Goal: Task Accomplishment & Management: Complete application form

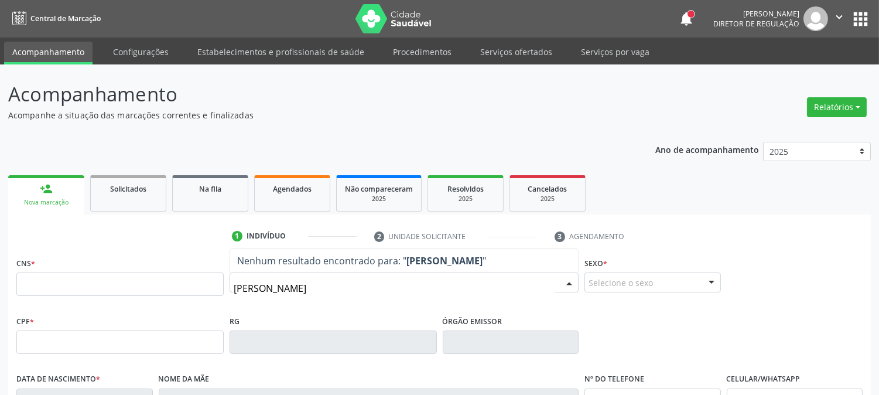
type input "josilene da silva f"
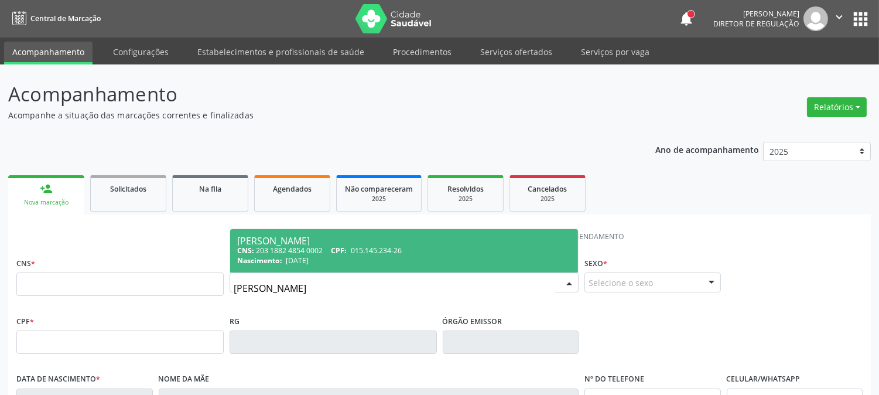
click at [342, 262] on div "Nascimento: 15/10/1998" at bounding box center [404, 260] width 334 height 10
type input "203 1882 4854 0002"
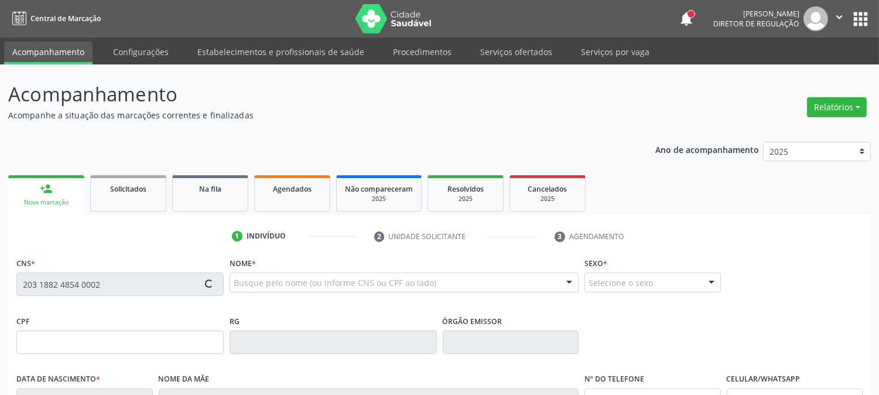
type input "015.145.234-26"
type input "15/10/1998"
type input "Ediene Dias da Silva Francelino"
type input "(87) 99999-9999"
type input "495"
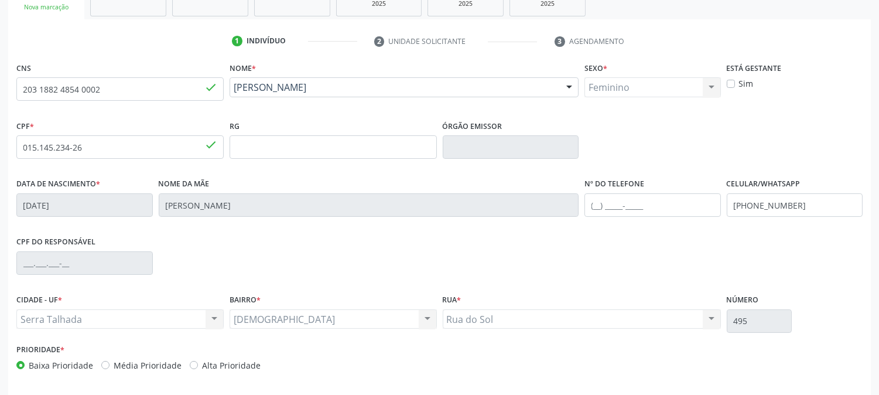
scroll to position [239, 0]
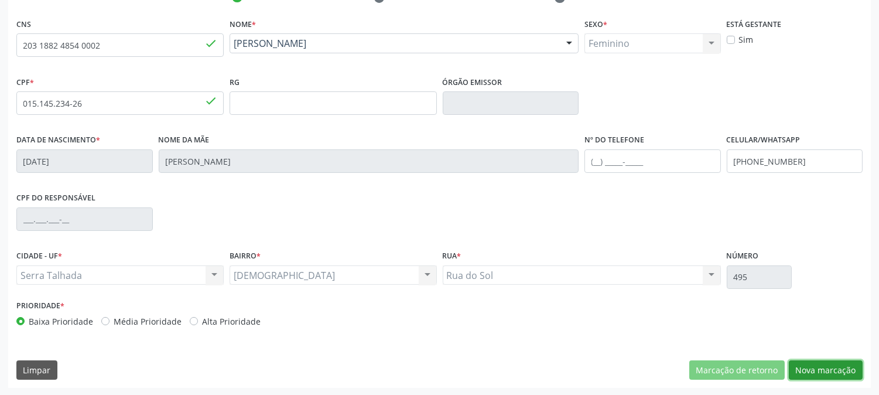
click at [822, 377] on button "Nova marcação" at bounding box center [826, 370] width 74 height 20
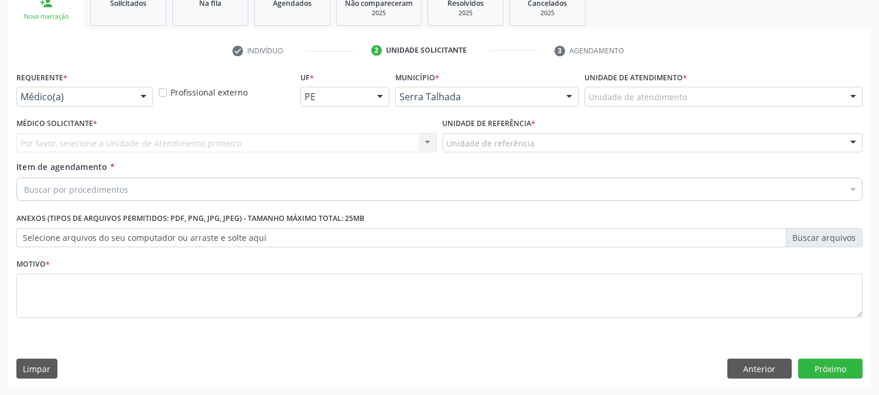
scroll to position [185, 0]
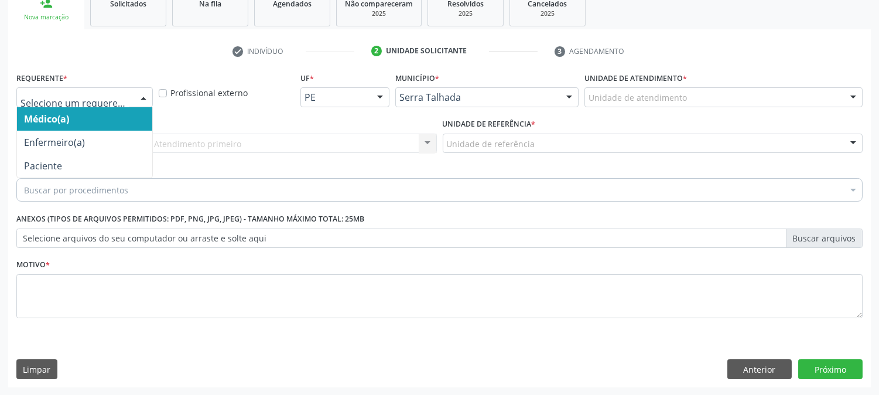
click at [146, 89] on div at bounding box center [144, 98] width 18 height 20
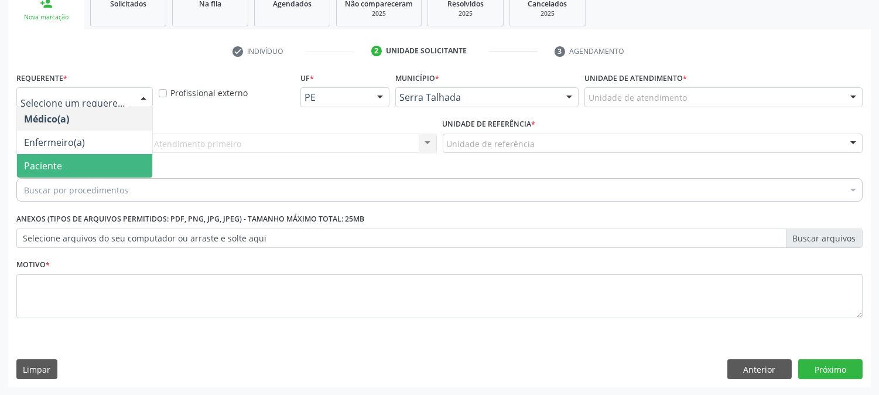
click at [84, 160] on span "Paciente" at bounding box center [84, 165] width 135 height 23
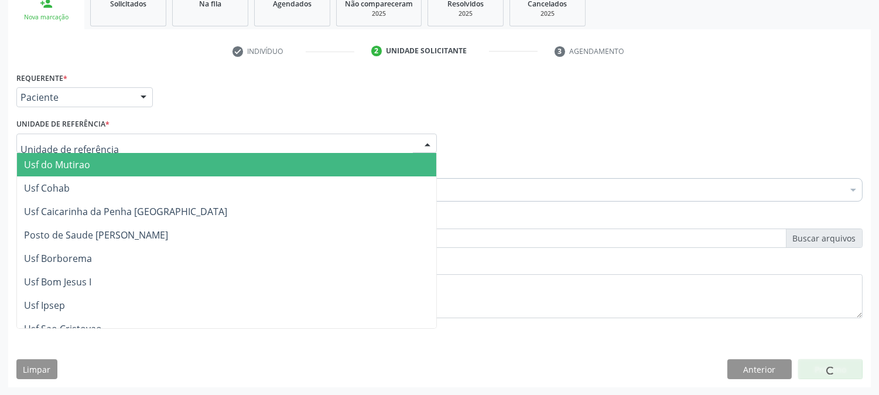
click at [117, 142] on div at bounding box center [226, 144] width 420 height 20
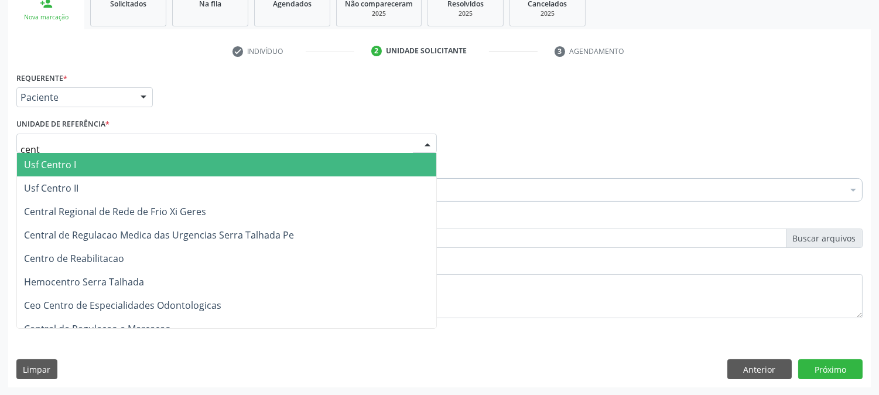
type input "centr"
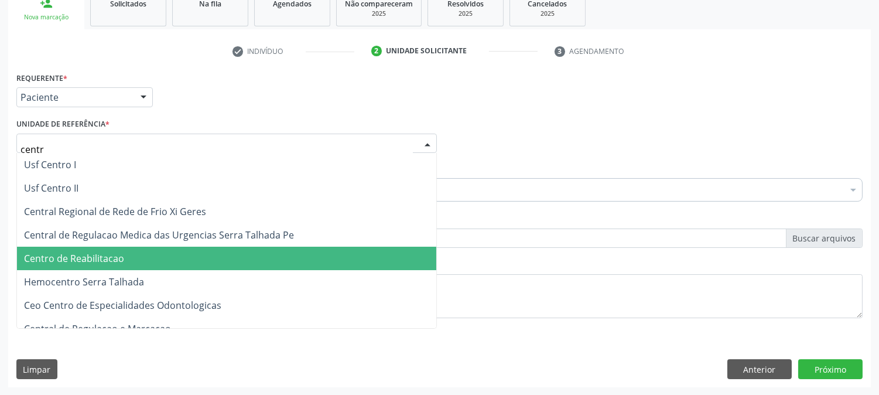
click at [118, 252] on span "Centro de Reabilitacao" at bounding box center [74, 258] width 100 height 13
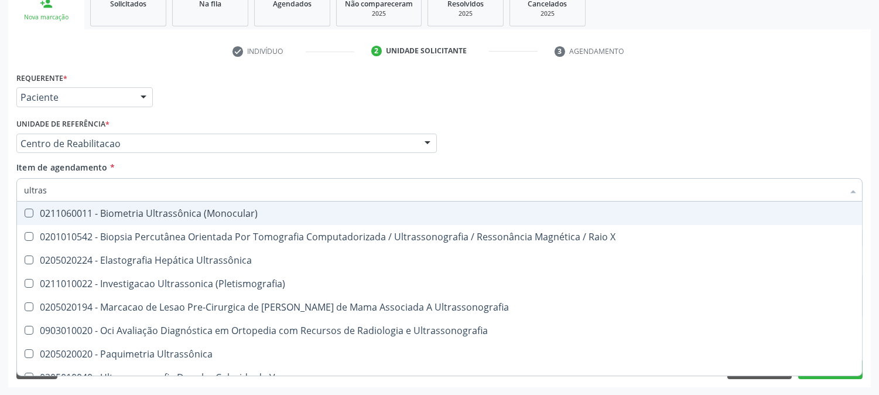
type input "ultrass"
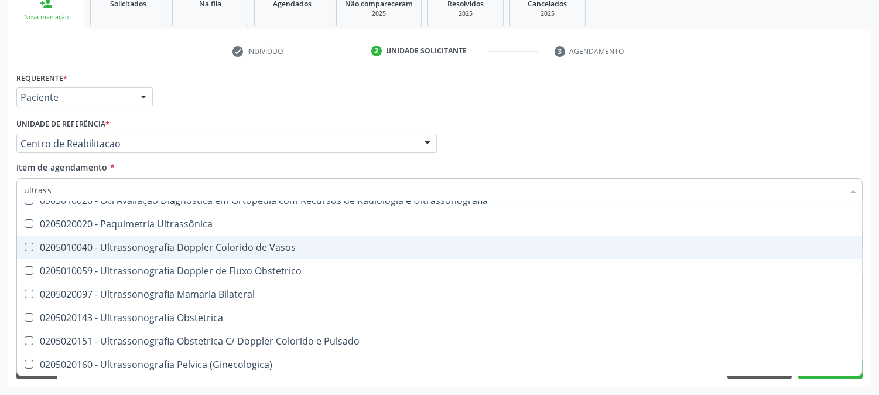
scroll to position [195, 0]
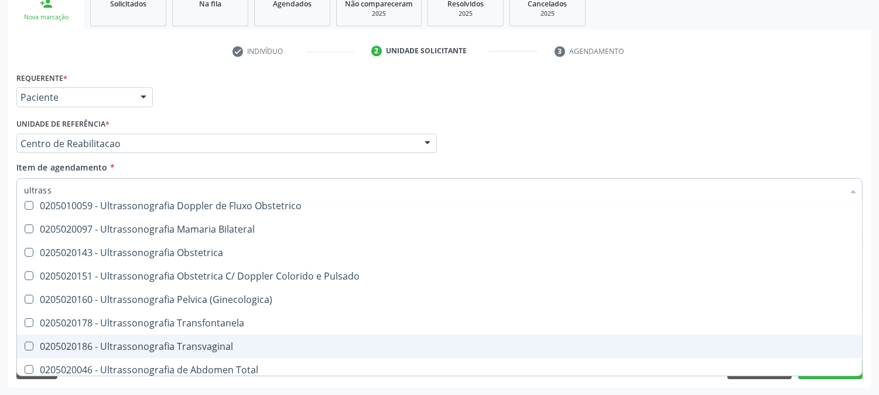
click at [171, 341] on div "0205020186 - Ultrassonografia Transvaginal" at bounding box center [439, 345] width 831 height 9
checkbox Transvaginal "true"
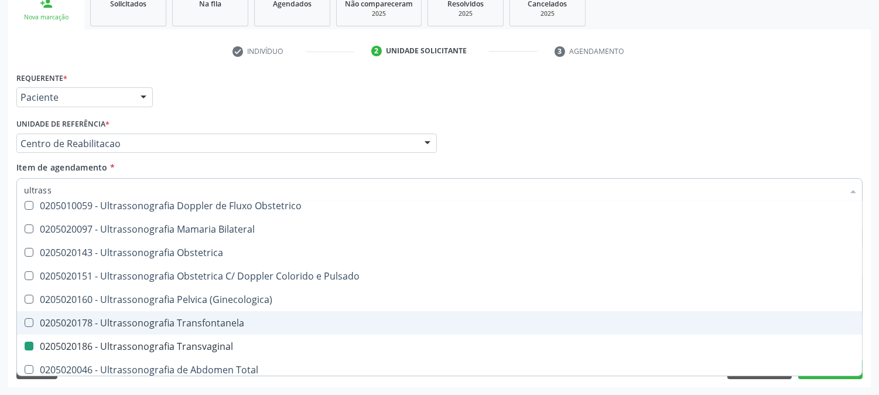
click at [0, 313] on div "Acompanhamento Acompanhe a situação das marcações correntes e finalizadas Relat…" at bounding box center [439, 137] width 879 height 516
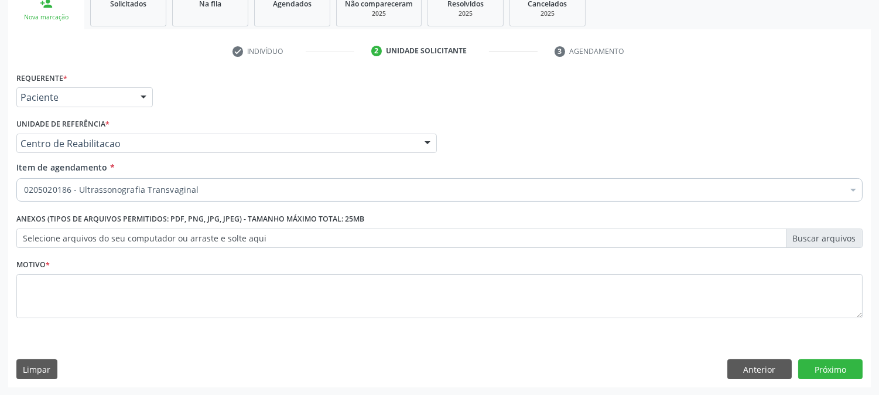
scroll to position [0, 0]
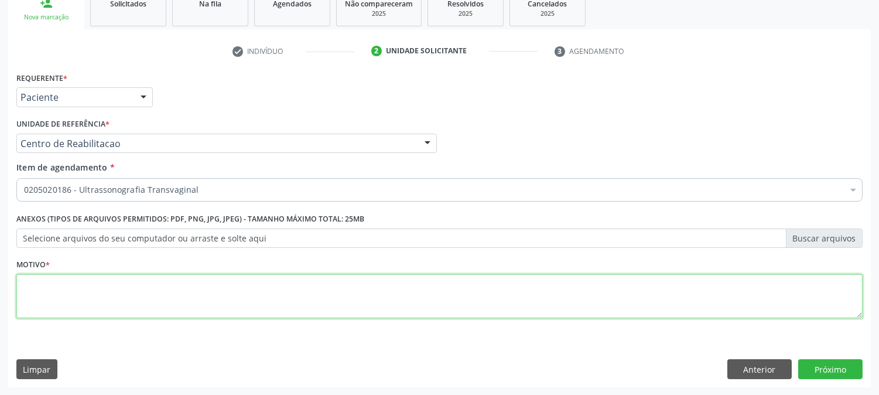
click at [69, 302] on textarea at bounding box center [439, 296] width 846 height 45
type textarea "."
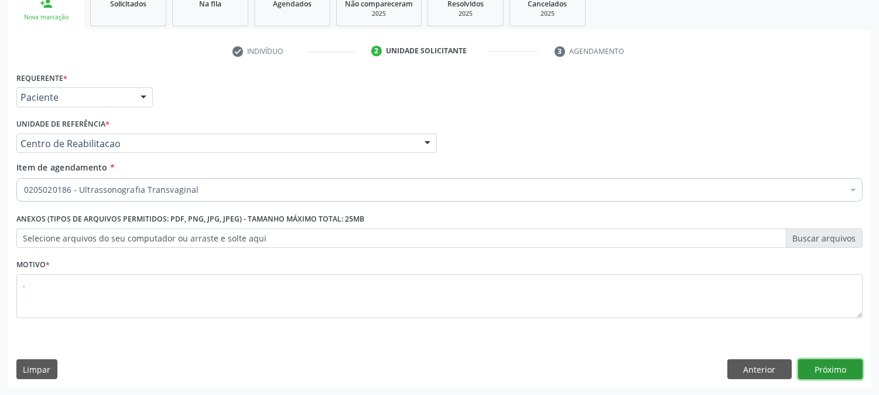
click at [851, 372] on button "Próximo" at bounding box center [830, 369] width 64 height 20
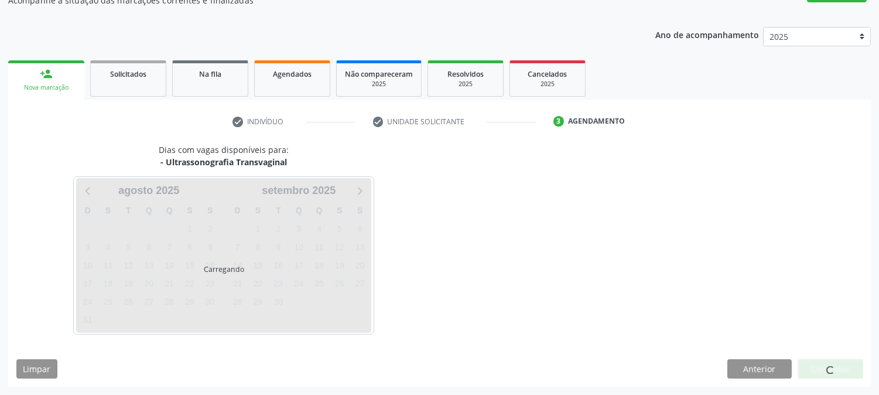
scroll to position [114, 0]
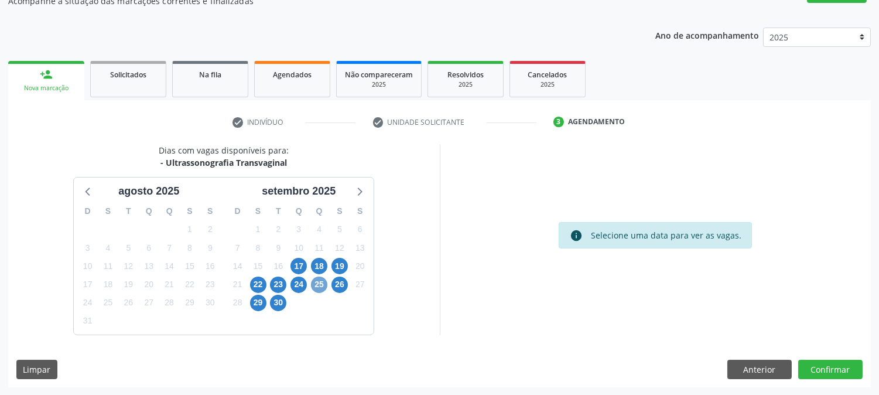
click at [317, 280] on span "25" at bounding box center [319, 284] width 16 height 16
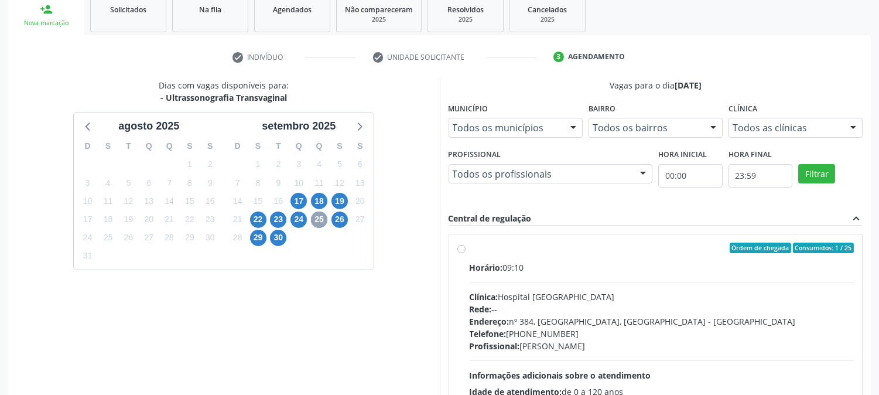
scroll to position [244, 0]
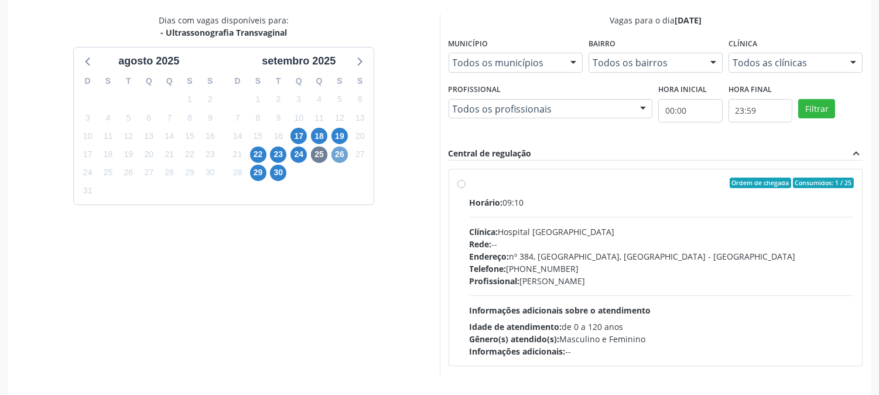
click at [336, 153] on span "26" at bounding box center [339, 154] width 16 height 16
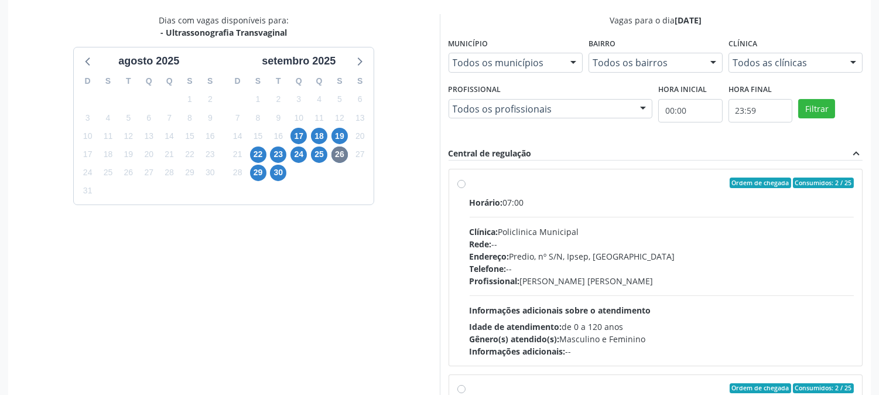
click at [552, 275] on div "Profissional: Maira Cavalcanti Lima Barros" at bounding box center [662, 281] width 385 height 12
click at [466, 188] on input "Ordem de chegada Consumidos: 2 / 25 Horário: 07:00 Clínica: Policlinica Municip…" at bounding box center [461, 182] width 8 height 11
radio input "true"
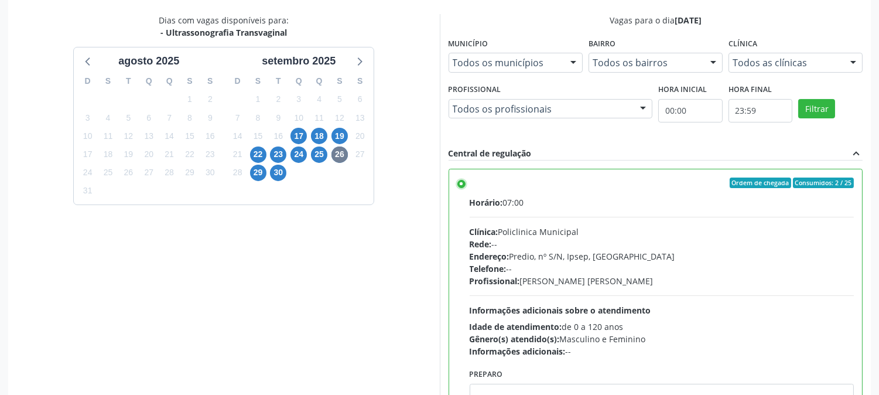
scroll to position [305, 0]
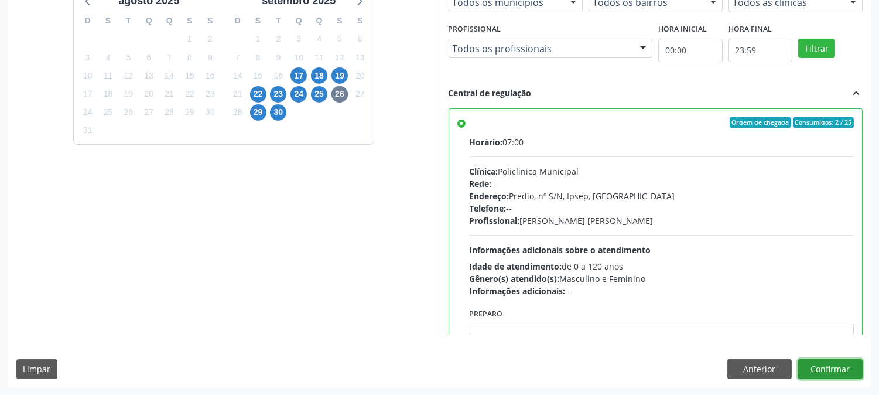
click at [833, 374] on button "Confirmar" at bounding box center [830, 369] width 64 height 20
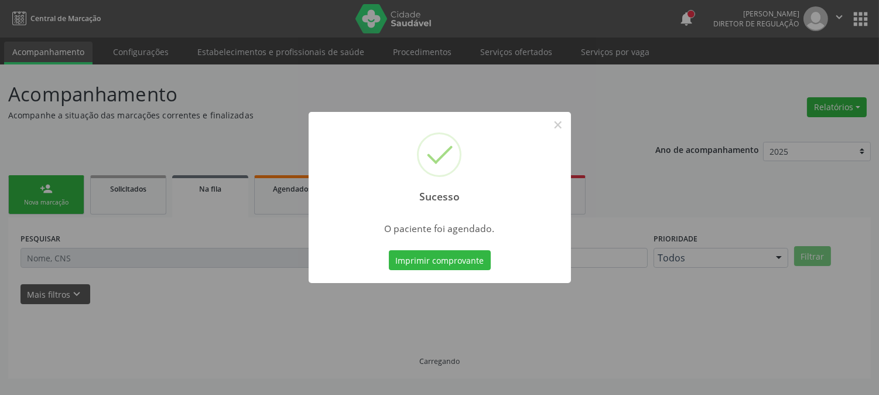
scroll to position [0, 0]
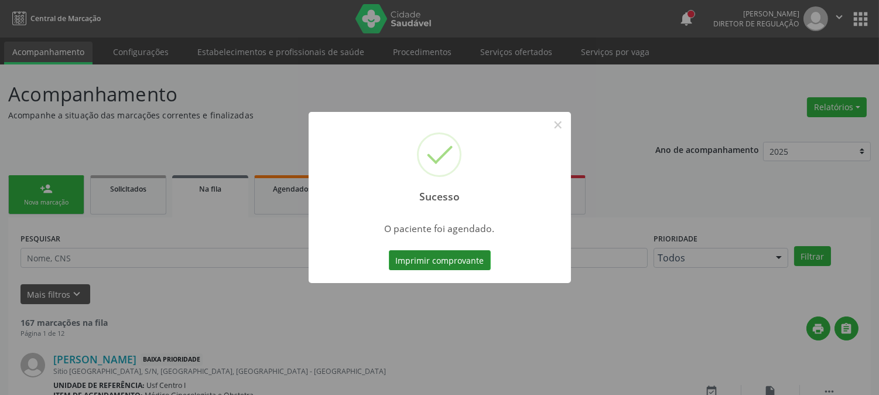
click at [453, 260] on button "Imprimir comprovante" at bounding box center [440, 260] width 102 height 20
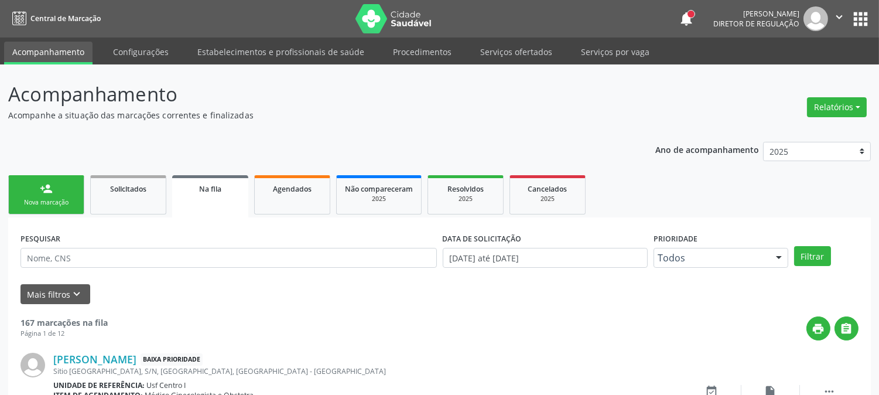
click at [37, 191] on link "person_add Nova marcação" at bounding box center [46, 194] width 76 height 39
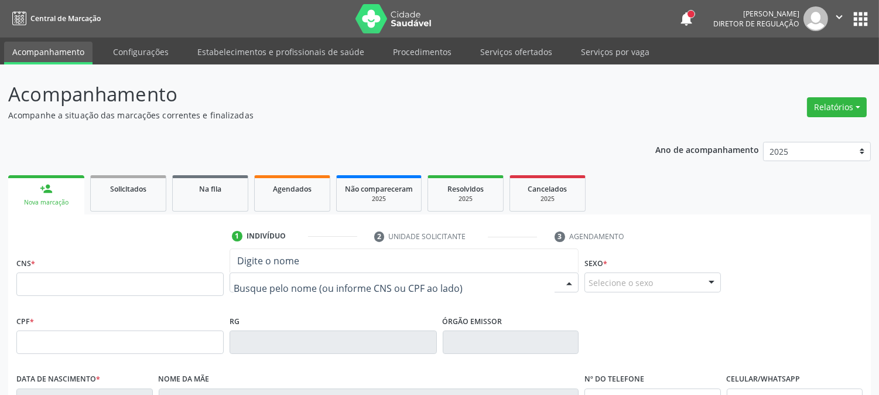
type input "l"
type input "L"
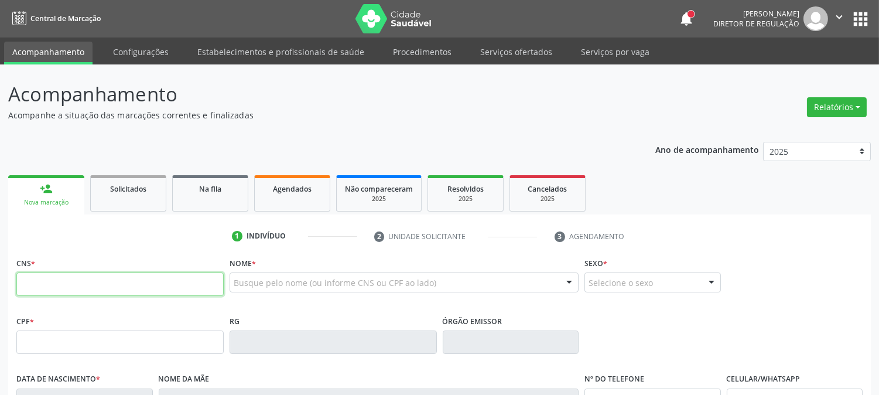
drag, startPoint x: 84, startPoint y: 276, endPoint x: 90, endPoint y: 278, distance: 6.7
click at [84, 276] on input "text" at bounding box center [119, 283] width 207 height 23
type input "708 6001 7074 8590"
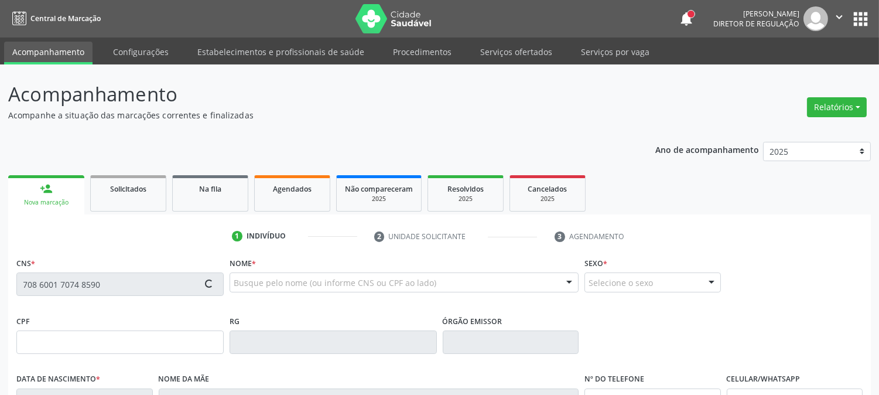
type input "108.256.328-54"
type input "06/02/1967"
type input "Maria das Neves do Nascimento"
type input "(87) 99970-9645"
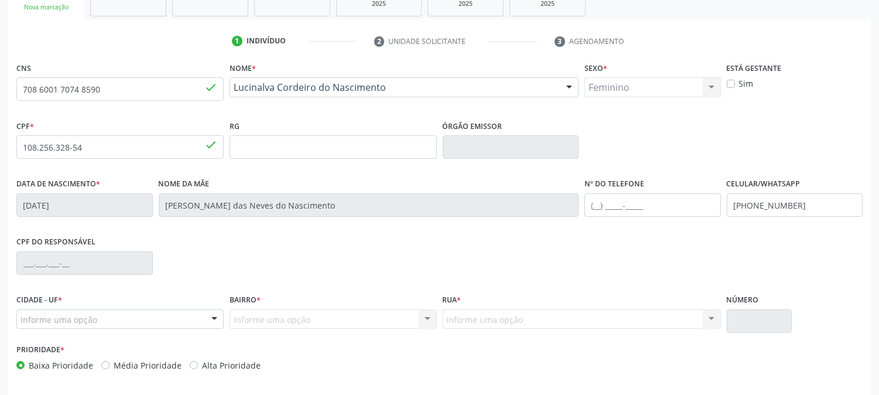
scroll to position [239, 0]
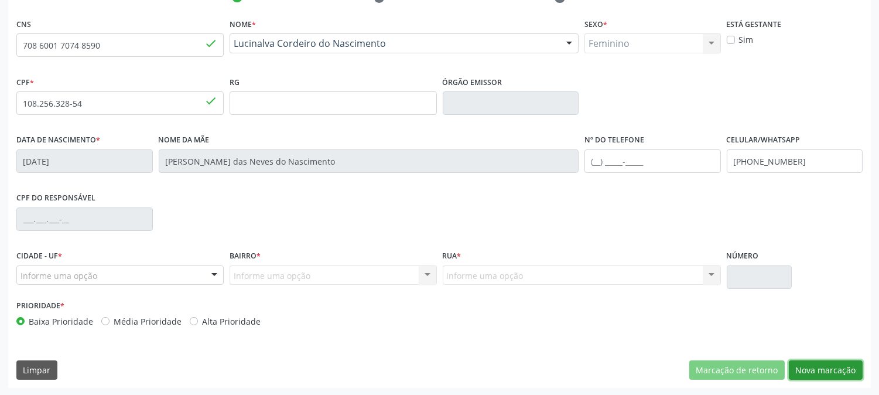
click at [812, 365] on button "Nova marcação" at bounding box center [826, 370] width 74 height 20
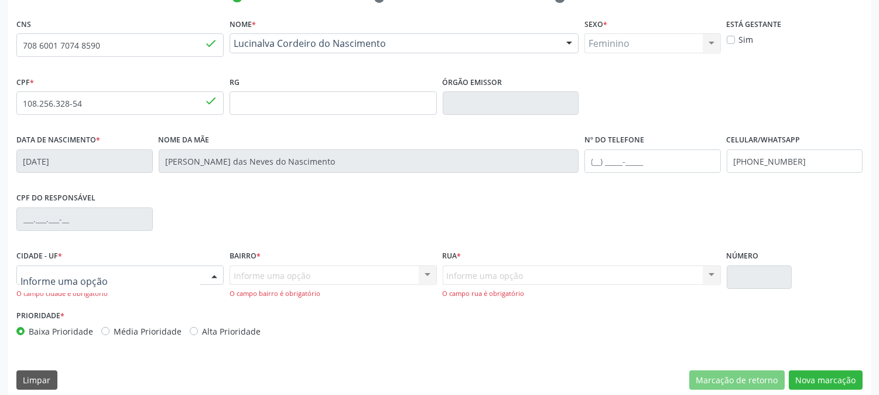
click at [187, 269] on div at bounding box center [119, 275] width 207 height 20
type input "V"
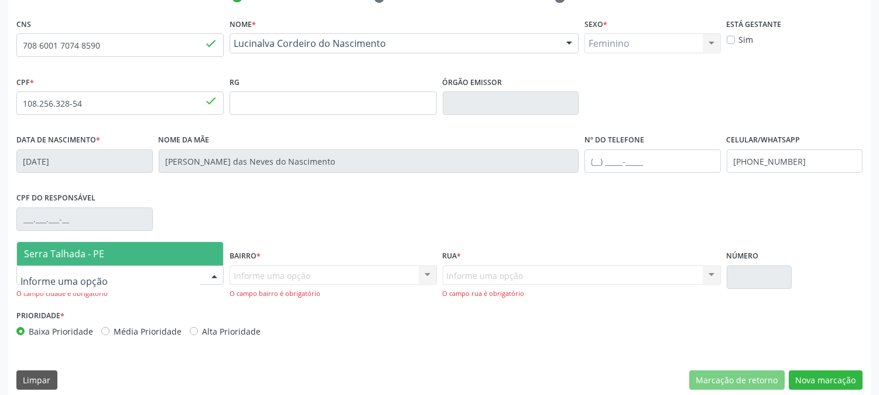
click at [176, 248] on span "Serra Talhada - PE" at bounding box center [120, 253] width 206 height 23
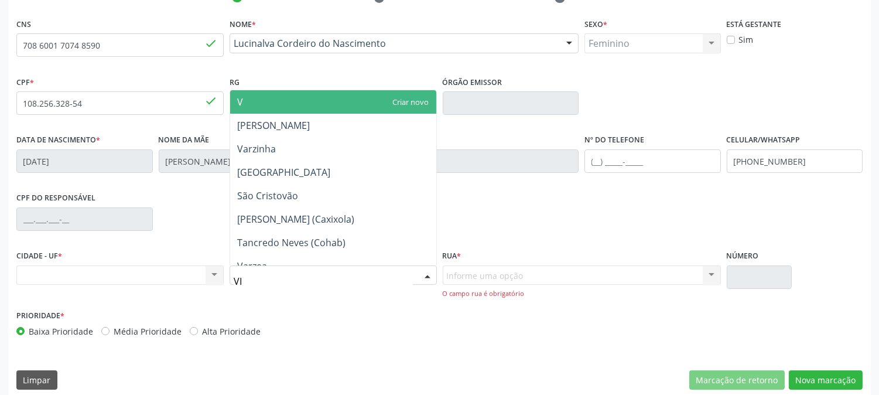
type input "VIL"
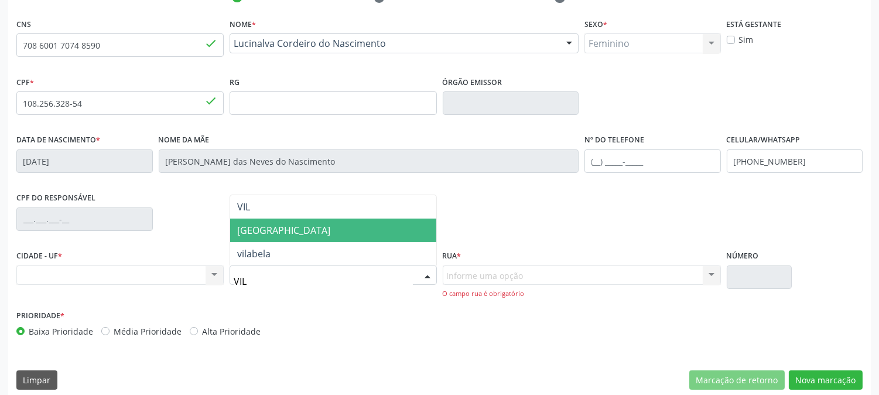
click at [279, 233] on span "Vila Bela" at bounding box center [333, 229] width 206 height 23
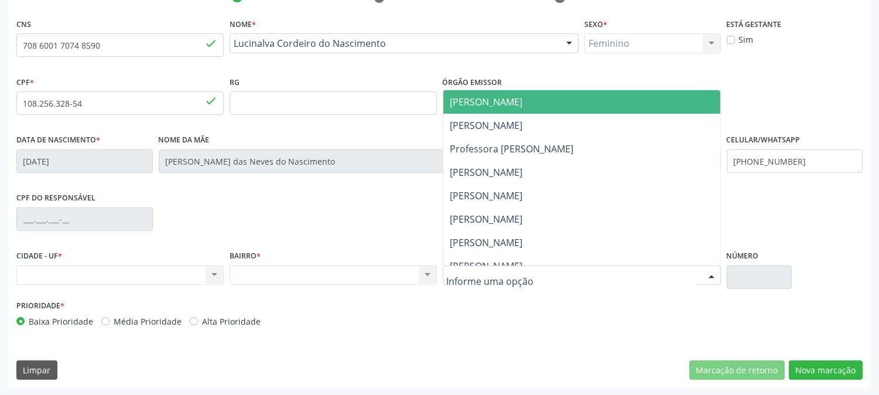
click at [476, 281] on div at bounding box center [582, 275] width 278 height 20
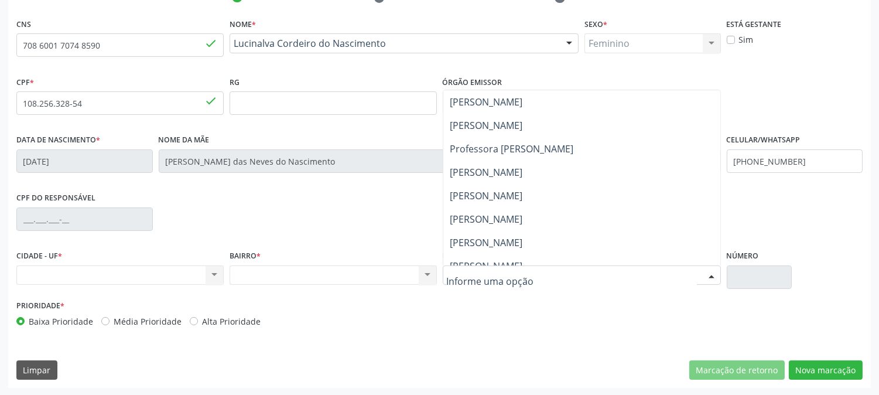
scroll to position [195, 0]
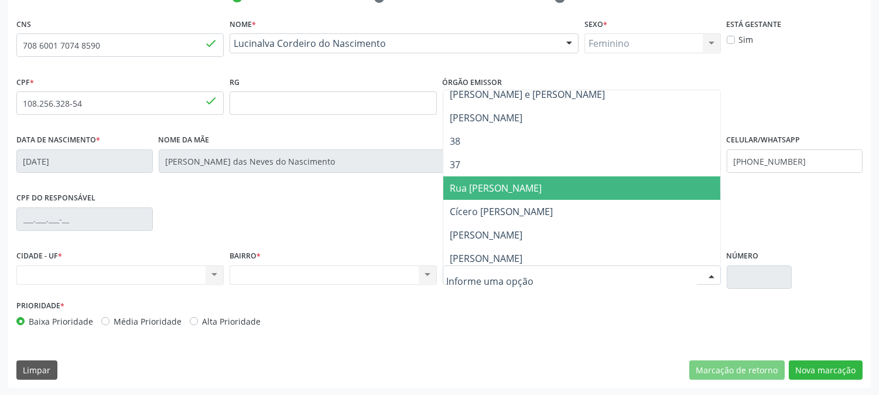
click at [513, 252] on span "José Pereira de Oliveira" at bounding box center [486, 258] width 73 height 13
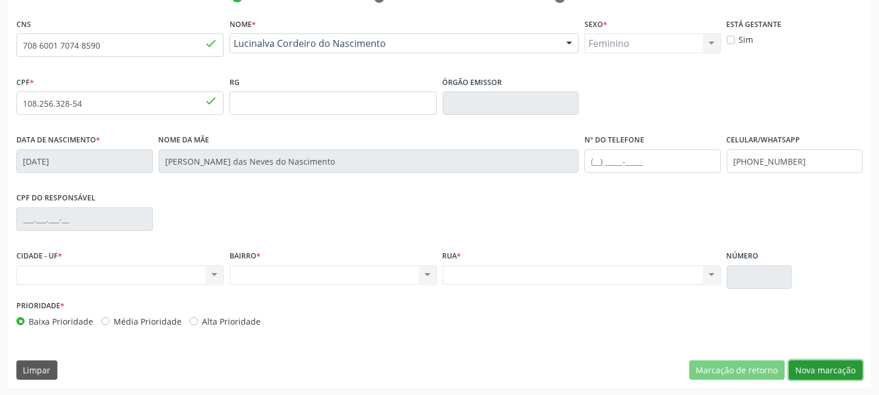
click at [813, 372] on button "Nova marcação" at bounding box center [826, 370] width 74 height 20
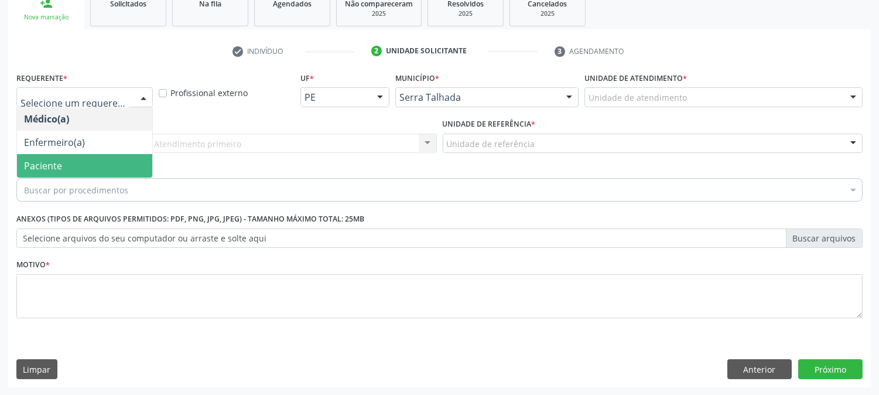
click at [108, 165] on span "Paciente" at bounding box center [84, 165] width 135 height 23
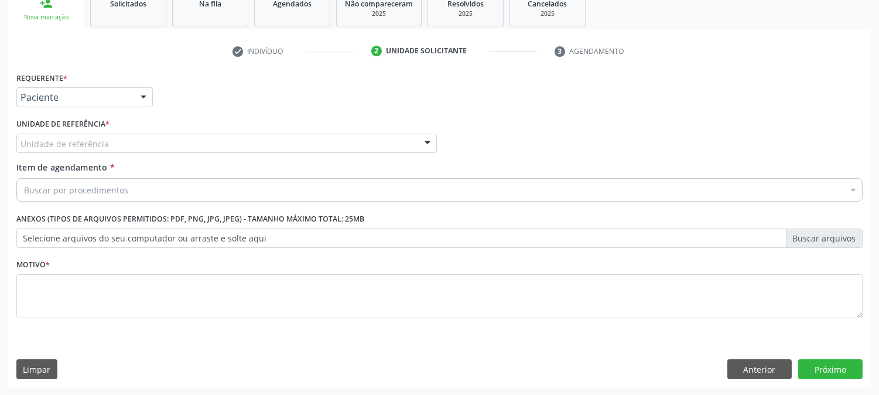
click at [128, 142] on div "Unidade de referência" at bounding box center [226, 144] width 420 height 20
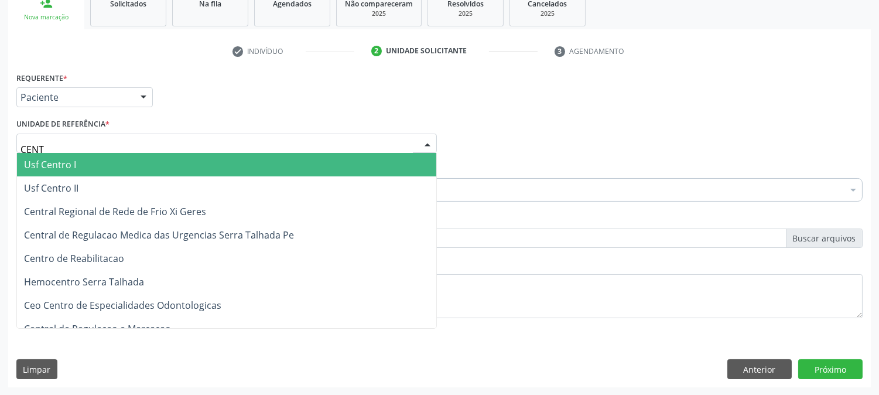
type input "CENTR"
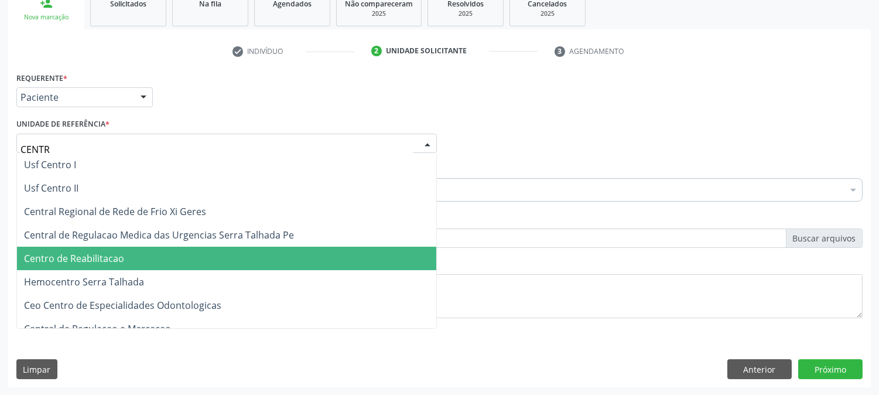
click at [104, 256] on span "Centro de Reabilitacao" at bounding box center [74, 258] width 100 height 13
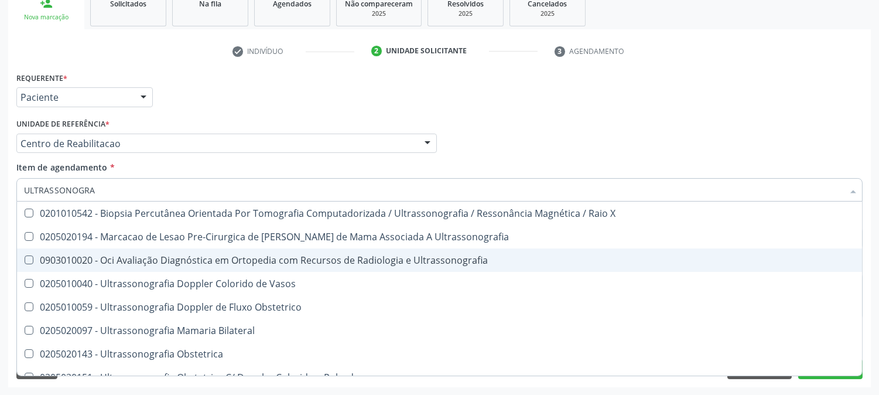
type input "ULTRASSONOGRAF"
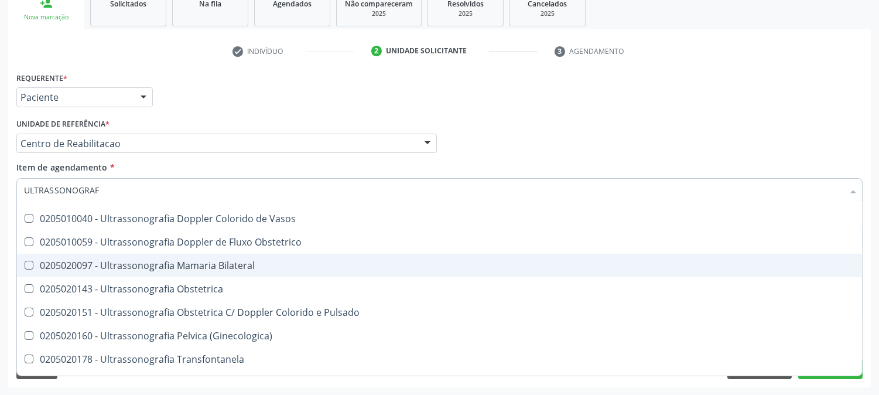
click at [156, 266] on div "0205020097 - Ultrassonografia Mamaria Bilateral" at bounding box center [439, 265] width 831 height 9
checkbox Bilateral "true"
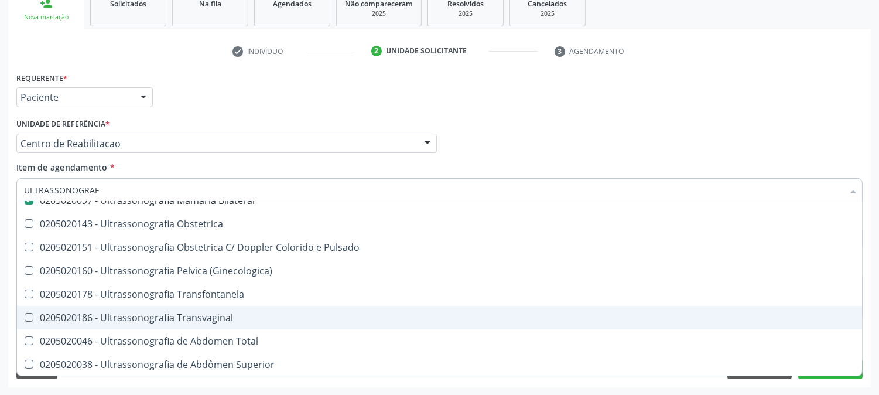
click at [167, 320] on div "0205020186 - Ultrassonografia Transvaginal" at bounding box center [439, 317] width 831 height 9
checkbox Transvaginal "true"
click at [0, 302] on div "Acompanhamento Acompanhe a situação das marcações correntes e finalizadas Relat…" at bounding box center [439, 137] width 879 height 516
checkbox Ultrassonografia "true"
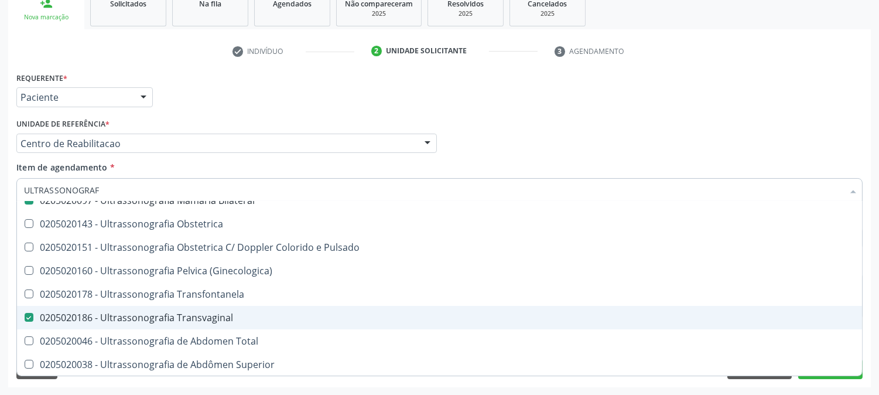
checkbox Bilateral "false"
checkbox Transvaginal "false"
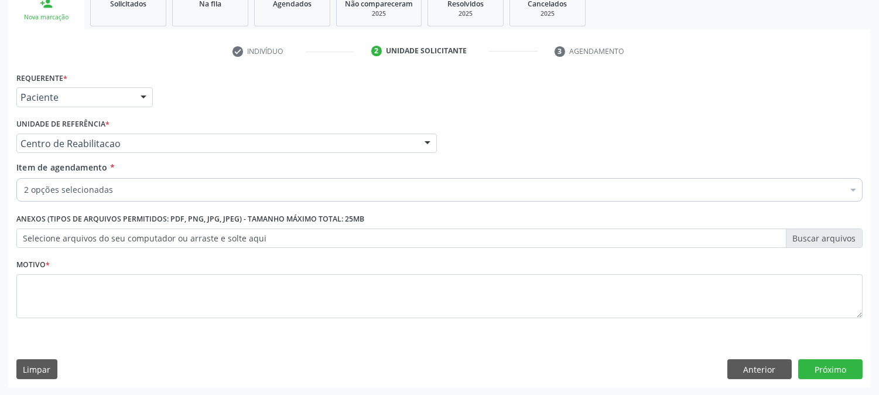
scroll to position [0, 0]
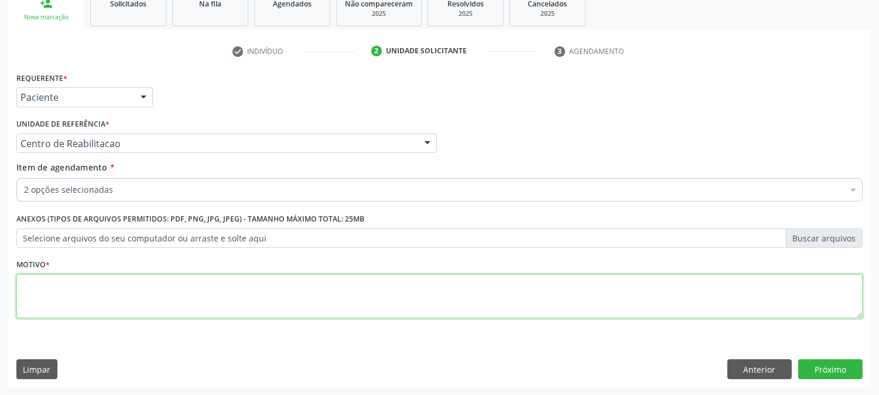
click at [98, 286] on textarea at bounding box center [439, 296] width 846 height 45
type textarea "."
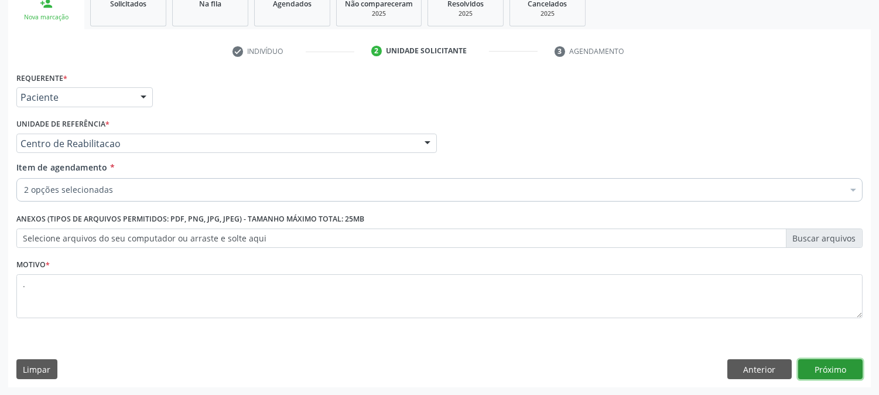
click at [840, 371] on button "Próximo" at bounding box center [830, 369] width 64 height 20
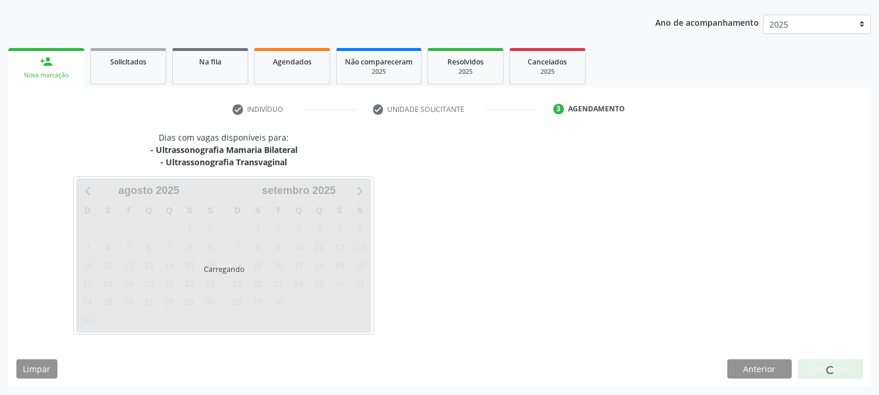
scroll to position [126, 0]
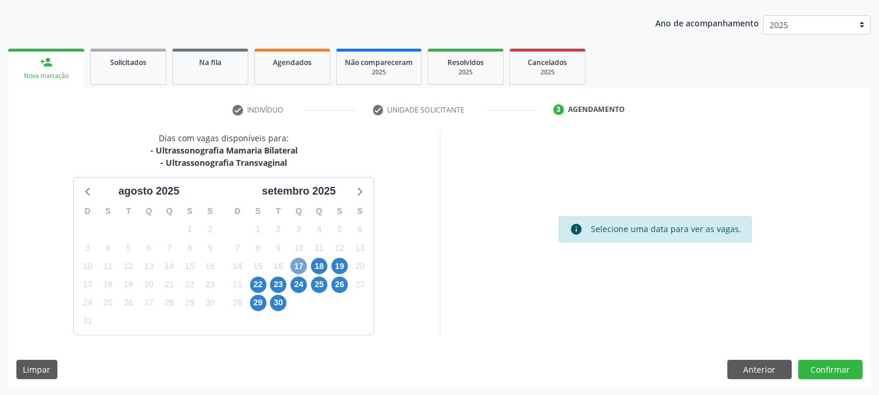
click at [305, 260] on span "17" at bounding box center [298, 266] width 16 height 16
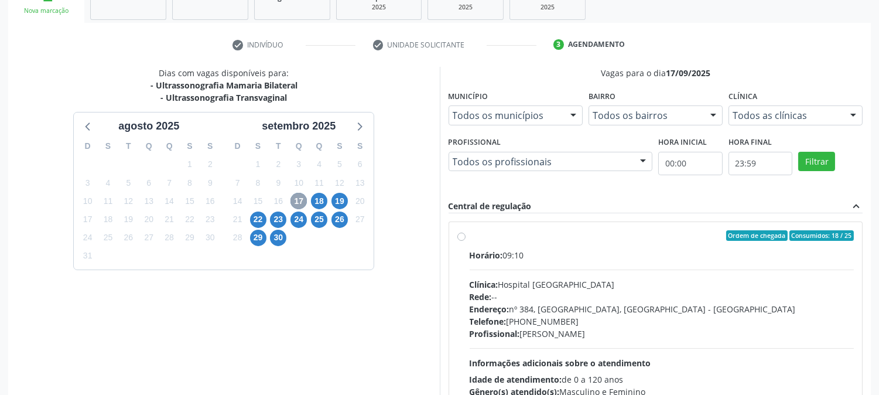
scroll to position [283, 0]
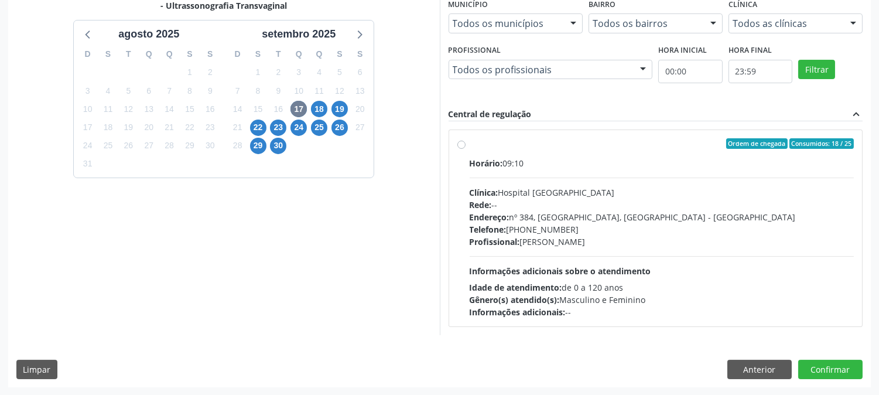
click at [574, 261] on div "Horário: 09:10 Clínica: Hospital Sao Francisco Rede: -- Endereço: nº 384, Varze…" at bounding box center [662, 237] width 385 height 161
click at [466, 149] on input "Ordem de chegada Consumidos: 18 / 25 Horário: 09:10 Clínica: Hospital Sao Franc…" at bounding box center [461, 143] width 8 height 11
radio input "true"
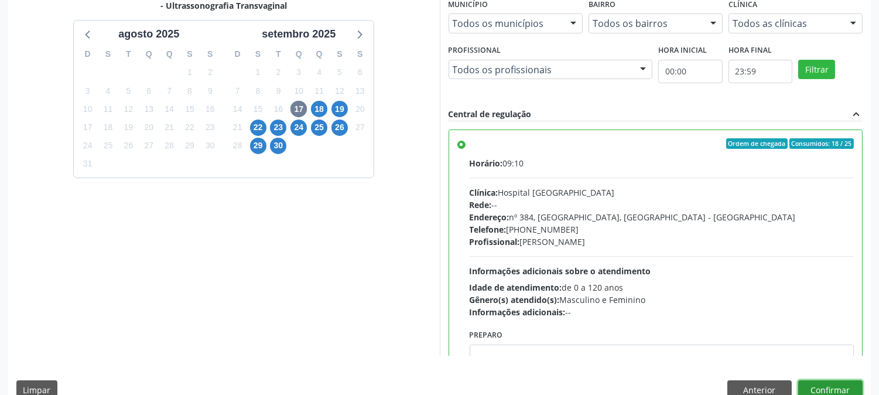
click at [823, 389] on button "Confirmar" at bounding box center [830, 390] width 64 height 20
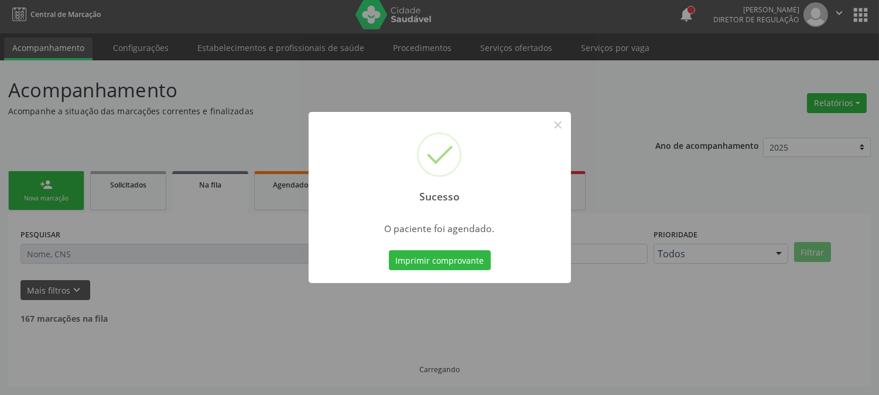
scroll to position [0, 0]
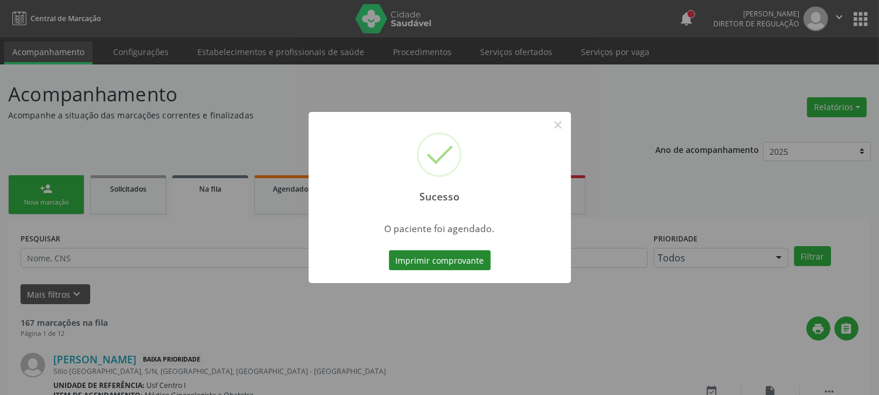
click at [430, 258] on button "Imprimir comprovante" at bounding box center [440, 260] width 102 height 20
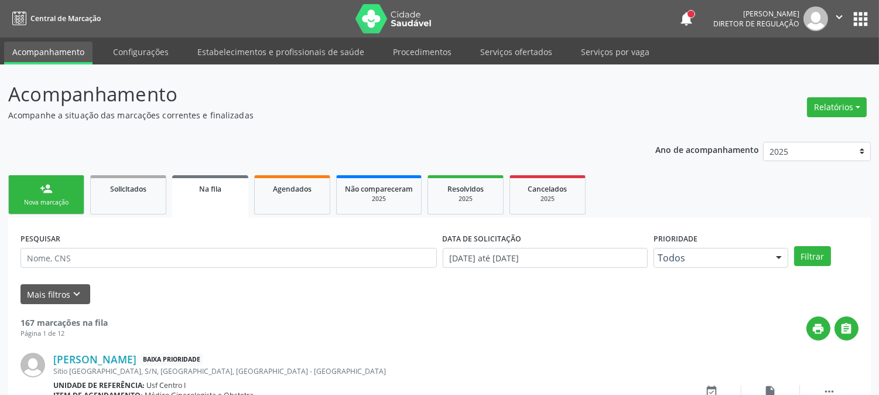
click at [55, 208] on link "person_add Nova marcação" at bounding box center [46, 194] width 76 height 39
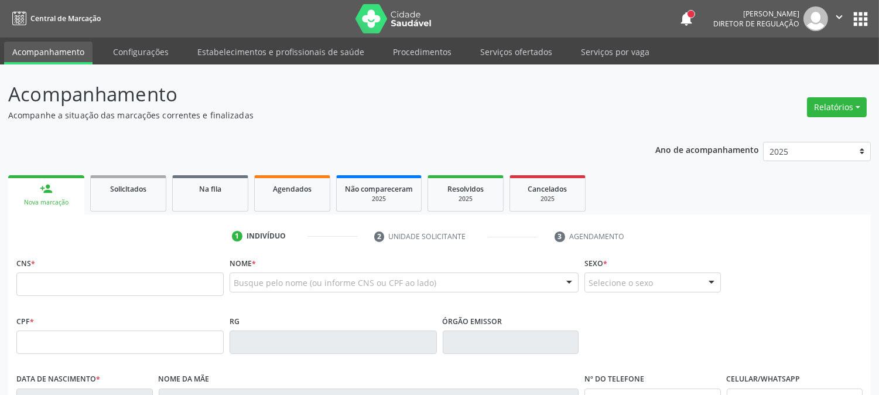
click at [60, 204] on div "Nova marcação" at bounding box center [46, 202] width 60 height 9
click at [155, 291] on input "text" at bounding box center [119, 283] width 207 height 23
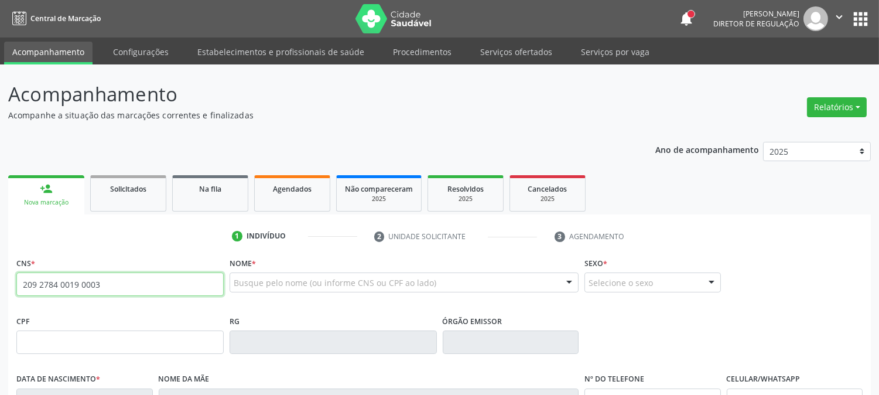
type input "209 2784 0019 0003"
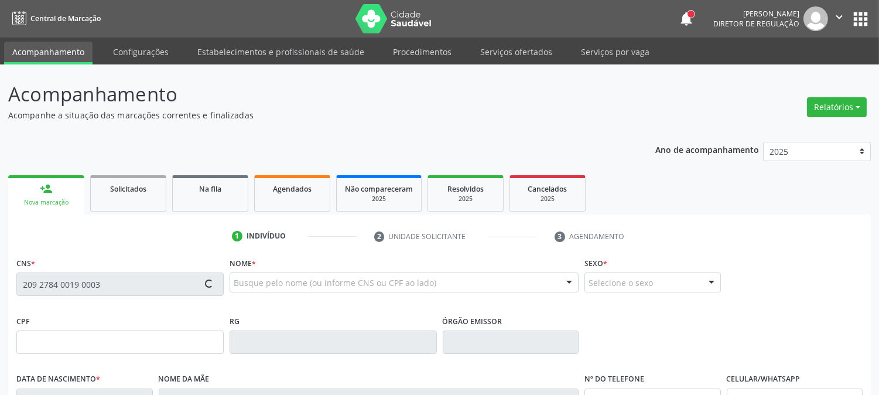
type input "05/05/1991"
type input "Maria das Graças Feitosa"
type input "00"
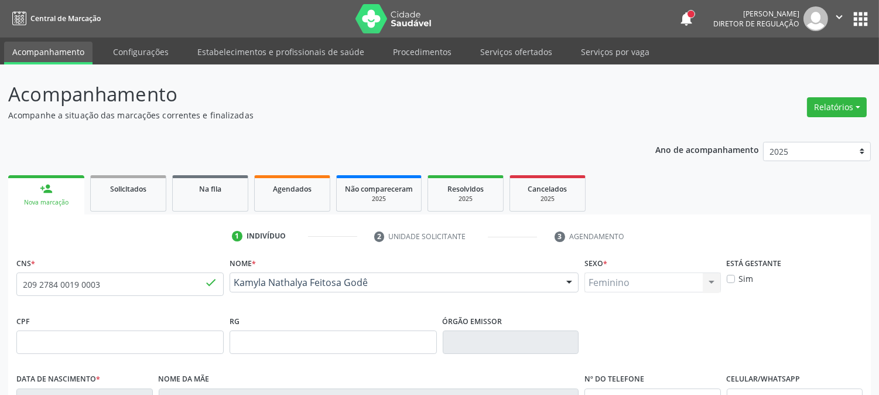
scroll to position [239, 0]
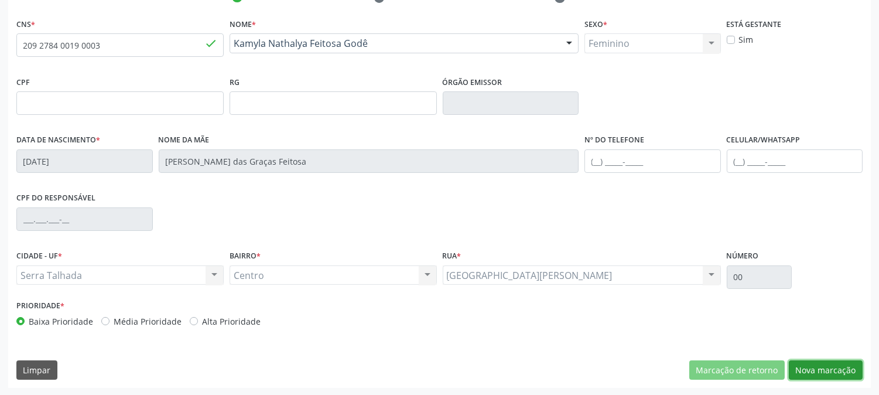
click at [803, 361] on button "Nova marcação" at bounding box center [826, 370] width 74 height 20
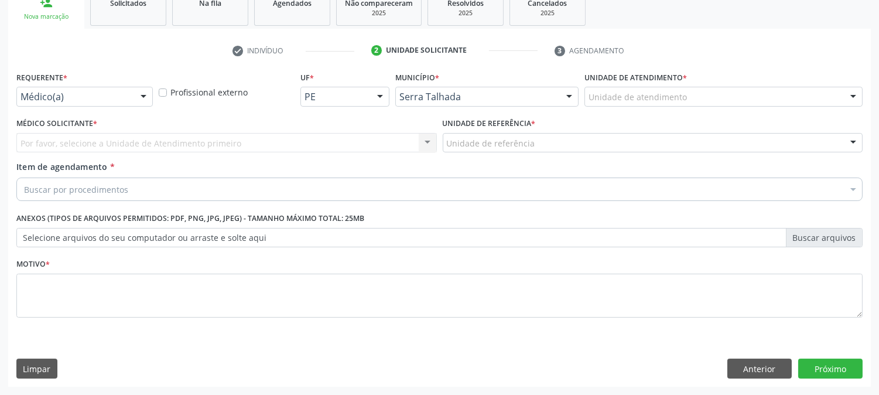
scroll to position [185, 0]
click at [132, 97] on div "Médico(a)" at bounding box center [84, 97] width 136 height 20
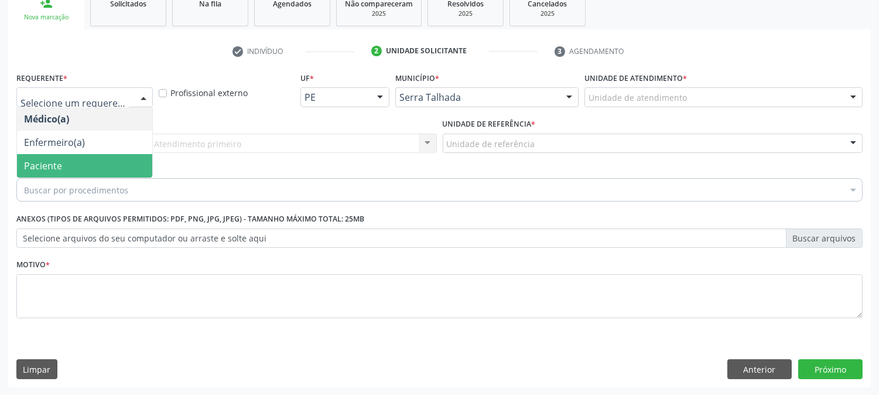
click at [101, 159] on span "Paciente" at bounding box center [84, 165] width 135 height 23
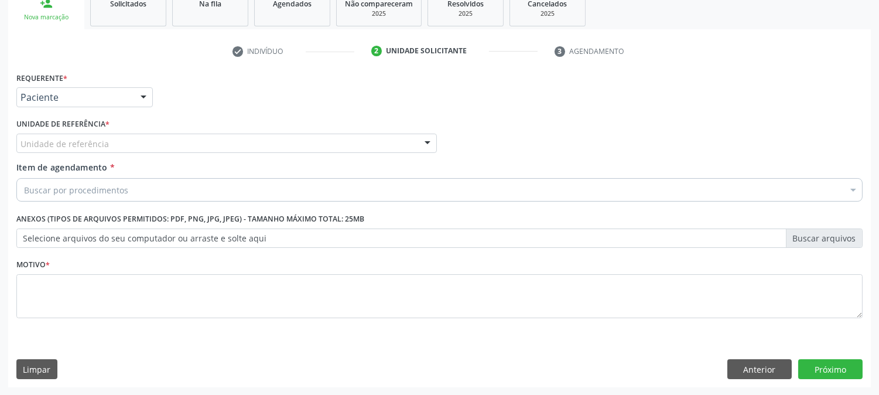
click at [160, 141] on div "Unidade de referência" at bounding box center [226, 144] width 420 height 20
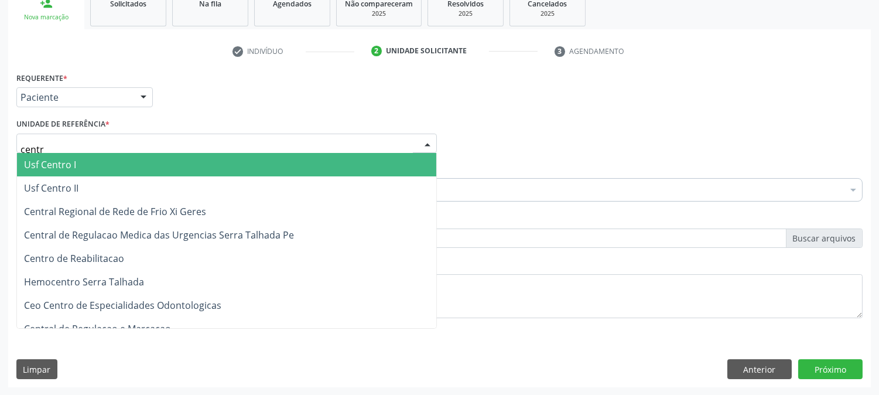
type input "centro"
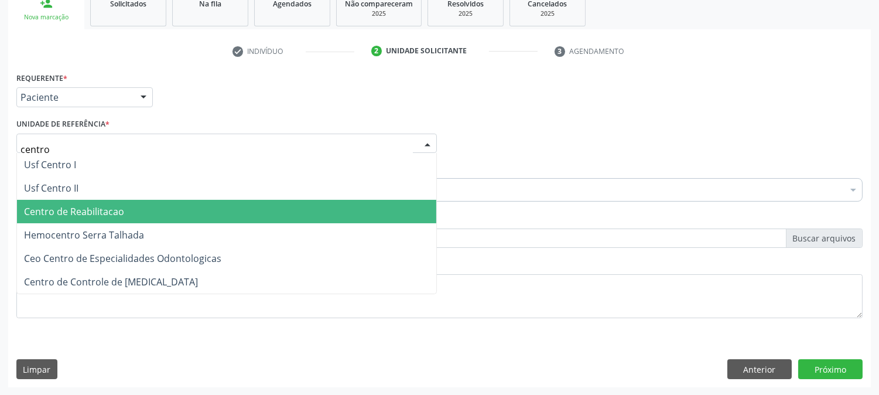
click at [145, 215] on span "Centro de Reabilitacao" at bounding box center [226, 211] width 419 height 23
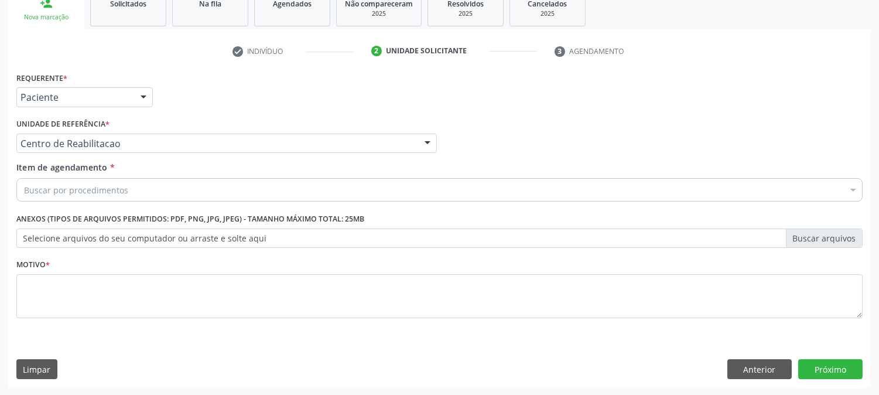
click at [142, 185] on div "Buscar por procedimentos" at bounding box center [439, 189] width 846 height 23
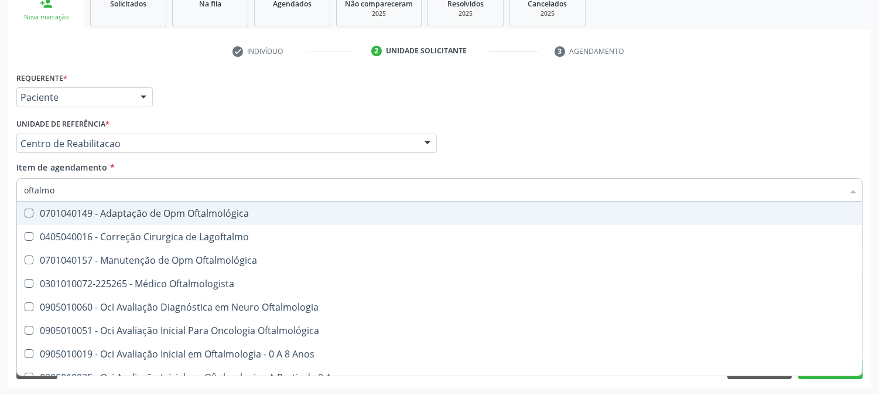
type input "oftalmol"
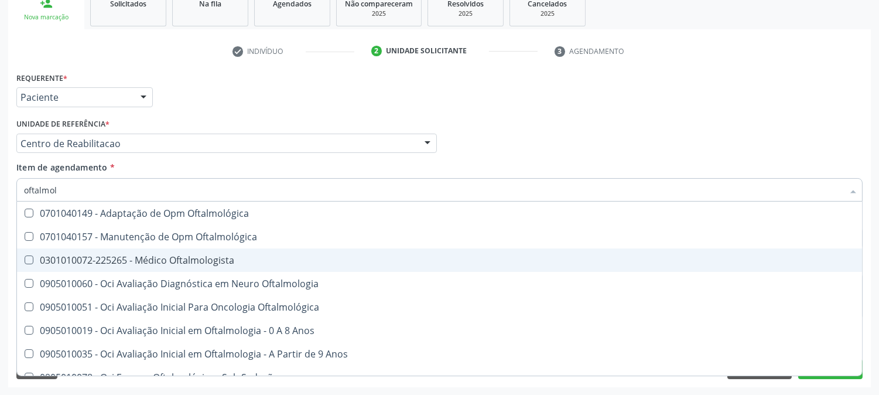
click at [87, 269] on span "0301010072-225265 - Médico Oftalmologista" at bounding box center [439, 259] width 845 height 23
checkbox Oftalmologista "true"
click at [0, 269] on div "Acompanhamento Acompanhe a situação das marcações correntes e finalizadas Relat…" at bounding box center [439, 137] width 879 height 516
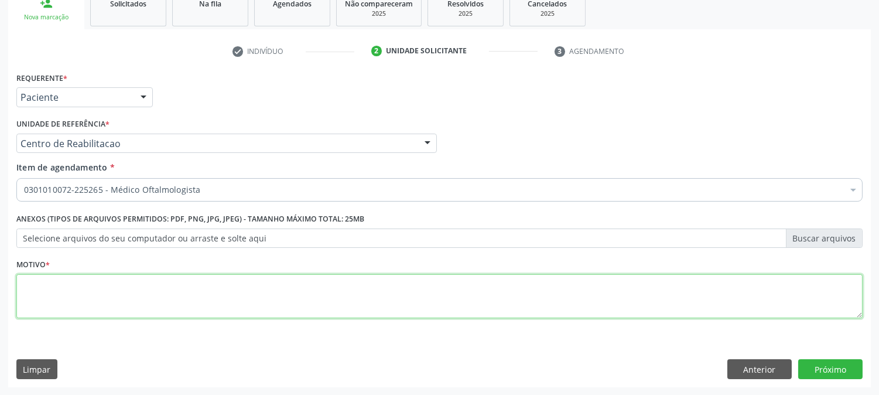
click at [46, 296] on textarea at bounding box center [439, 296] width 846 height 45
type textarea "."
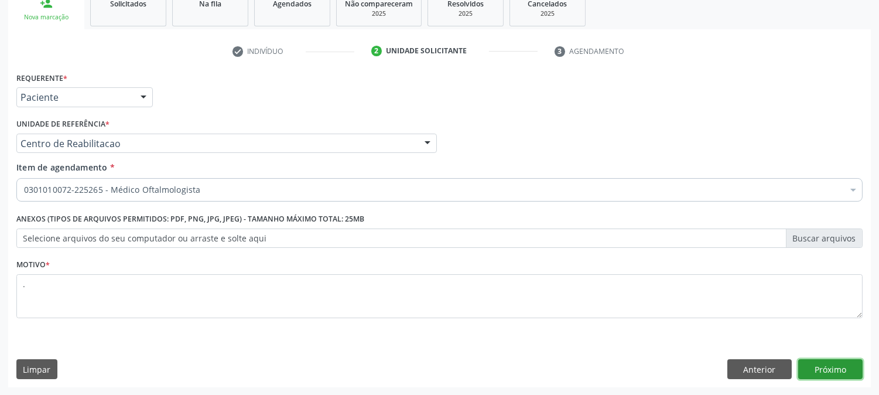
click at [856, 368] on button "Próximo" at bounding box center [830, 369] width 64 height 20
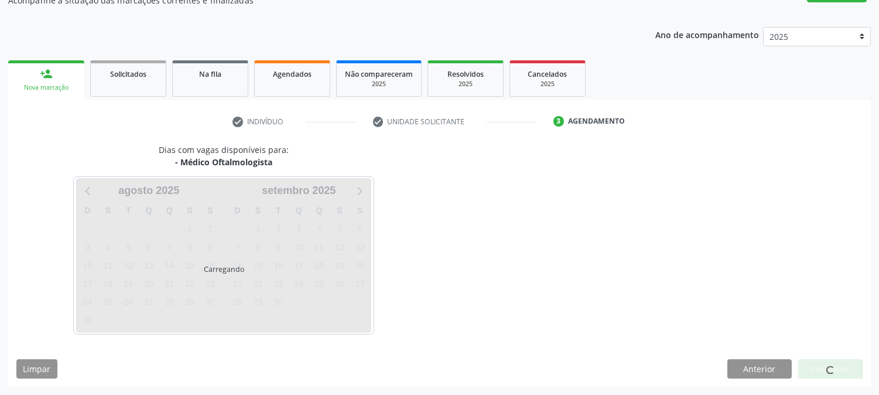
scroll to position [114, 0]
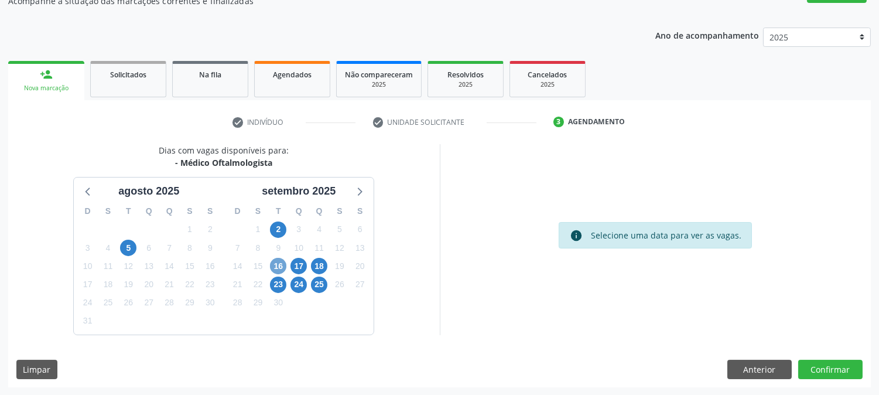
click at [281, 264] on span "16" at bounding box center [278, 266] width 16 height 16
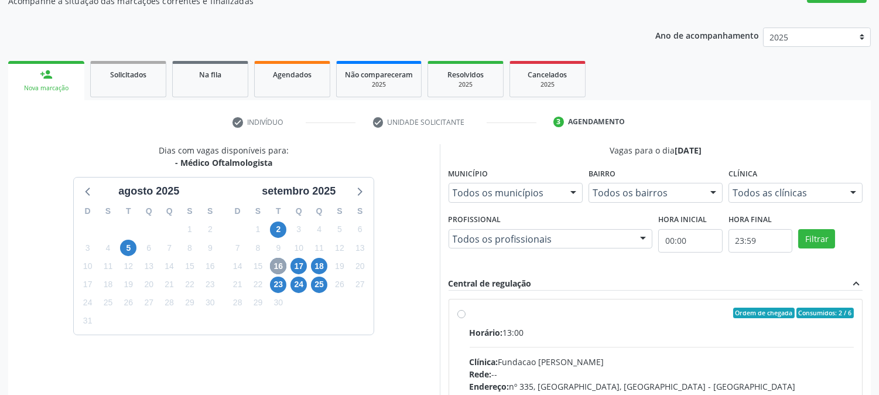
scroll to position [305, 0]
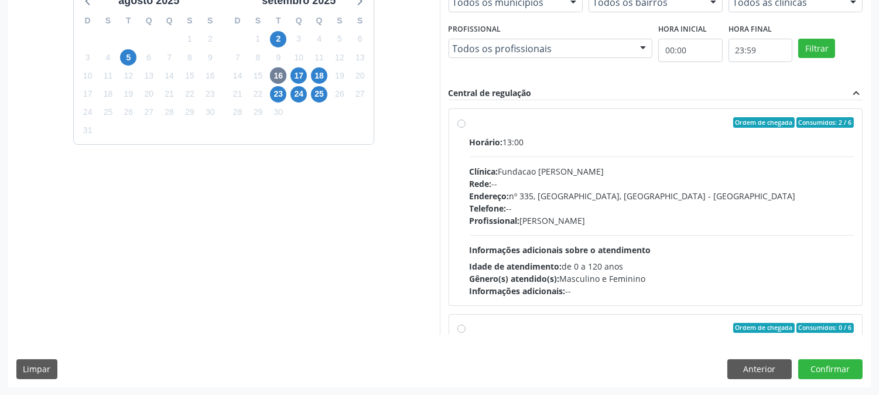
click at [647, 255] on div "Horário: 13:00 Clínica: Fundacao [PERSON_NAME] Rede: -- Endereço: [STREET_ADDRE…" at bounding box center [662, 216] width 385 height 161
click at [466, 128] on input "Ordem de chegada Consumidos: 2 / 6 Horário: 13:00 Clínica: Fundacao Altino Vent…" at bounding box center [461, 122] width 8 height 11
radio input "true"
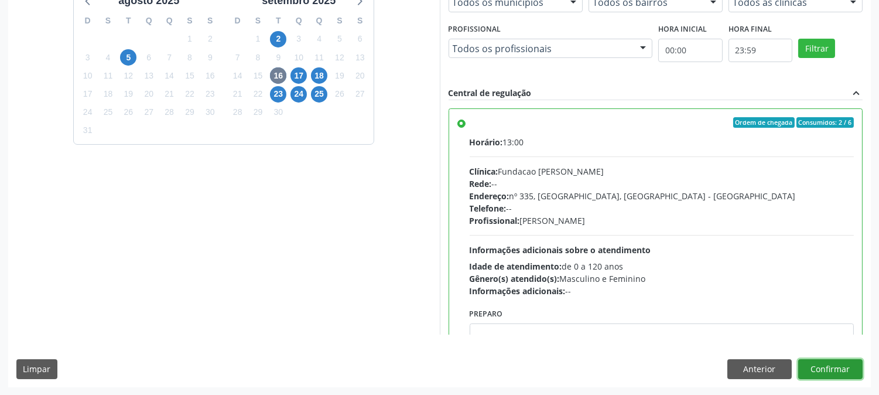
click at [817, 368] on button "Confirmar" at bounding box center [830, 369] width 64 height 20
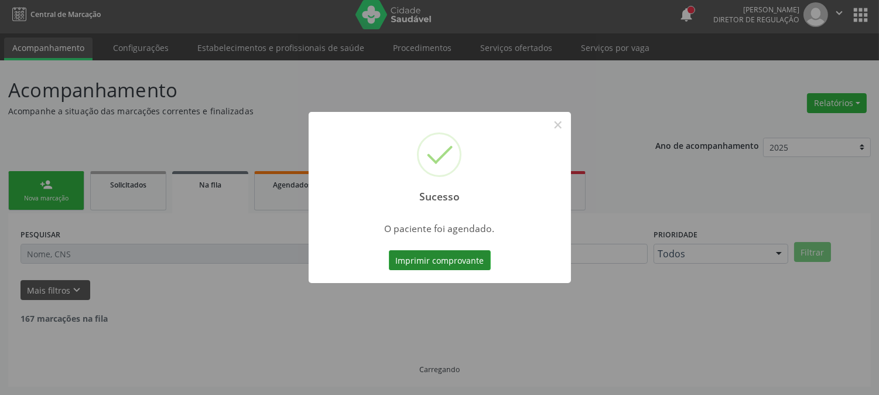
scroll to position [0, 0]
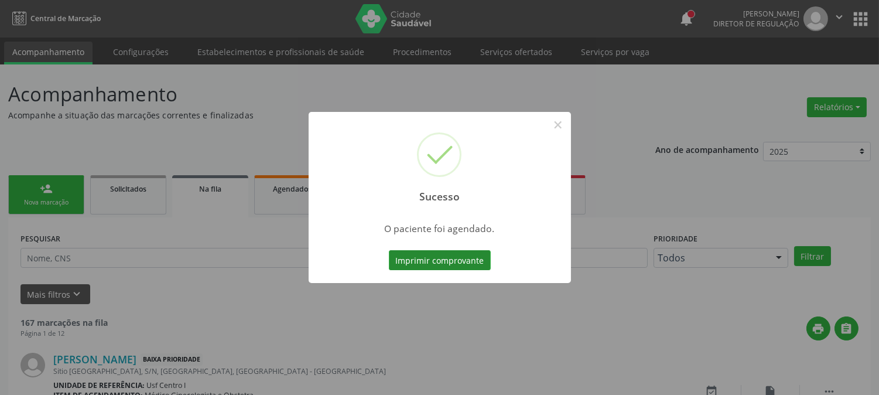
click at [413, 258] on button "Imprimir comprovante" at bounding box center [440, 260] width 102 height 20
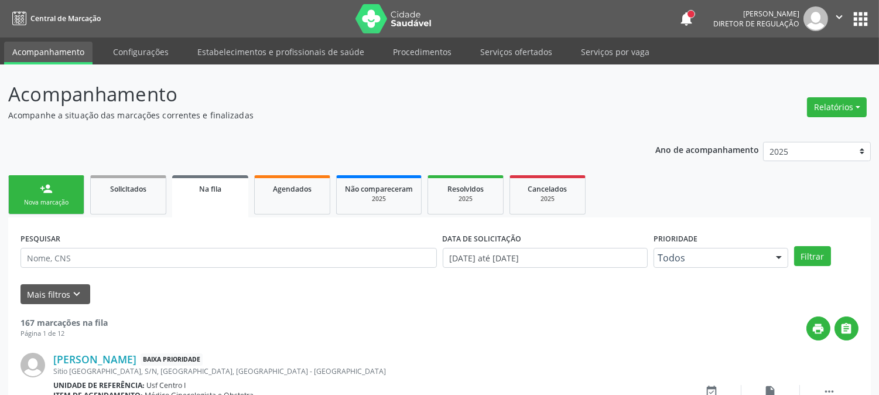
click at [60, 183] on link "person_add Nova marcação" at bounding box center [46, 194] width 76 height 39
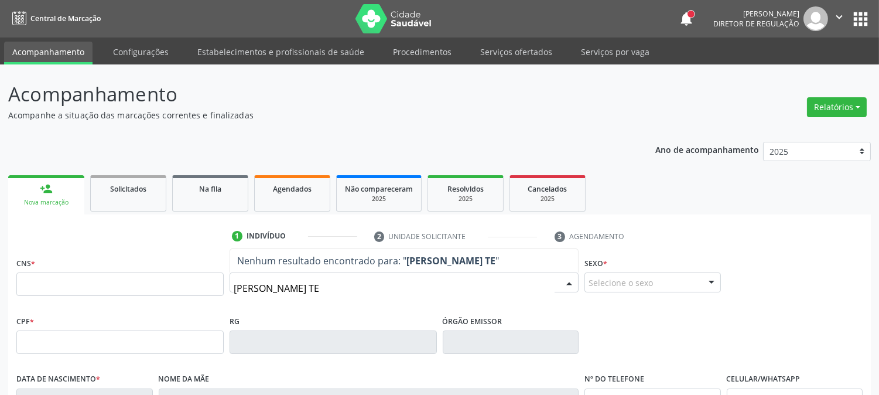
type input "BRUNO NUNES TEI"
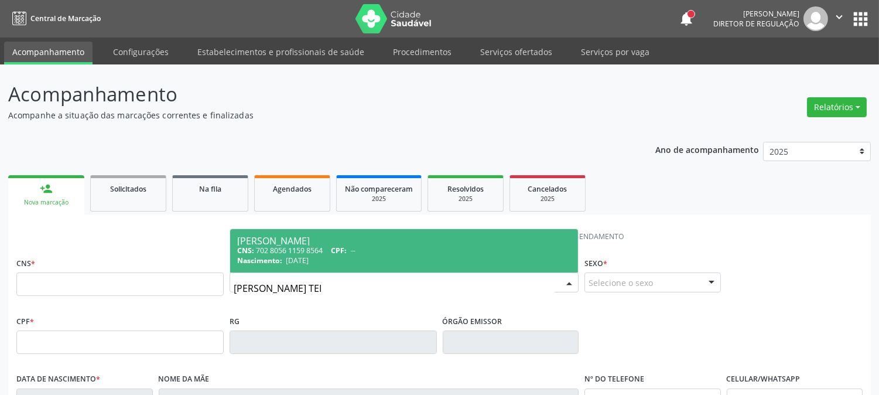
click at [297, 259] on span "01/03/1995" at bounding box center [297, 260] width 23 height 10
type input "702 8056 1159 8564"
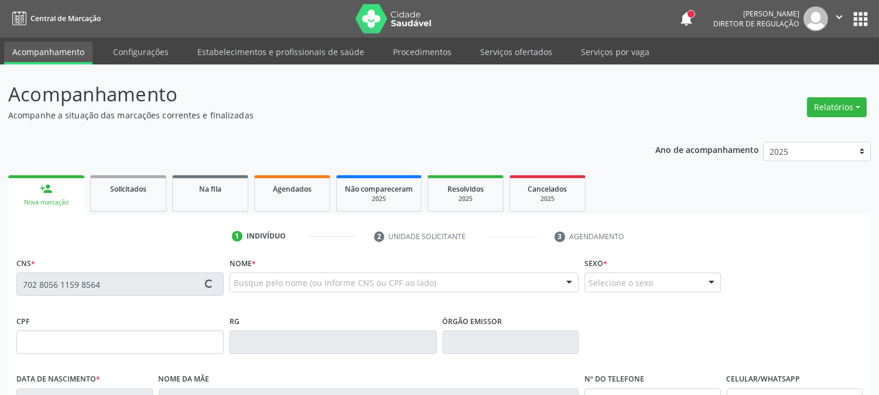
scroll to position [195, 0]
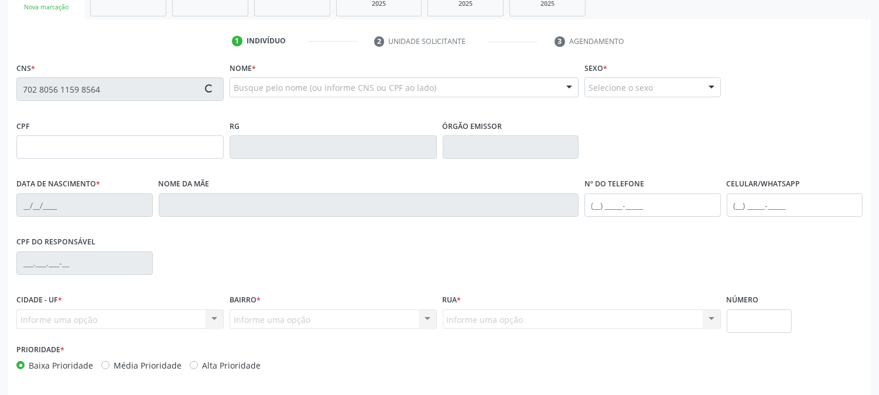
type input "01/03/1995"
type input "Claudineide Nunes de Magalhaes Lima"
type input "(99) 99999-9999"
type input "27"
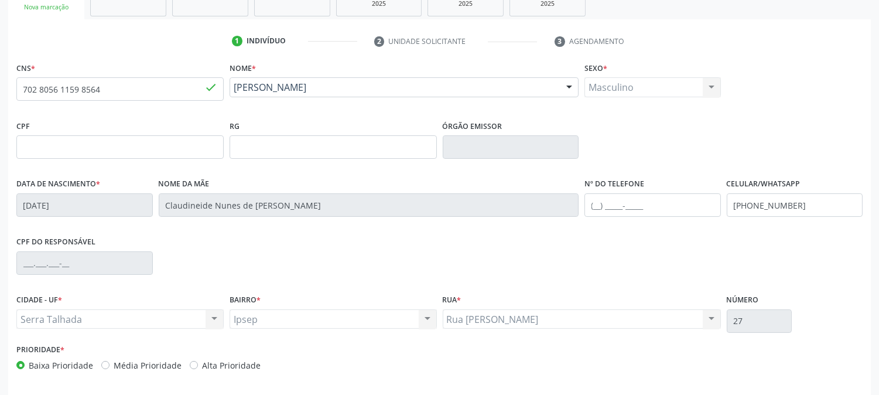
scroll to position [239, 0]
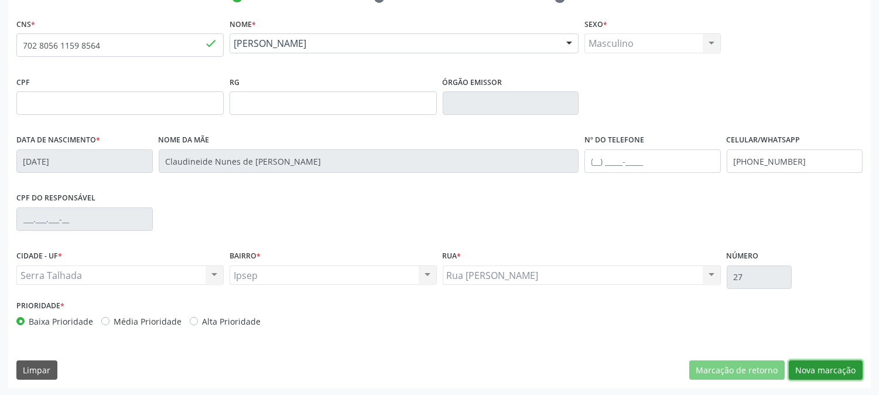
click at [834, 363] on button "Nova marcação" at bounding box center [826, 370] width 74 height 20
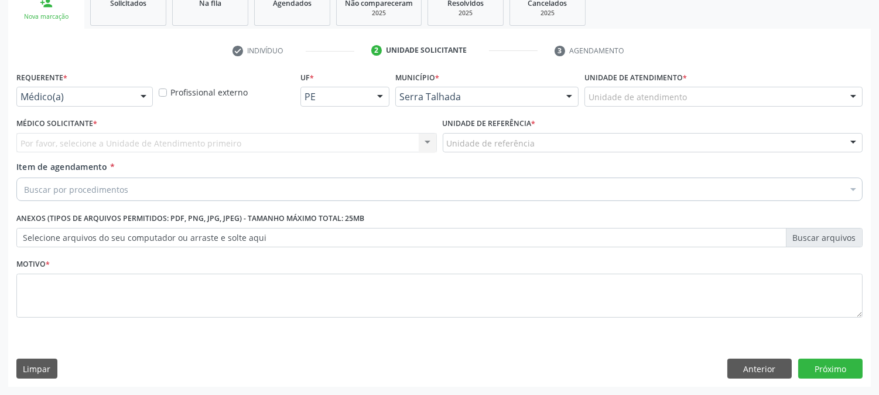
scroll to position [185, 0]
click at [90, 84] on div "Requerente * Médico(a) Médico(a) Enfermeiro(a) Paciente Nenhum resultado encont…" at bounding box center [84, 87] width 136 height 37
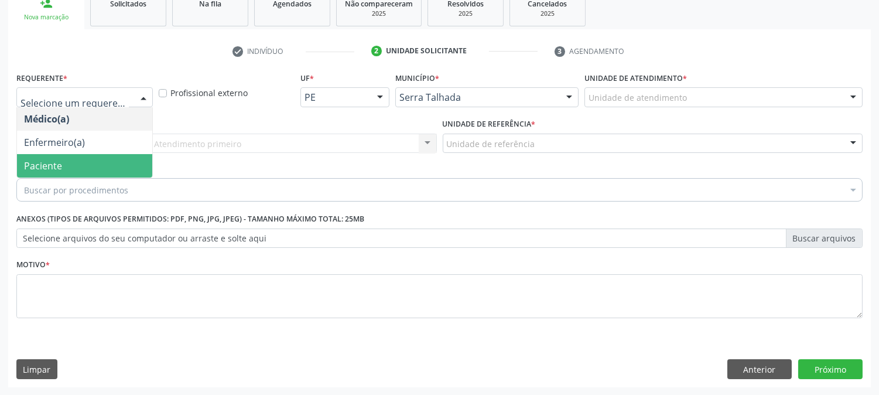
click at [68, 159] on span "Paciente" at bounding box center [84, 165] width 135 height 23
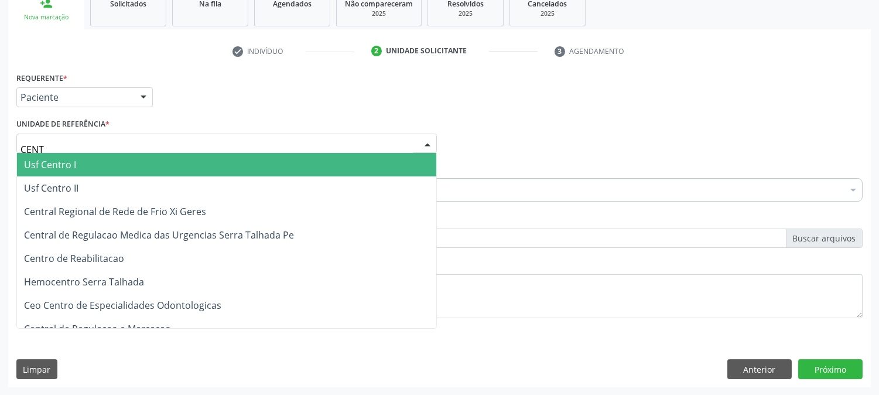
type input "CENTR"
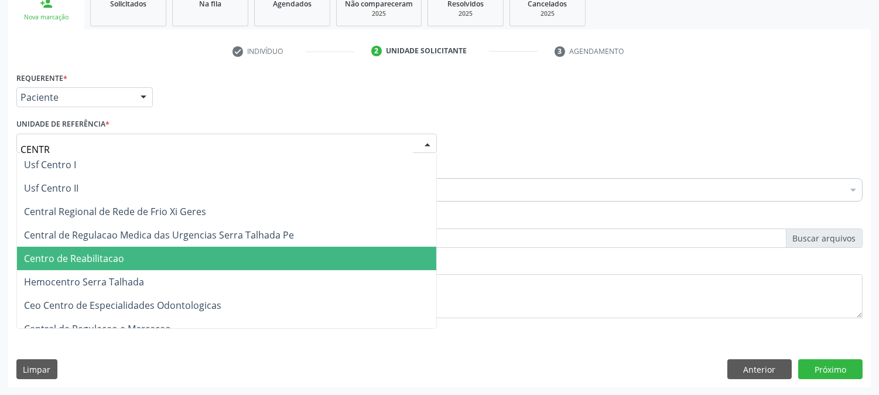
click at [86, 254] on span "Centro de Reabilitacao" at bounding box center [74, 258] width 100 height 13
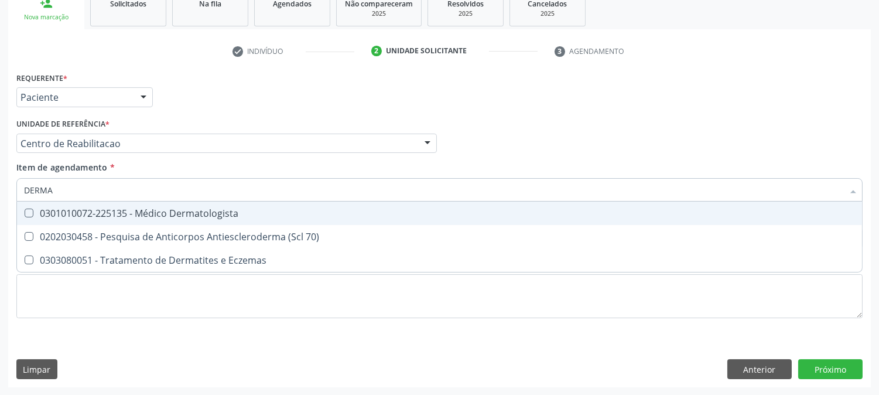
type input "DERMAT"
click at [95, 208] on div "0301010072-225135 - Médico Dermatologista" at bounding box center [439, 212] width 831 height 9
checkbox Dermatologista "true"
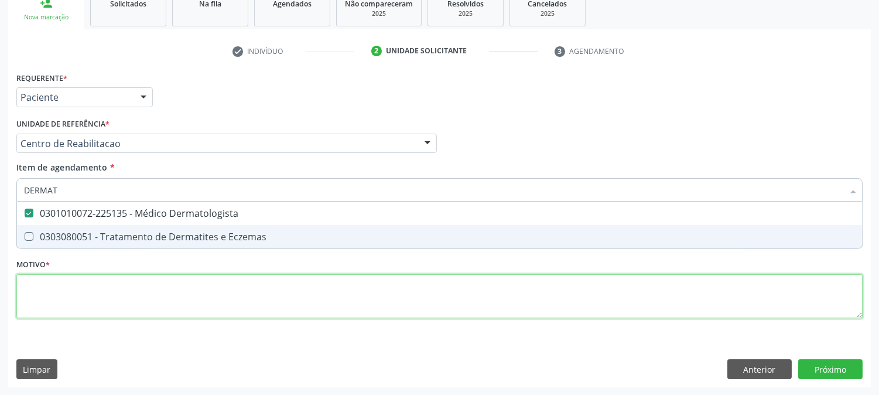
click at [87, 287] on div "Requerente * Paciente Médico(a) Enfermeiro(a) Paciente Nenhum resultado encontr…" at bounding box center [439, 201] width 846 height 265
checkbox Eczemas "true"
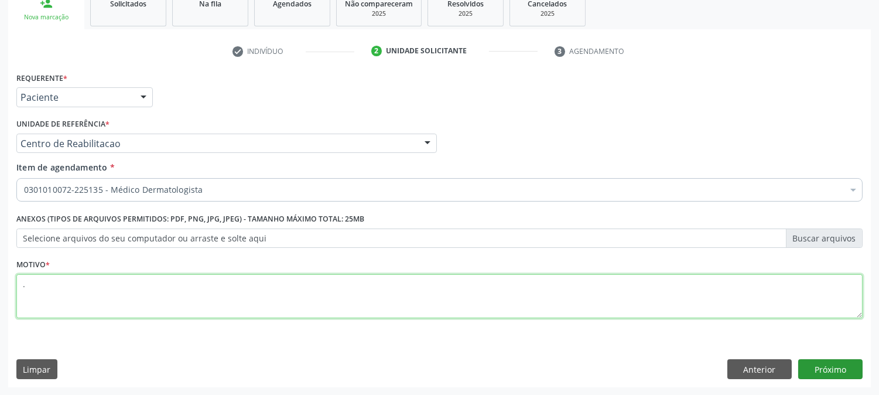
type textarea "."
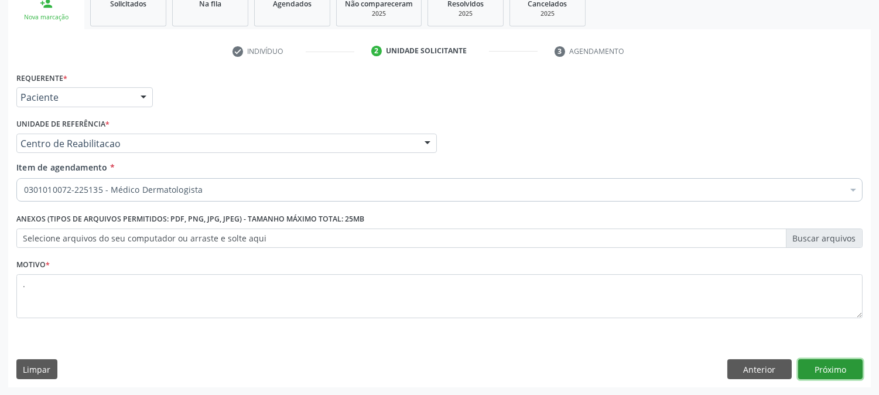
click at [825, 374] on button "Próximo" at bounding box center [830, 369] width 64 height 20
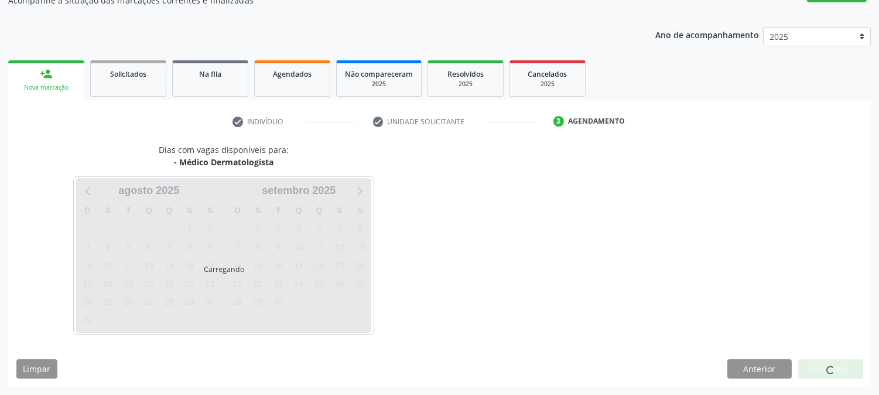
scroll to position [114, 0]
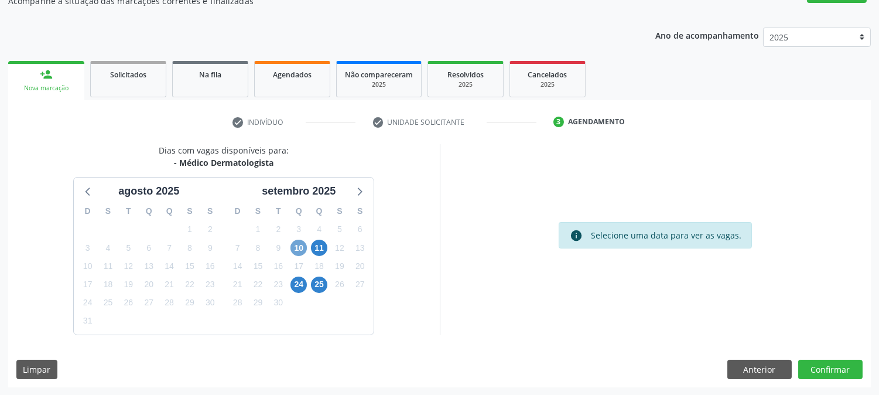
click at [303, 246] on span "10" at bounding box center [298, 248] width 16 height 16
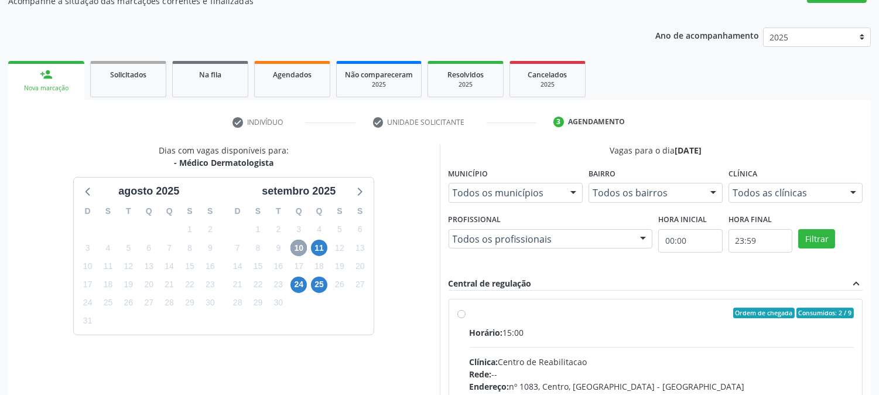
scroll to position [283, 0]
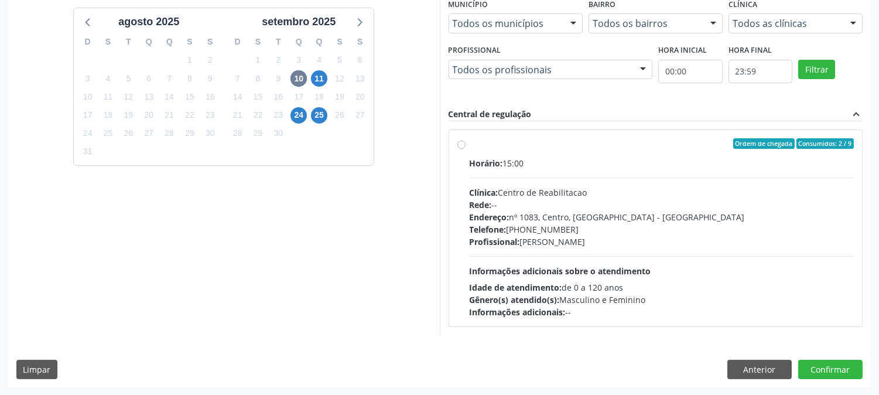
click at [624, 225] on div "Telefone: (81) 38313112" at bounding box center [662, 229] width 385 height 12
click at [466, 149] on input "Ordem de chegada Consumidos: 2 / 9 Horário: 15:00 Clínica: Centro de Reabilitac…" at bounding box center [461, 143] width 8 height 11
radio input "true"
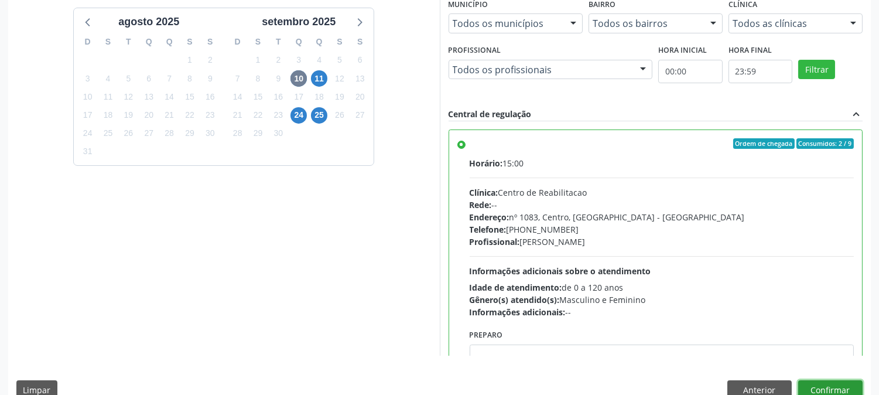
click at [833, 381] on button "Confirmar" at bounding box center [830, 390] width 64 height 20
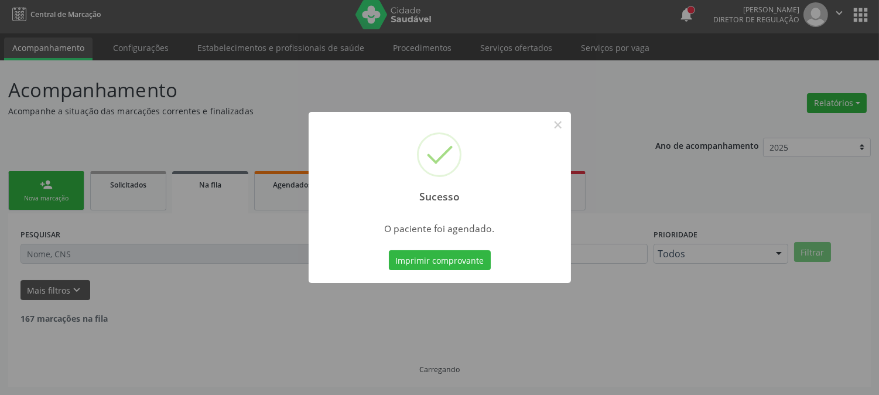
scroll to position [0, 0]
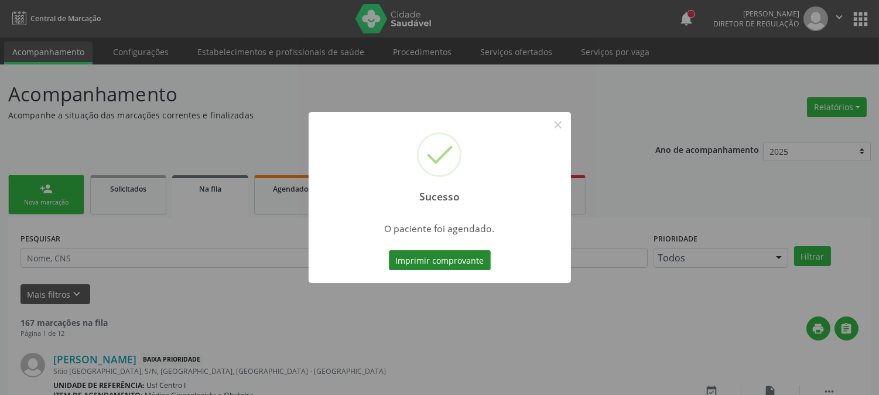
click at [449, 259] on button "Imprimir comprovante" at bounding box center [440, 260] width 102 height 20
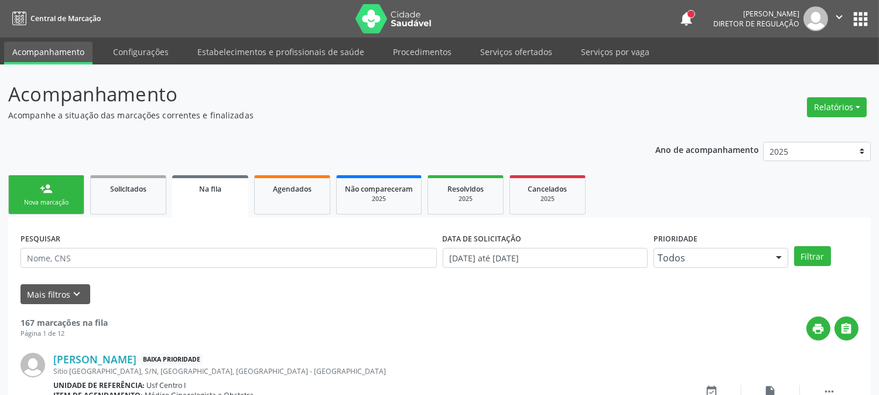
click at [53, 205] on div "Nova marcação" at bounding box center [46, 202] width 59 height 9
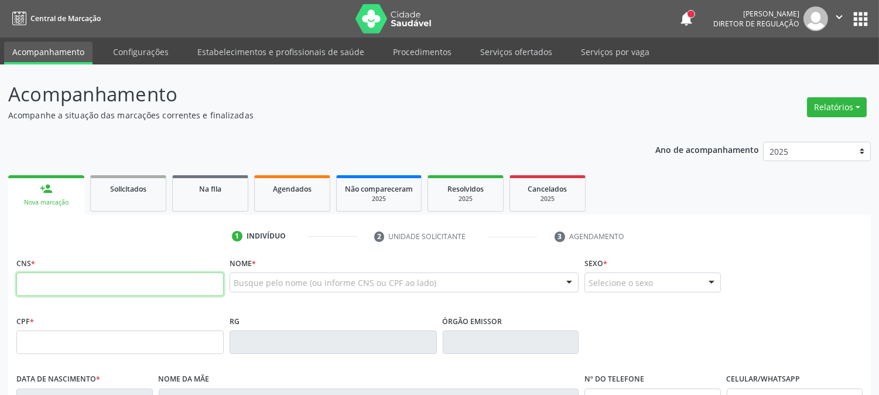
click at [177, 273] on input "text" at bounding box center [119, 283] width 207 height 23
type input "898 0034 3175 8705"
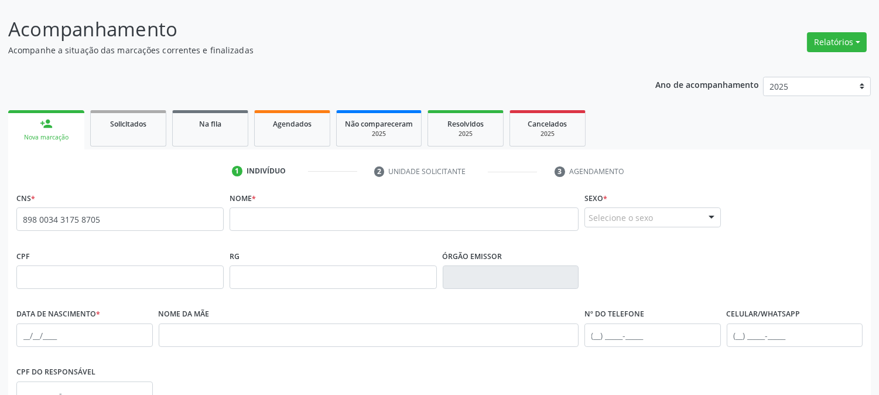
scroll to position [130, 0]
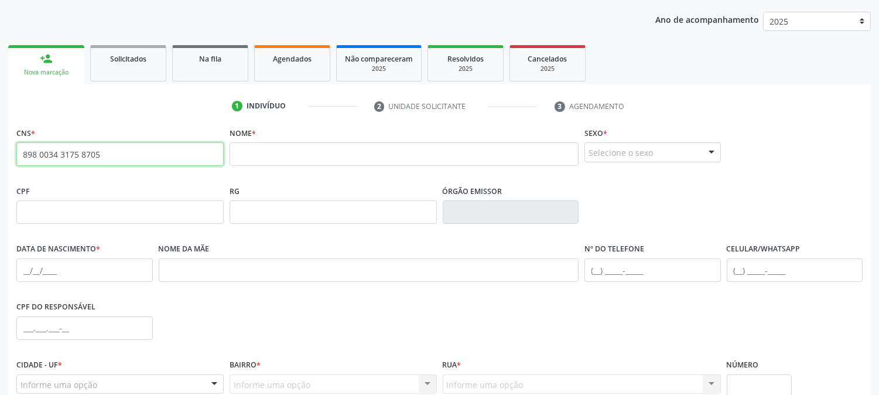
drag, startPoint x: 105, startPoint y: 154, endPoint x: 0, endPoint y: 160, distance: 105.6
click at [0, 160] on div "Acompanhamento Acompanhe a situação das marcações correntes e finalizadas Relat…" at bounding box center [439, 219] width 879 height 570
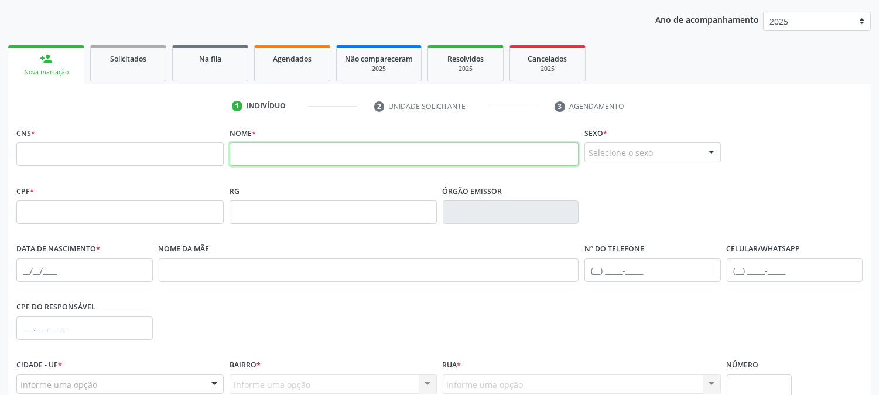
click at [259, 157] on input "text" at bounding box center [404, 153] width 349 height 23
type input "MIK"
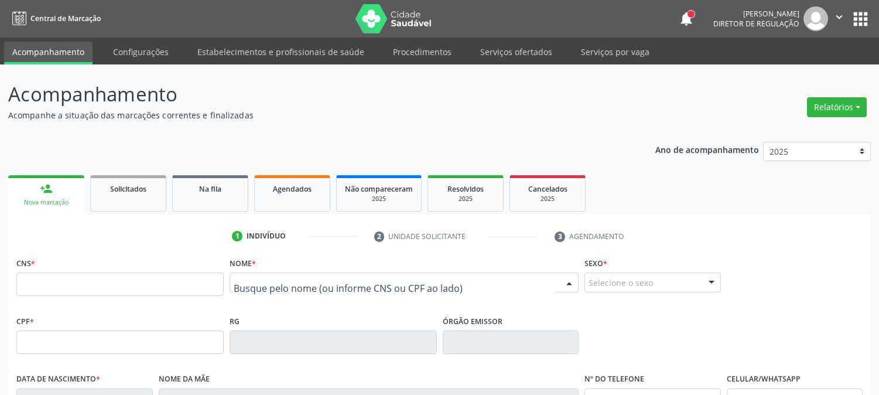
scroll to position [169, 0]
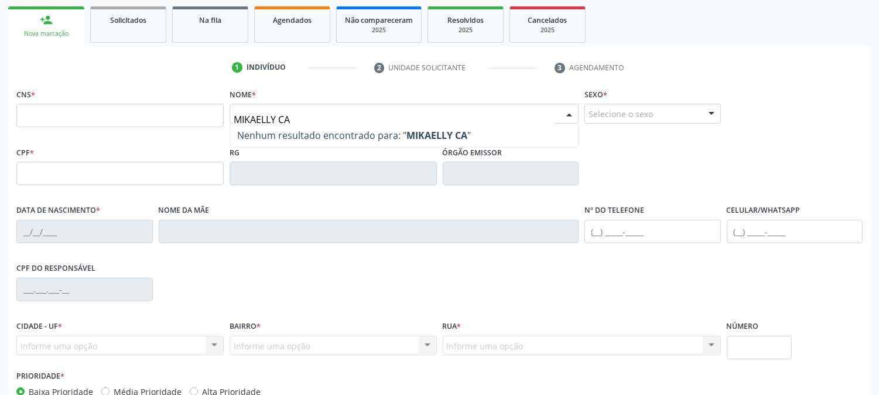
type input "MIKAELLY CAM"
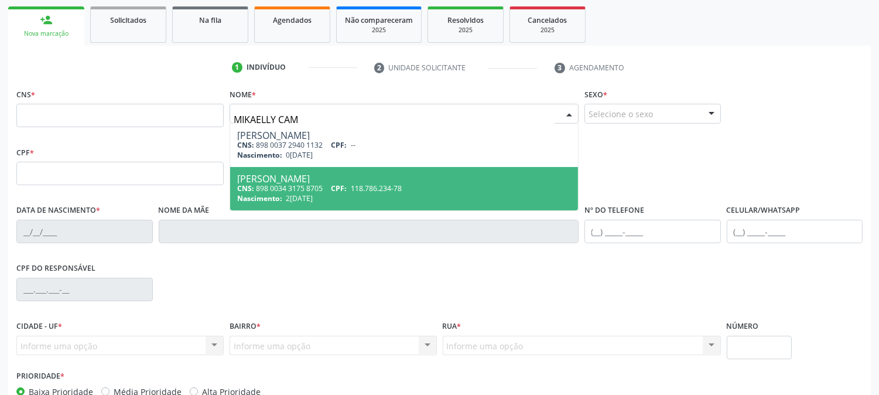
click at [305, 177] on div "[PERSON_NAME]" at bounding box center [404, 178] width 334 height 9
type input "898 0034 3175 8705"
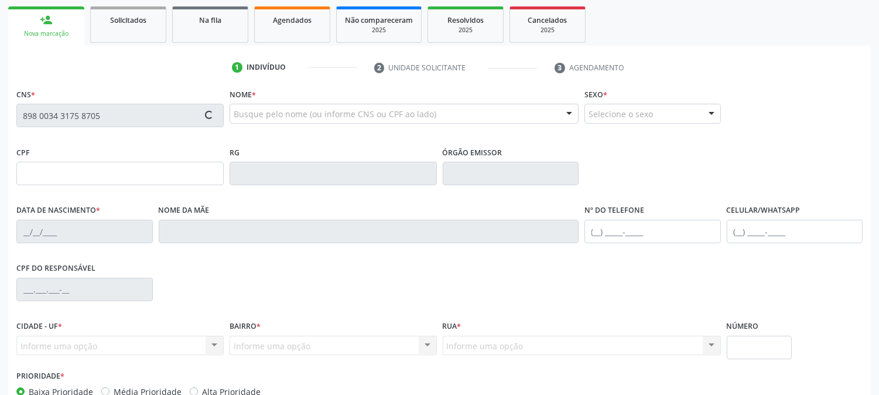
type input "118.786.234-78"
type input "2[DATE]"
type input "[PERSON_NAME]"
type input "[PHONE_NUMBER]"
type input "963.514.114-91"
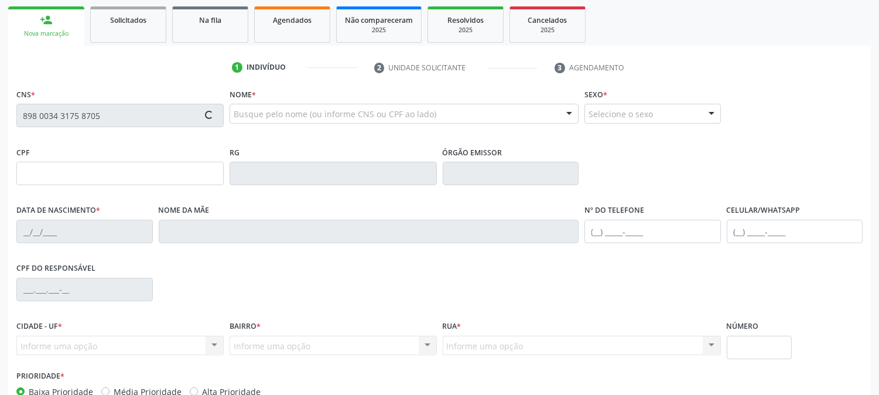
type input "18"
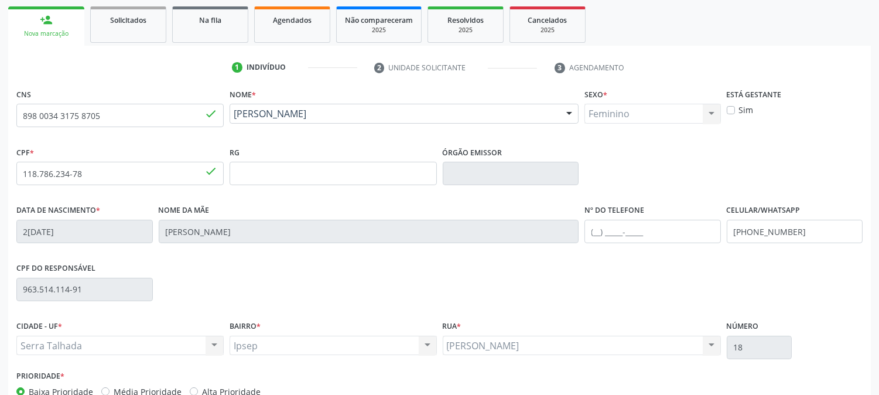
scroll to position [239, 0]
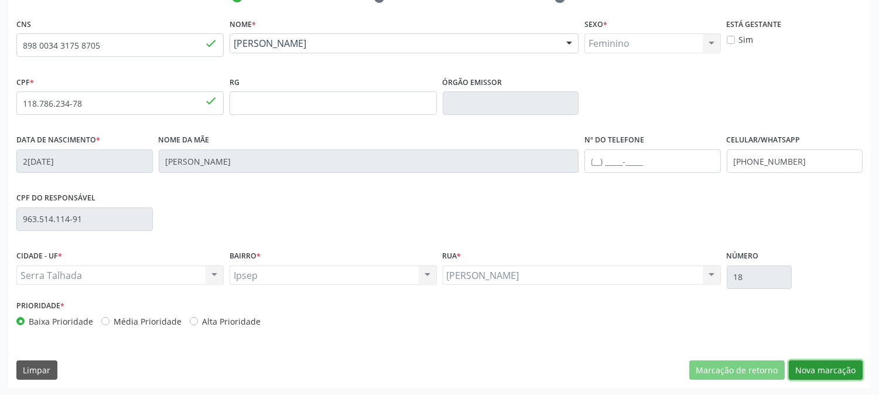
click at [799, 372] on button "Nova marcação" at bounding box center [826, 370] width 74 height 20
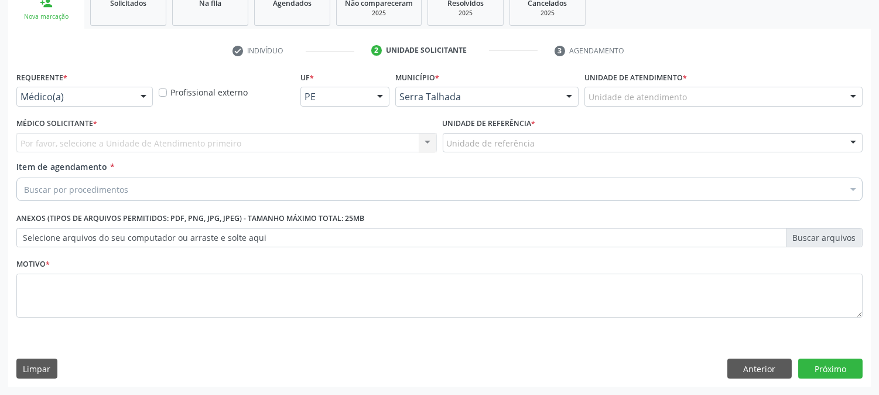
scroll to position [185, 0]
click at [126, 103] on div at bounding box center [84, 97] width 136 height 20
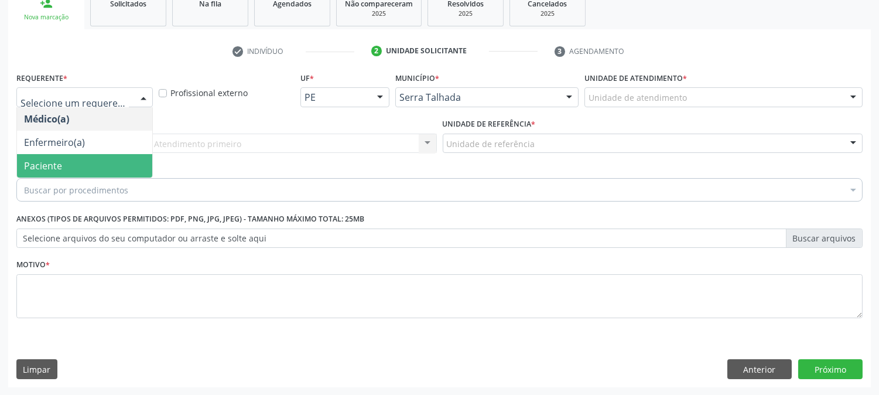
click at [100, 164] on span "Paciente" at bounding box center [84, 165] width 135 height 23
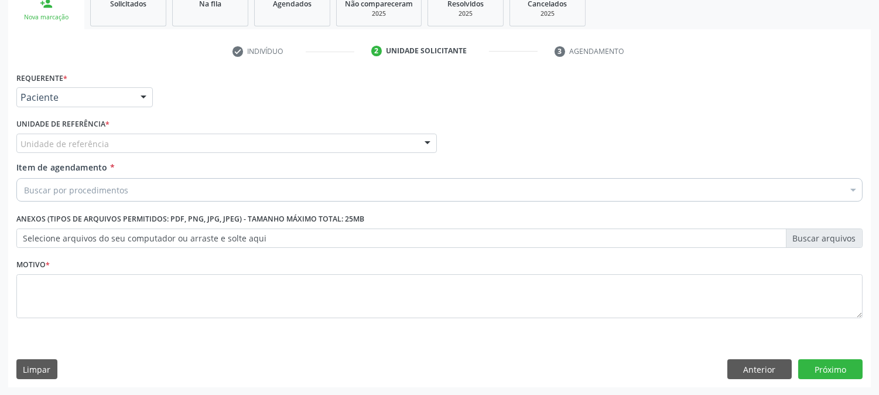
click at [132, 137] on div "Unidade de referência" at bounding box center [226, 144] width 420 height 20
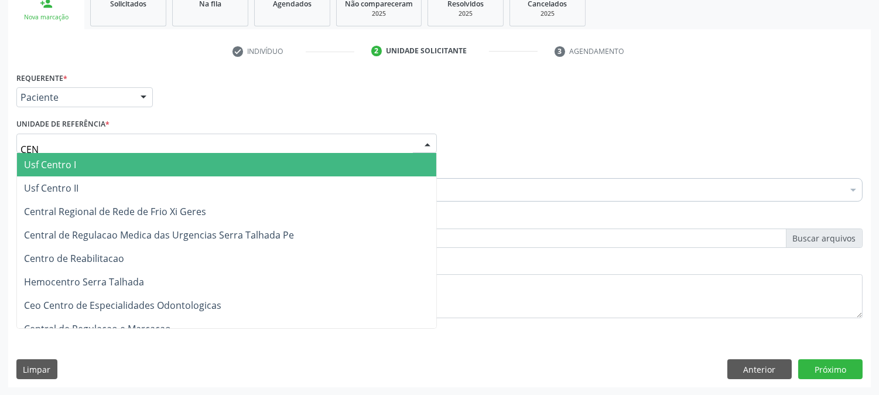
type input "CENT"
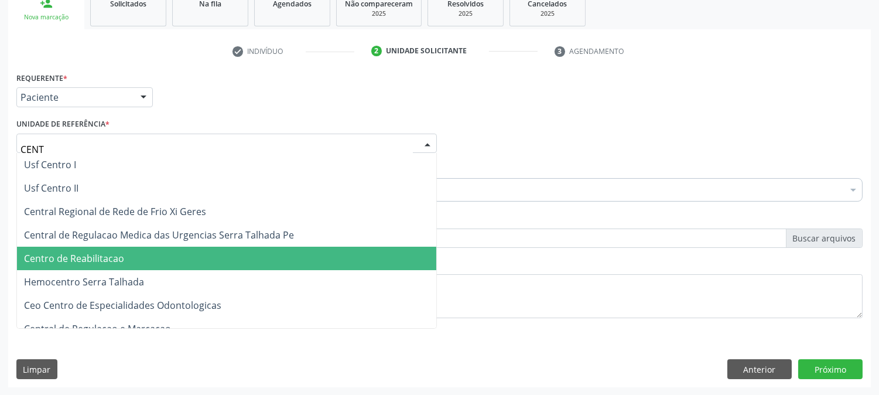
click at [111, 247] on span "Centro de Reabilitacao" at bounding box center [226, 258] width 419 height 23
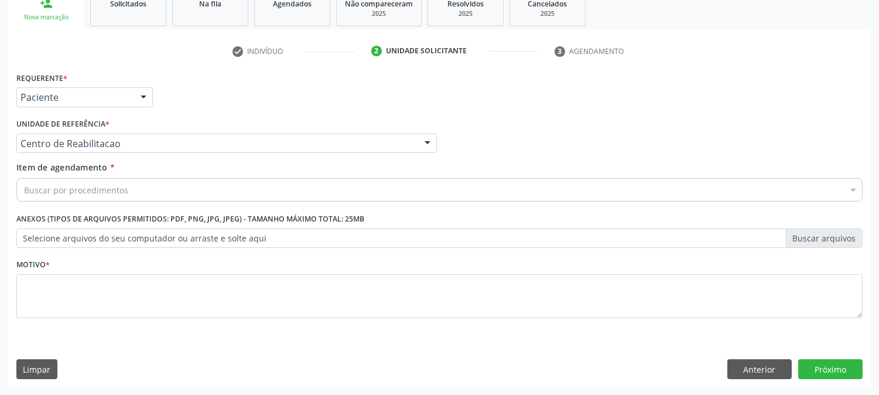
click at [112, 182] on div "Buscar por procedimentos" at bounding box center [439, 189] width 846 height 23
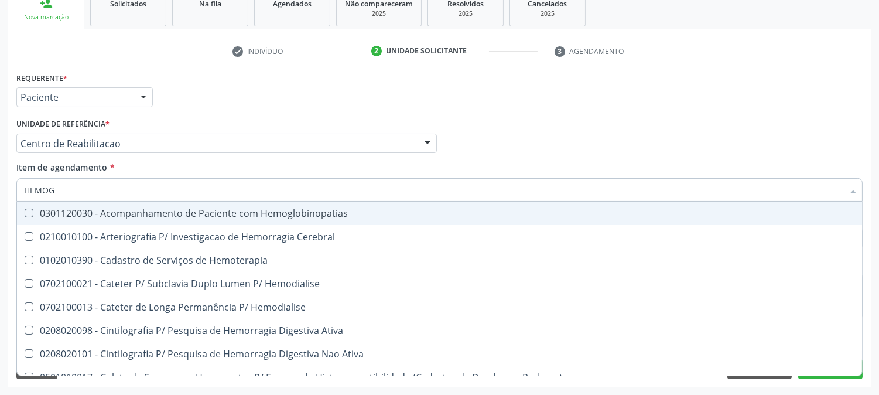
type input "HEMOGR"
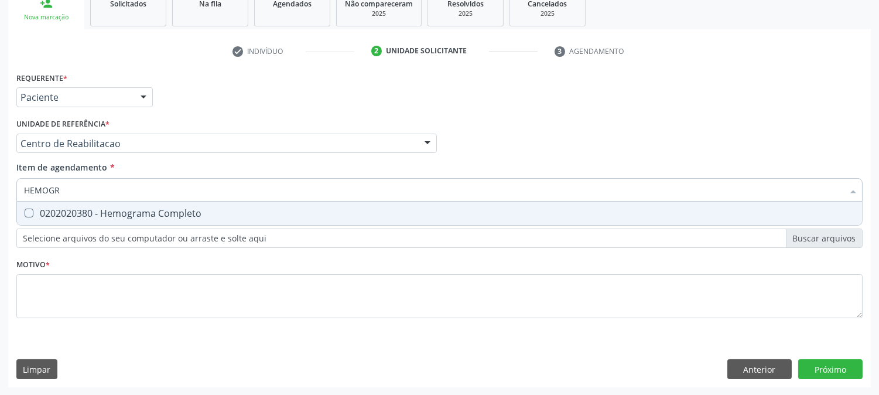
click at [95, 214] on div "0202020380 - Hemograma Completo" at bounding box center [439, 212] width 831 height 9
checkbox Completo "true"
drag, startPoint x: 71, startPoint y: 191, endPoint x: 0, endPoint y: 196, distance: 71.6
click at [0, 196] on div "Acompanhamento Acompanhe a situação das marcações correntes e finalizadas Relat…" at bounding box center [439, 137] width 879 height 516
checkbox Completo "false"
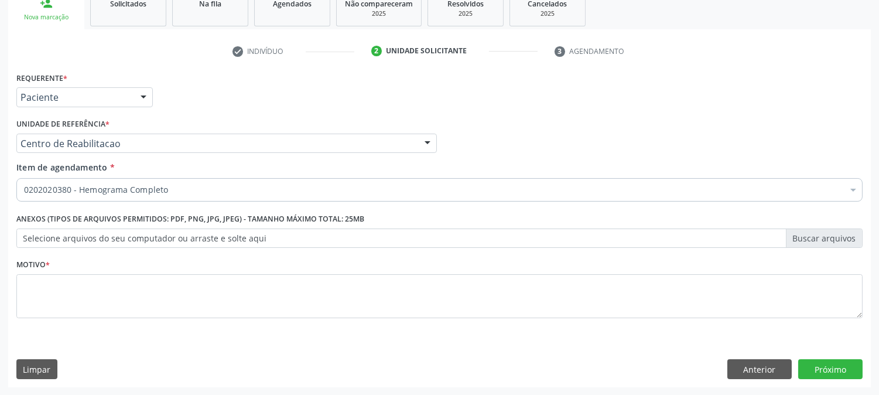
checkbox Completo "true"
click at [220, 195] on div "0202020380 - Hemograma Completo" at bounding box center [439, 189] width 846 height 23
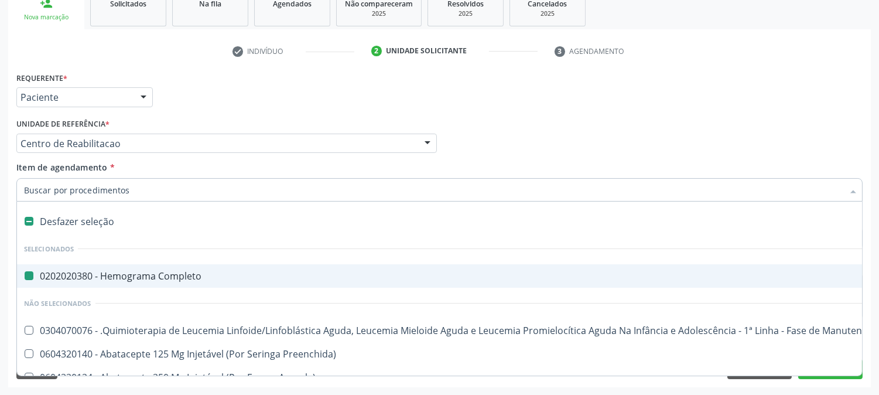
type input "U"
checkbox Completo "false"
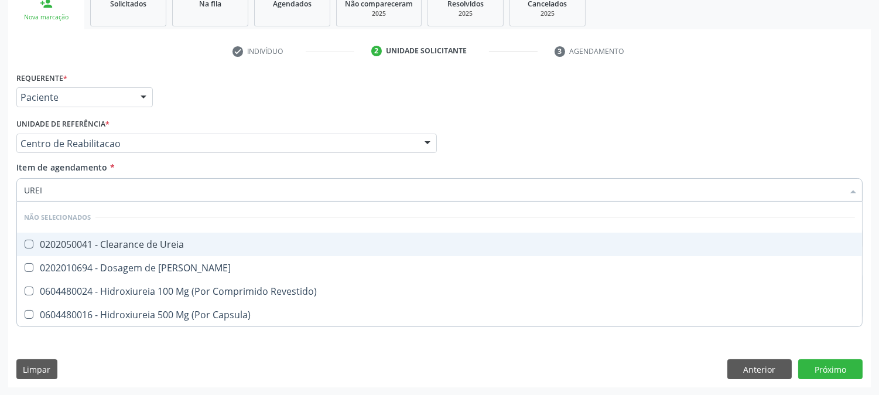
type input "UREIA"
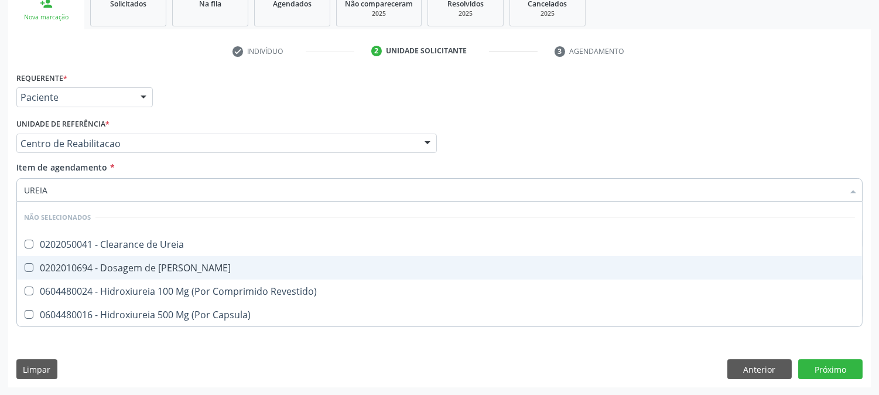
click at [179, 256] on span "0202010694 - Dosagem de [PERSON_NAME]" at bounding box center [439, 267] width 845 height 23
checkbox Ureia "true"
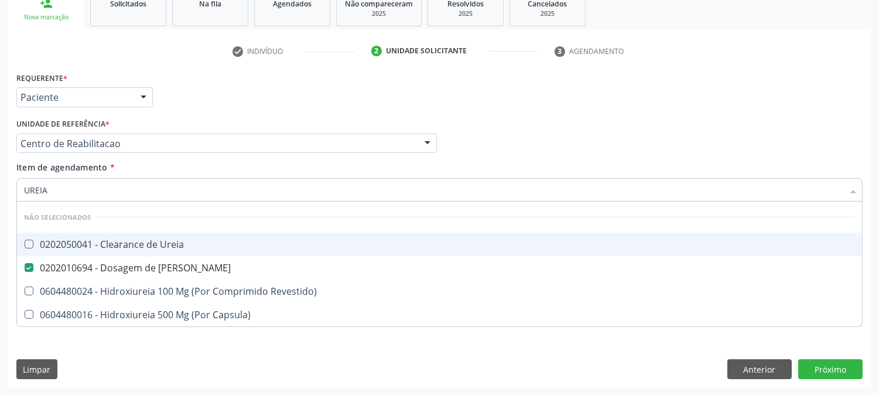
drag, startPoint x: 64, startPoint y: 189, endPoint x: 0, endPoint y: 205, distance: 66.3
click at [0, 205] on div "Acompanhamento Acompanhe a situação das marcações correntes e finalizadas Relat…" at bounding box center [439, 137] width 879 height 516
type input "C"
checkbox Ureia "true"
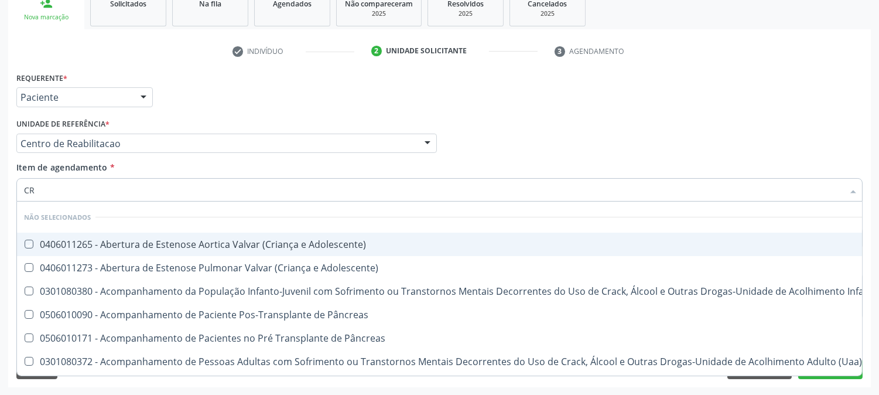
type input "CRE"
checkbox Adolescente\) "false"
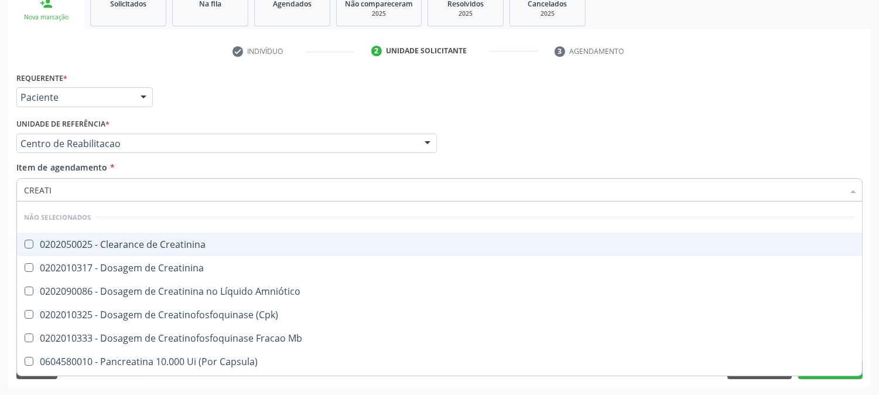
type input "CREATIN"
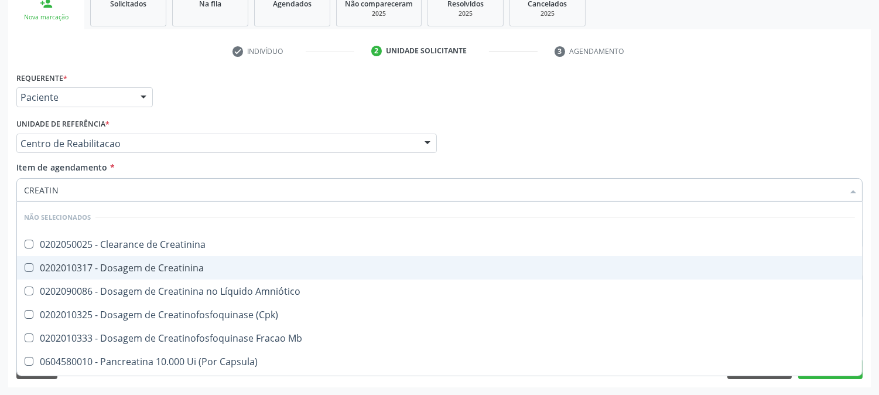
click at [51, 256] on span "0202010317 - Dosagem de Creatinina" at bounding box center [439, 267] width 845 height 23
checkbox Creatinina "true"
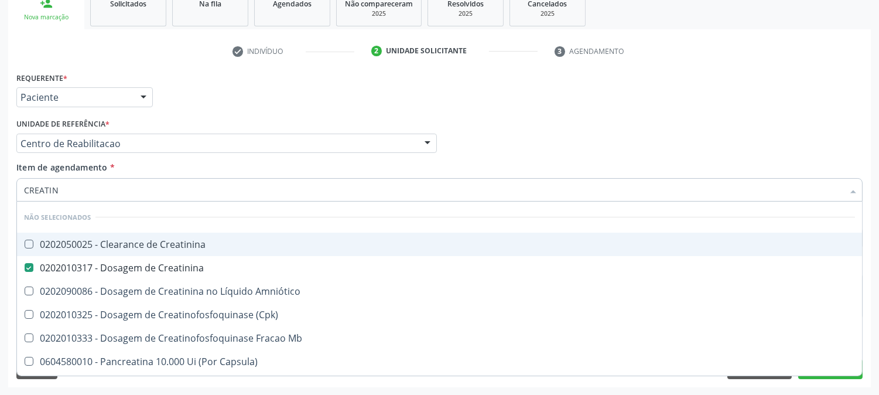
drag, startPoint x: 60, startPoint y: 192, endPoint x: 9, endPoint y: 189, distance: 51.7
click at [9, 189] on div "Requerente * Paciente Médico(a) Enfermeiro(a) Paciente Nenhum resultado encontr…" at bounding box center [439, 228] width 863 height 318
type input "GL"
checkbox Creatinina "false"
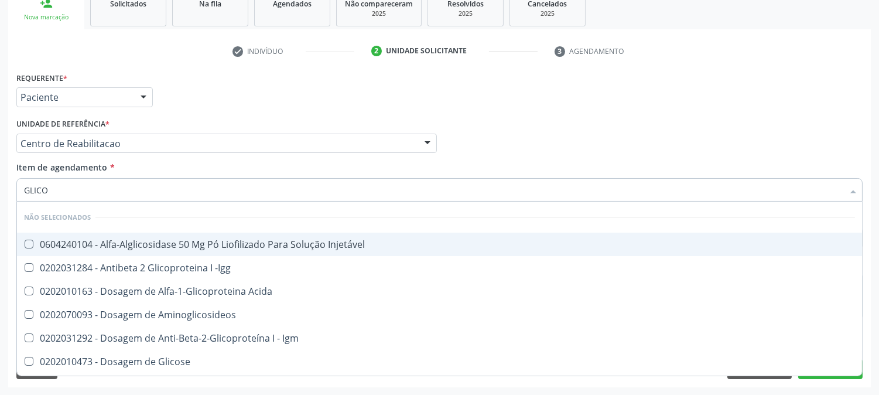
type input "GLICOS"
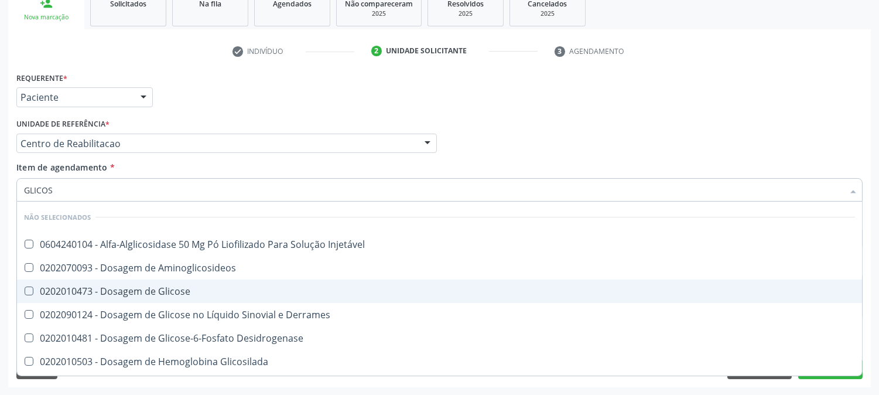
click at [148, 292] on div "0202010473 - Dosagem de Glicose" at bounding box center [439, 290] width 831 height 9
checkbox Glicose "true"
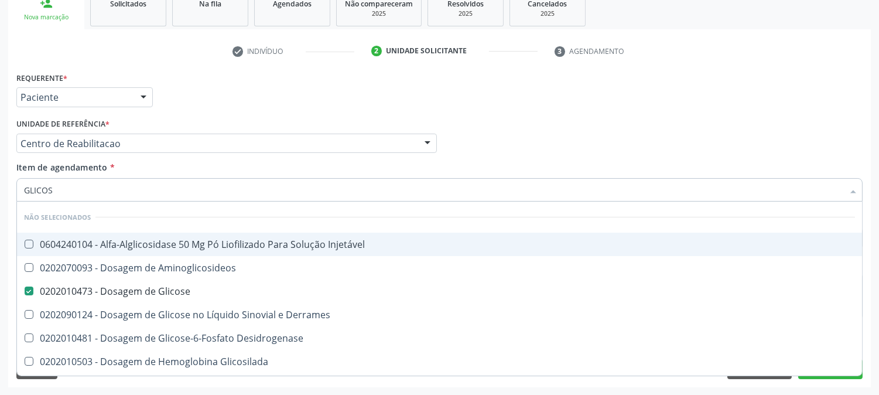
drag, startPoint x: 71, startPoint y: 189, endPoint x: 16, endPoint y: 180, distance: 55.1
click at [16, 180] on div "GLICOS" at bounding box center [439, 189] width 846 height 23
type input "CO"
checkbox Injetável "true"
checkbox Glicose "false"
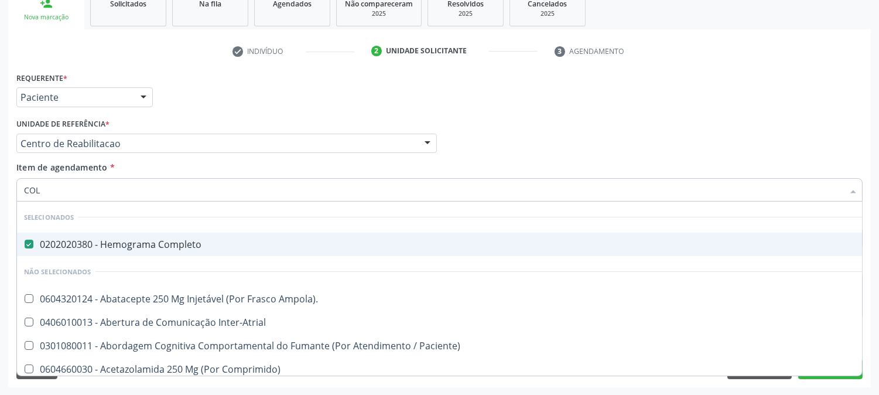
type input "COLE"
checkbox Completo "false"
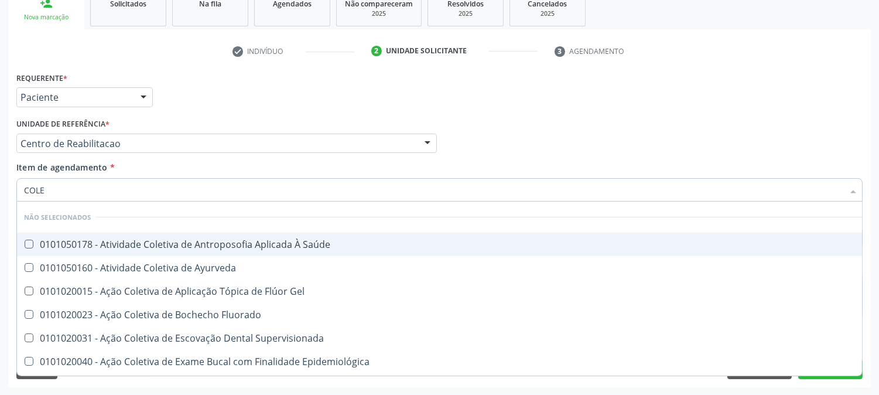
type input "COLES"
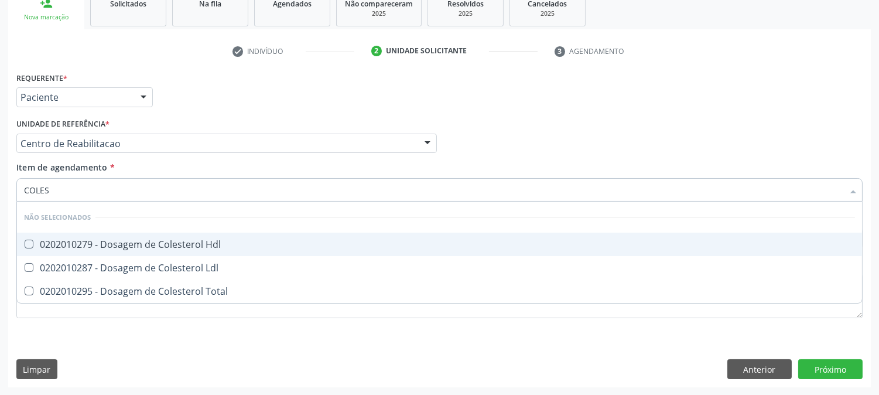
click at [45, 248] on div "0202010279 - Dosagem de Colesterol Hdl" at bounding box center [439, 244] width 831 height 9
checkbox Hdl "true"
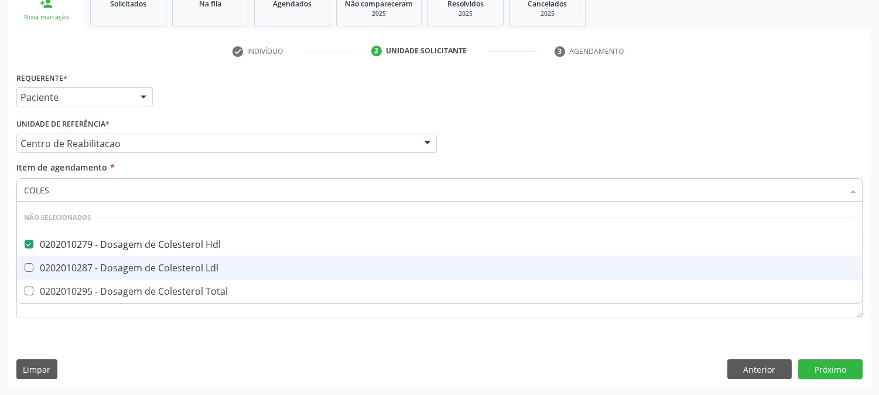
click at [44, 259] on span "0202010287 - Dosagem de Colesterol Ldl" at bounding box center [439, 267] width 845 height 23
checkbox Ldl "true"
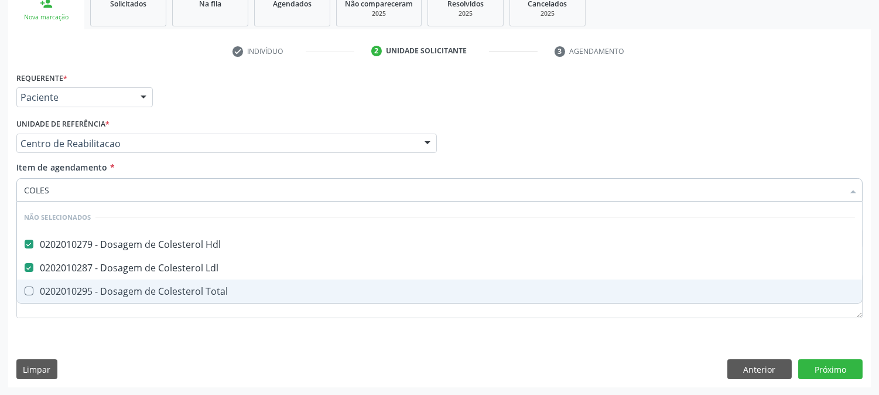
click at [43, 286] on div "0202010295 - Dosagem de Colesterol Total" at bounding box center [439, 290] width 831 height 9
checkbox Total "true"
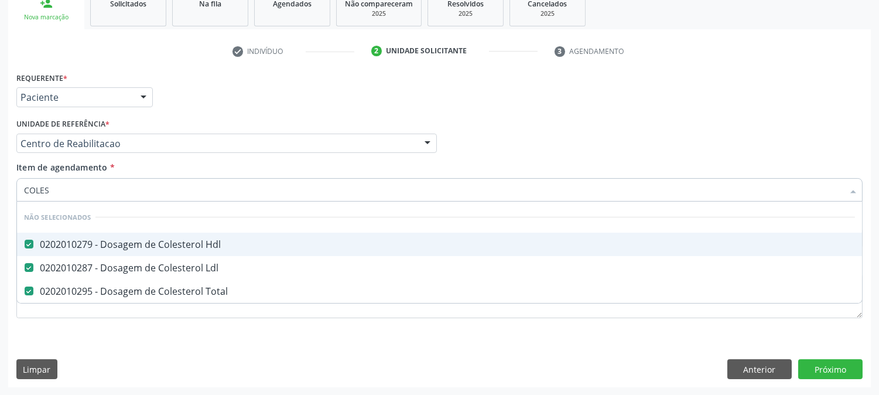
drag, startPoint x: 55, startPoint y: 196, endPoint x: 0, endPoint y: 189, distance: 55.5
click at [0, 189] on div "Acompanhamento Acompanhe a situação das marcações correntes e finalizadas Relat…" at bounding box center [439, 137] width 879 height 516
type input "TR"
checkbox Hdl "false"
checkbox Total "false"
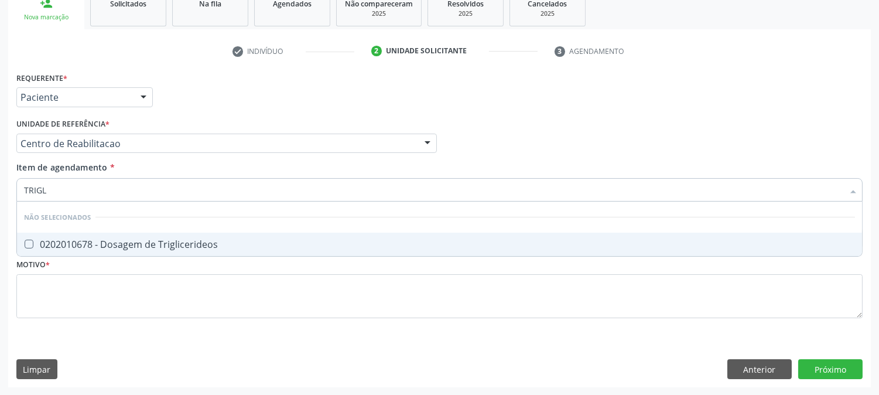
type input "TRIGLI"
click at [118, 243] on div "0202010678 - Dosagem de Triglicerideos" at bounding box center [439, 244] width 831 height 9
checkbox Triglicerideos "true"
drag, startPoint x: 75, startPoint y: 191, endPoint x: 15, endPoint y: 195, distance: 59.9
click at [15, 195] on div "Item de agendamento * TRIGLI Desfazer seleção Não selecionados 0202010678 - Dos…" at bounding box center [439, 183] width 852 height 45
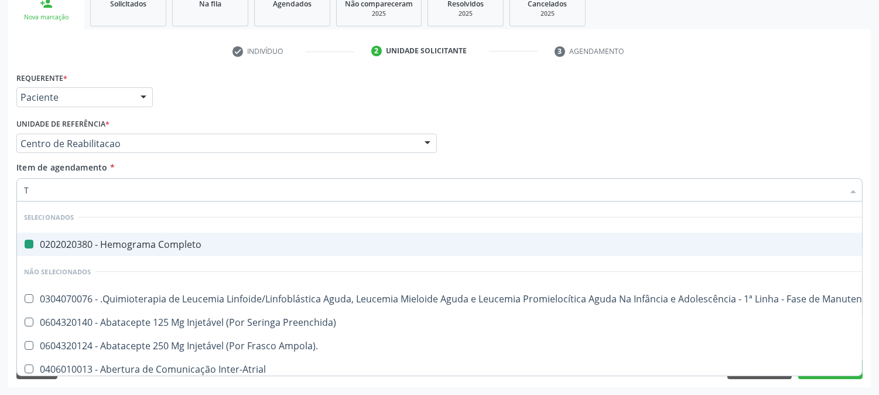
type input "TG"
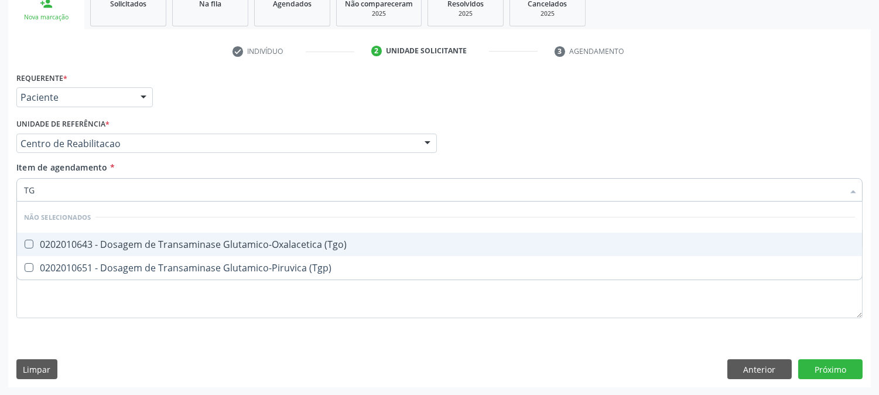
click at [84, 240] on div "0202010643 - Dosagem de Transaminase Glutamico-Oxalacetica (Tgo)" at bounding box center [439, 244] width 831 height 9
checkbox \(Tgo\) "true"
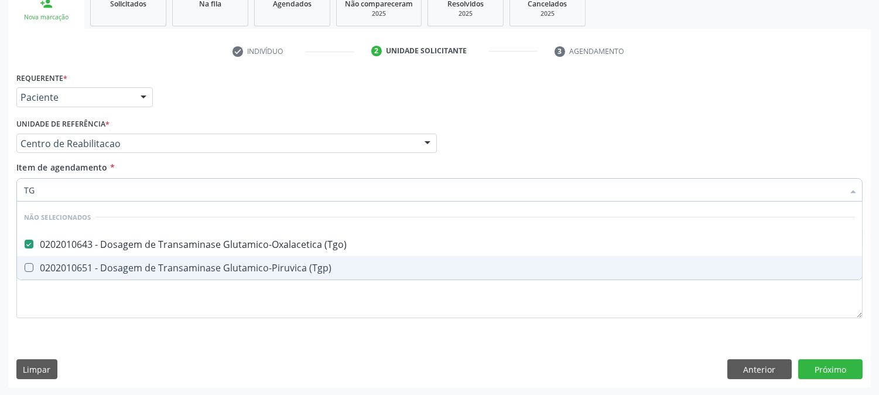
click at [85, 263] on div "0202010651 - Dosagem de Transaminase Glutamico-Piruvica (Tgp)" at bounding box center [439, 267] width 831 height 9
checkbox \(Tgp\) "true"
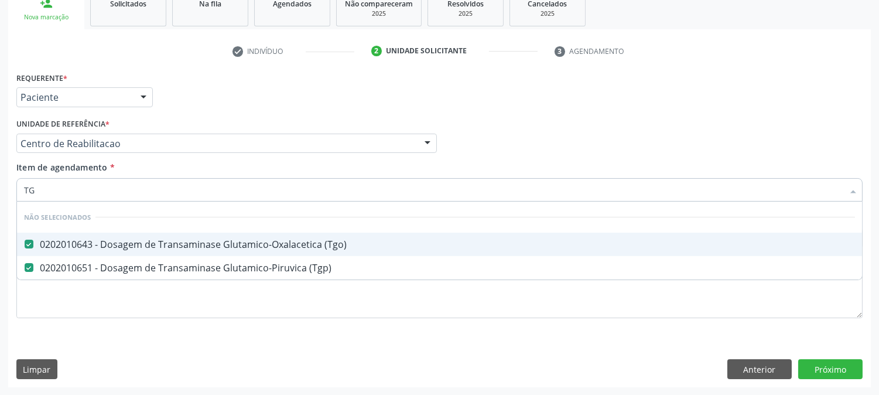
drag, startPoint x: 50, startPoint y: 189, endPoint x: 0, endPoint y: 201, distance: 51.8
click at [0, 201] on div "Acompanhamento Acompanhe a situação das marcações correntes e finalizadas Relat…" at bounding box center [439, 137] width 879 height 516
type input "B"
checkbox \(Tgo\) "false"
checkbox \(Tgp\) "false"
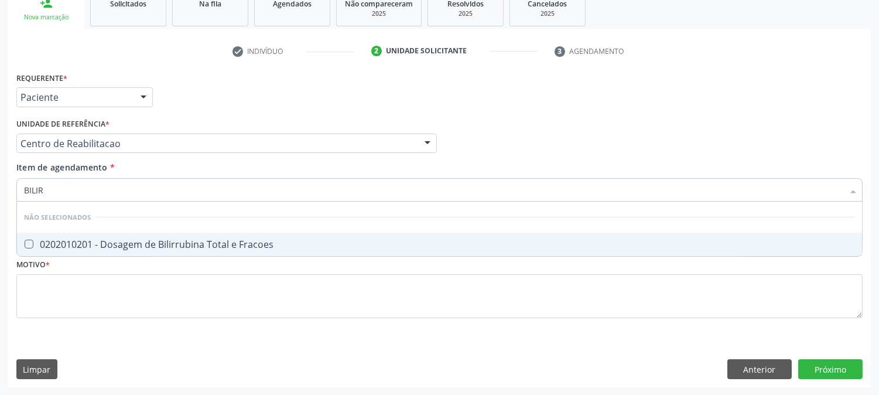
type input "BILIRR"
click at [30, 243] on Fracoes at bounding box center [29, 244] width 9 height 9
click at [25, 243] on Fracoes "checkbox" at bounding box center [21, 244] width 8 height 8
checkbox Fracoes "true"
drag, startPoint x: 43, startPoint y: 184, endPoint x: 19, endPoint y: 186, distance: 23.5
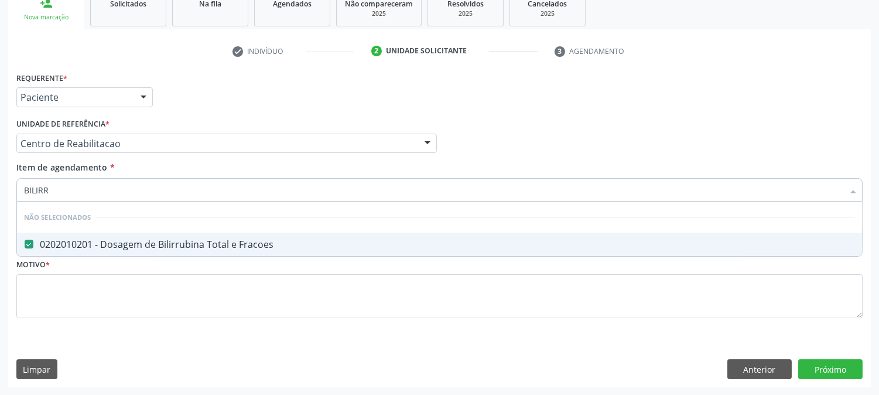
click at [19, 186] on div "BILIRR" at bounding box center [439, 189] width 846 height 23
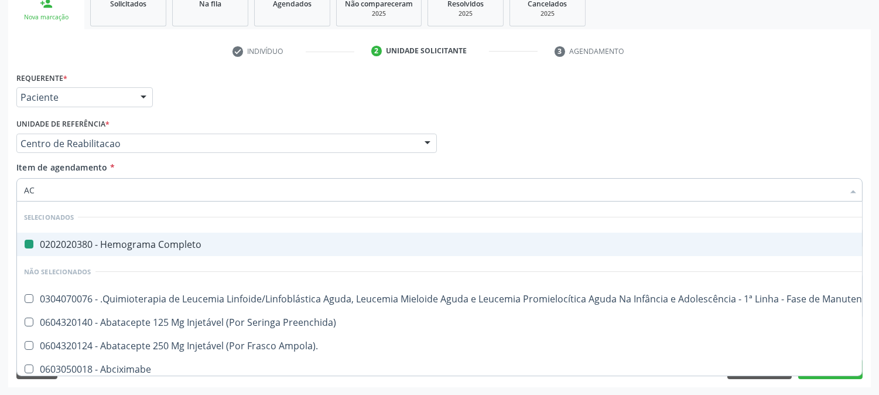
type input "ACI"
checkbox Completo "false"
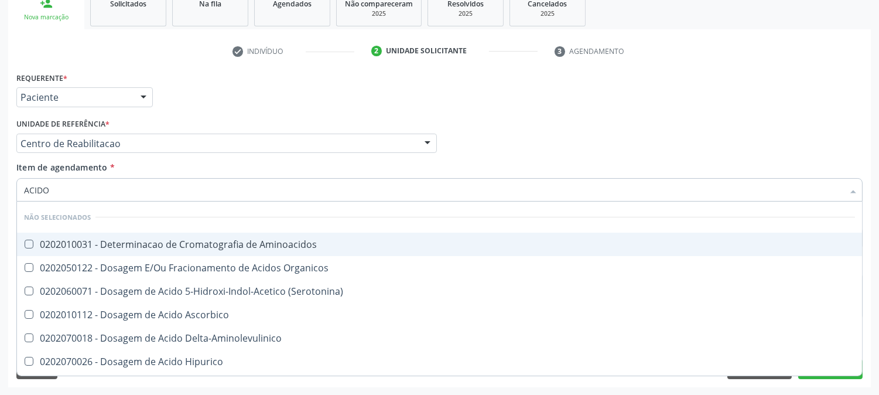
type input "ACIDO U"
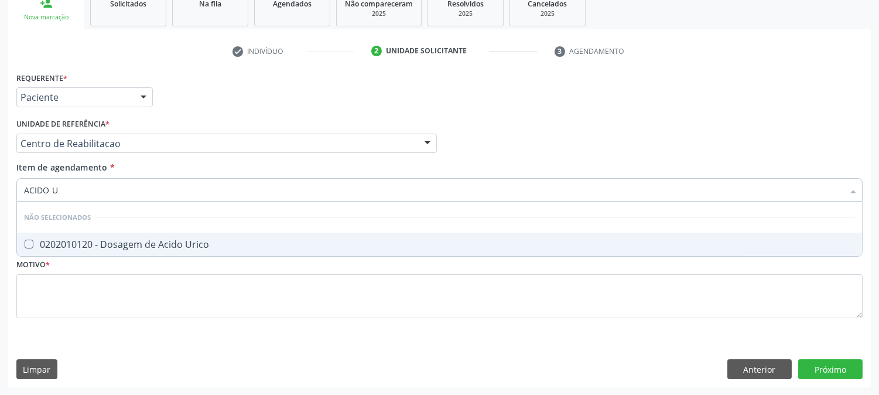
click at [30, 240] on Urico at bounding box center [29, 244] width 9 height 9
click at [25, 240] on Urico "checkbox" at bounding box center [21, 244] width 8 height 8
checkbox Urico "true"
drag, startPoint x: 75, startPoint y: 190, endPoint x: 23, endPoint y: 194, distance: 51.7
click at [24, 194] on input "ACIDO U" at bounding box center [433, 189] width 819 height 23
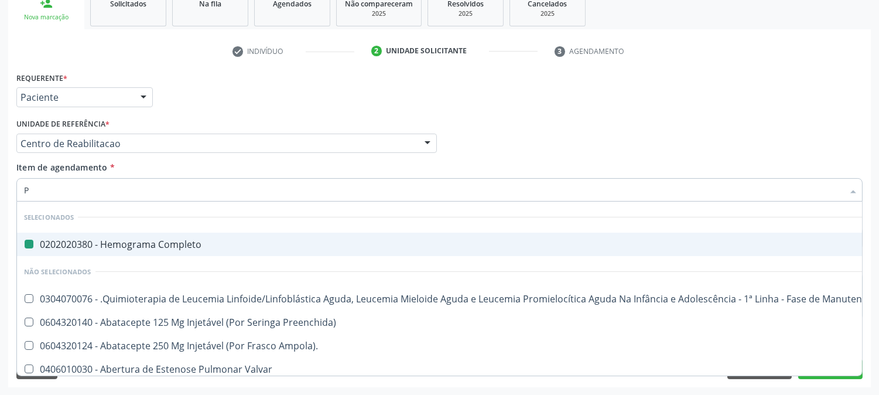
type input "PA"
checkbox Completo "false"
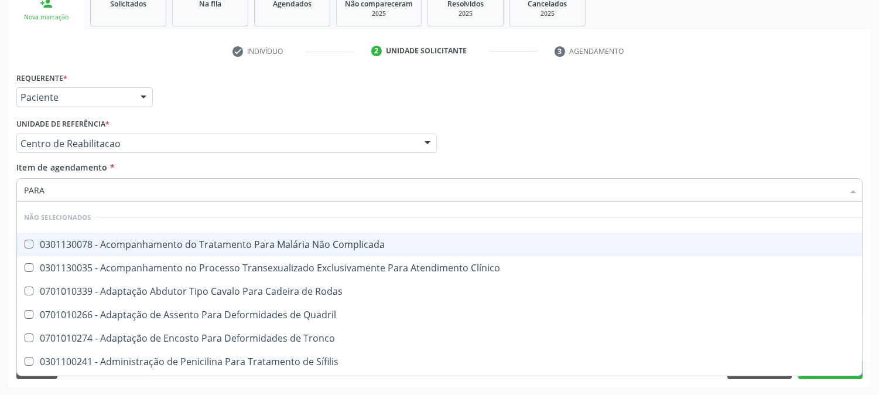
type input "PARAS"
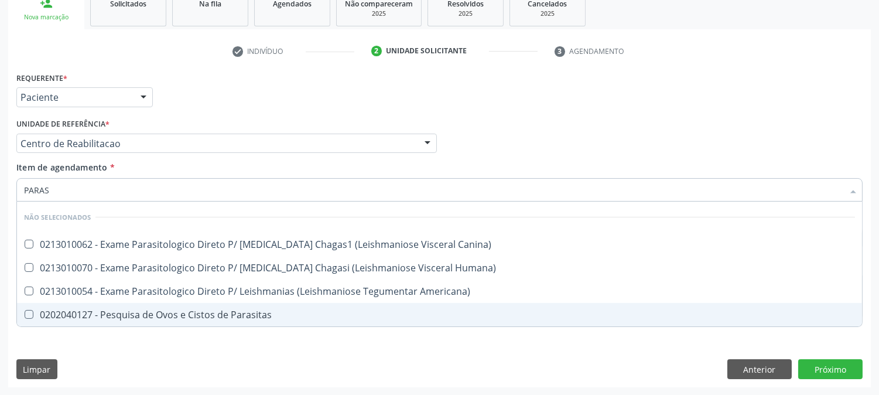
click at [87, 312] on div "0202040127 - Pesquisa de Ovos e Cistos de Parasitas" at bounding box center [439, 314] width 831 height 9
checkbox Parasitas "true"
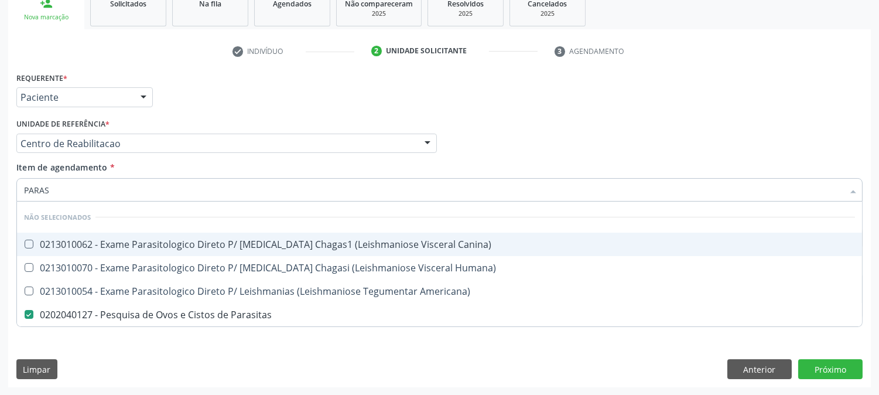
drag, startPoint x: 69, startPoint y: 186, endPoint x: 11, endPoint y: 195, distance: 58.6
click at [11, 195] on div "Requerente * Paciente Médico(a) Enfermeiro(a) Paciente Nenhum resultado encontr…" at bounding box center [439, 228] width 863 height 318
type input "URI"
checkbox Parasitas "false"
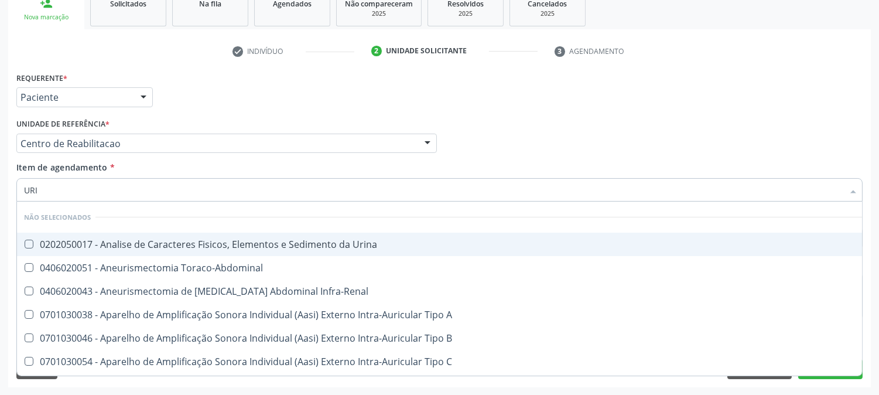
type input "URIN"
checkbox Urico "false"
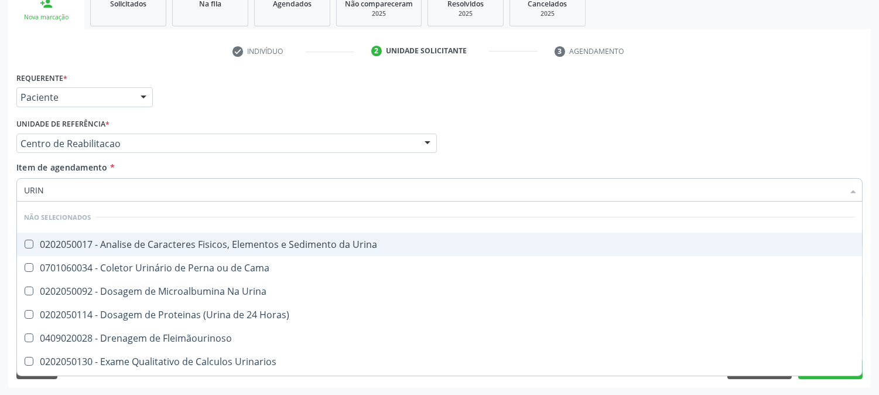
type input "URINA"
click at [73, 244] on div "0202050017 - Analise de Caracteres Fisicos, Elementos e Sedimento da Urina" at bounding box center [439, 244] width 831 height 9
checkbox Urina "true"
click at [0, 270] on div "Acompanhamento Acompanhe a situação das marcações correntes e finalizadas Relat…" at bounding box center [439, 137] width 879 height 516
checkbox Horas\) "true"
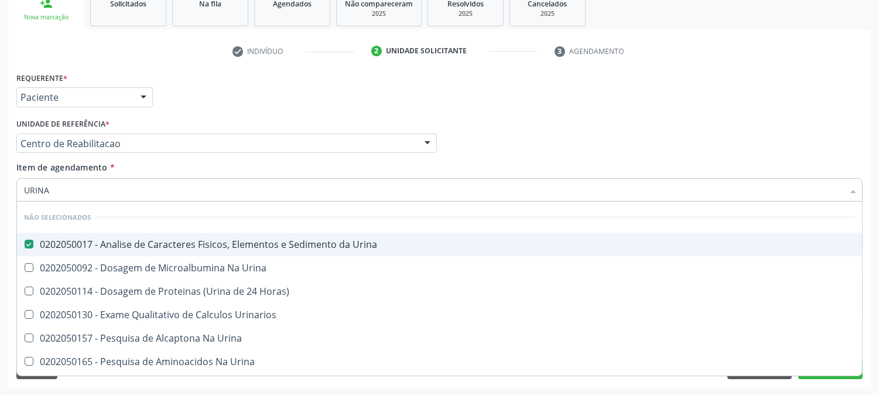
checkbox Urinarios "true"
checkbox Urina "true"
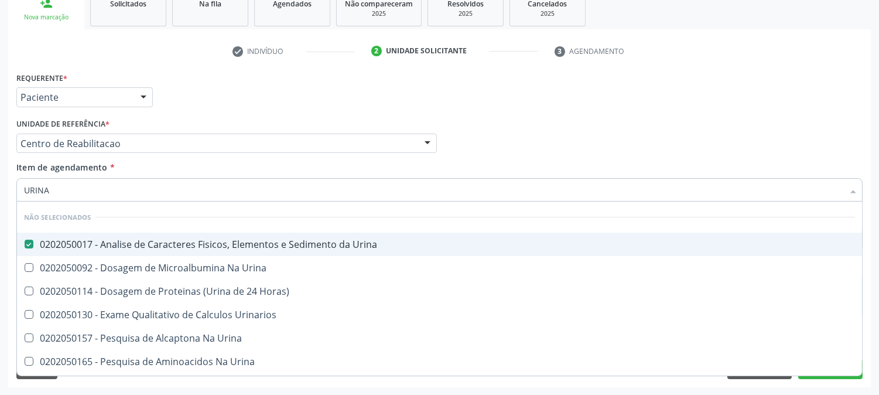
checkbox Urina "true"
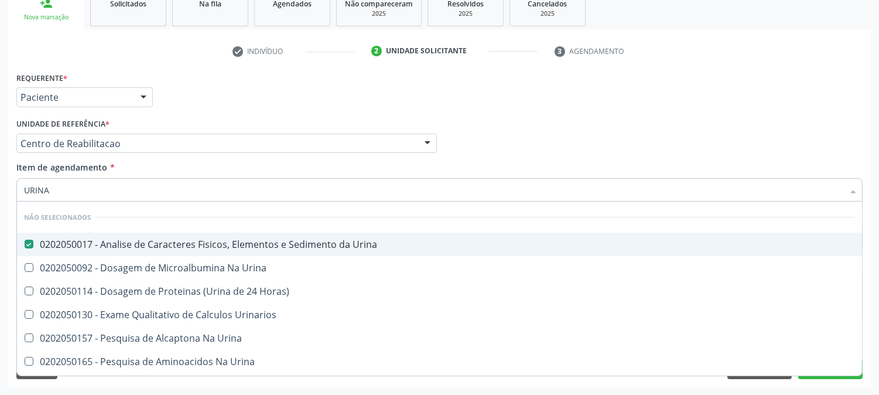
checkbox Urina "true"
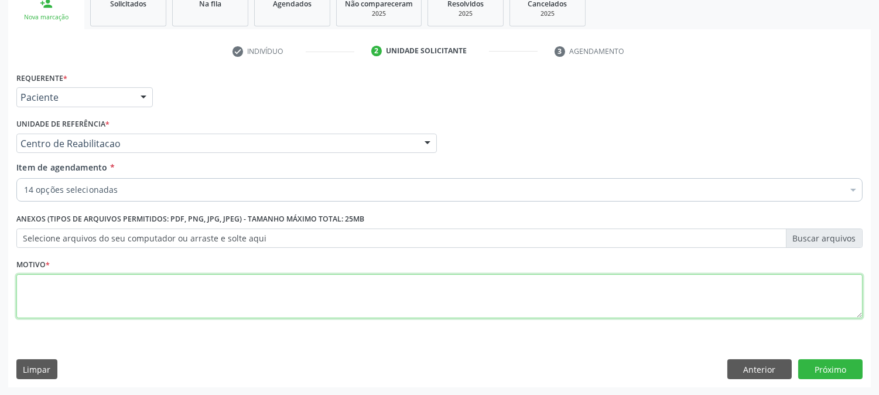
click at [90, 285] on textarea at bounding box center [439, 296] width 846 height 45
type textarea "."
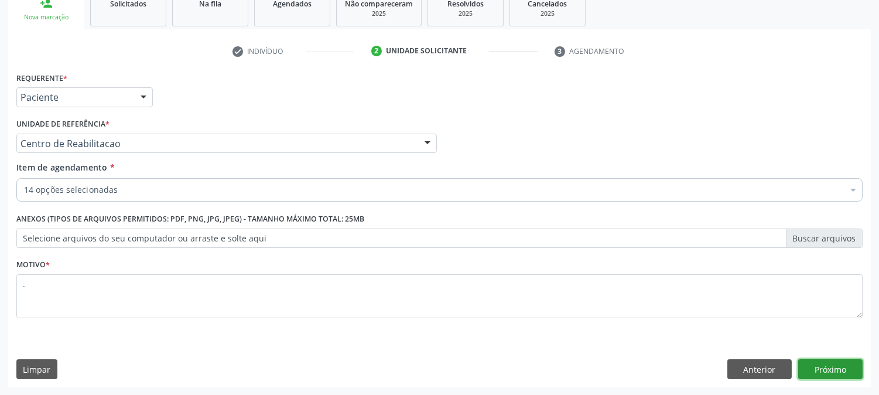
click at [842, 364] on button "Próximo" at bounding box center [830, 369] width 64 height 20
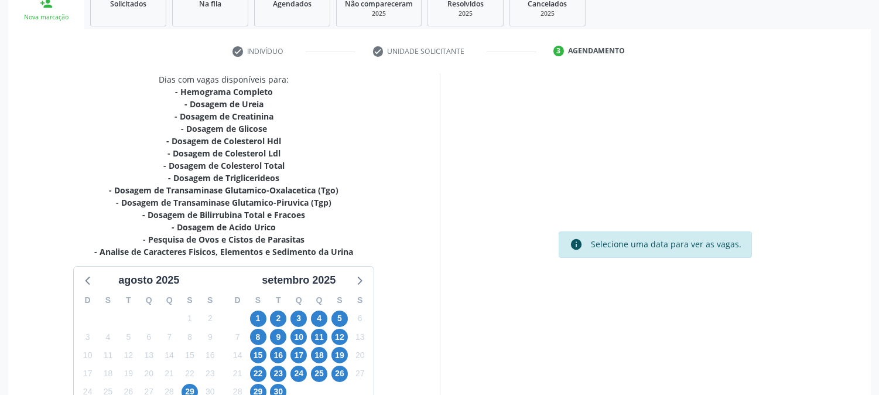
scroll to position [273, 0]
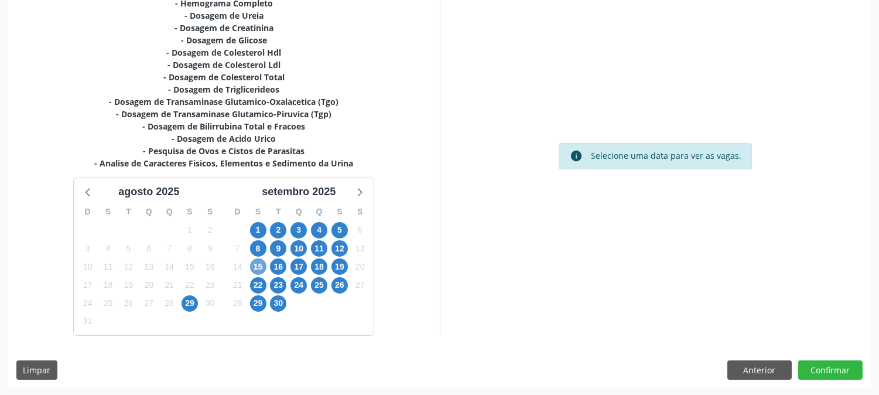
click at [260, 261] on span "15" at bounding box center [258, 266] width 16 height 16
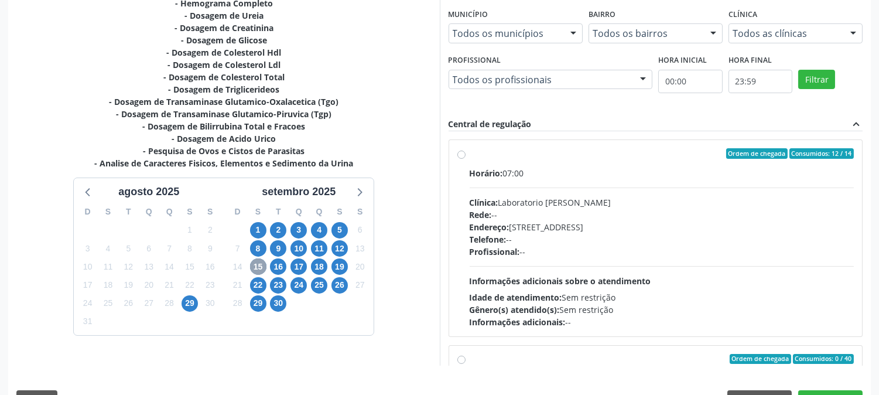
scroll to position [305, 0]
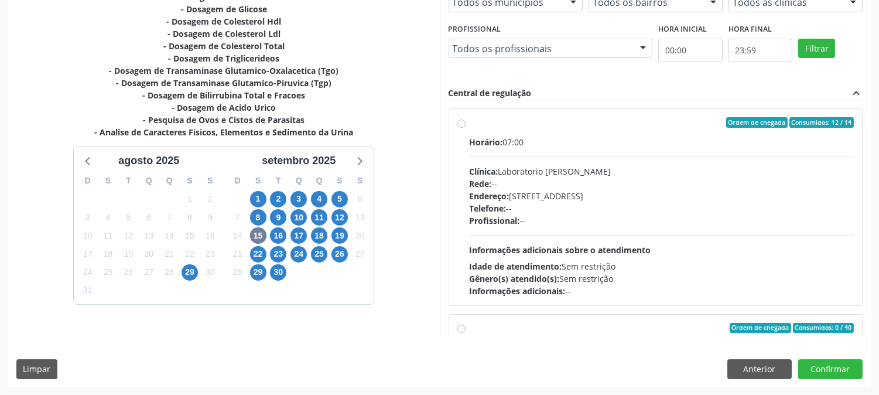
click at [586, 202] on div "Telefone: --" at bounding box center [662, 208] width 385 height 12
click at [466, 128] on input "Ordem de chegada Consumidos: 12 / 14 Horário: 07:00 Clínica: Laboratorio [PERSO…" at bounding box center [461, 122] width 8 height 11
radio input "true"
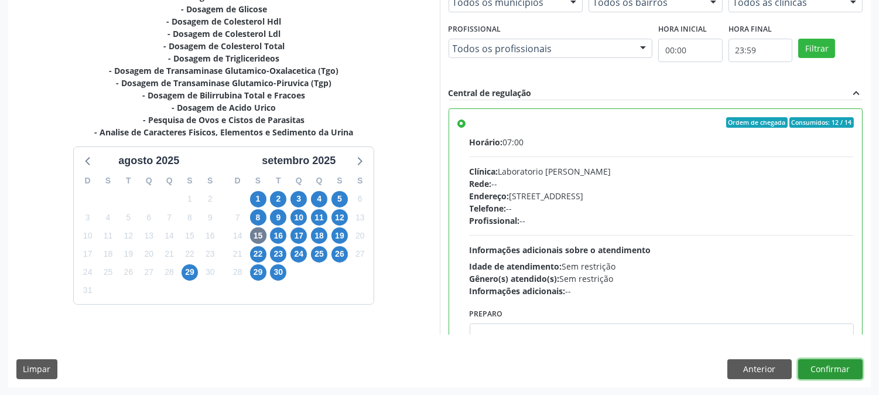
click at [838, 375] on button "Confirmar" at bounding box center [830, 369] width 64 height 20
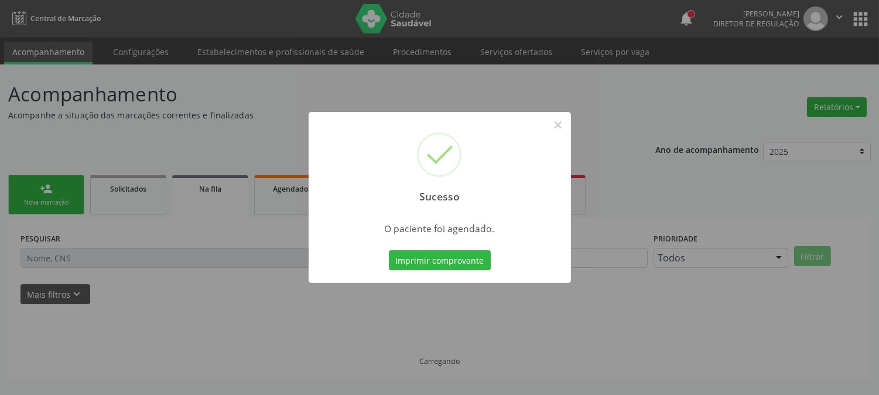
scroll to position [0, 0]
click at [415, 259] on button "Imprimir comprovante" at bounding box center [440, 260] width 102 height 20
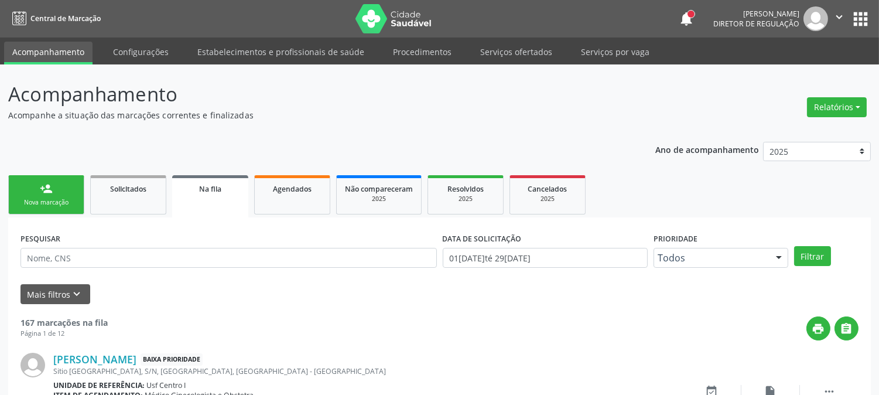
click at [75, 189] on link "person_add Nova marcação" at bounding box center [46, 194] width 76 height 39
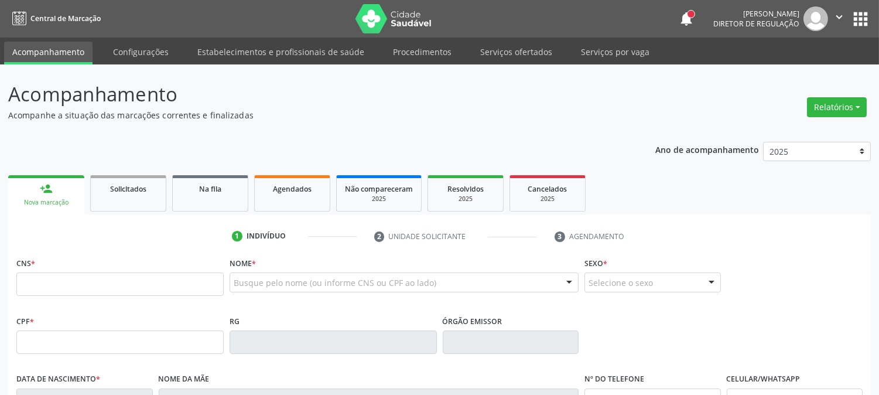
click at [164, 271] on div "CNS *" at bounding box center [119, 275] width 207 height 42
click at [165, 280] on input "text" at bounding box center [119, 283] width 207 height 23
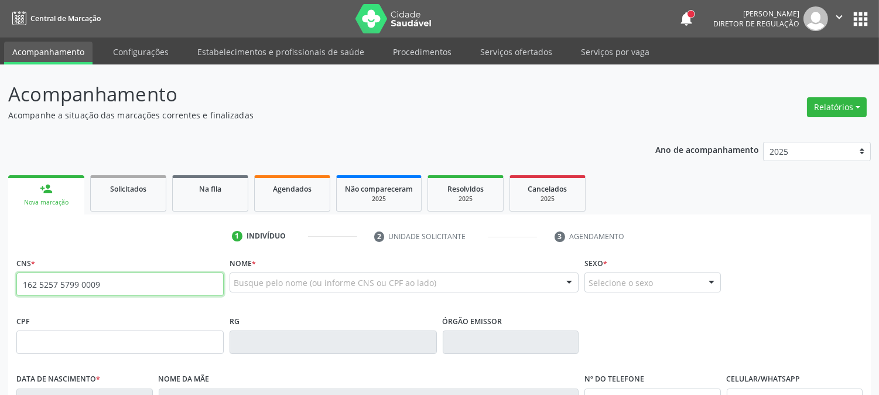
type input "162 5257 5799 0009"
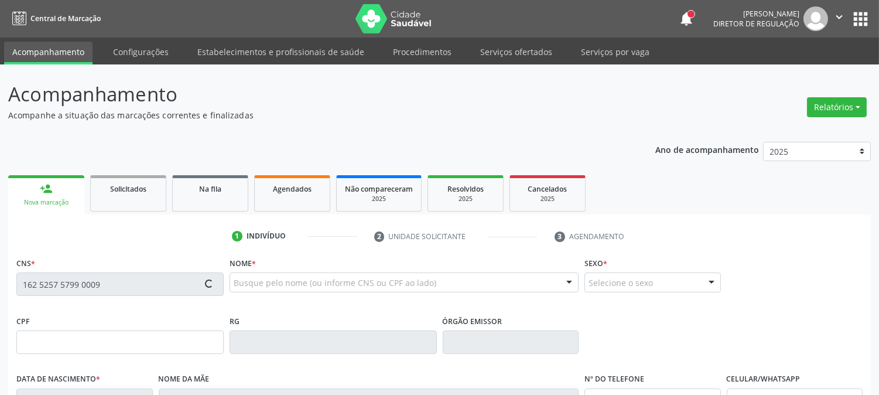
type input "097.712.294-86"
type input "1[DATE]"
type input "Risolane [PERSON_NAME]"
type input "[PHONE_NUMBER]"
type input "106.891.624-99"
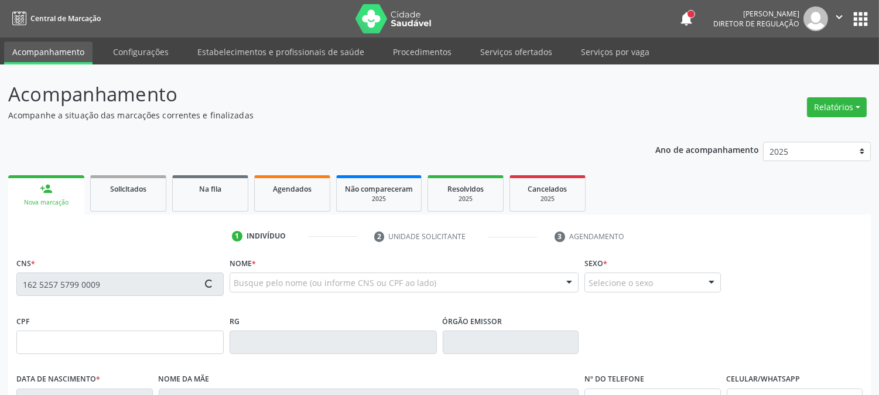
type input "1540"
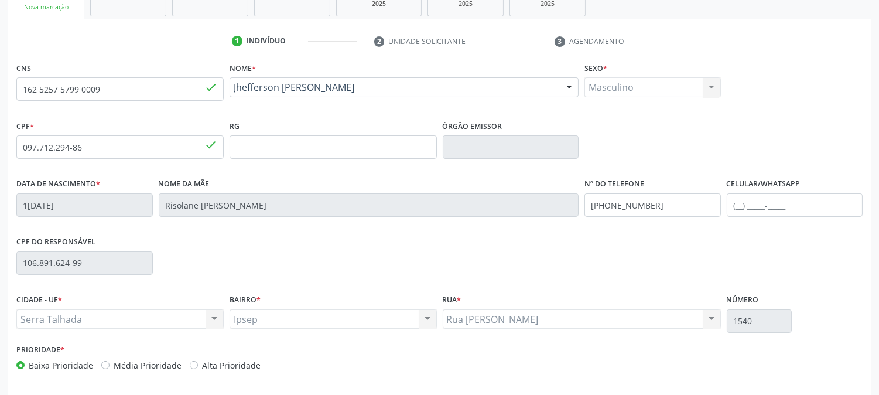
scroll to position [239, 0]
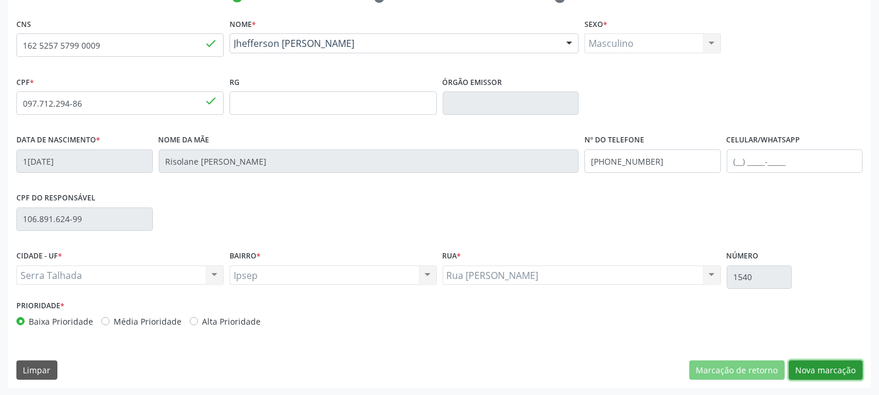
click at [819, 372] on button "Nova marcação" at bounding box center [826, 370] width 74 height 20
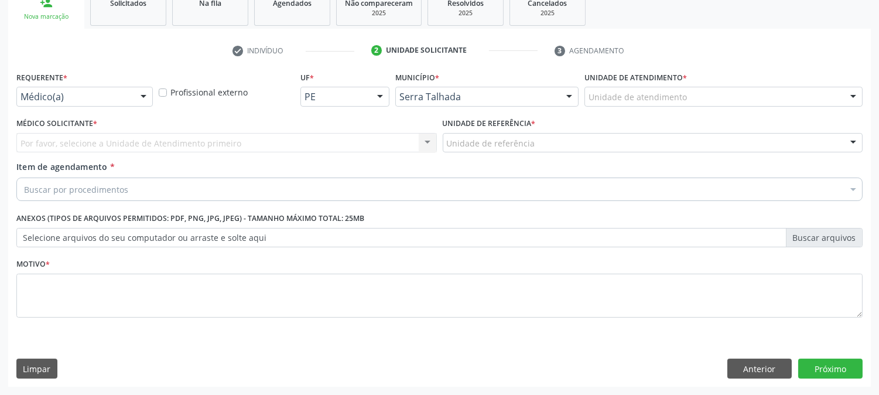
scroll to position [185, 0]
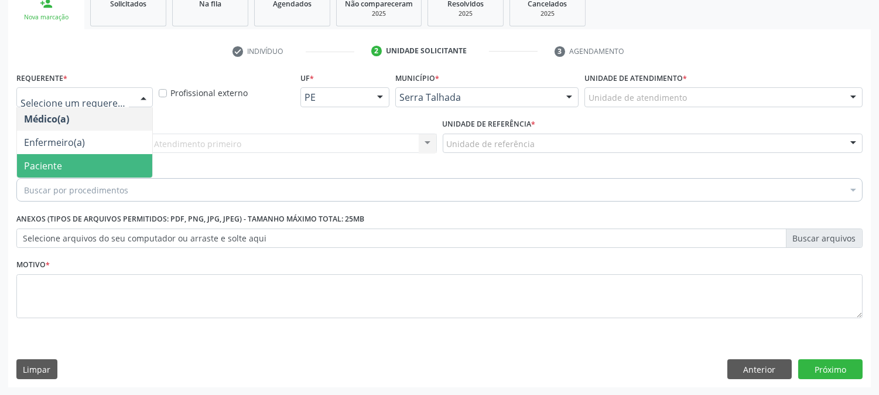
click at [61, 160] on span "Paciente" at bounding box center [43, 165] width 38 height 13
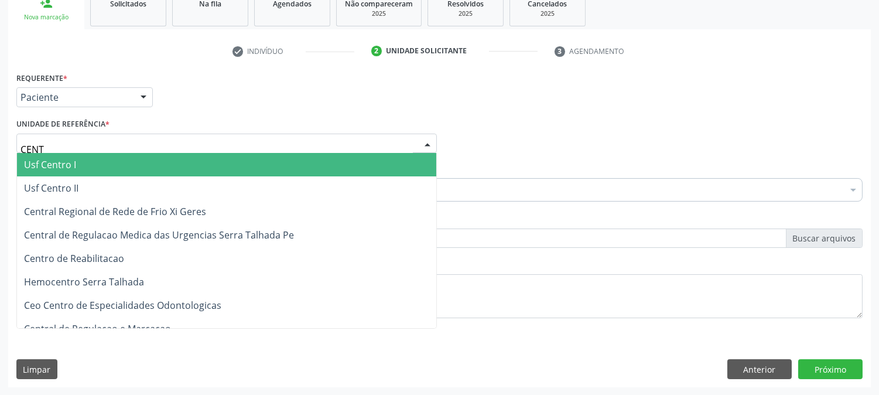
type input "CENTR"
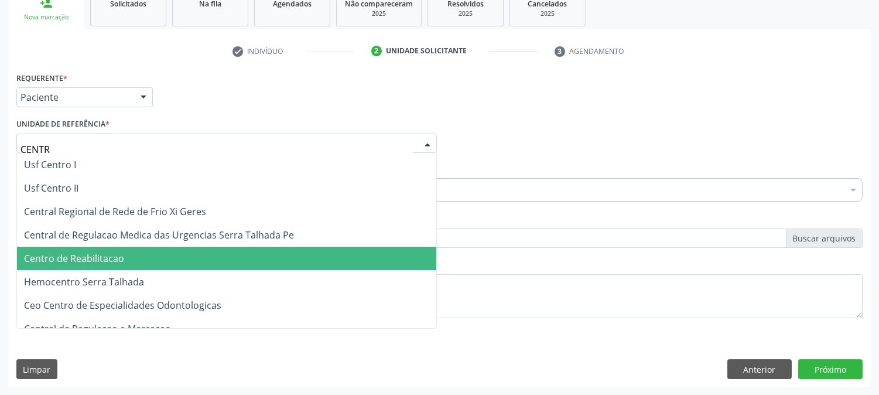
click at [119, 253] on span "Centro de Reabilitacao" at bounding box center [74, 258] width 100 height 13
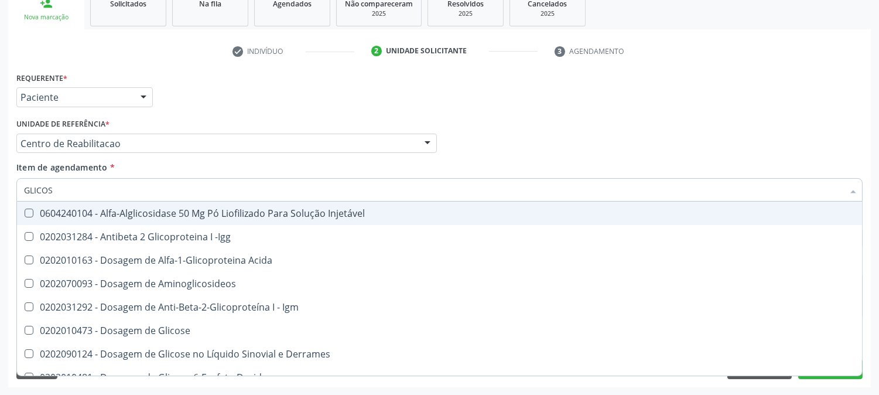
type input "GLICOSE"
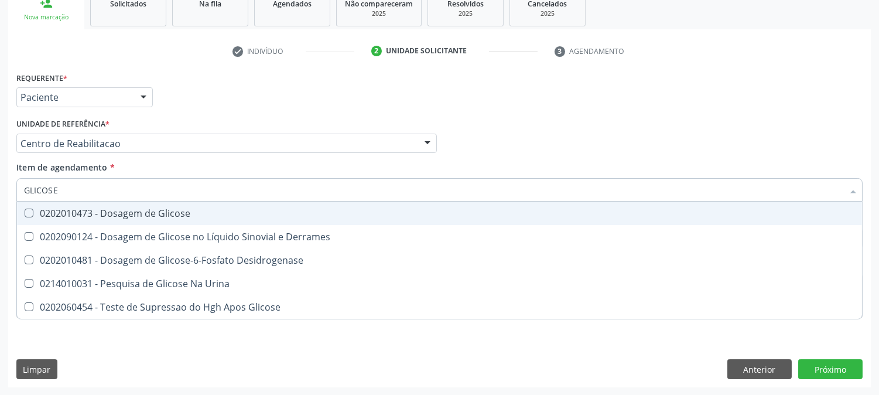
click at [112, 204] on span "0202010473 - Dosagem de Glicose" at bounding box center [439, 212] width 845 height 23
checkbox Glicose "true"
drag, startPoint x: 84, startPoint y: 194, endPoint x: 2, endPoint y: 185, distance: 83.0
click at [0, 191] on div "Acompanhamento Acompanhe a situação das marcações correntes e finalizadas Relat…" at bounding box center [439, 137] width 879 height 516
type input "AC"
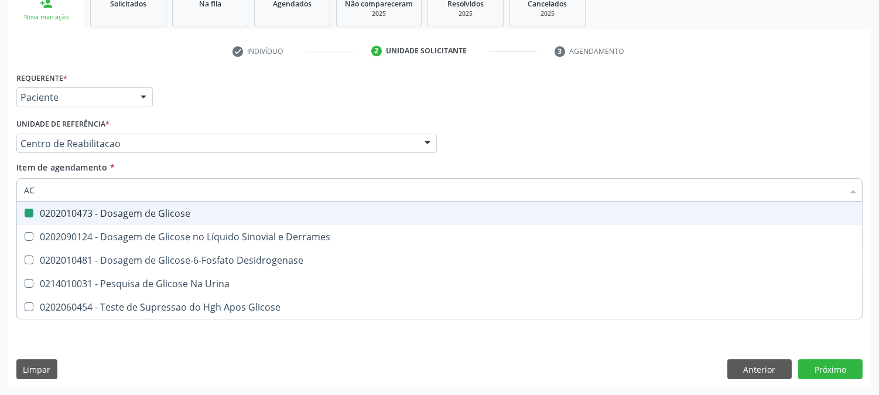
checkbox Glicose "false"
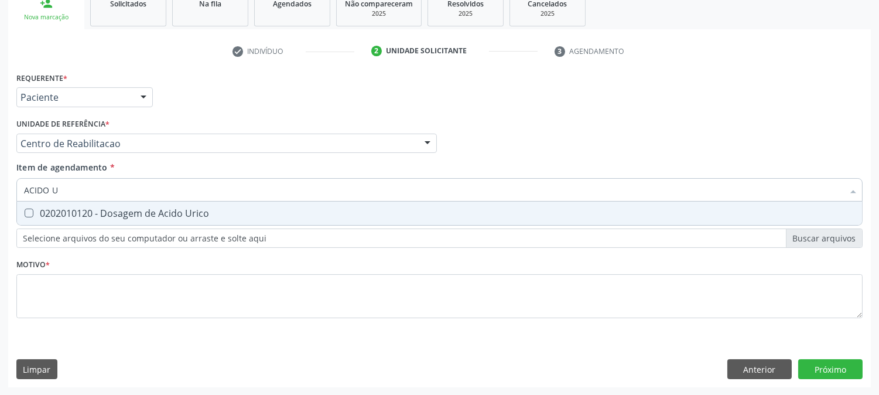
type input "ACIDO UR"
click at [28, 206] on span "0202010120 - Dosagem de Acido Urico" at bounding box center [439, 212] width 845 height 23
checkbox Urico "true"
drag, startPoint x: 75, startPoint y: 190, endPoint x: 4, endPoint y: 202, distance: 72.5
click at [4, 202] on div "Acompanhamento Acompanhe a situação das marcações correntes e finalizadas Relat…" at bounding box center [439, 137] width 879 height 516
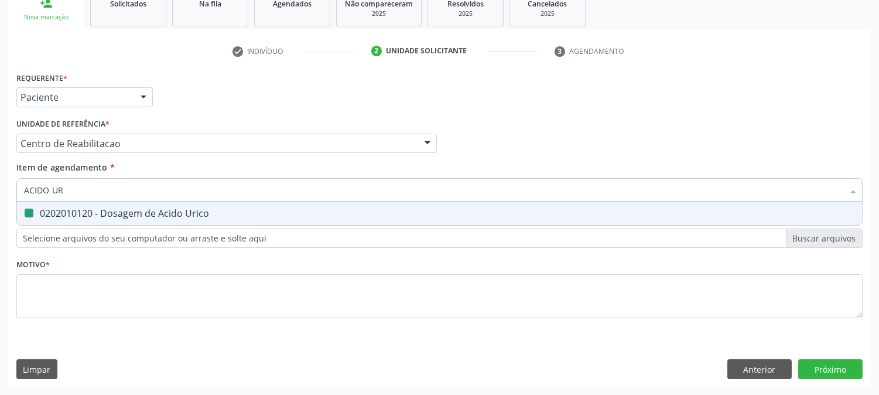
type input "C"
checkbox Urico "false"
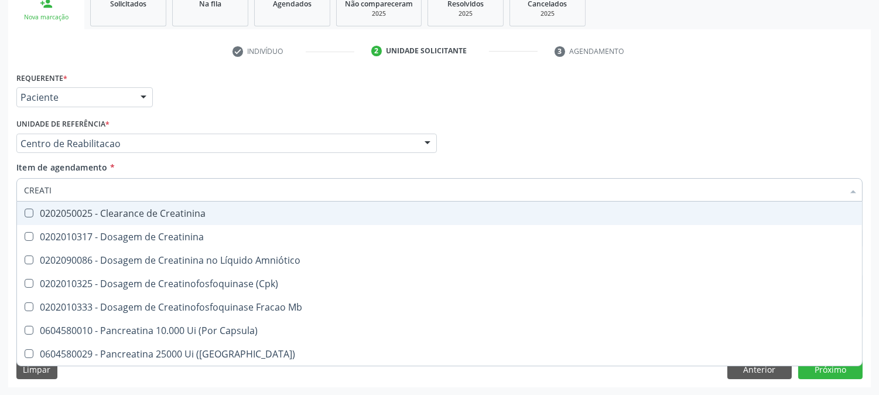
type input "CREATIN"
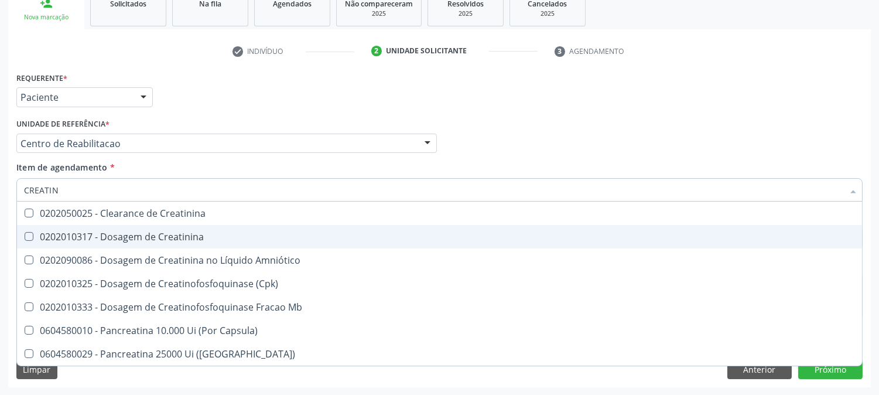
click at [34, 229] on span "0202010317 - Dosagem de Creatinina" at bounding box center [439, 236] width 845 height 23
checkbox Creatinina "true"
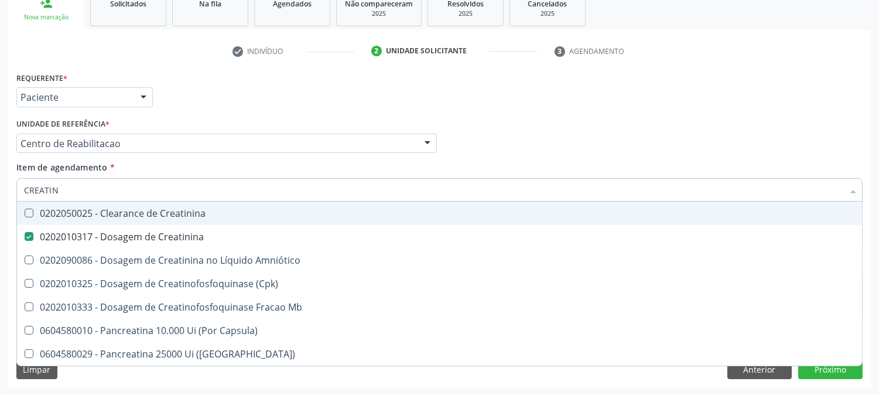
drag, startPoint x: 63, startPoint y: 184, endPoint x: 18, endPoint y: 186, distance: 45.2
click at [18, 186] on div "CREATIN" at bounding box center [439, 189] width 846 height 23
type input "URE"
checkbox Creatinina "false"
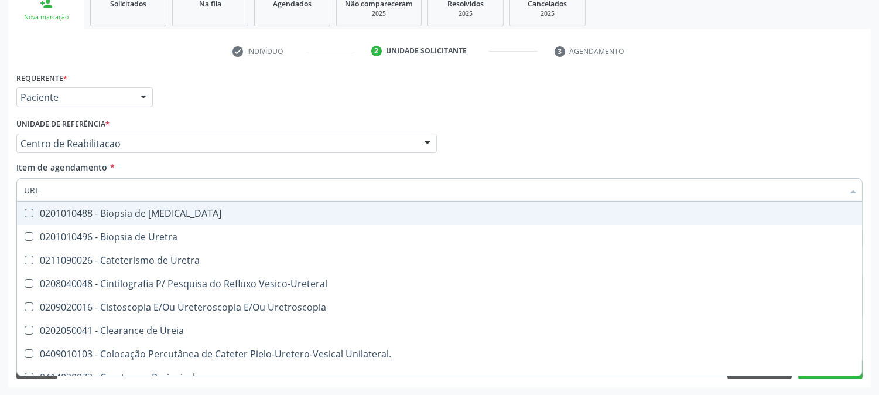
type input "UREI"
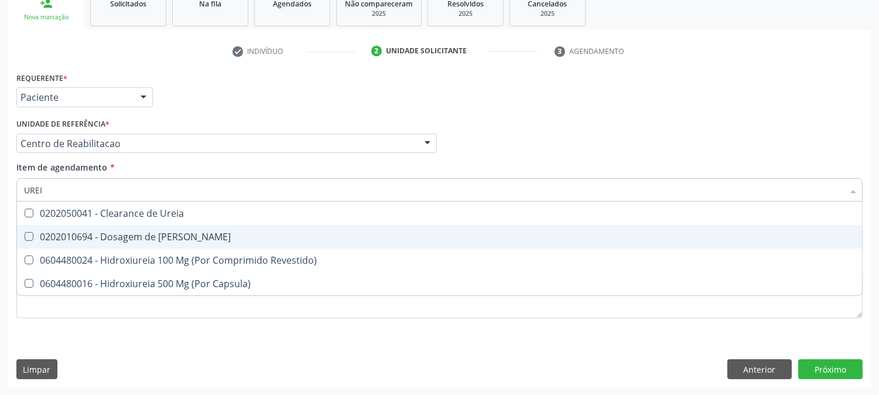
click at [49, 233] on div "0202010694 - Dosagem de [PERSON_NAME]" at bounding box center [439, 236] width 831 height 9
checkbox Ureia "true"
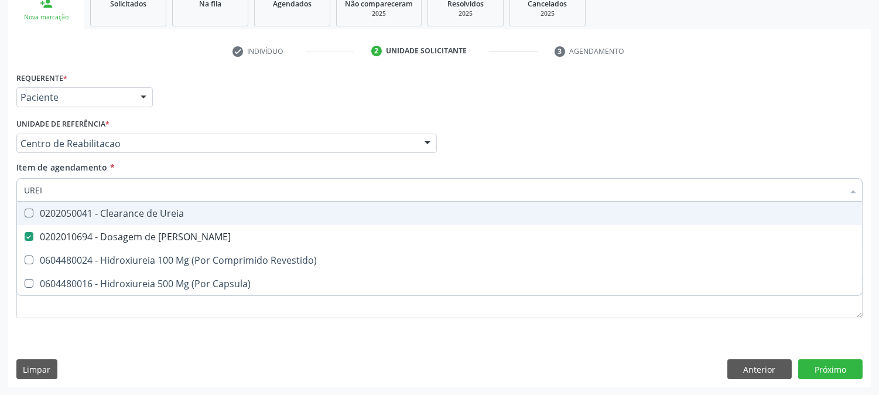
drag, startPoint x: 45, startPoint y: 187, endPoint x: 0, endPoint y: 185, distance: 44.6
click at [0, 185] on div "Acompanhamento Acompanhe a situação das marcações correntes e finalizadas Relat…" at bounding box center [439, 137] width 879 height 516
type input "C"
checkbox Ureia "false"
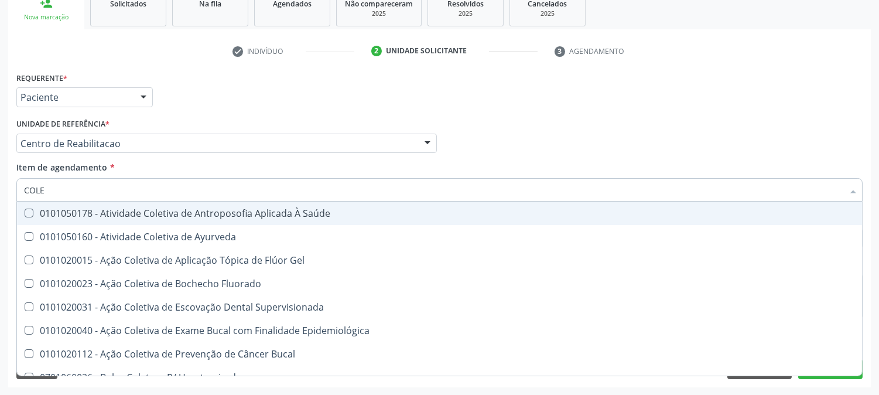
type input "COLES"
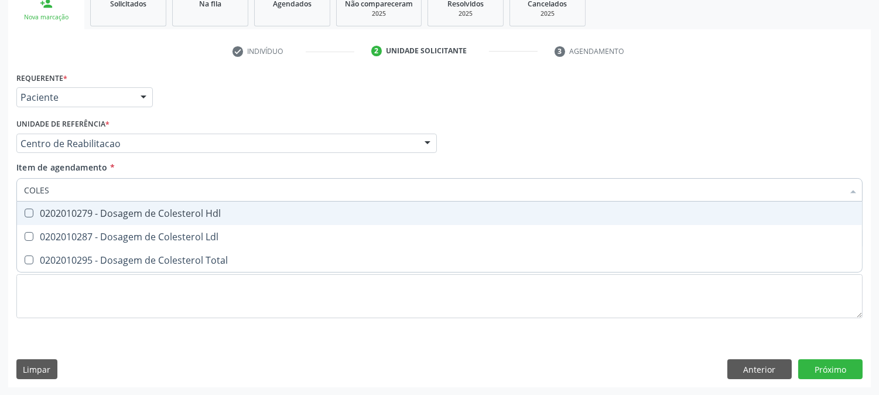
click at [105, 221] on span "0202010279 - Dosagem de Colesterol Hdl" at bounding box center [439, 212] width 845 height 23
checkbox Hdl "true"
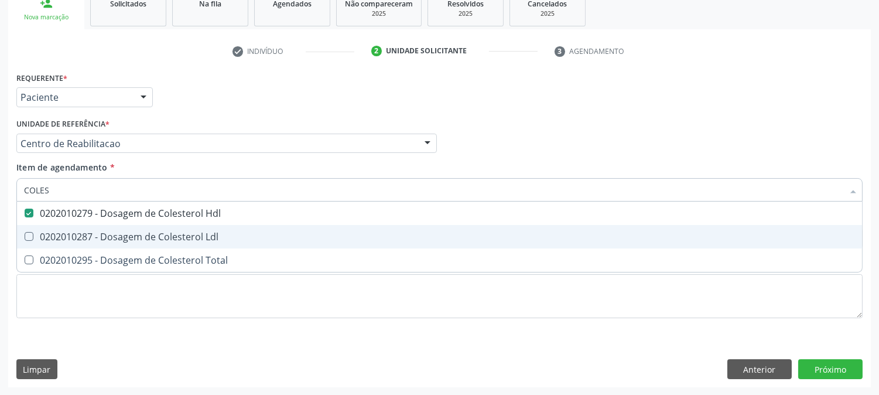
click at [103, 232] on div "0202010287 - Dosagem de Colesterol Ldl" at bounding box center [439, 236] width 831 height 9
checkbox Ldl "true"
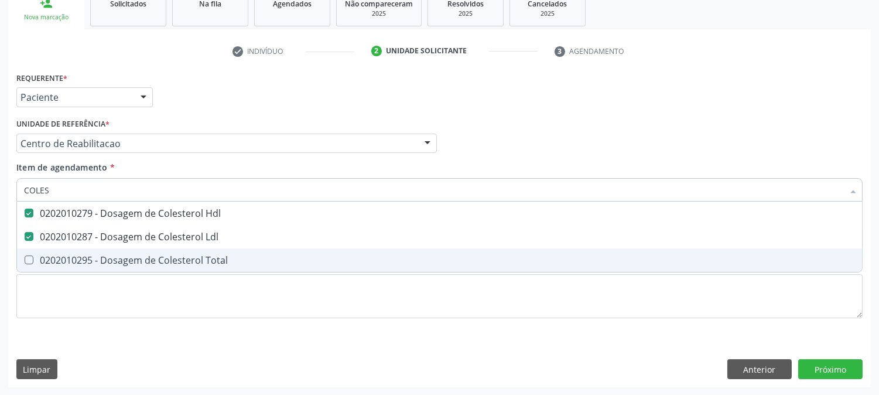
click at [84, 260] on div "0202010295 - Dosagem de Colesterol Total" at bounding box center [439, 259] width 831 height 9
checkbox Total "true"
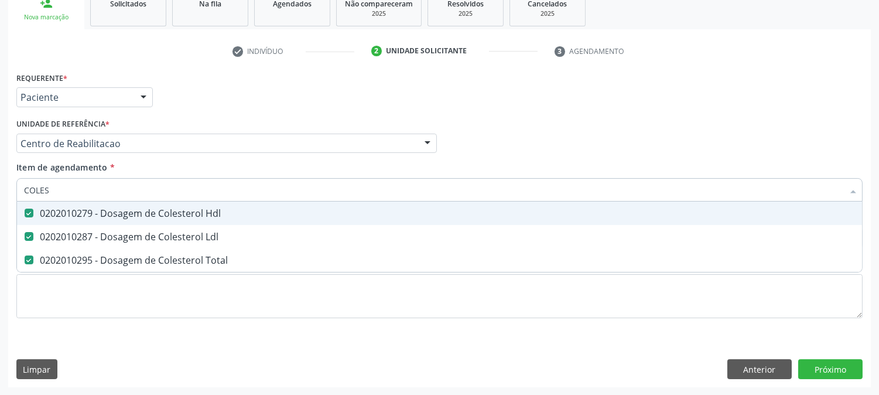
drag, startPoint x: 64, startPoint y: 195, endPoint x: 20, endPoint y: 187, distance: 44.6
click at [20, 187] on div "COLES" at bounding box center [439, 189] width 846 height 23
type input "TG"
checkbox Hdl "false"
checkbox Ldl "false"
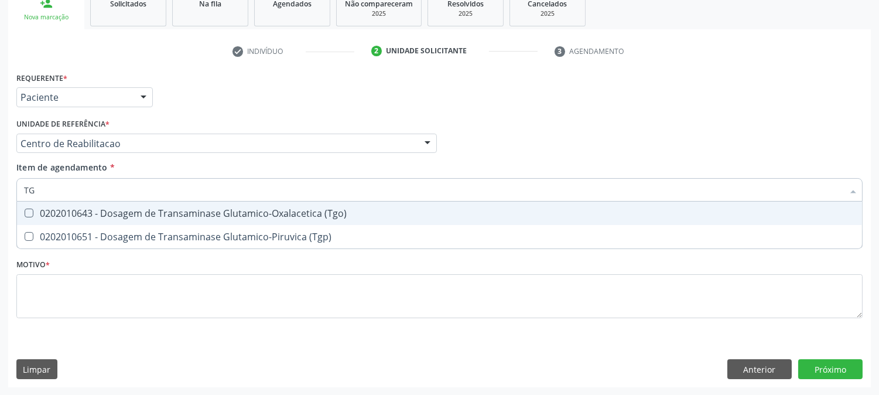
click at [53, 213] on div "0202010643 - Dosagem de Transaminase Glutamico-Oxalacetica (Tgo)" at bounding box center [439, 212] width 831 height 9
checkbox \(Tgo\) "true"
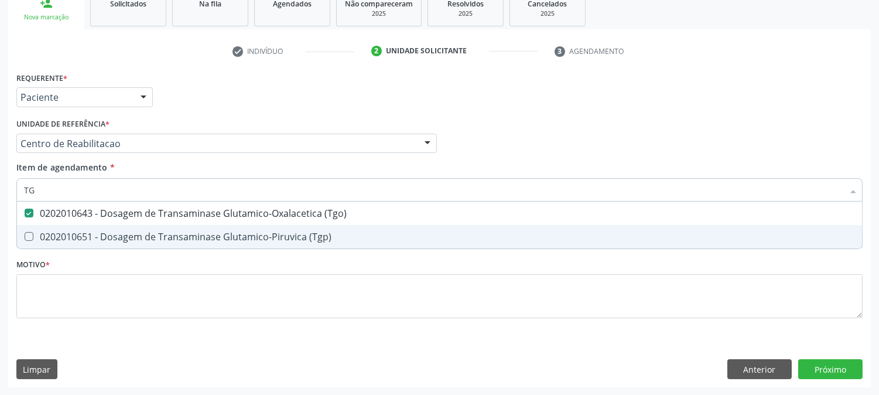
click at [53, 232] on div "0202010651 - Dosagem de Transaminase Glutamico-Piruvica (Tgp)" at bounding box center [439, 236] width 831 height 9
checkbox \(Tgp\) "true"
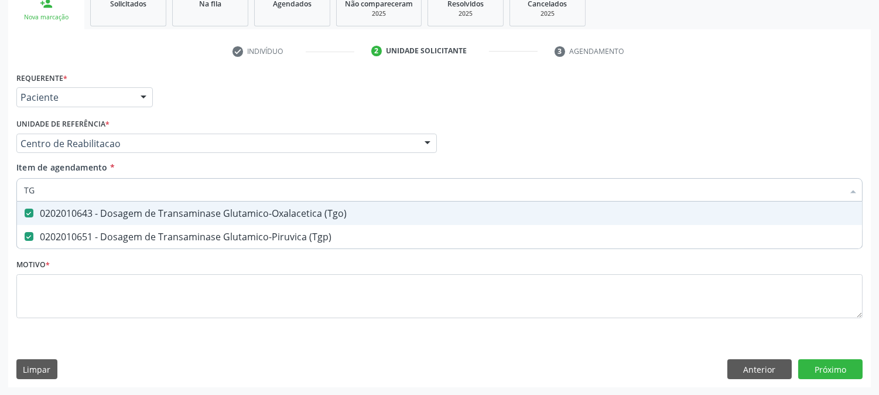
drag, startPoint x: 39, startPoint y: 184, endPoint x: 7, endPoint y: 184, distance: 32.2
click at [7, 184] on div "Acompanhamento Acompanhe a situação das marcações correntes e finalizadas Relat…" at bounding box center [439, 137] width 879 height 516
type input "TR"
checkbox \(Tgo\) "false"
checkbox \(Tgp\) "false"
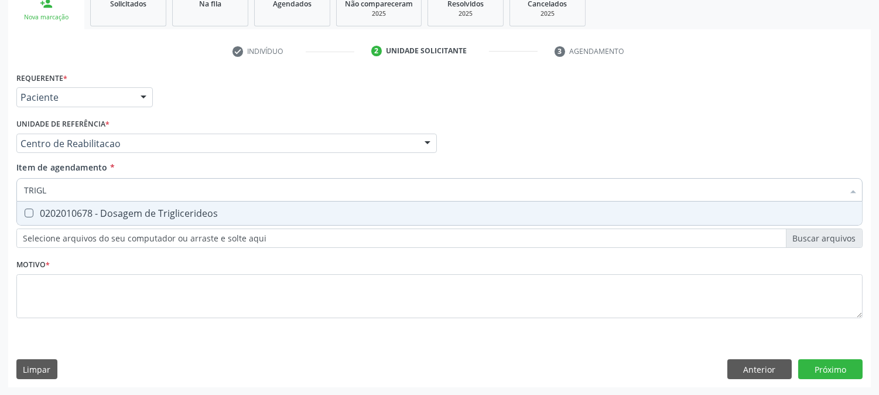
type input "TRIGLI"
click at [31, 206] on span "0202010678 - Dosagem de Triglicerideos" at bounding box center [439, 212] width 845 height 23
checkbox Triglicerideos "true"
drag, startPoint x: 62, startPoint y: 192, endPoint x: 21, endPoint y: 184, distance: 41.7
click at [21, 184] on div "TRIGLI" at bounding box center [439, 189] width 846 height 23
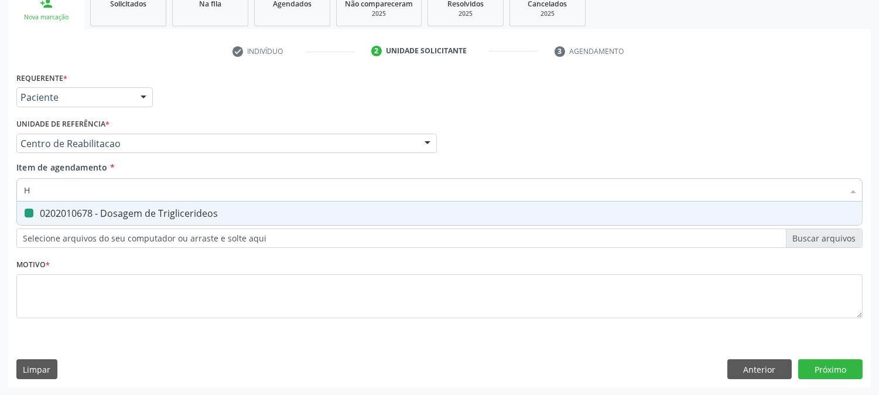
type input "HE"
checkbox Triglicerideos "false"
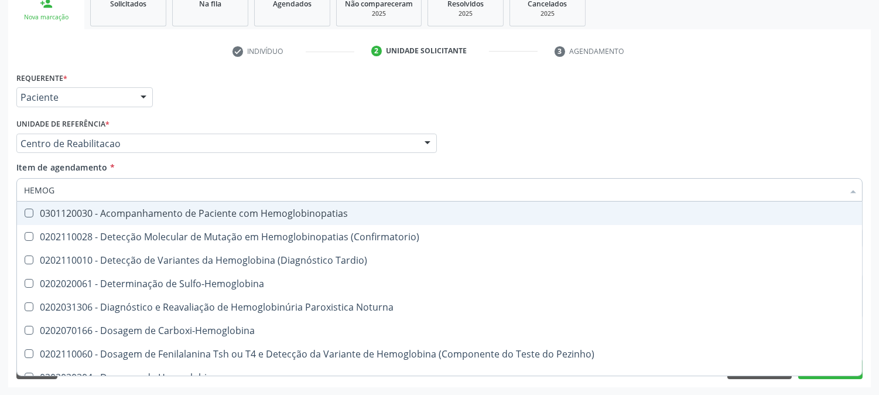
type input "HEMOGR"
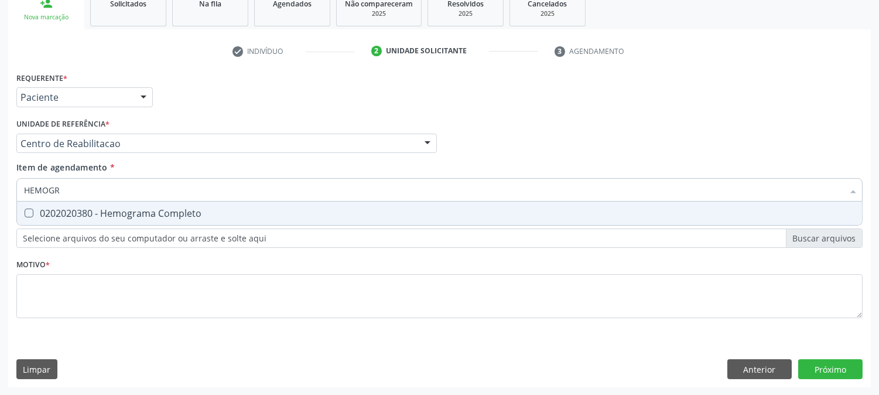
click at [37, 209] on div "0202020380 - Hemograma Completo" at bounding box center [439, 212] width 831 height 9
checkbox Completo "true"
drag, startPoint x: 75, startPoint y: 184, endPoint x: 18, endPoint y: 189, distance: 57.5
click at [18, 189] on div "HEMOGR" at bounding box center [439, 189] width 846 height 23
type input "UR"
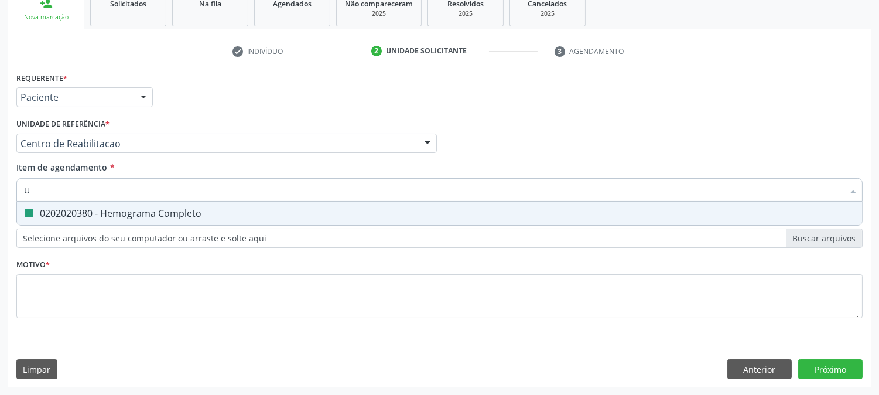
checkbox Completo "false"
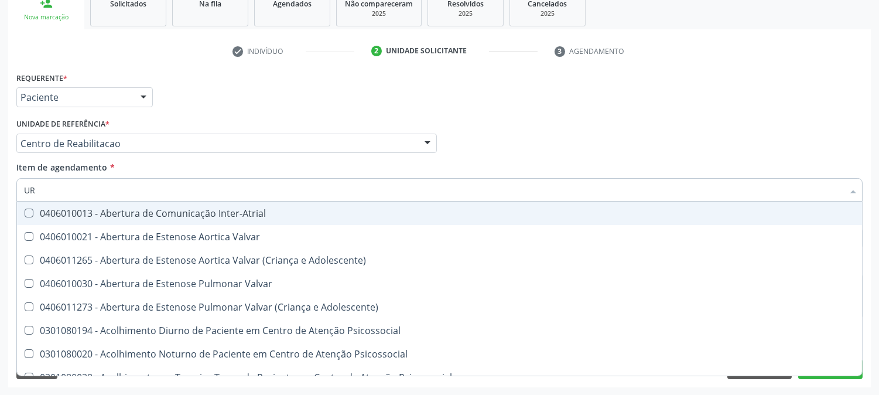
type input "URI"
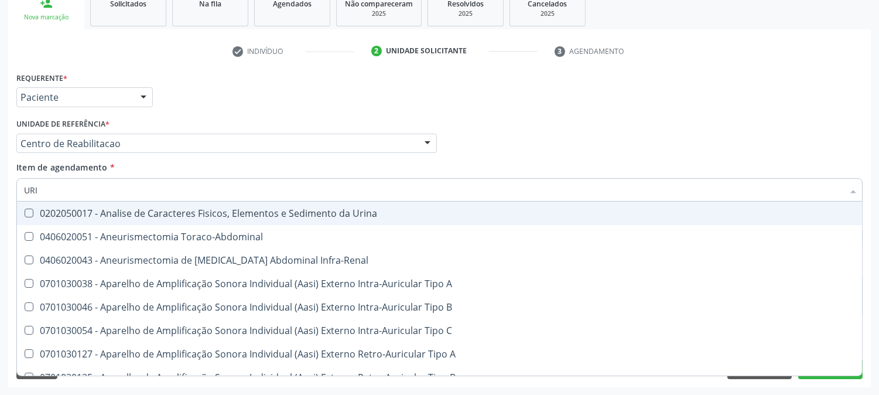
checkbox Urico "true"
type input "URIN"
checkbox Urico "false"
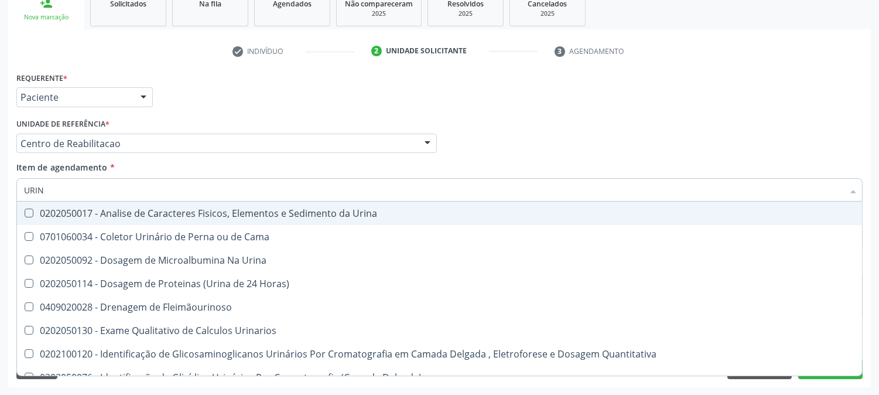
type input "URINA"
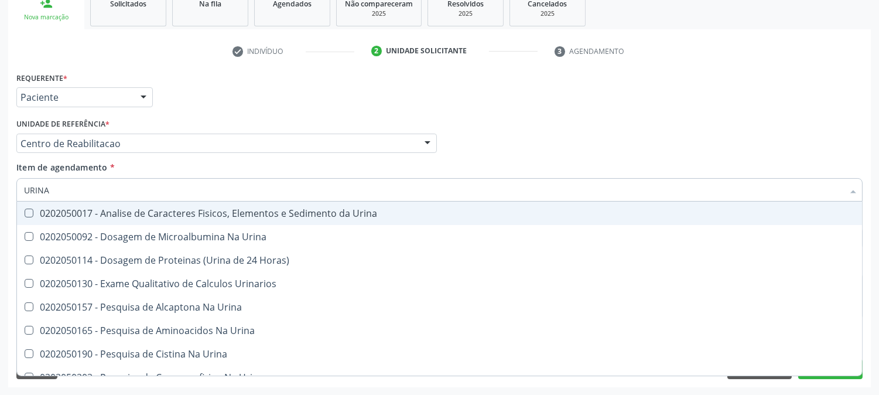
click at [87, 210] on div "0202050017 - Analise de Caracteres Fisicos, Elementos e Sedimento da Urina" at bounding box center [439, 212] width 831 height 9
checkbox Urina "true"
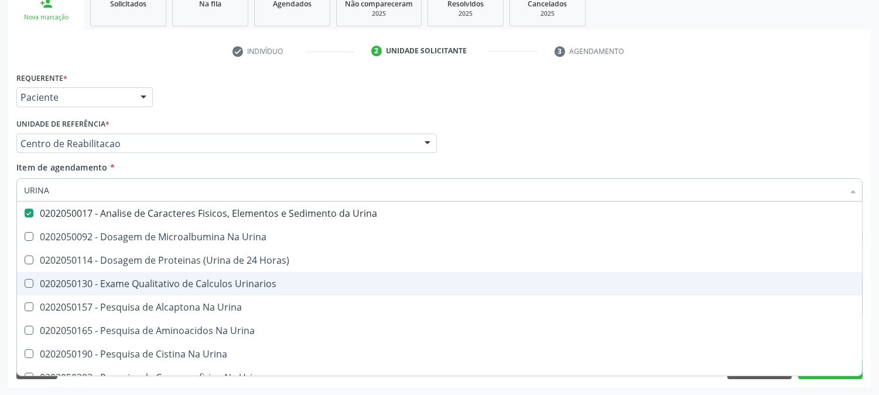
click at [0, 248] on div "Acompanhamento Acompanhe a situação das marcações correntes e finalizadas Relat…" at bounding box center [439, 137] width 879 height 516
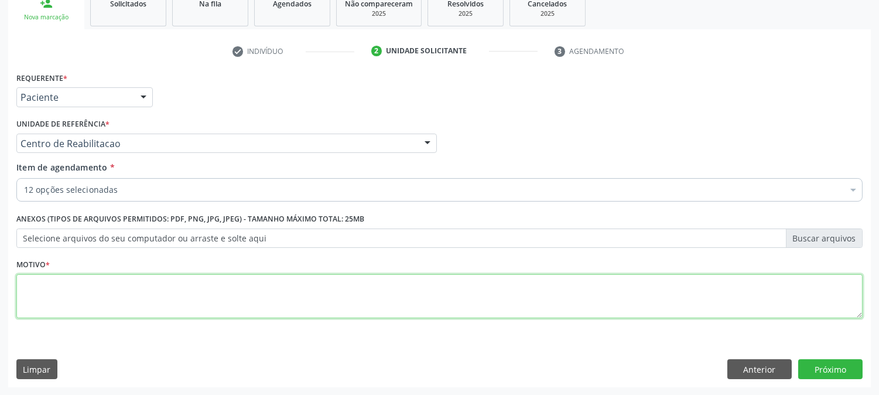
click at [106, 295] on textarea at bounding box center [439, 296] width 846 height 45
type textarea "."
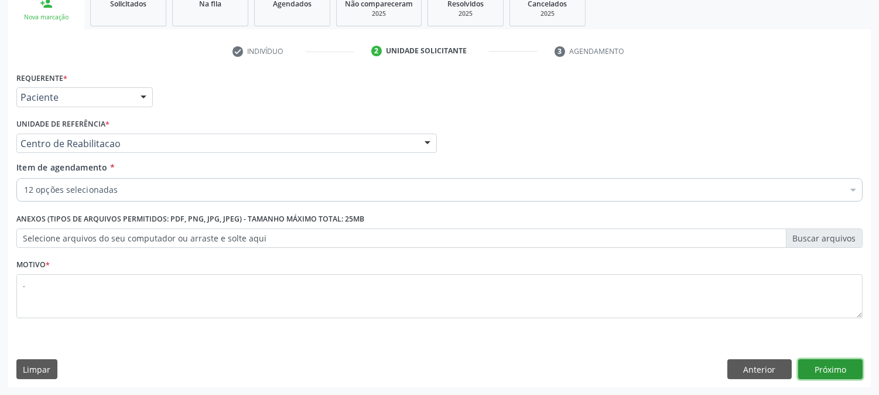
click at [825, 370] on button "Próximo" at bounding box center [830, 369] width 64 height 20
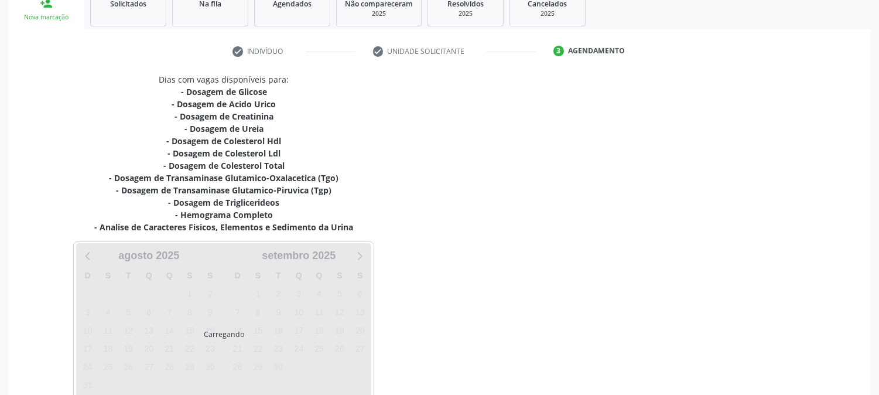
scroll to position [249, 0]
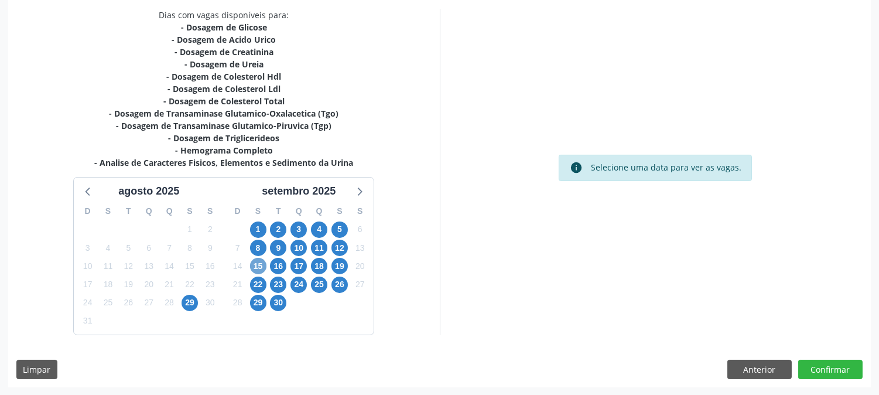
click at [260, 265] on span "15" at bounding box center [258, 266] width 16 height 16
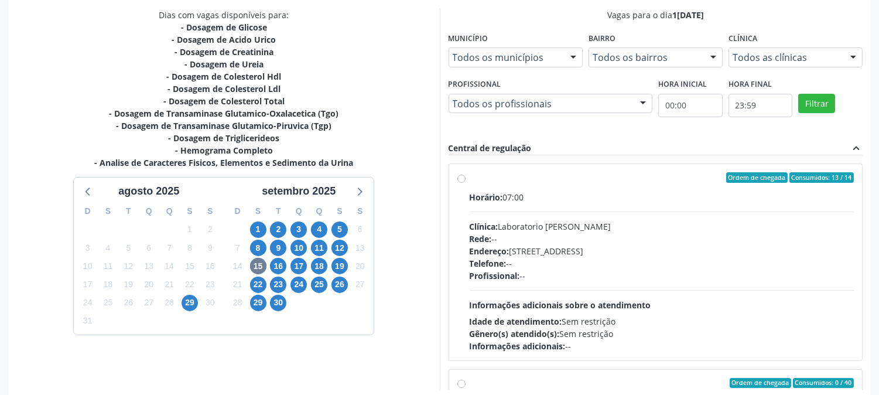
click at [579, 275] on div "Profissional: --" at bounding box center [662, 275] width 385 height 12
click at [466, 183] on input "Ordem de chegada Consumidos: 13 / 14 Horário: 07:00 Clínica: Laboratorio [PERSO…" at bounding box center [461, 177] width 8 height 11
radio input "true"
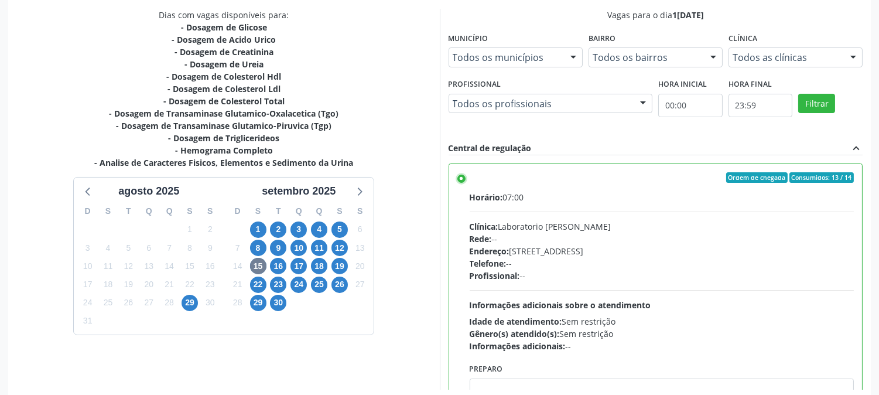
scroll to position [305, 0]
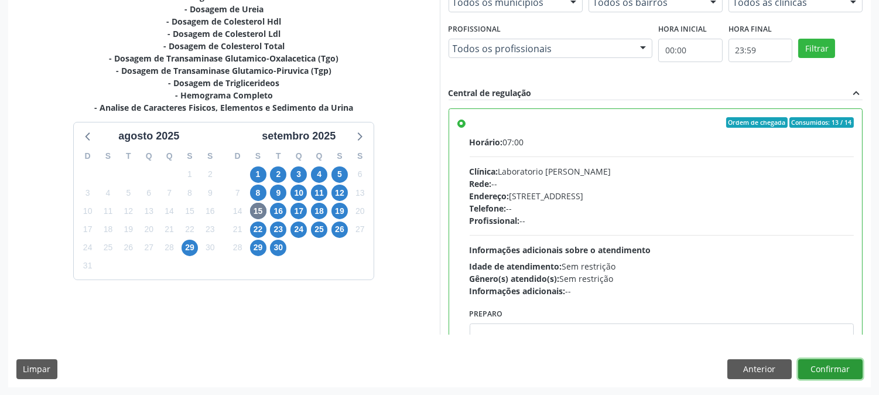
click at [834, 368] on button "Confirmar" at bounding box center [830, 369] width 64 height 20
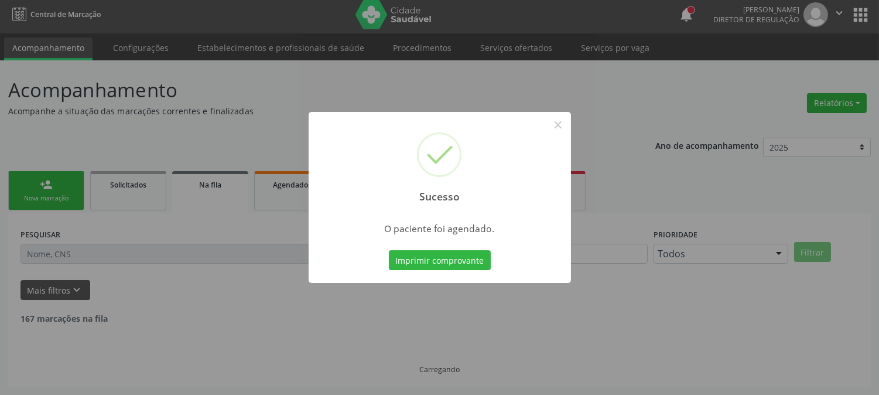
scroll to position [0, 0]
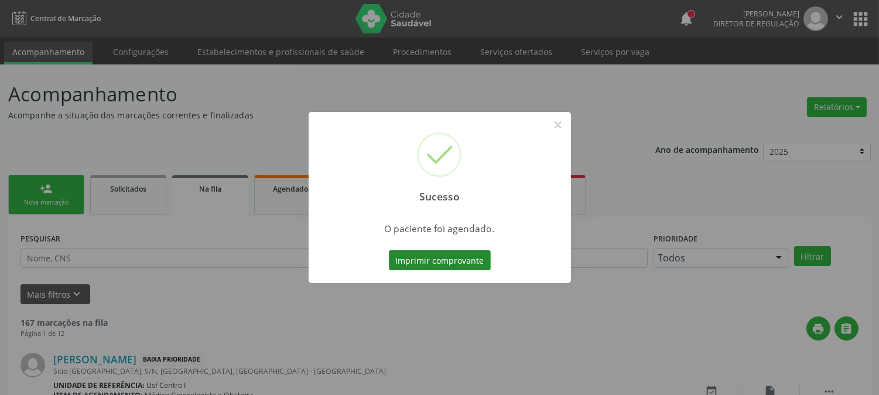
click at [466, 261] on button "Imprimir comprovante" at bounding box center [440, 260] width 102 height 20
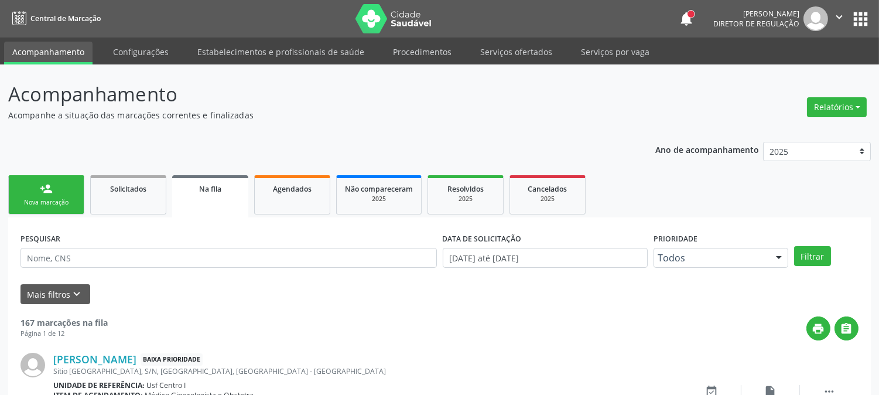
click at [56, 198] on div "Nova marcação" at bounding box center [46, 202] width 59 height 9
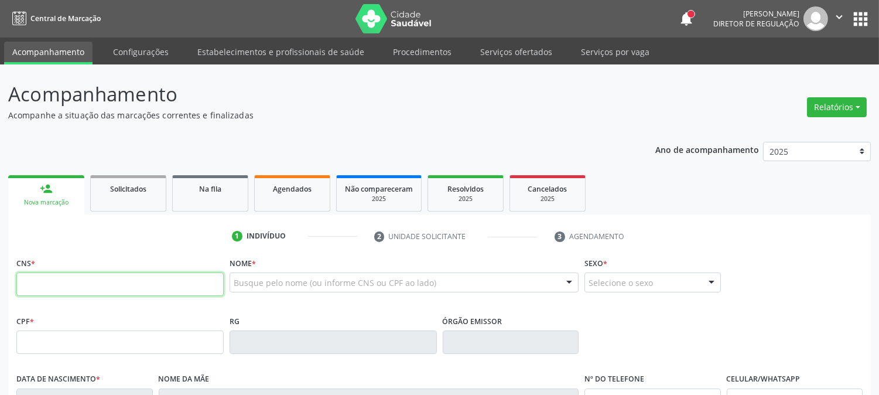
click at [151, 278] on input "text" at bounding box center [119, 283] width 207 height 23
type input "708 3062 3696 7560"
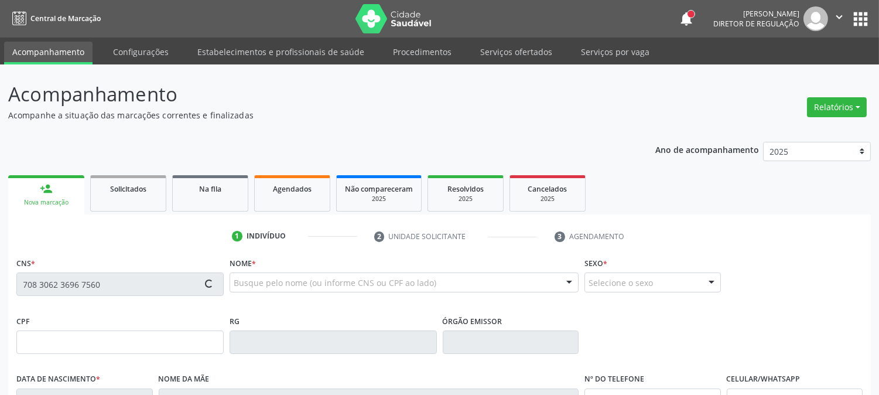
type input "132.734.034-89"
type input "20/03/1992"
type input "Adalva Januaria de Lima"
type input "(87) 99960-2700"
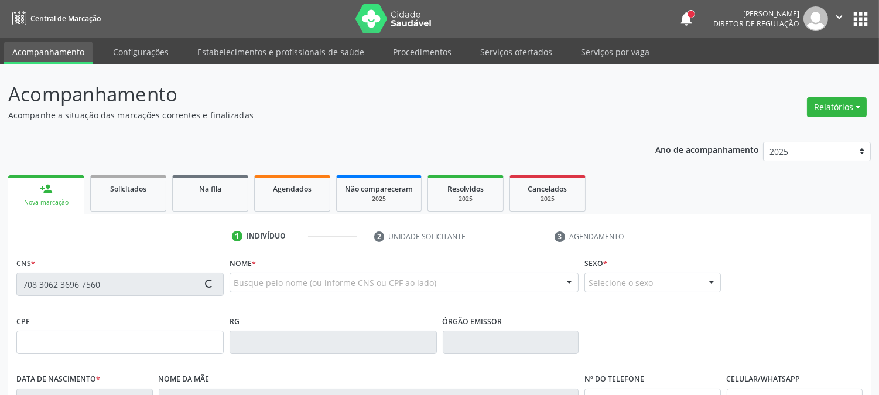
type input "071.113.684-01"
type input "436"
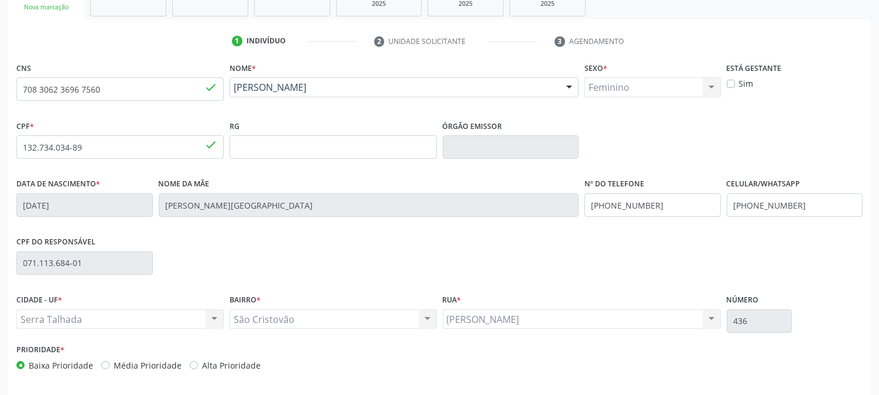
scroll to position [239, 0]
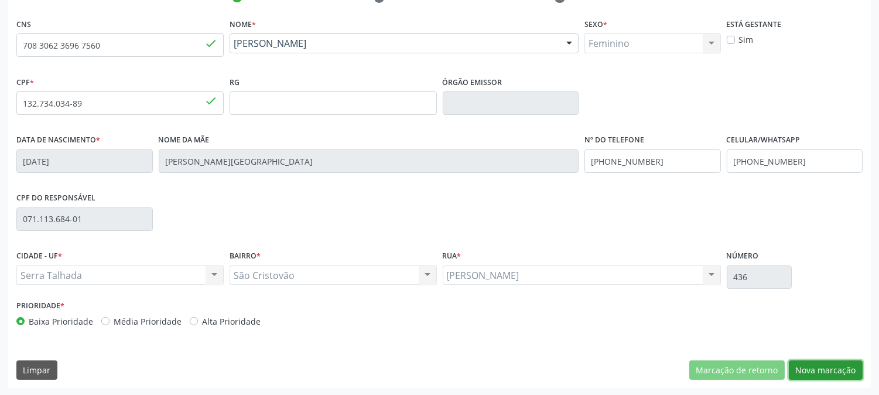
click at [846, 371] on button "Nova marcação" at bounding box center [826, 370] width 74 height 20
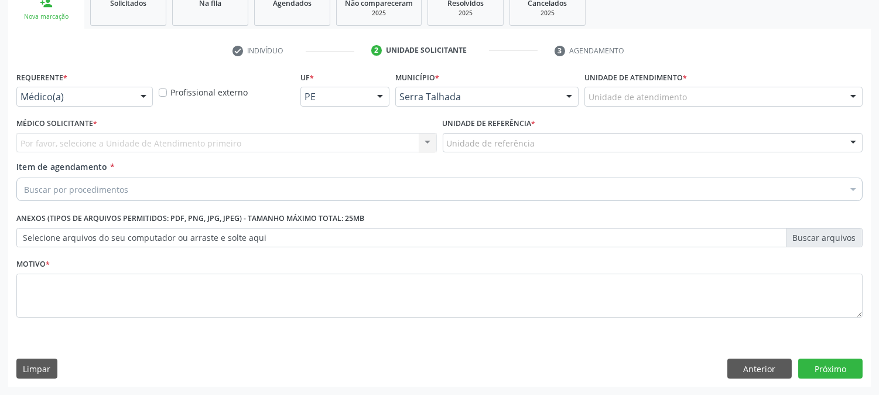
scroll to position [185, 0]
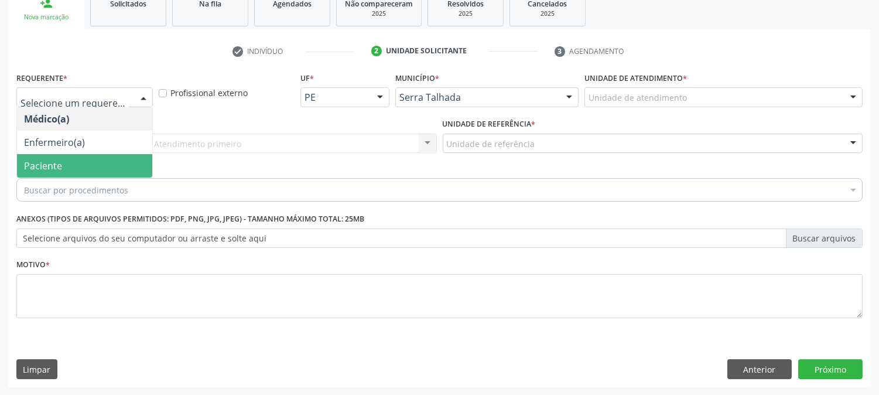
click at [77, 161] on span "Paciente" at bounding box center [84, 165] width 135 height 23
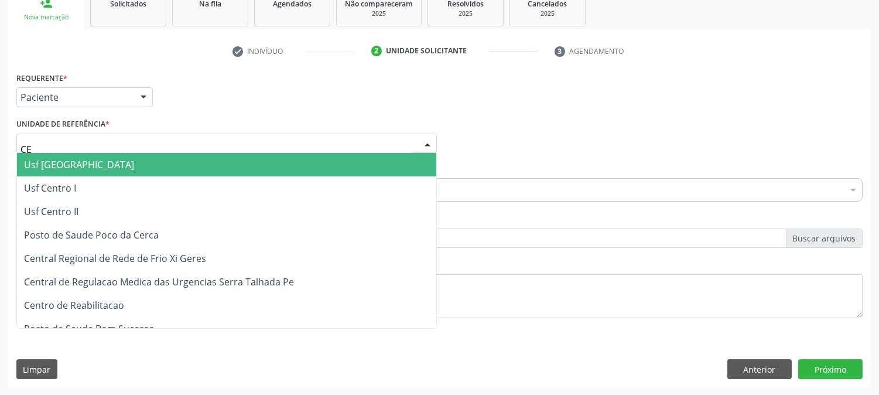
type input "CEN"
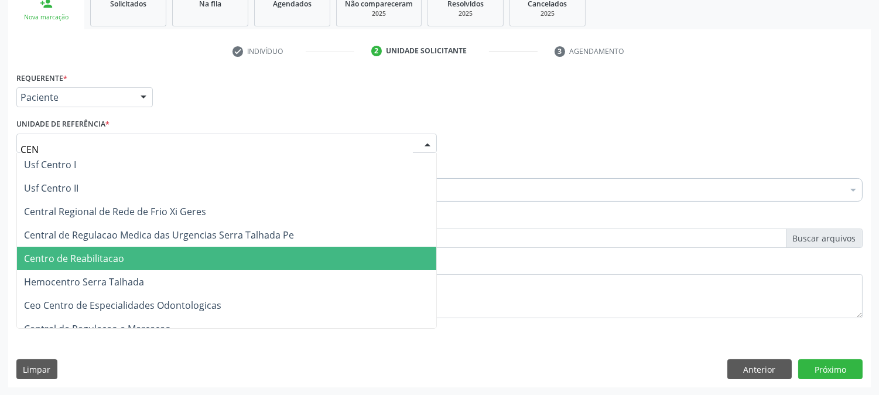
click at [110, 255] on span "Centro de Reabilitacao" at bounding box center [74, 258] width 100 height 13
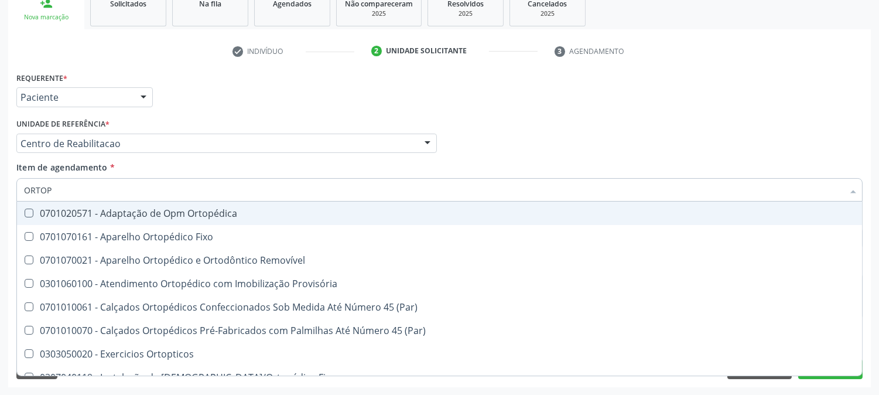
type input "ORTOPE"
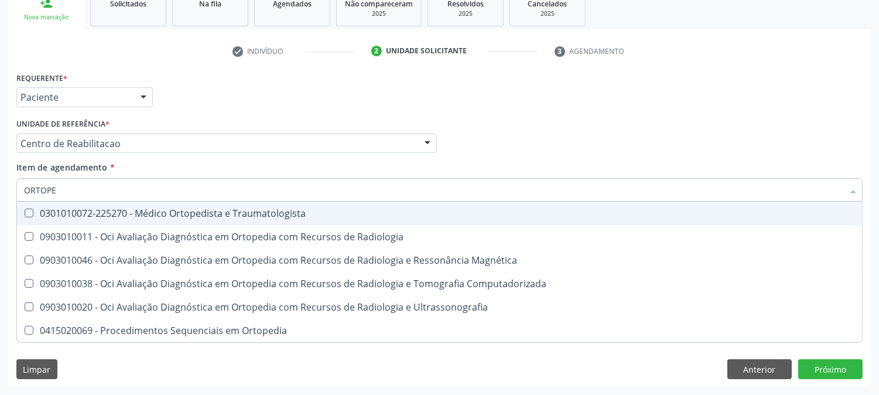
click at [155, 208] on div "0301010072-225270 - Médico Ortopedista e Traumatologista" at bounding box center [439, 212] width 831 height 9
checkbox Traumatologista "true"
click at [0, 221] on div "Acompanhamento Acompanhe a situação das marcações correntes e finalizadas Relat…" at bounding box center [439, 137] width 879 height 516
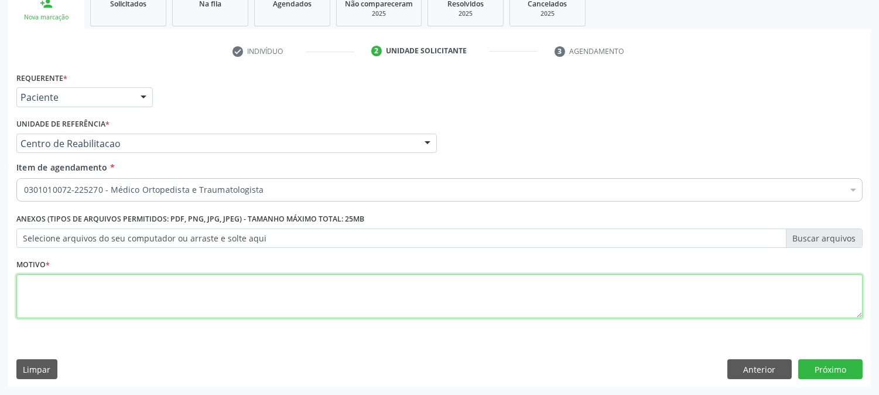
click at [82, 305] on textarea at bounding box center [439, 296] width 846 height 45
type textarea "."
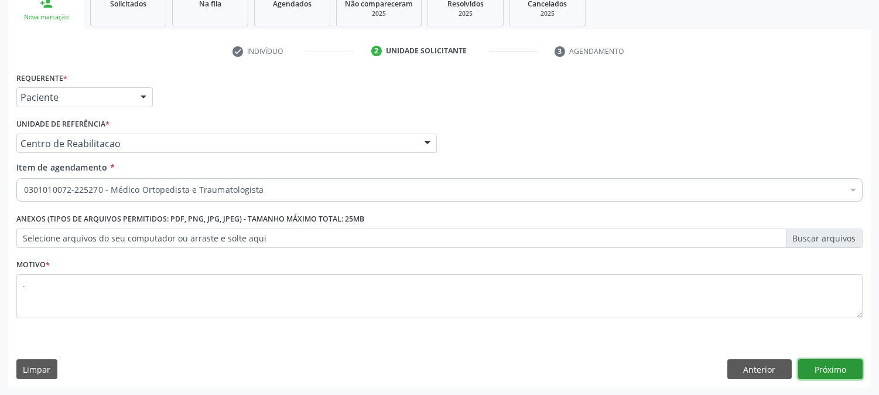
click at [842, 372] on button "Próximo" at bounding box center [830, 369] width 64 height 20
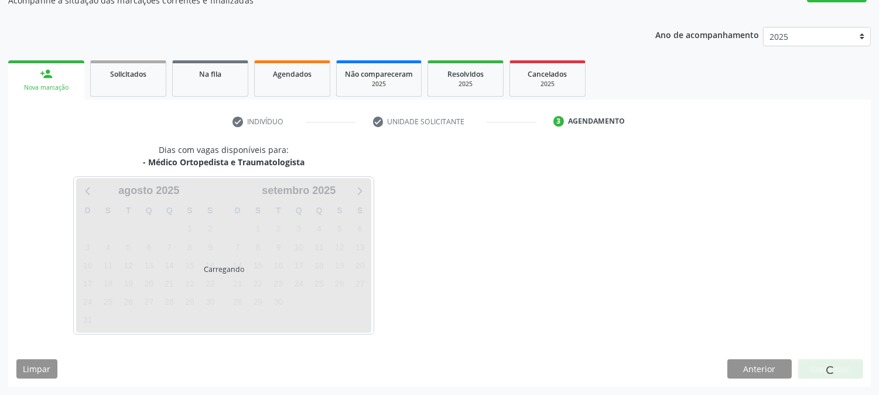
scroll to position [114, 0]
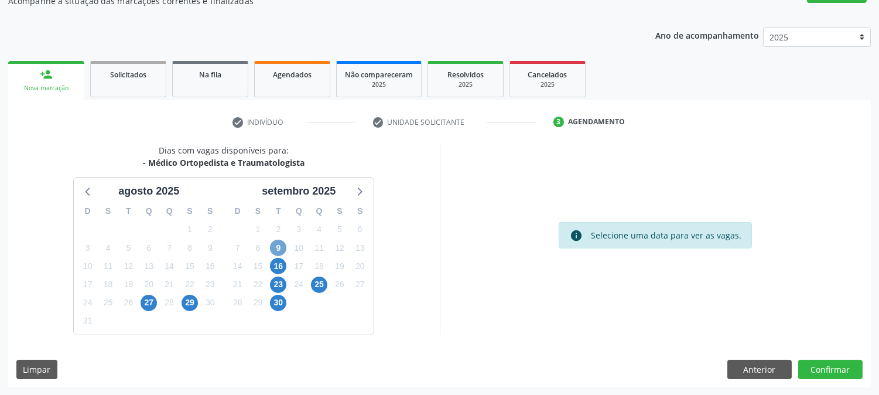
click at [280, 251] on span "9" at bounding box center [278, 248] width 16 height 16
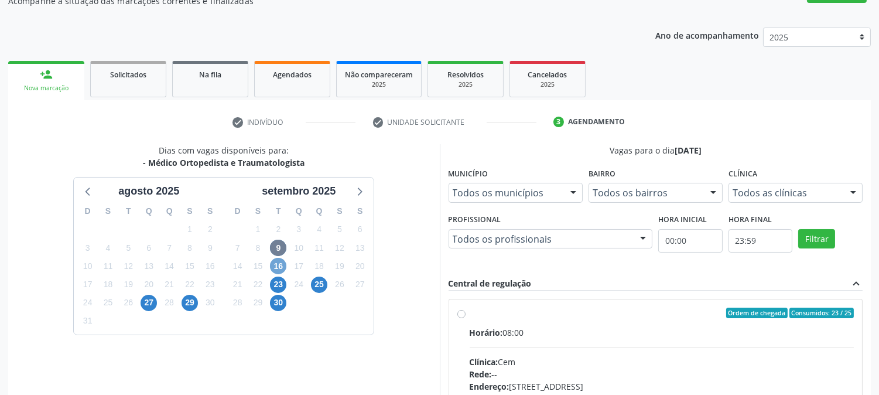
click at [277, 272] on span "16" at bounding box center [278, 266] width 16 height 16
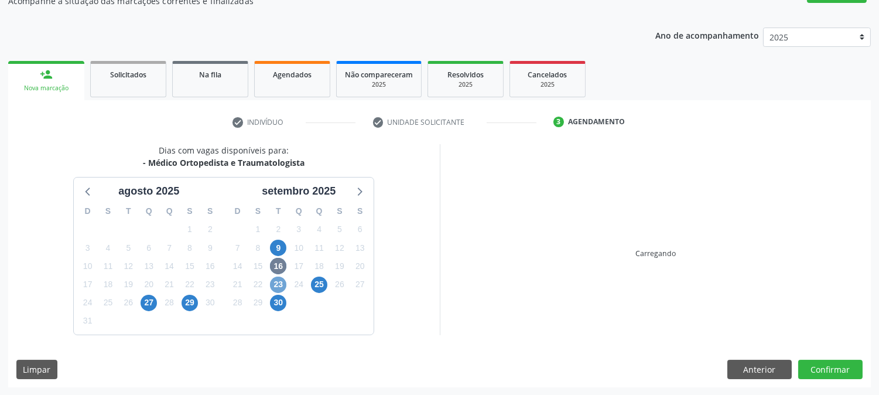
click at [277, 284] on span "23" at bounding box center [278, 284] width 16 height 16
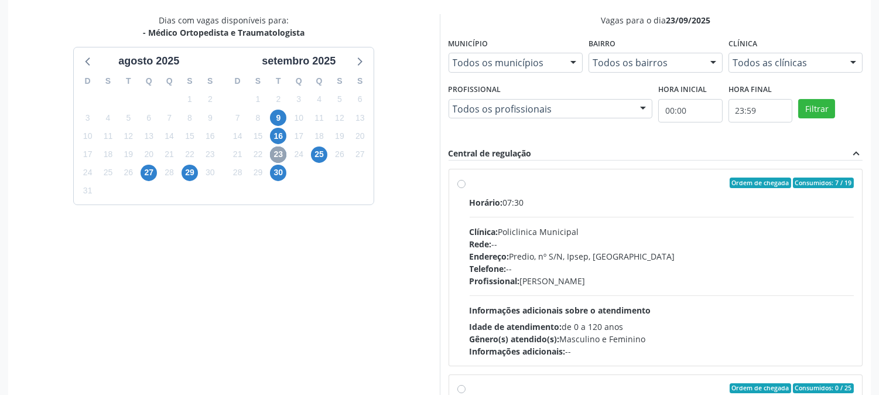
scroll to position [305, 0]
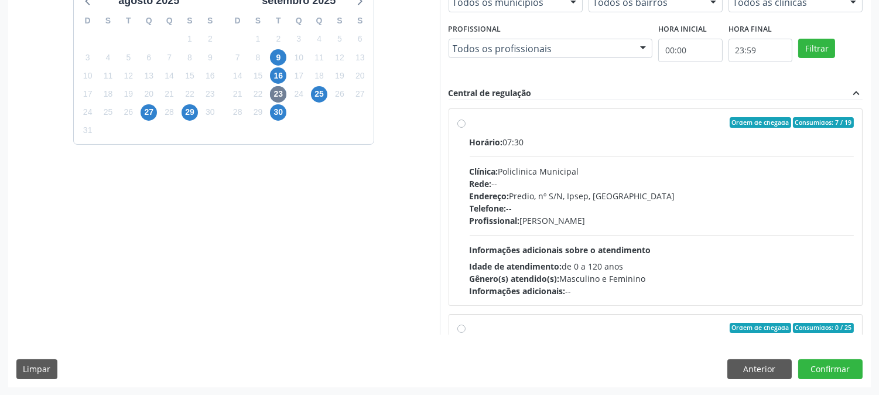
click at [604, 230] on div "Horário: 07:30 Clínica: Policlinica Municipal Rede: -- Endereço: Predio, nº S/N…" at bounding box center [662, 216] width 385 height 161
click at [466, 128] on input "Ordem de chegada Consumidos: 7 / 19 Horário: 07:30 Clínica: Policlinica Municip…" at bounding box center [461, 122] width 8 height 11
radio input "true"
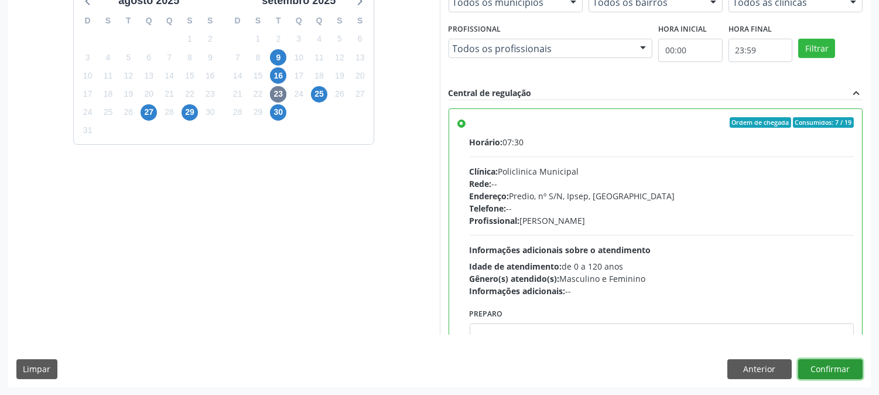
click at [805, 364] on button "Confirmar" at bounding box center [830, 369] width 64 height 20
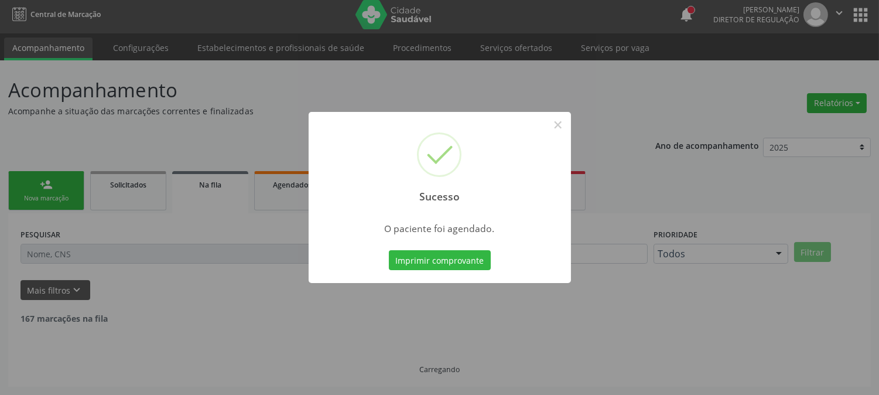
scroll to position [0, 0]
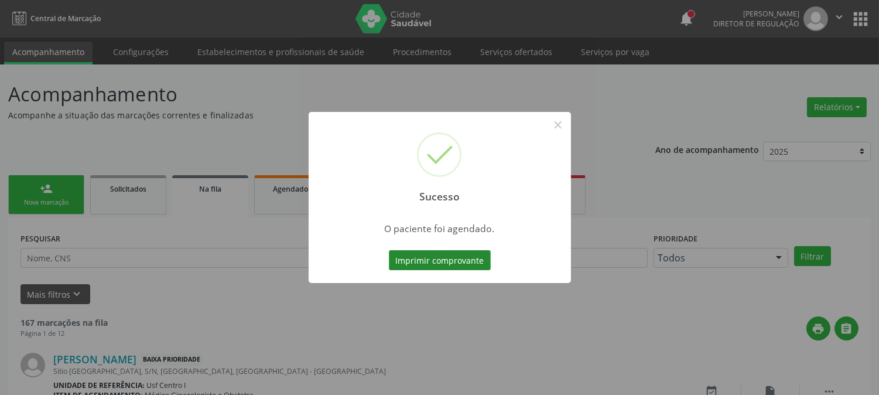
click at [470, 250] on button "Imprimir comprovante" at bounding box center [440, 260] width 102 height 20
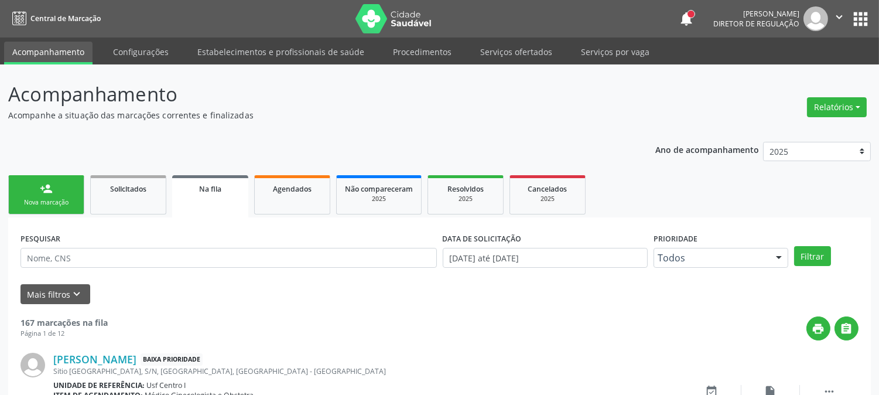
click at [69, 194] on link "person_add Nova marcação" at bounding box center [46, 194] width 76 height 39
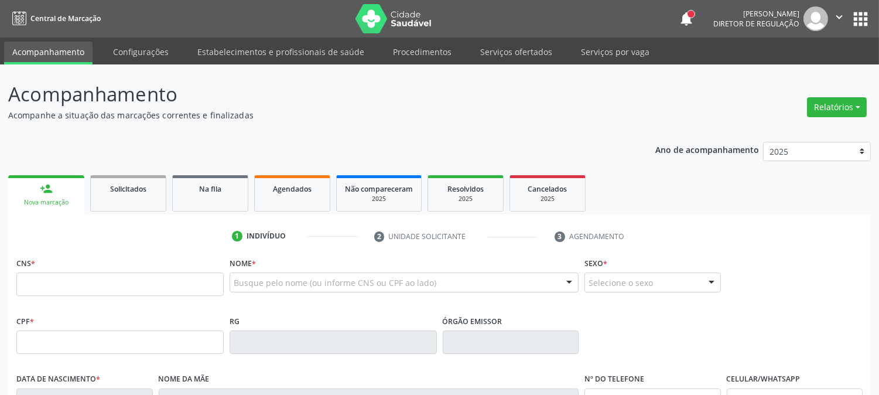
scroll to position [65, 0]
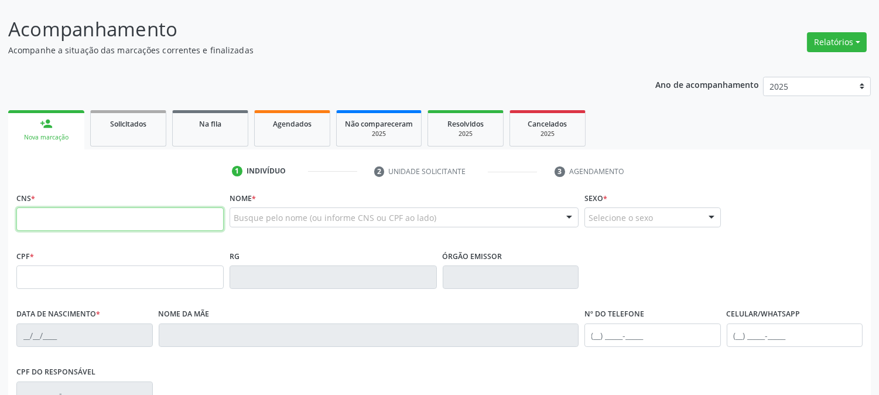
click at [194, 223] on input "text" at bounding box center [119, 218] width 207 height 23
type input "700 0013 1232 7809"
type input "780.607.534-87"
type input "15/12/1971"
type input "Maria das Dores da Silva"
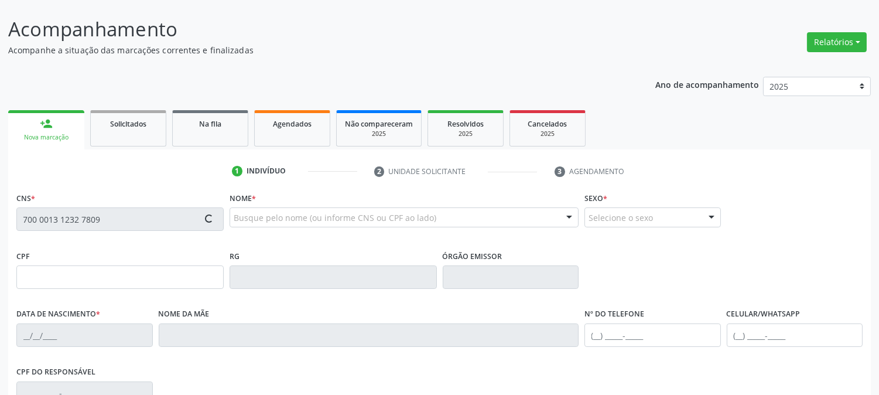
type input "(87) 99999-9999"
type input "561.238.924-87"
type input "S/N"
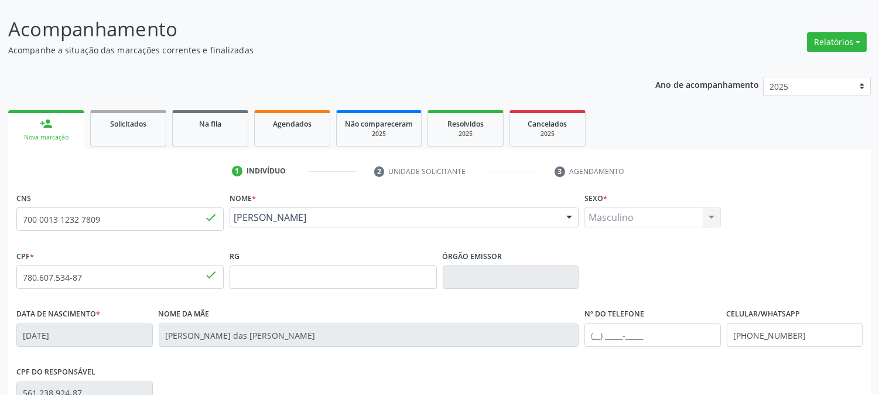
scroll to position [239, 0]
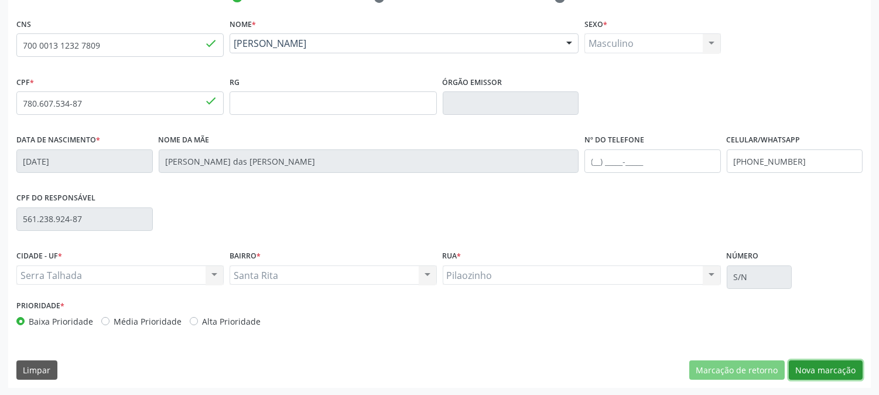
click at [809, 360] on button "Nova marcação" at bounding box center [826, 370] width 74 height 20
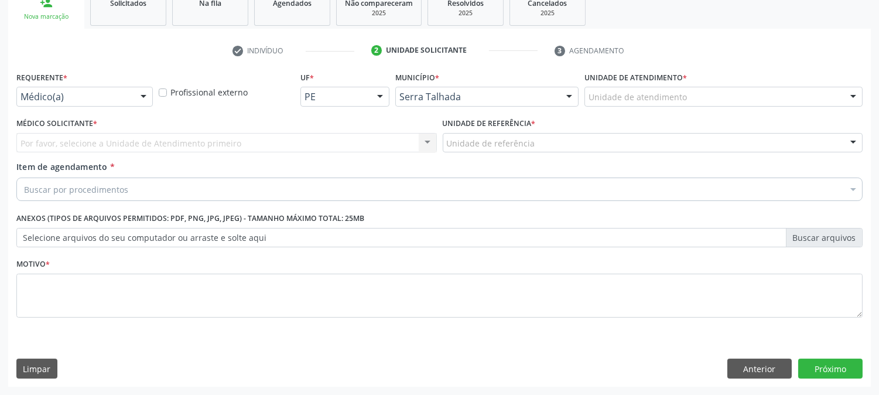
scroll to position [185, 0]
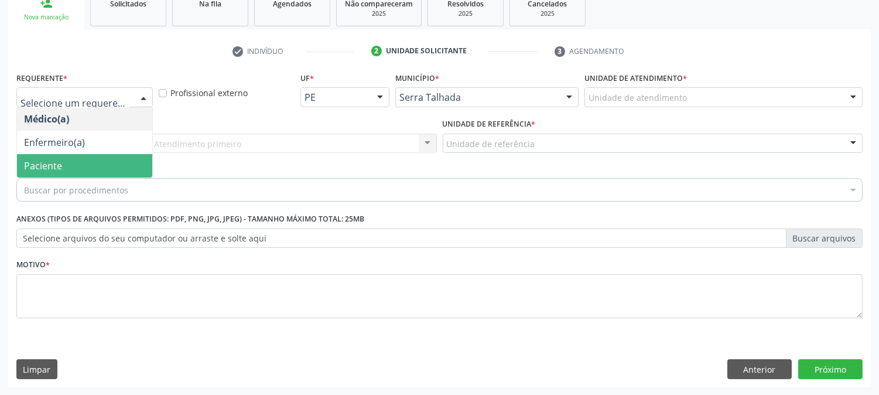
click at [81, 167] on span "Paciente" at bounding box center [84, 165] width 135 height 23
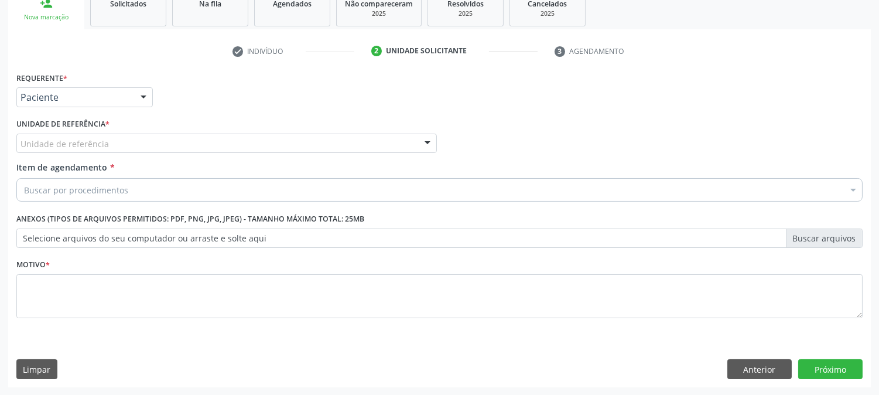
click at [113, 138] on div "Unidade de referência" at bounding box center [226, 144] width 420 height 20
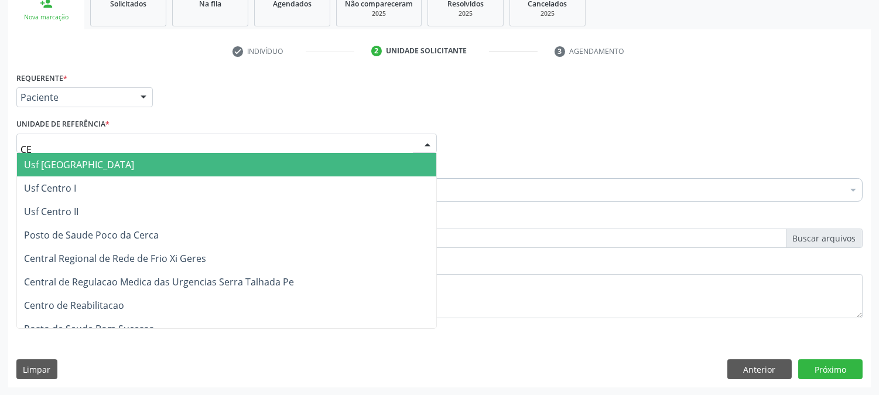
type input "CEN"
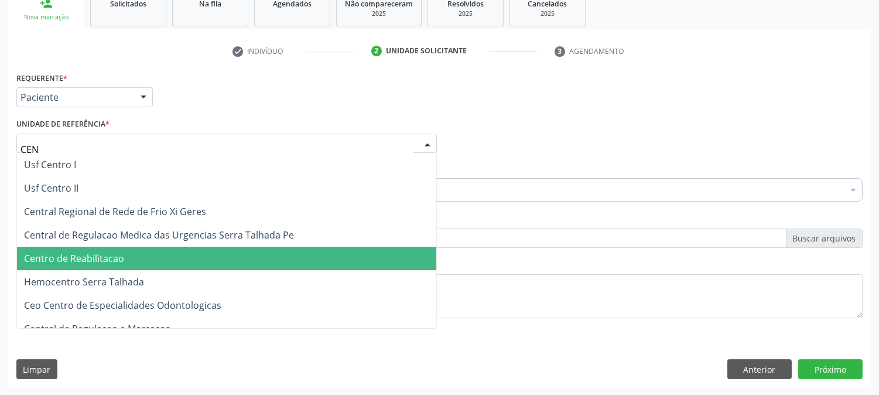
click at [125, 248] on span "Centro de Reabilitacao" at bounding box center [226, 258] width 419 height 23
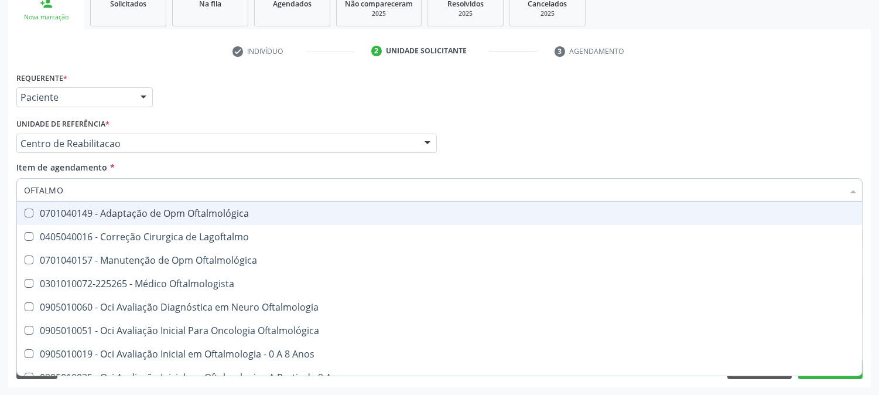
type input "OFTALMOL"
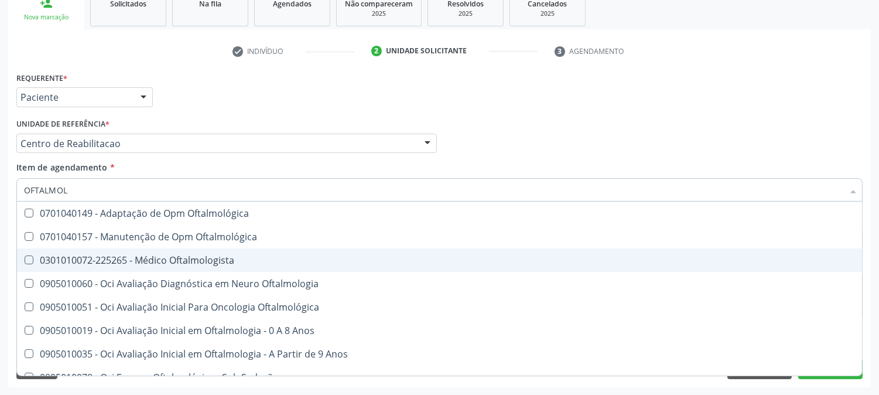
click at [124, 255] on div "0301010072-225265 - Médico Oftalmologista" at bounding box center [439, 259] width 831 height 9
checkbox Oftalmologista "true"
click at [0, 256] on div "Acompanhamento Acompanhe a situação das marcações correntes e finalizadas Relat…" at bounding box center [439, 137] width 879 height 516
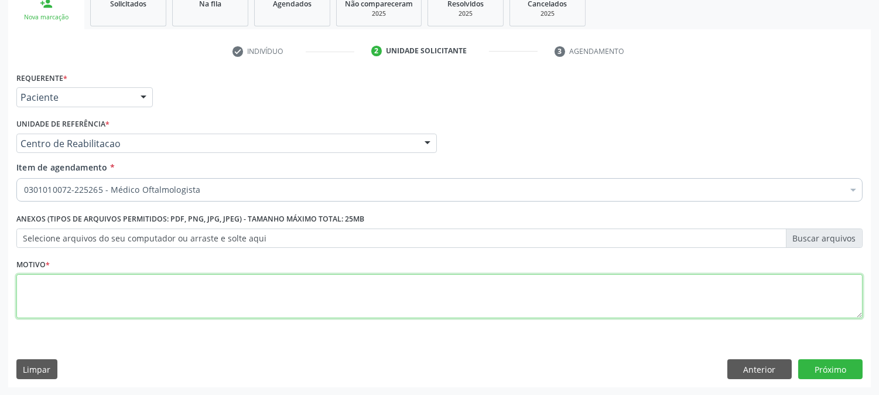
click at [65, 296] on textarea at bounding box center [439, 296] width 846 height 45
type textarea "."
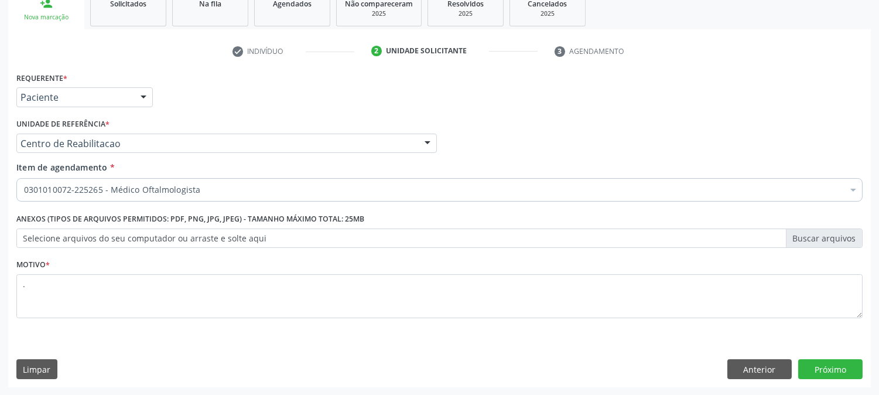
click at [838, 378] on div "Requerente * Paciente Médico(a) Enfermeiro(a) Paciente Nenhum resultado encontr…" at bounding box center [439, 228] width 863 height 318
click at [837, 371] on button "Próximo" at bounding box center [830, 369] width 64 height 20
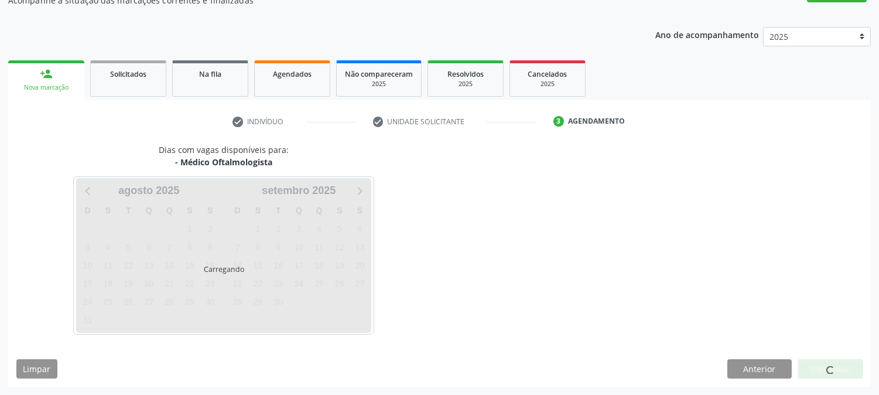
scroll to position [114, 0]
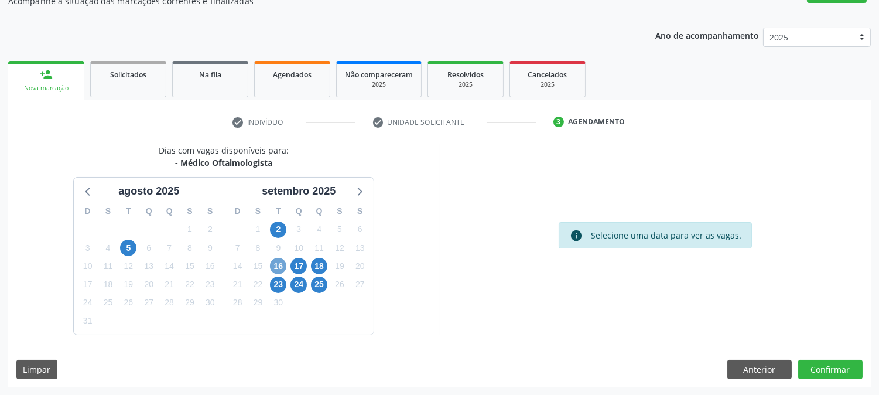
click at [271, 265] on span "16" at bounding box center [278, 266] width 16 height 16
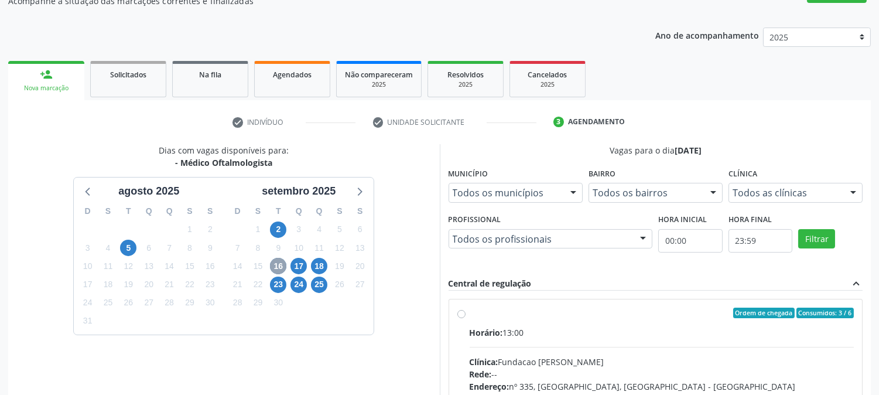
scroll to position [305, 0]
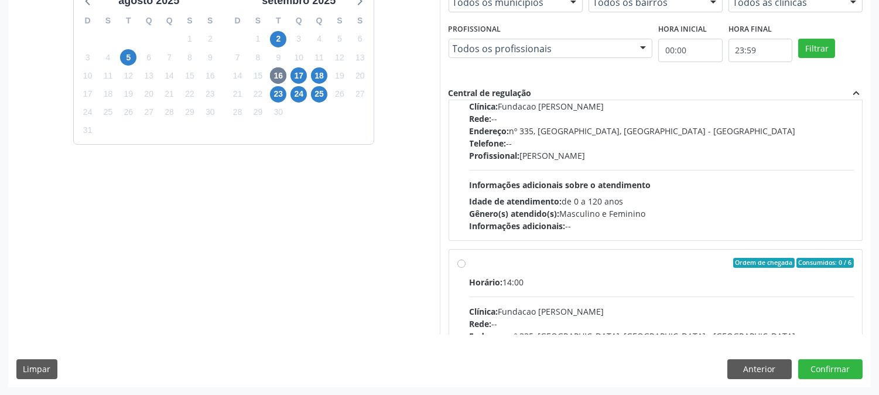
click at [659, 266] on div "Ordem de chegada Consumidos: 0 / 6" at bounding box center [662, 263] width 385 height 11
click at [466, 266] on input "Ordem de chegada Consumidos: 0 / 6 Horário: 14:00 Clínica: Fundacao Altino Vent…" at bounding box center [461, 263] width 8 height 11
radio input "true"
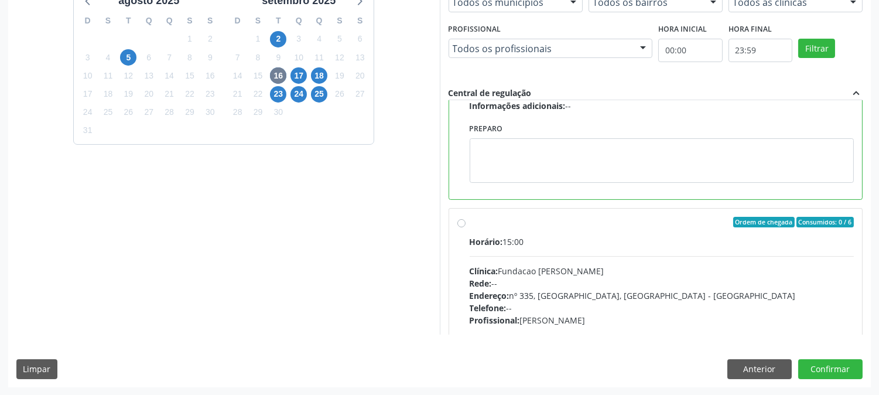
scroll to position [0, 0]
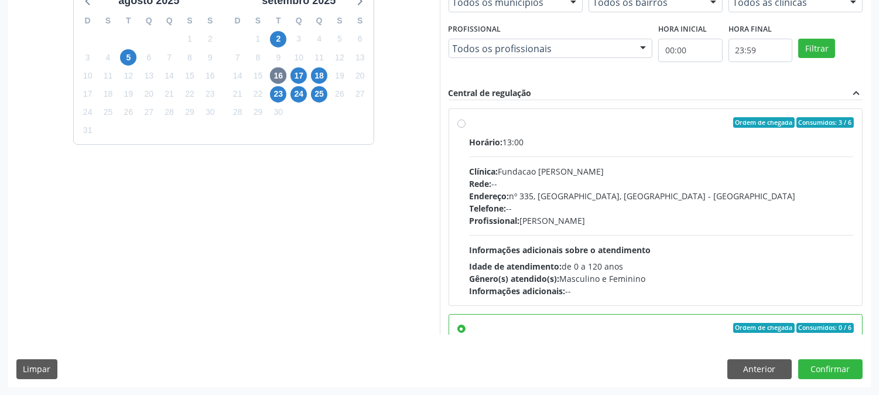
click at [658, 217] on div "Profissional: Bruna Vieira Oliveira Carvalho Ventura" at bounding box center [662, 220] width 385 height 12
click at [466, 128] on input "Ordem de chegada Consumidos: 3 / 6 Horário: 13:00 Clínica: Fundacao Altino Vent…" at bounding box center [461, 122] width 8 height 11
radio input "true"
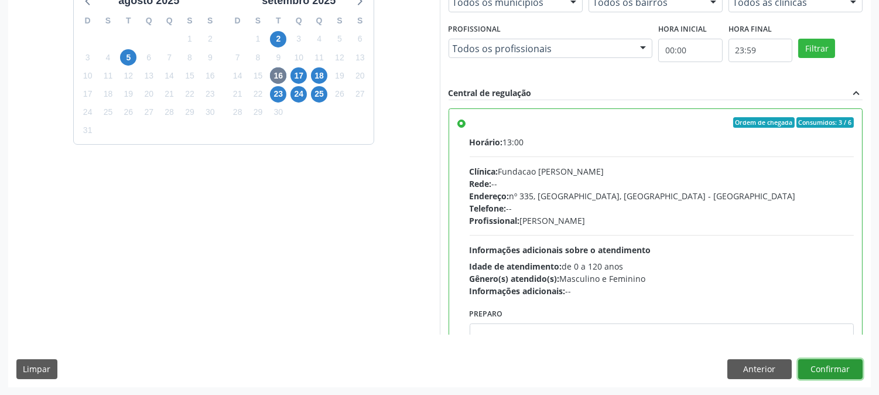
click at [826, 361] on button "Confirmar" at bounding box center [830, 369] width 64 height 20
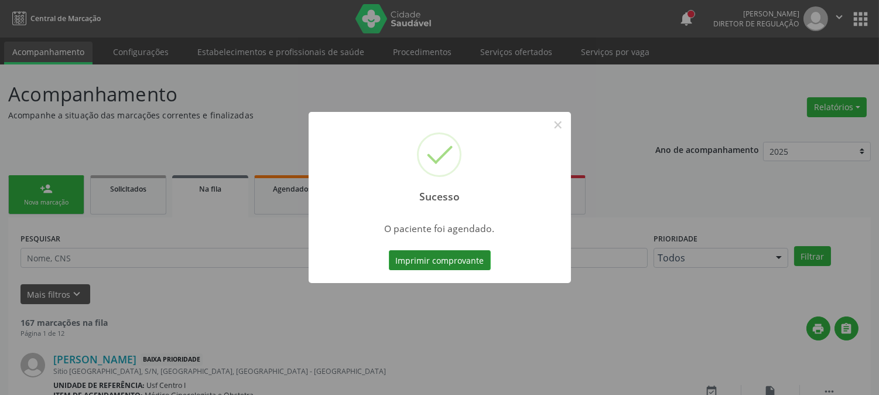
click at [449, 260] on button "Imprimir comprovante" at bounding box center [440, 260] width 102 height 20
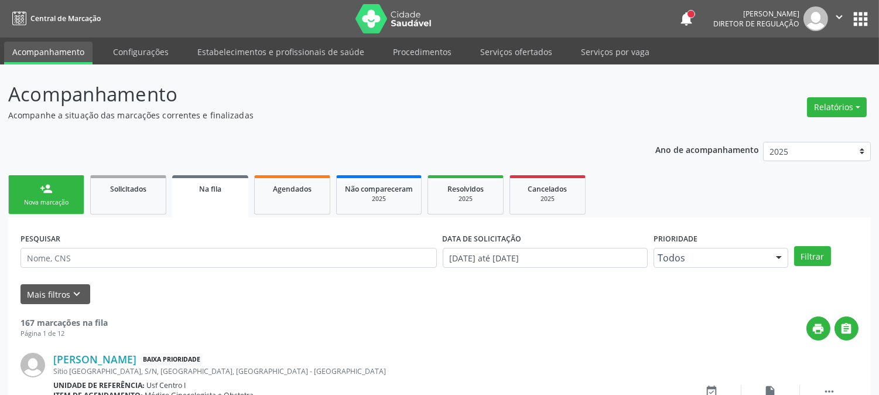
click at [43, 189] on div "person_add" at bounding box center [46, 188] width 13 height 13
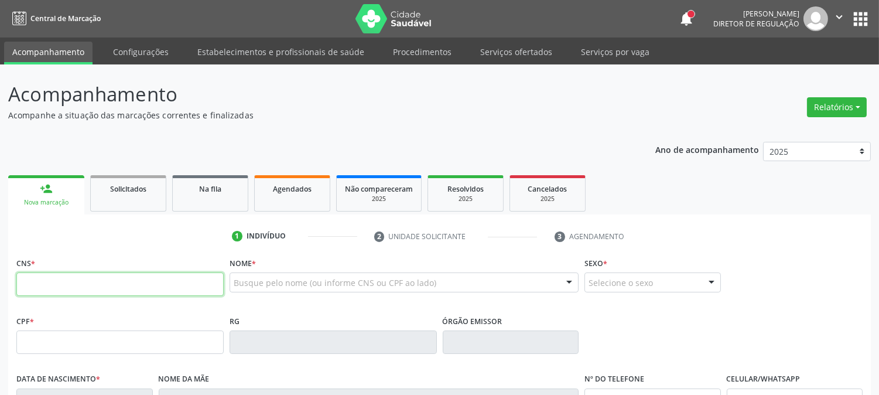
click at [207, 286] on input "text" at bounding box center [119, 283] width 207 height 23
type input "708 6065 1911 0382"
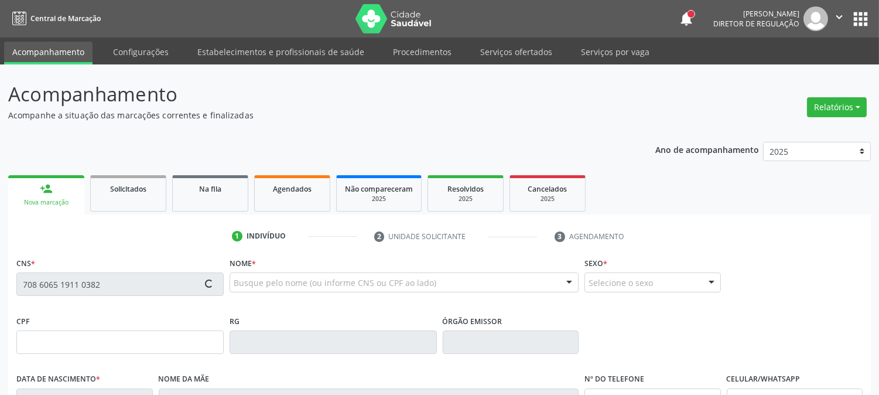
type input "029.669.904-73"
type input "04/04/1978"
type input "Francisca Alves da Silva"
type input "(87) 99971-4139"
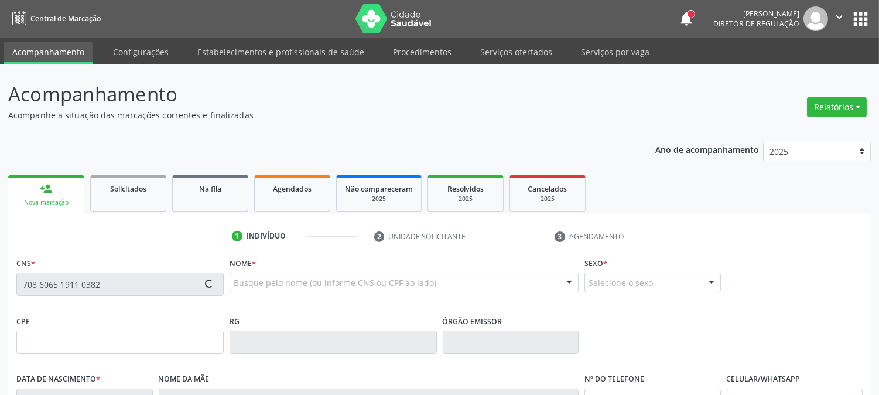
type input "220.470.424-53"
type input "1517"
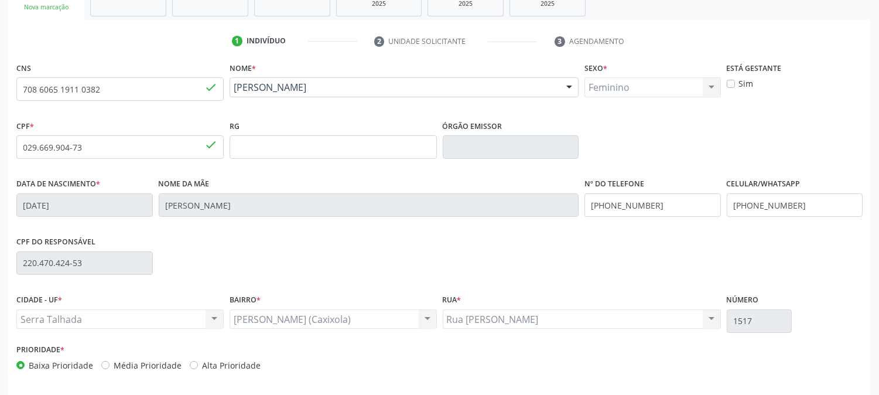
scroll to position [239, 0]
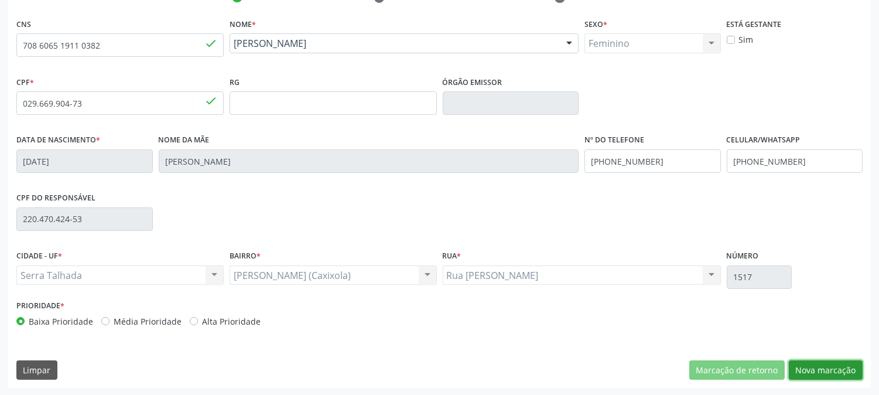
click at [824, 360] on button "Nova marcação" at bounding box center [826, 370] width 74 height 20
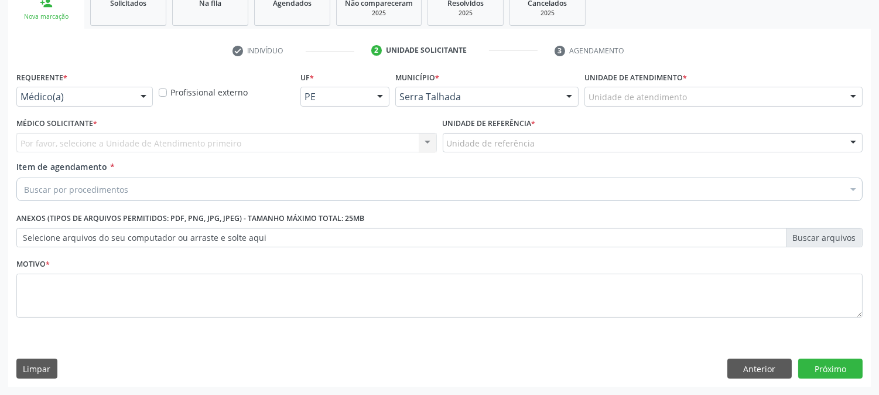
scroll to position [185, 0]
click at [142, 96] on div at bounding box center [144, 98] width 18 height 20
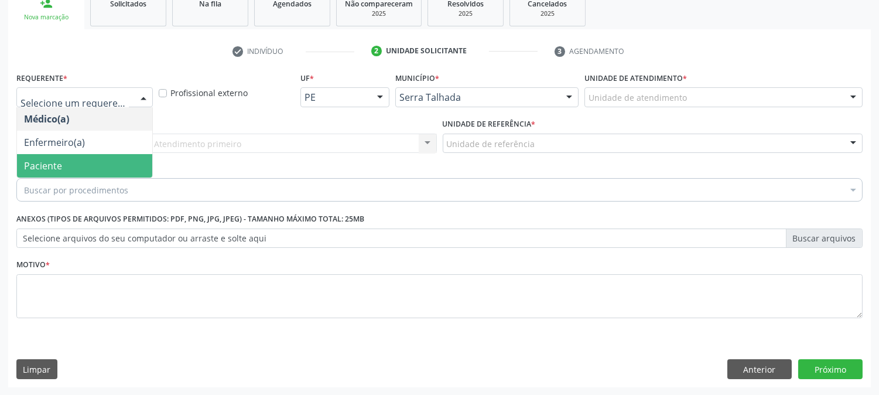
click at [111, 158] on span "Paciente" at bounding box center [84, 165] width 135 height 23
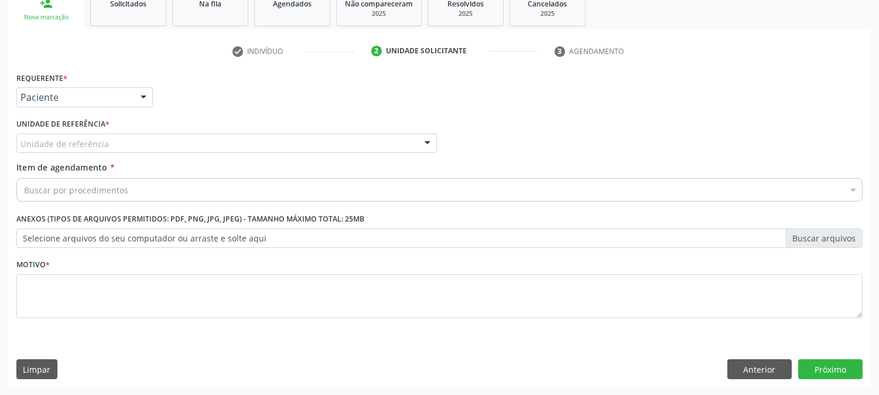
click at [123, 141] on div "Unidade de referência" at bounding box center [226, 144] width 420 height 20
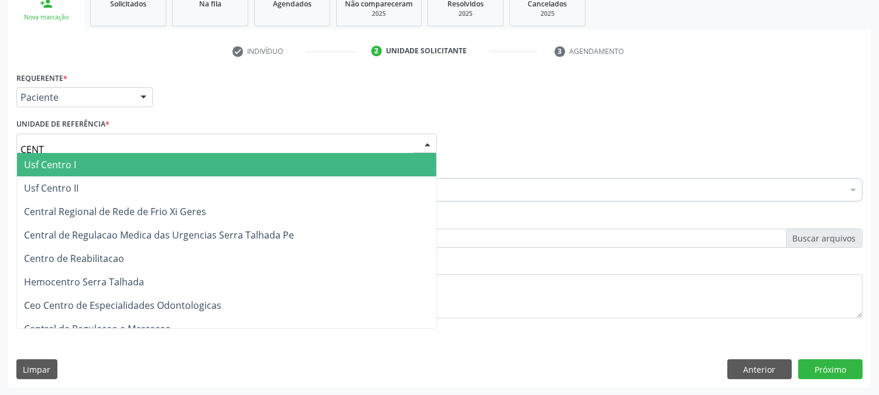
type input "CENTR"
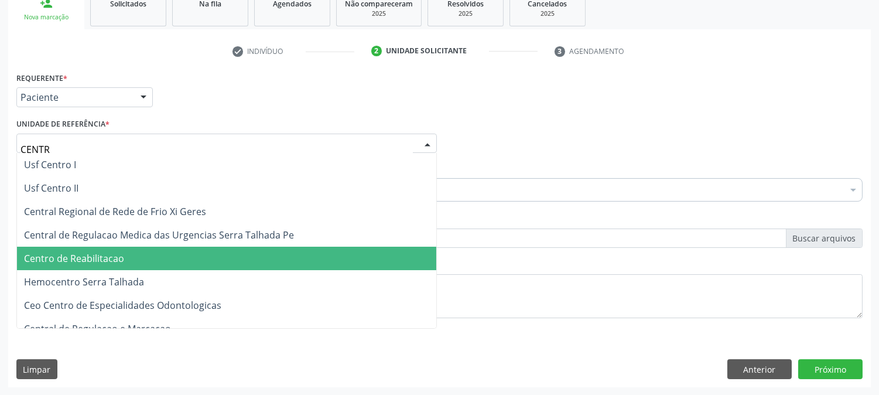
click at [131, 252] on span "Centro de Reabilitacao" at bounding box center [226, 258] width 419 height 23
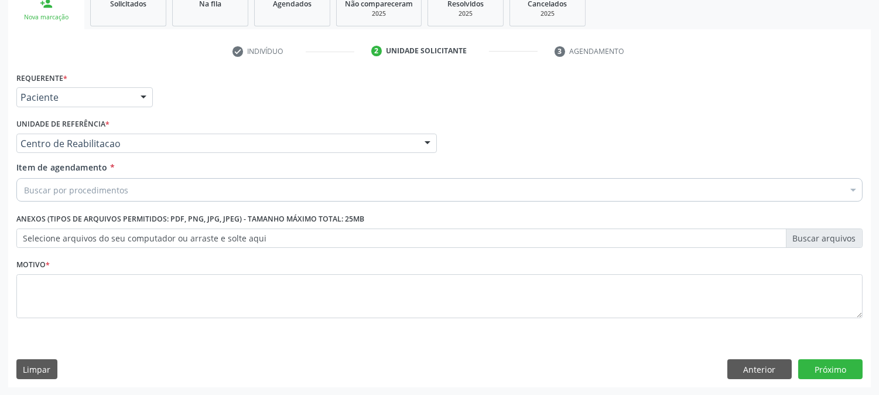
click at [145, 186] on div "Buscar por procedimentos" at bounding box center [439, 189] width 846 height 23
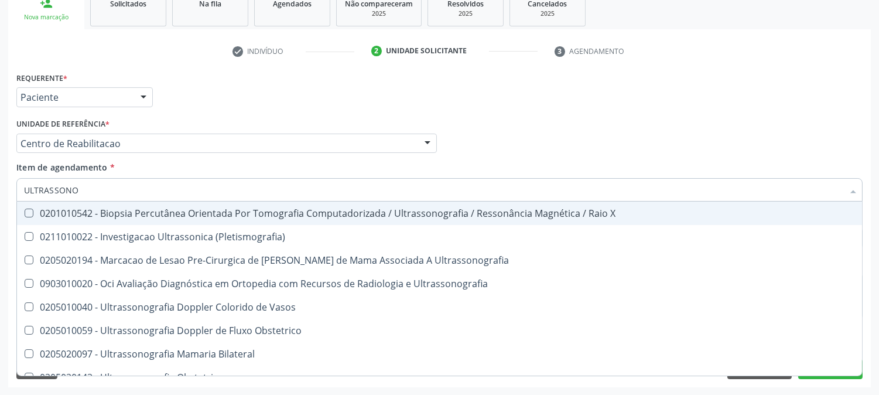
type input "ULTRASSONOG"
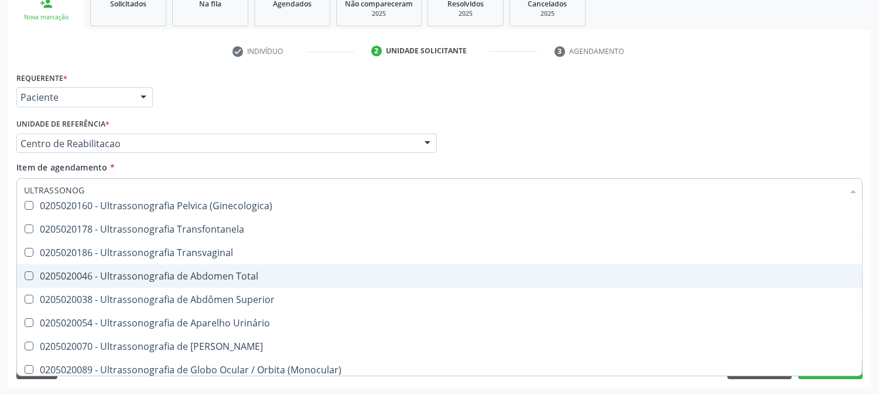
scroll to position [260, 0]
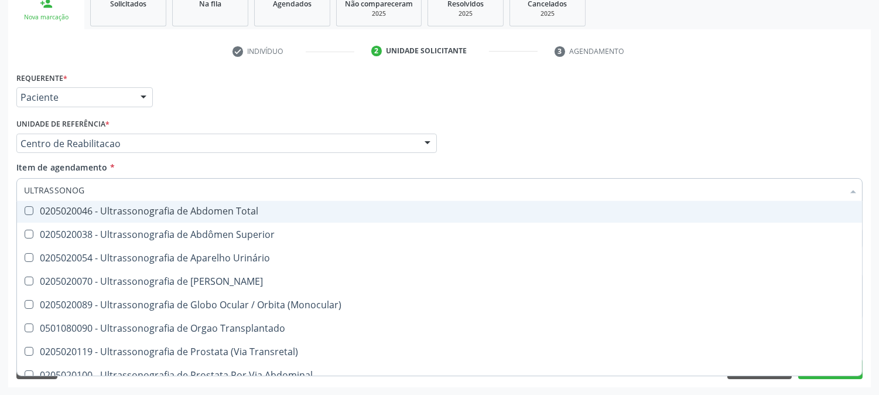
click at [250, 213] on div "0205020046 - Ultrassonografia de Abdomen Total" at bounding box center [439, 210] width 831 height 9
checkbox Total "true"
click at [492, 142] on div "Médico Solicitante Por favor, selecione a Unidade de Atendimento primeiro Nenhu…" at bounding box center [439, 138] width 852 height 46
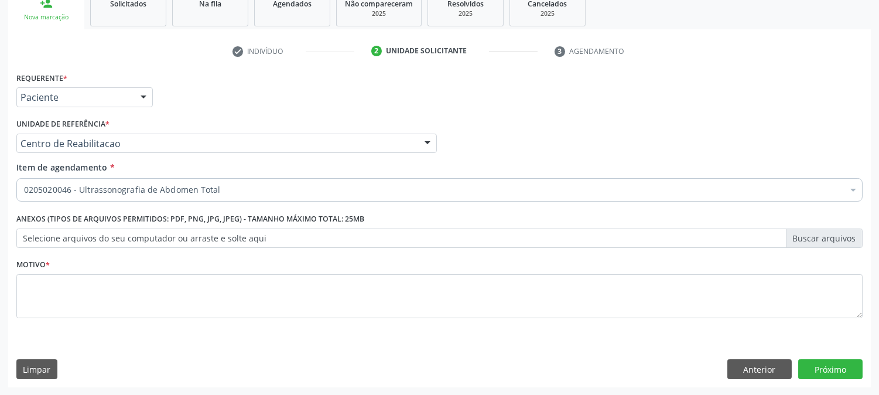
scroll to position [0, 0]
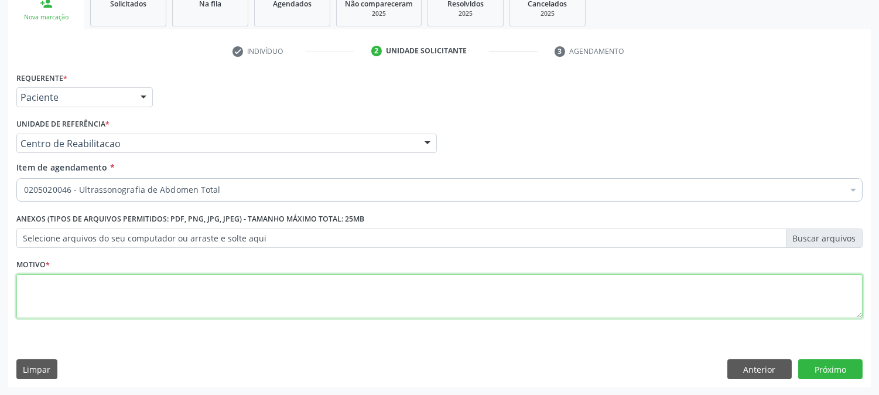
click at [577, 293] on textarea at bounding box center [439, 296] width 846 height 45
type textarea "."
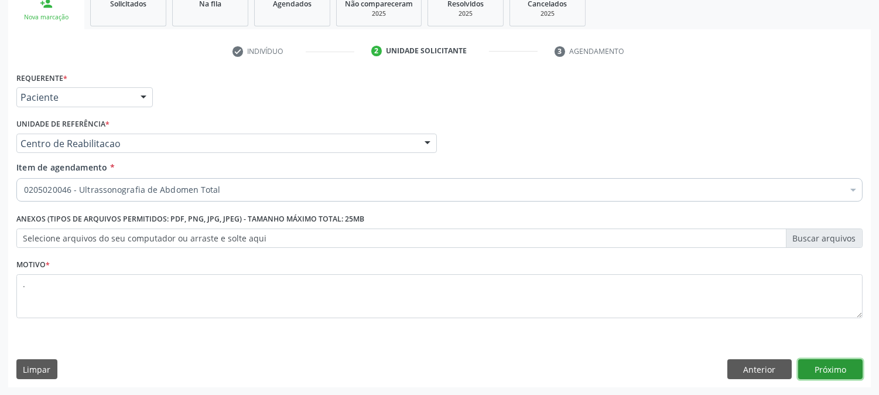
click at [849, 371] on button "Próximo" at bounding box center [830, 369] width 64 height 20
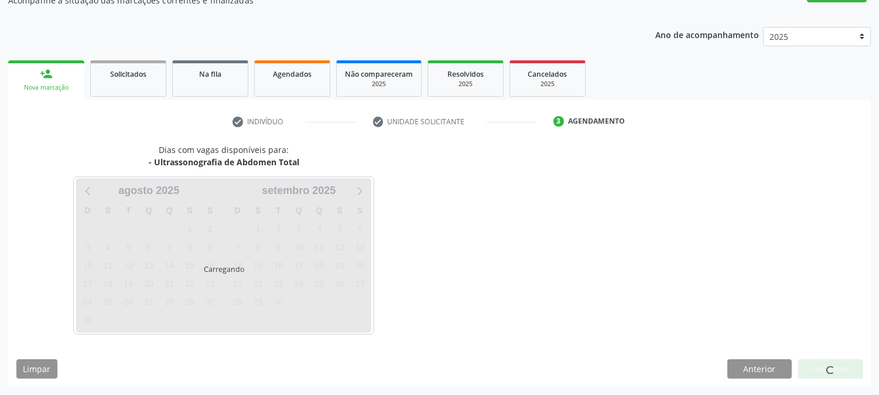
scroll to position [114, 0]
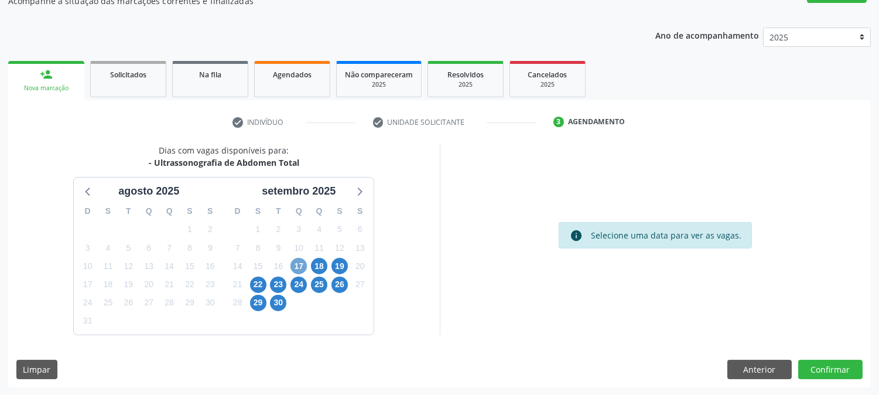
click at [305, 262] on span "17" at bounding box center [298, 266] width 16 height 16
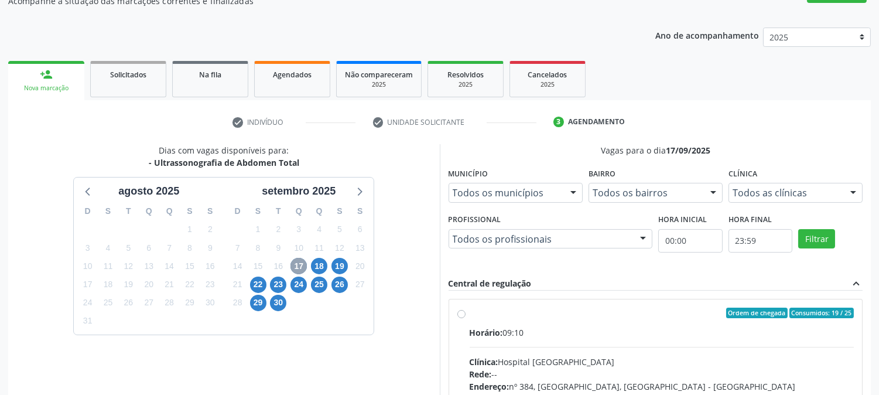
scroll to position [283, 0]
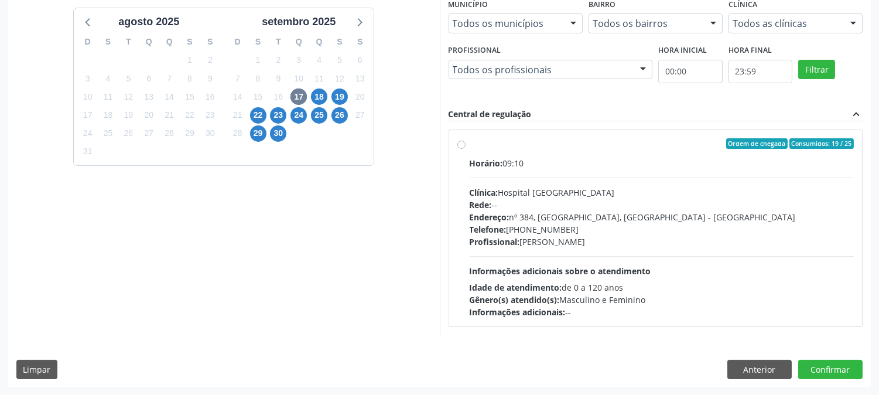
click at [518, 227] on div "Telefone: (81) 38312142" at bounding box center [662, 229] width 385 height 12
click at [466, 149] on input "Ordem de chegada Consumidos: 19 / 25 Horário: 09:10 Clínica: Hospital Sao Franc…" at bounding box center [461, 143] width 8 height 11
radio input "true"
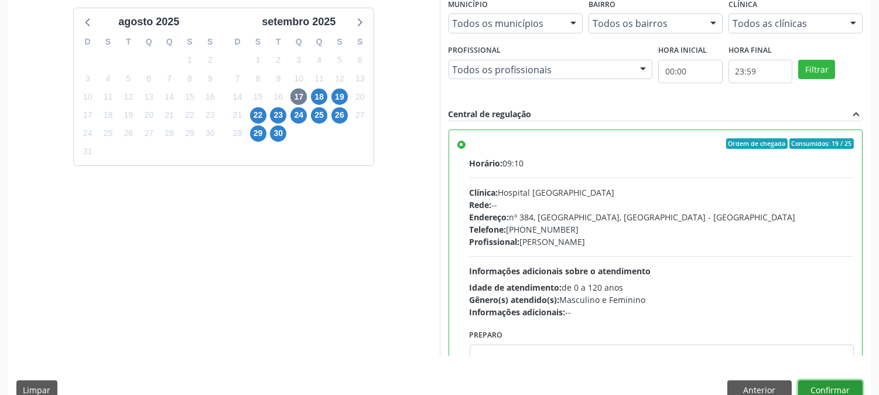
click at [861, 384] on button "Confirmar" at bounding box center [830, 390] width 64 height 20
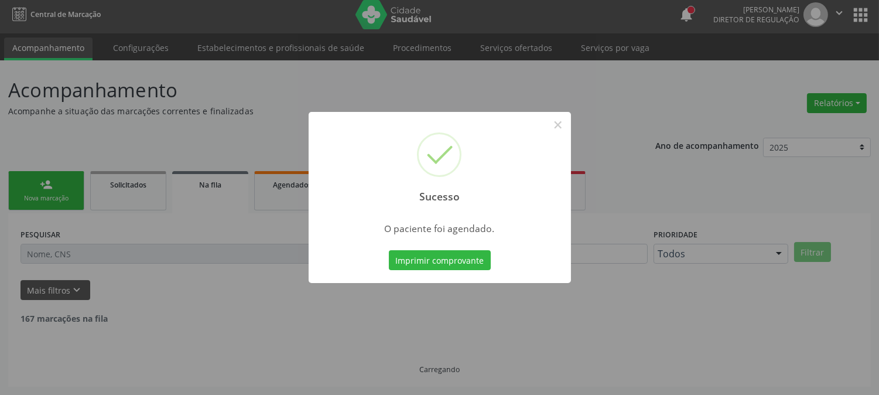
scroll to position [0, 0]
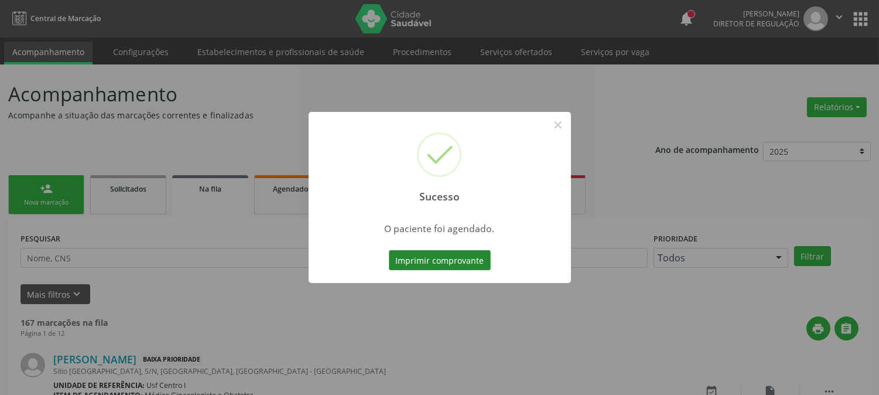
click at [453, 256] on button "Imprimir comprovante" at bounding box center [440, 260] width 102 height 20
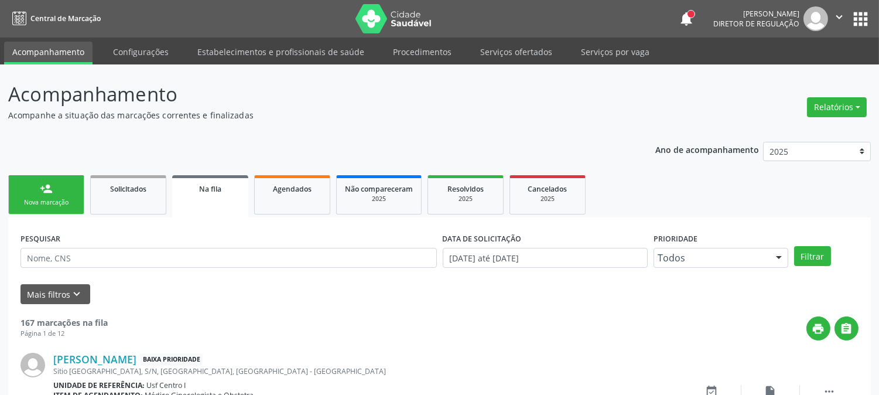
click at [50, 180] on link "person_add Nova marcação" at bounding box center [46, 194] width 76 height 39
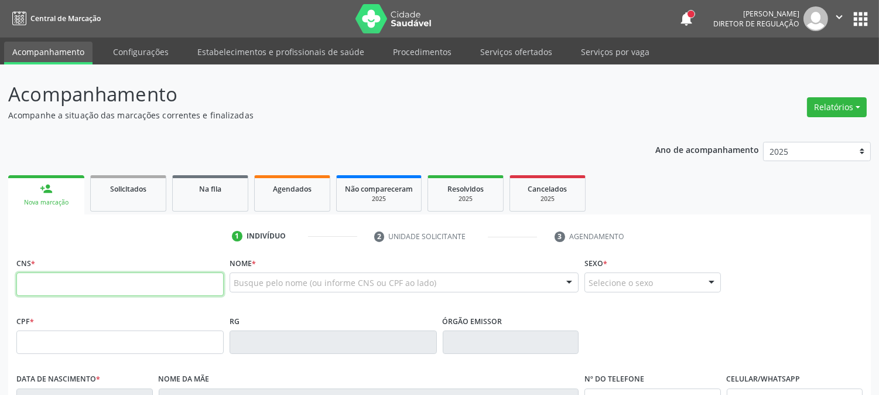
click at [184, 290] on input "text" at bounding box center [119, 283] width 207 height 23
type input "709 0058 8442 1611"
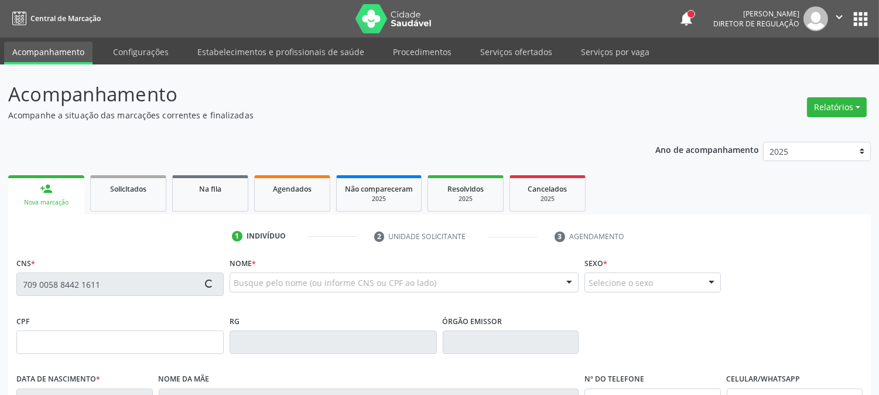
type input "094.322.148-00"
type input "04/07/1960"
type input "Julieta Goncalves de Lima"
type input "(87) 99927-8819"
type input "265"
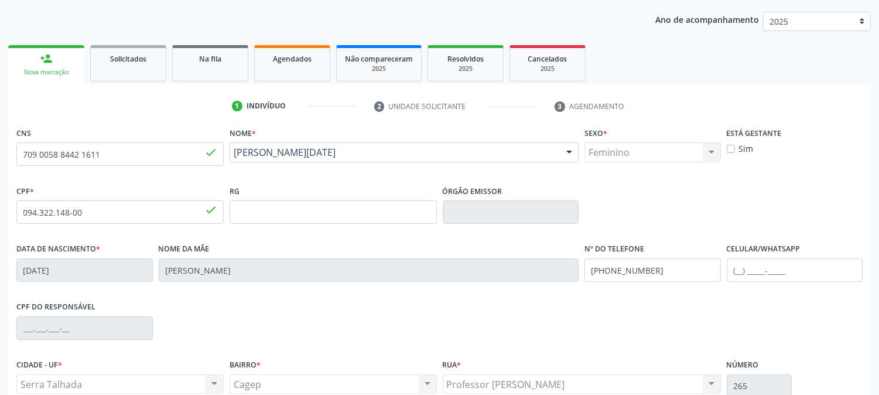
scroll to position [239, 0]
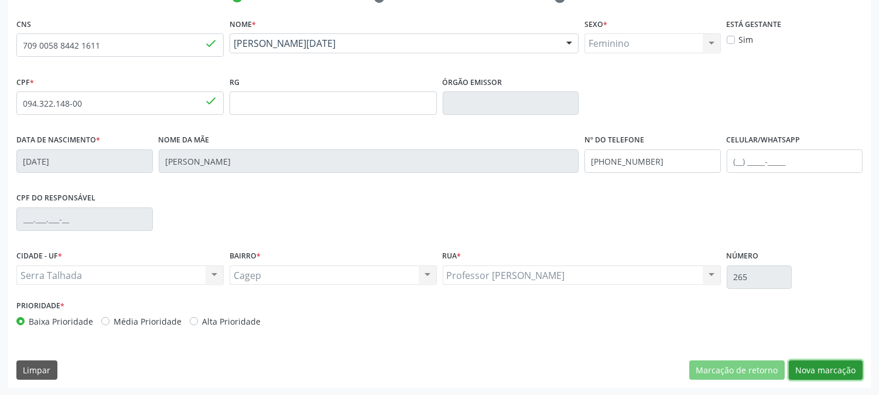
click at [819, 362] on button "Nova marcação" at bounding box center [826, 370] width 74 height 20
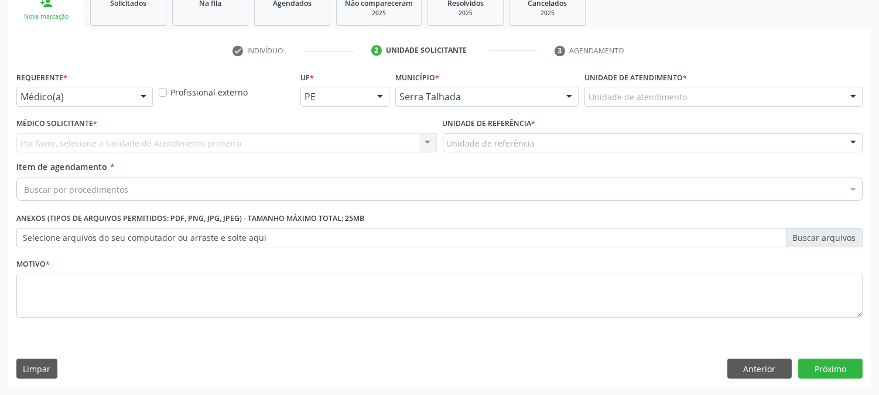
scroll to position [185, 0]
click at [129, 101] on div "Médico(a)" at bounding box center [84, 97] width 136 height 20
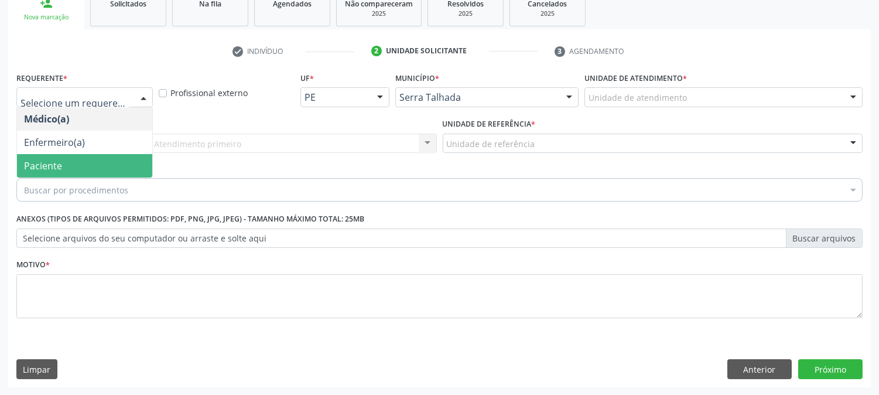
click at [80, 159] on span "Paciente" at bounding box center [84, 165] width 135 height 23
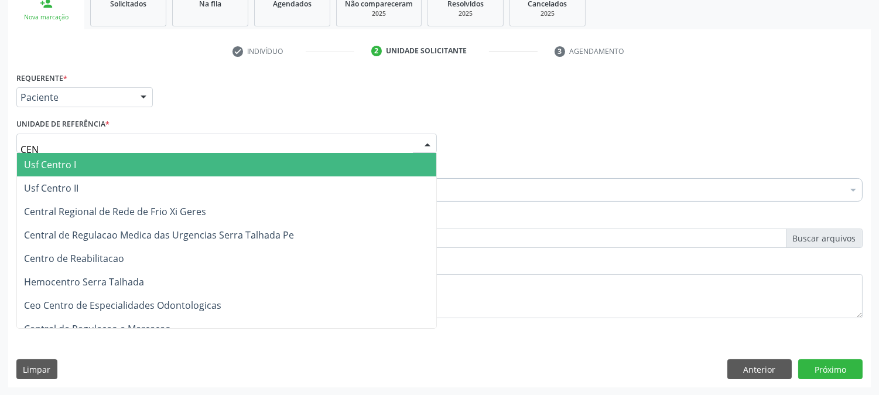
type input "CENT"
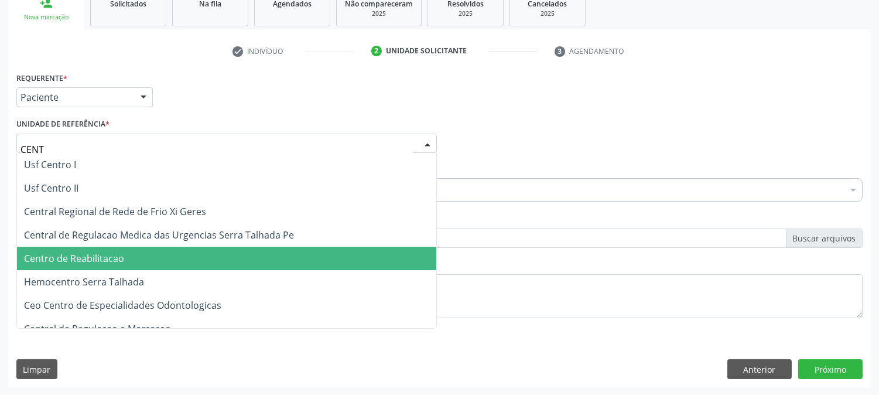
click at [115, 249] on span "Centro de Reabilitacao" at bounding box center [226, 258] width 419 height 23
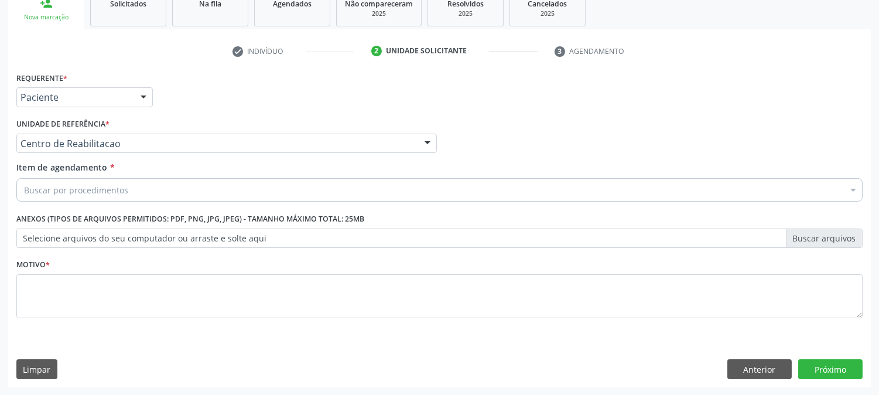
click at [126, 194] on div "Buscar por procedimentos" at bounding box center [439, 189] width 846 height 23
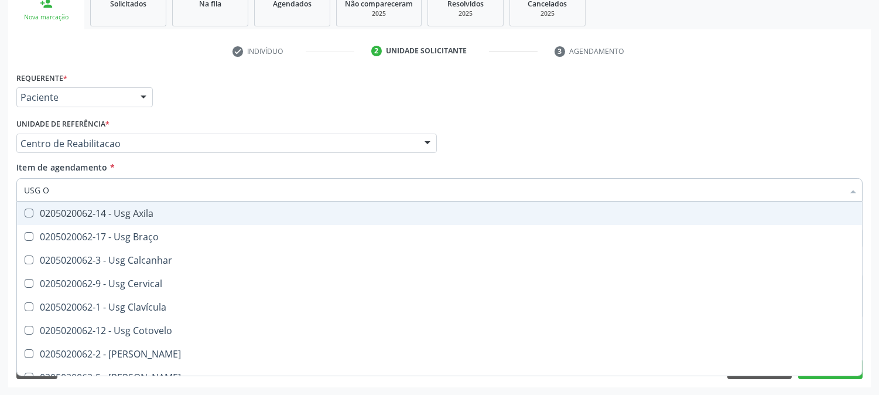
type input "USG OM"
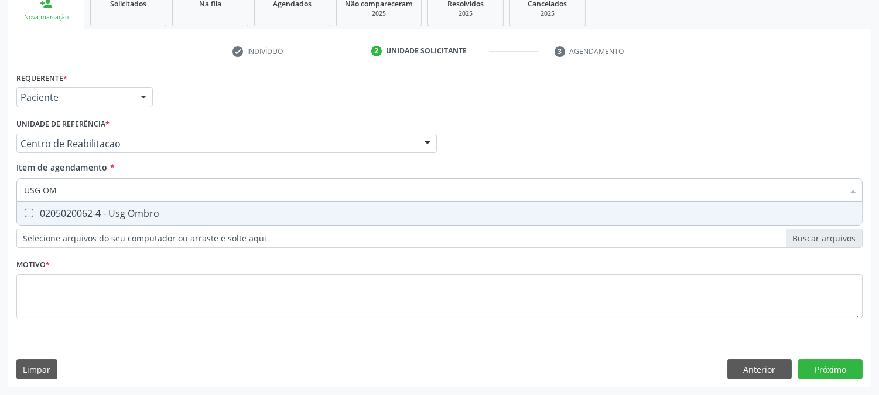
click at [123, 202] on span "0205020062-4 - Usg Ombro" at bounding box center [439, 212] width 845 height 23
checkbox Ombro "true"
type input "USG"
checkbox Ombro "false"
type input "USG TO"
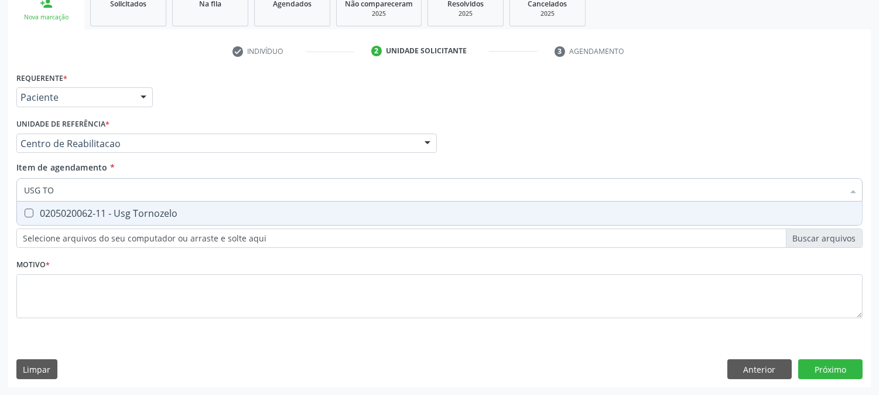
click at [172, 215] on div "0205020062-11 - Usg Tornozelo" at bounding box center [439, 212] width 831 height 9
checkbox Tornozelo "true"
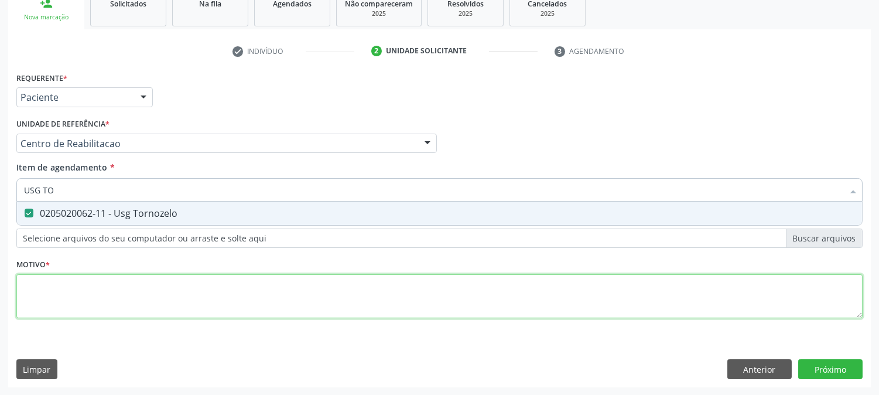
click at [141, 293] on div "Requerente * Paciente Médico(a) Enfermeiro(a) Paciente Nenhum resultado encontr…" at bounding box center [439, 201] width 846 height 265
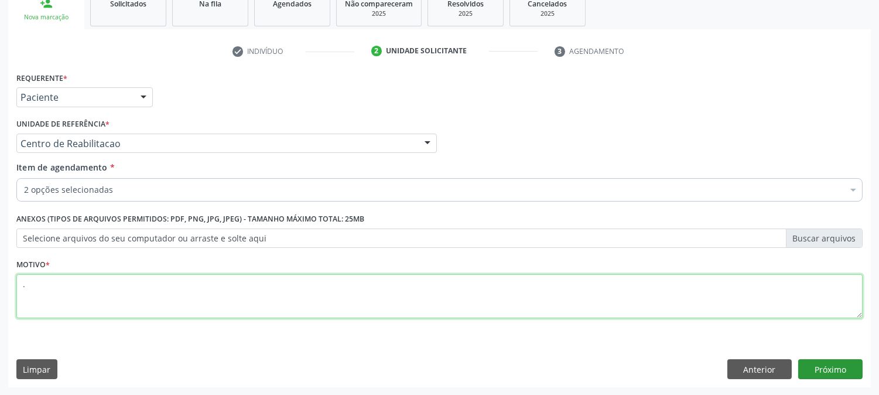
type textarea "."
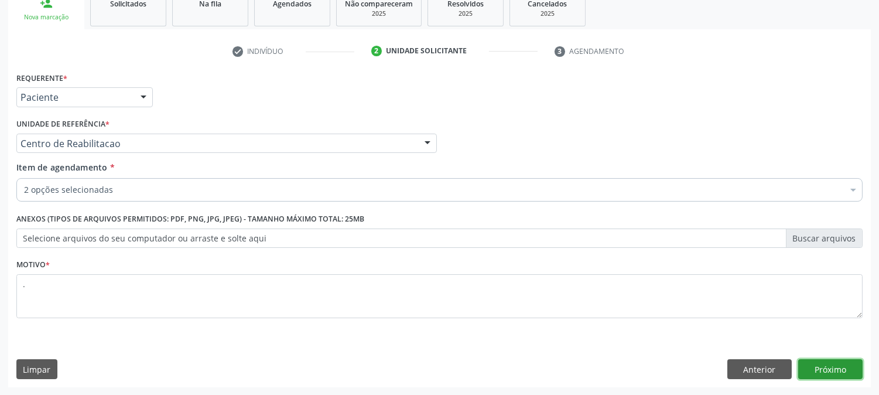
click at [822, 359] on button "Próximo" at bounding box center [830, 369] width 64 height 20
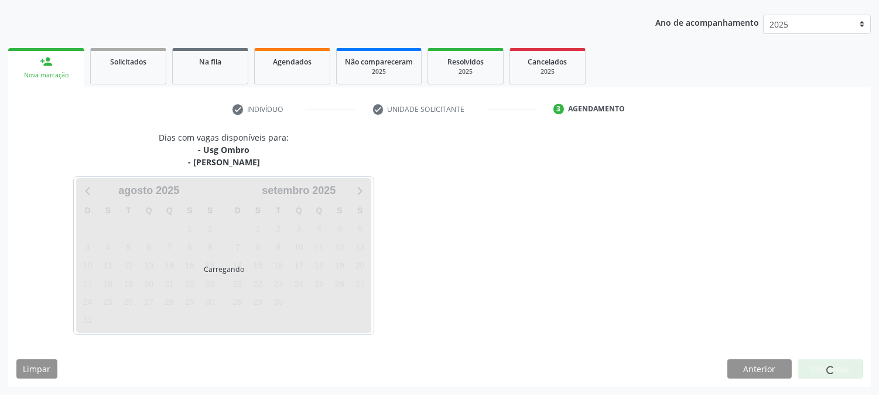
scroll to position [126, 0]
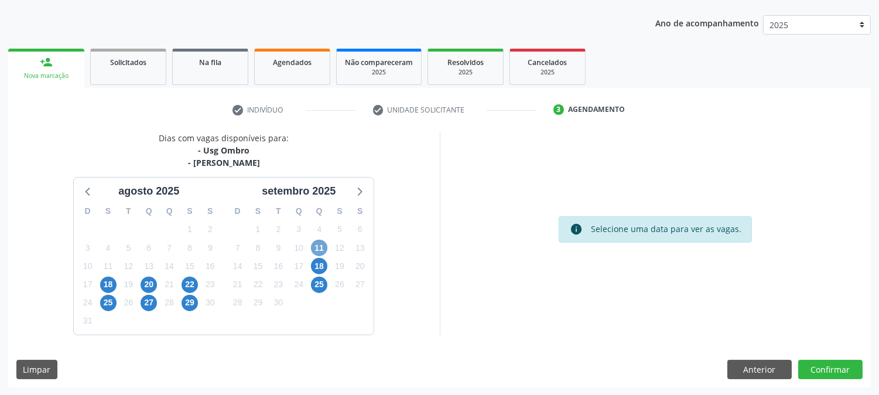
click at [322, 247] on span "11" at bounding box center [319, 248] width 16 height 16
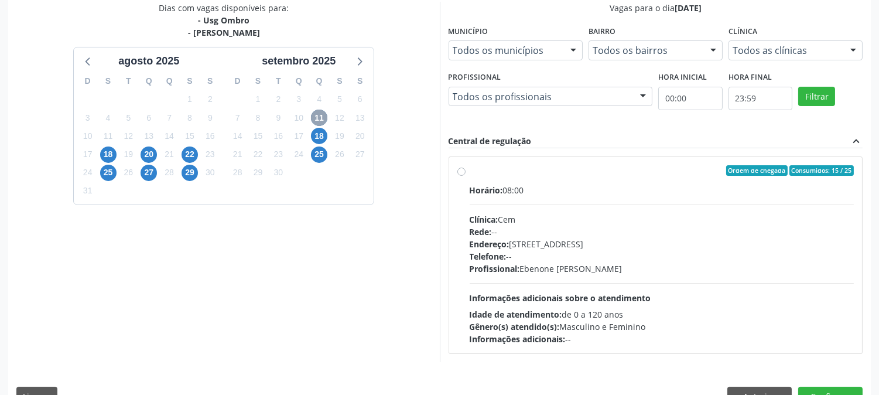
scroll to position [283, 0]
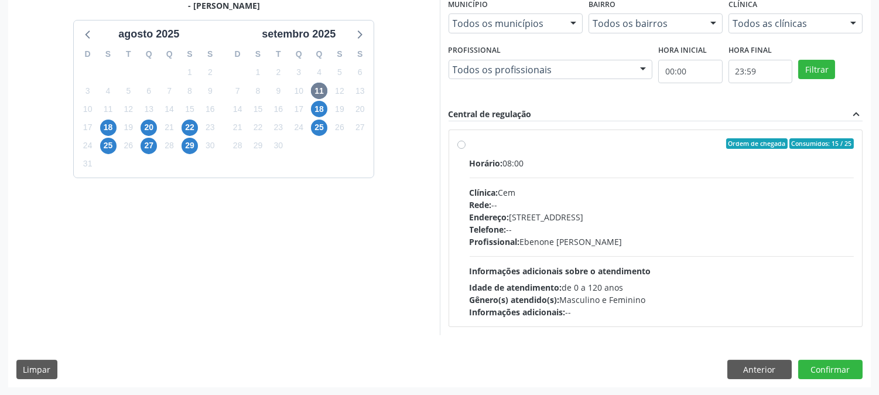
click at [494, 225] on span "Telefone:" at bounding box center [488, 229] width 37 height 11
click at [466, 149] on input "Ordem de chegada Consumidos: 15 / 25 Horário: 08:00 Clínica: Cem Rede: -- Ender…" at bounding box center [461, 143] width 8 height 11
radio input "true"
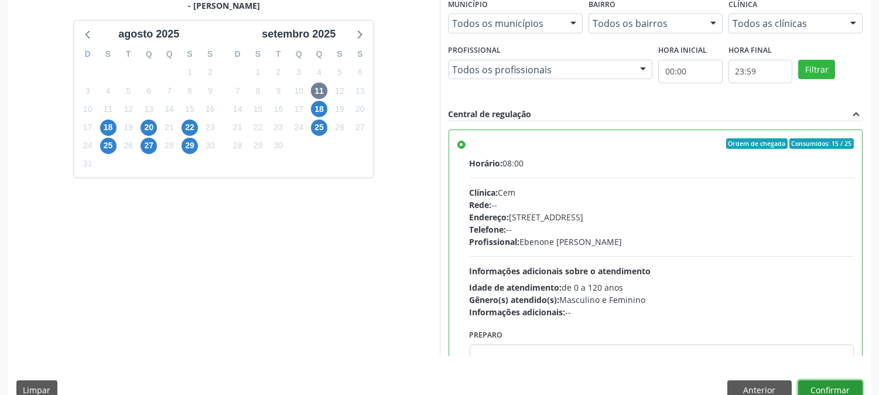
click at [836, 390] on button "Confirmar" at bounding box center [830, 390] width 64 height 20
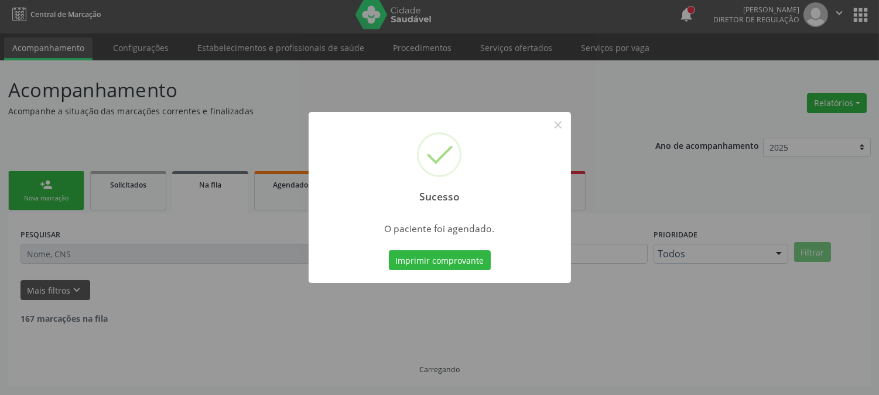
scroll to position [0, 0]
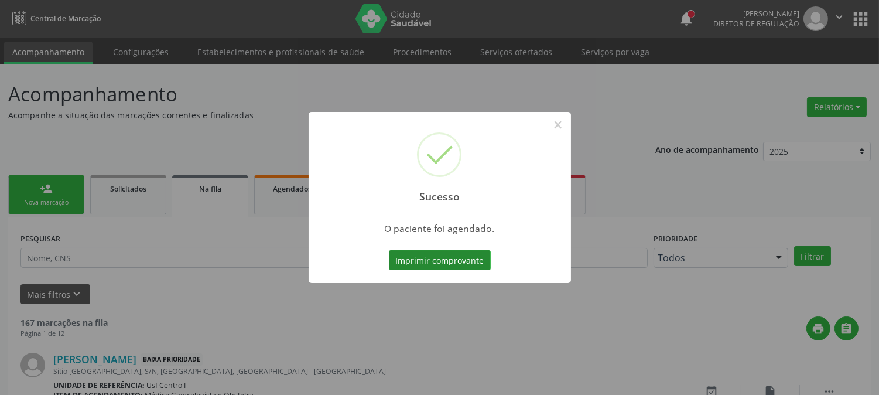
click at [415, 255] on button "Imprimir comprovante" at bounding box center [440, 260] width 102 height 20
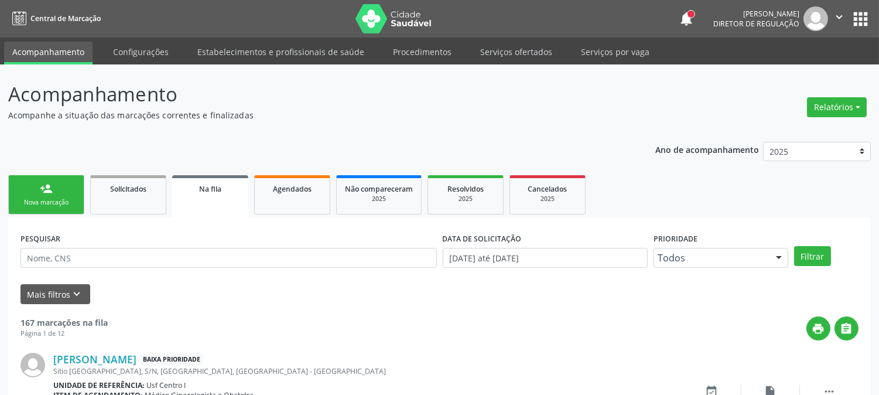
click at [57, 196] on link "person_add Nova marcação" at bounding box center [46, 194] width 76 height 39
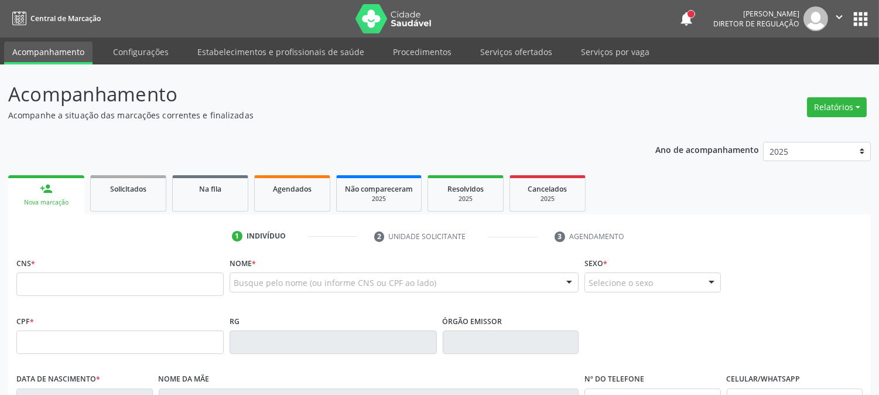
click at [59, 201] on div "Nova marcação" at bounding box center [46, 202] width 60 height 9
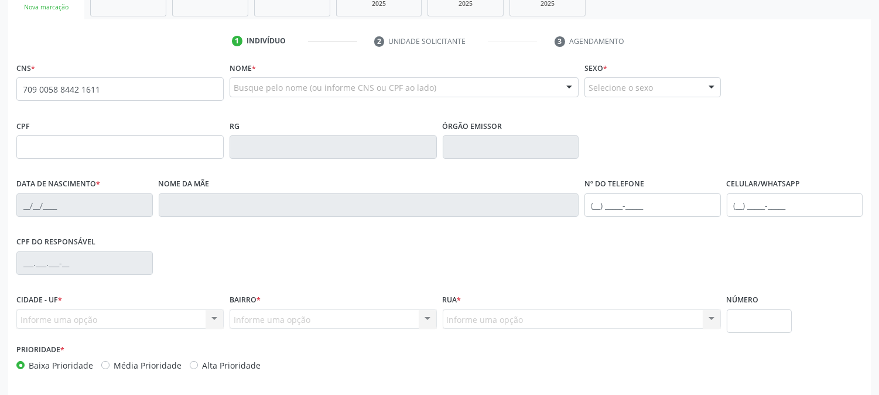
type input "709 0058 8442 1611"
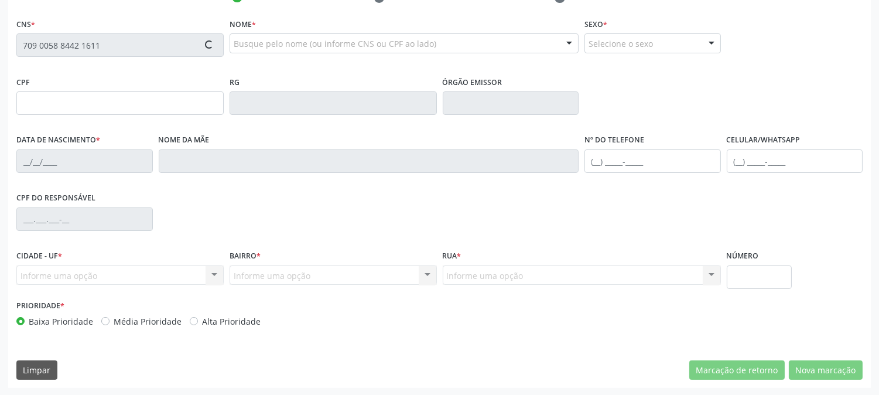
type input "094.322.148-00"
type input "04/07/1960"
type input "Julieta Goncalves de Lima"
type input "(87) 99927-8819"
type input "265"
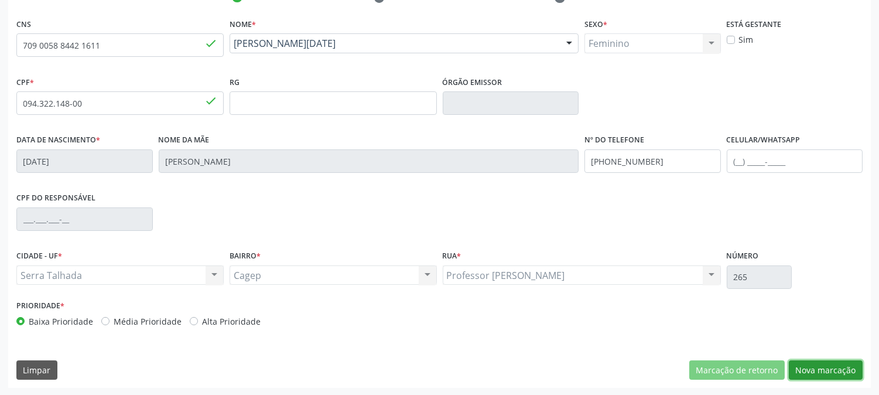
click at [829, 373] on button "Nova marcação" at bounding box center [826, 370] width 74 height 20
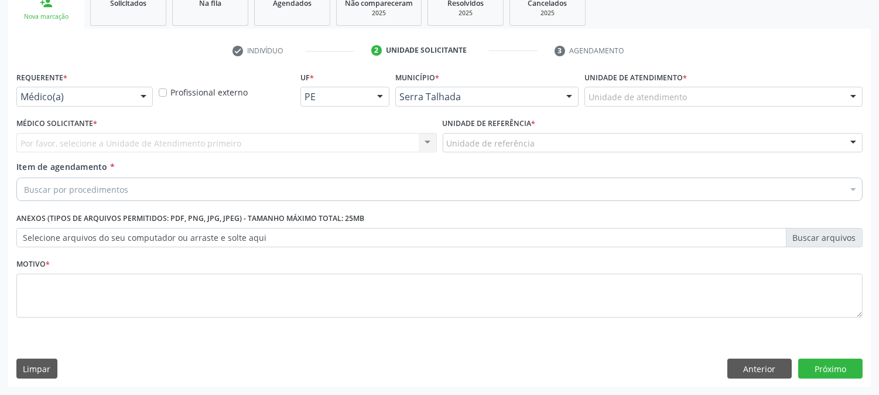
scroll to position [185, 0]
click at [129, 96] on div "Médico(a)" at bounding box center [84, 97] width 136 height 20
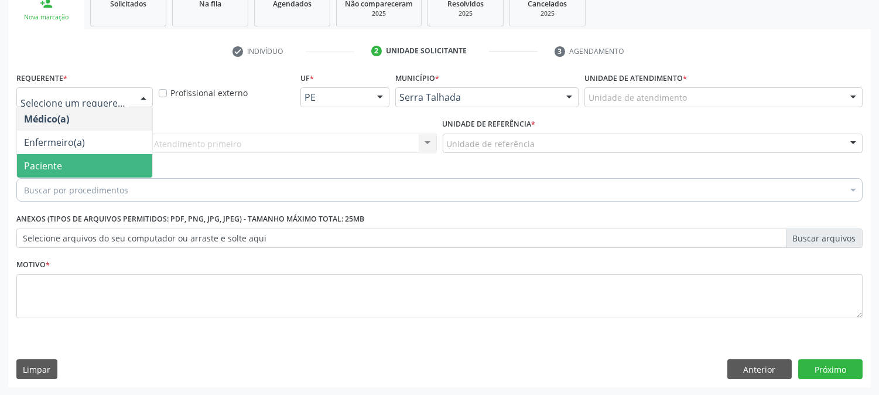
click at [110, 157] on span "Paciente" at bounding box center [84, 165] width 135 height 23
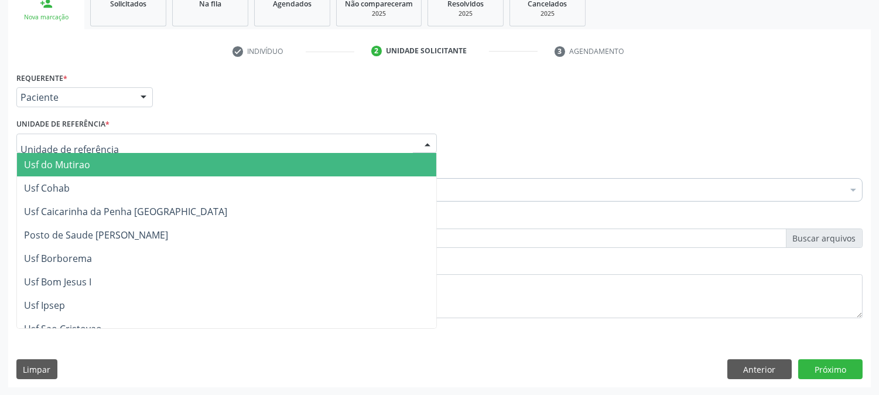
click at [107, 146] on div at bounding box center [226, 144] width 420 height 20
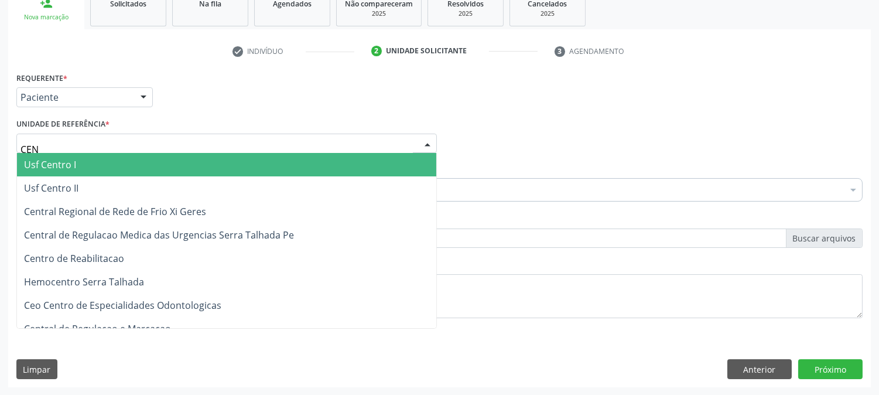
type input "CENT"
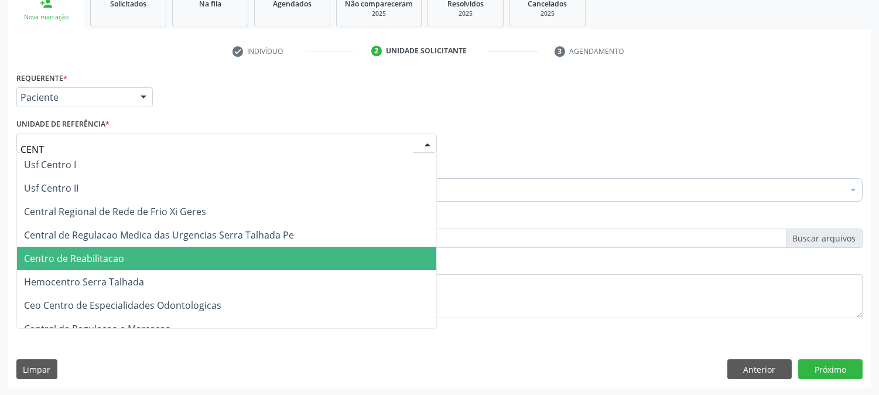
click at [132, 258] on span "Centro de Reabilitacao" at bounding box center [226, 258] width 419 height 23
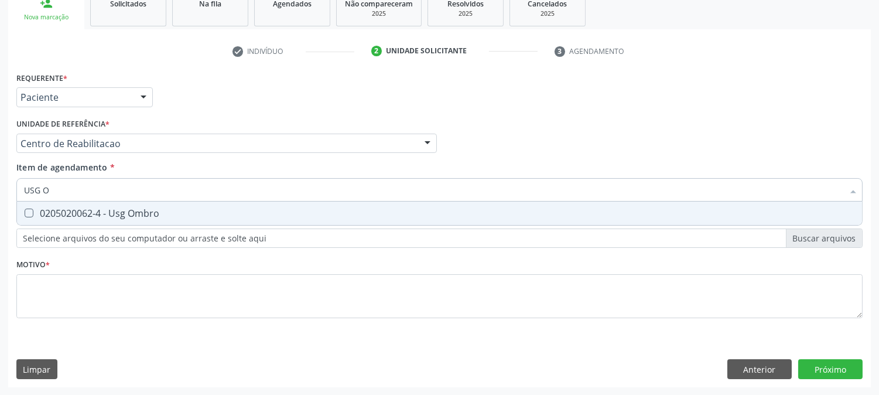
type input "USG OM"
click at [107, 208] on div "0205020062-4 - Usg Ombro" at bounding box center [439, 212] width 831 height 9
checkbox Ombro "true"
click at [83, 179] on input "USG OM" at bounding box center [433, 189] width 819 height 23
type input "USG"
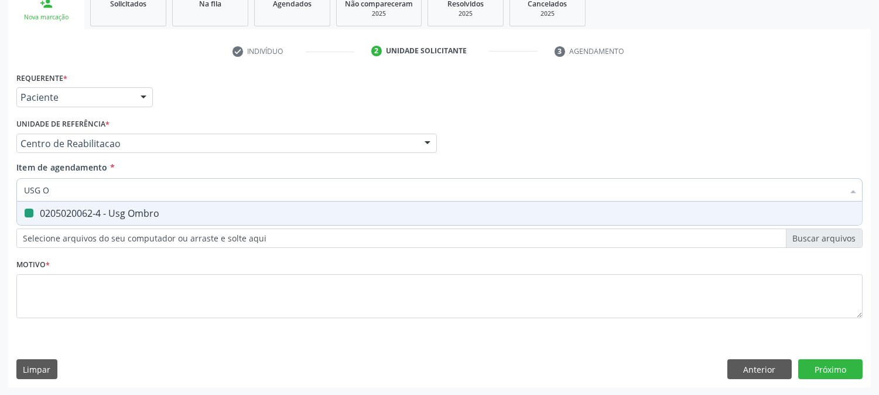
checkbox Ombro "false"
type input "USG TOR"
click at [104, 214] on div "0205020062-11 - Usg Tornozelo" at bounding box center [439, 212] width 831 height 9
checkbox Tornozelo "true"
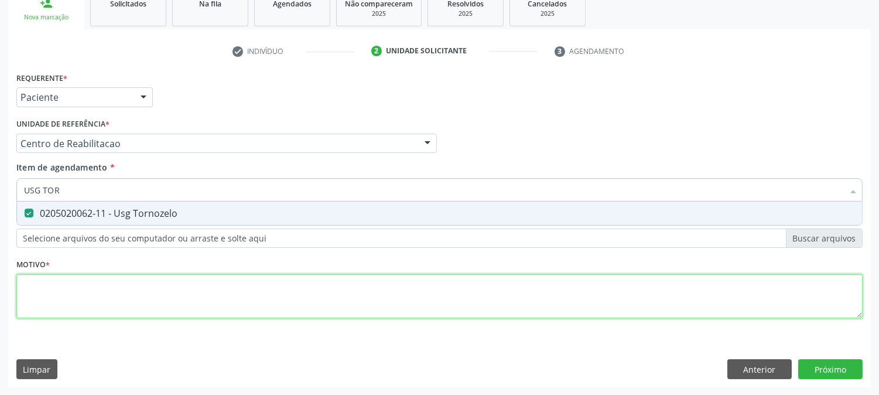
click at [114, 277] on div "Requerente * Paciente Médico(a) Enfermeiro(a) Paciente Nenhum resultado encontr…" at bounding box center [439, 201] width 846 height 265
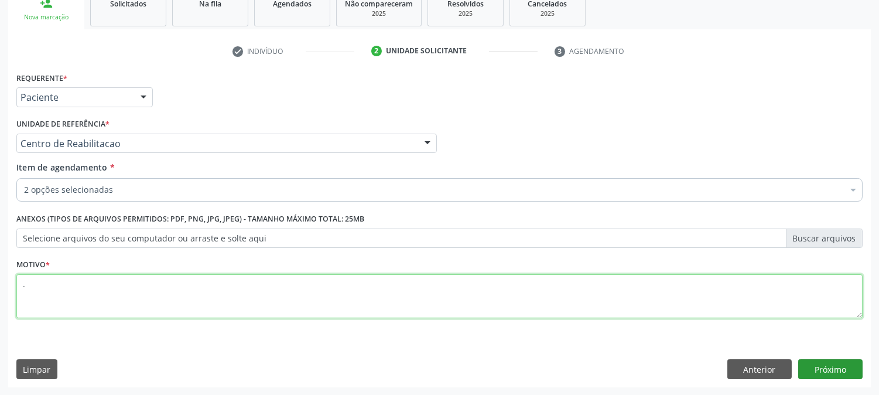
type textarea "."
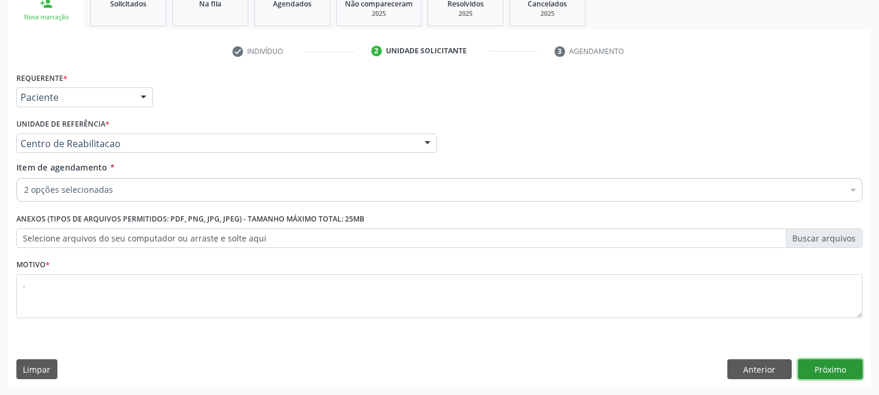
click at [835, 366] on button "Próximo" at bounding box center [830, 369] width 64 height 20
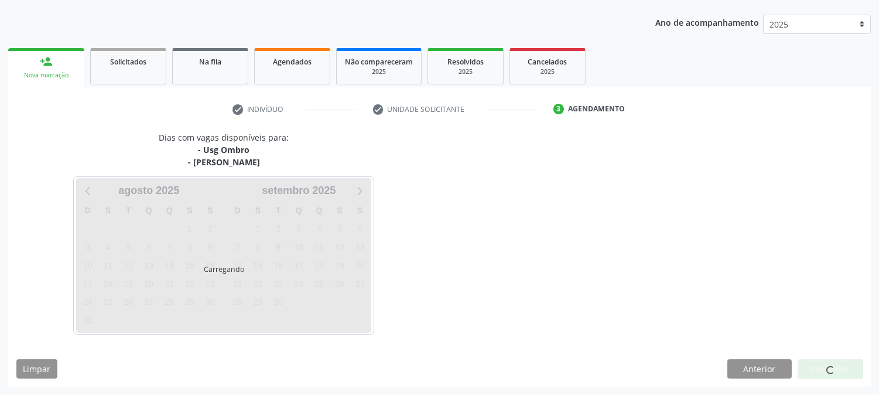
scroll to position [126, 0]
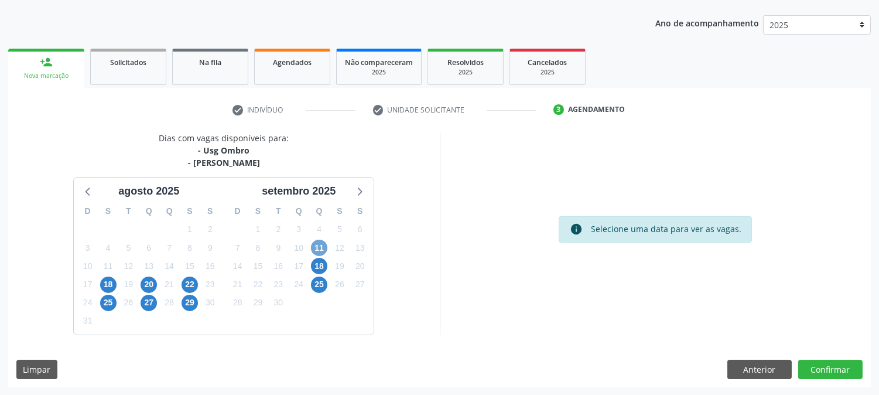
click at [317, 253] on span "11" at bounding box center [319, 248] width 16 height 16
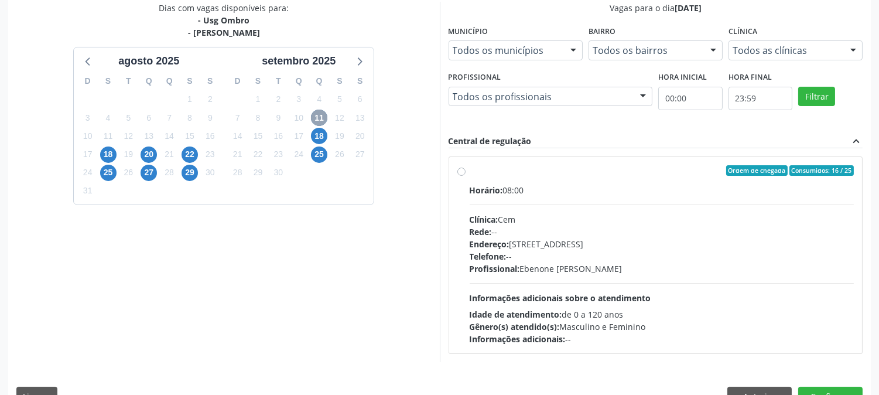
scroll to position [283, 0]
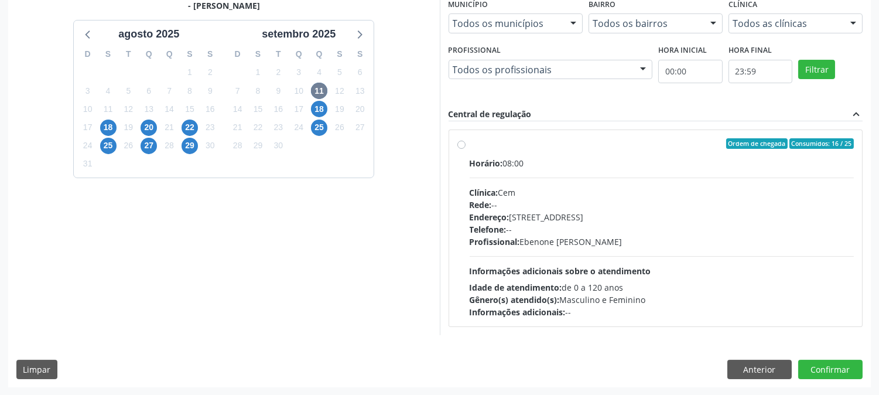
click at [602, 268] on span "Informações adicionais sobre o atendimento" at bounding box center [561, 270] width 182 height 11
click at [466, 149] on input "Ordem de chegada Consumidos: 16 / 25 Horário: 08:00 Clínica: Cem Rede: -- Ender…" at bounding box center [461, 143] width 8 height 11
radio input "true"
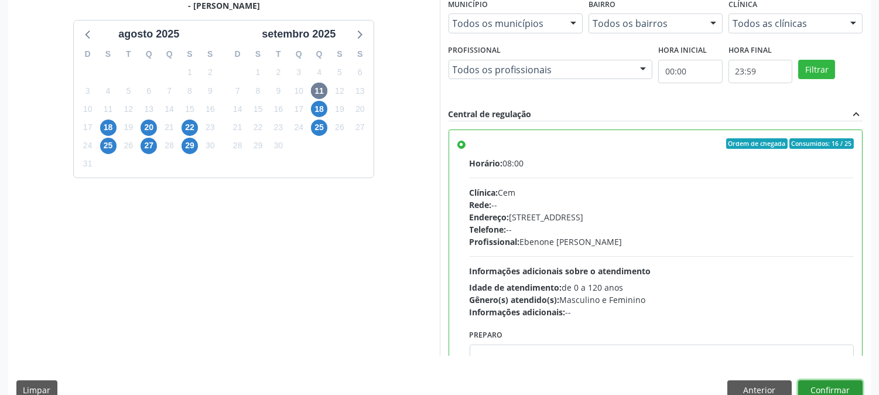
click at [839, 389] on button "Confirmar" at bounding box center [830, 390] width 64 height 20
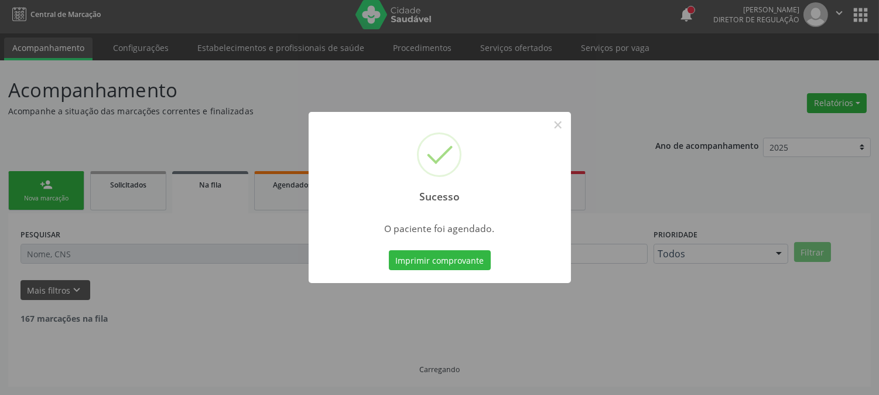
scroll to position [0, 0]
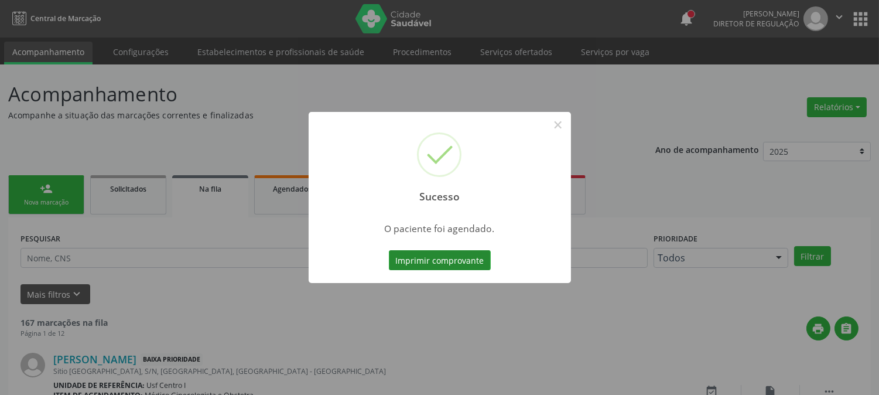
click at [480, 260] on button "Imprimir comprovante" at bounding box center [440, 260] width 102 height 20
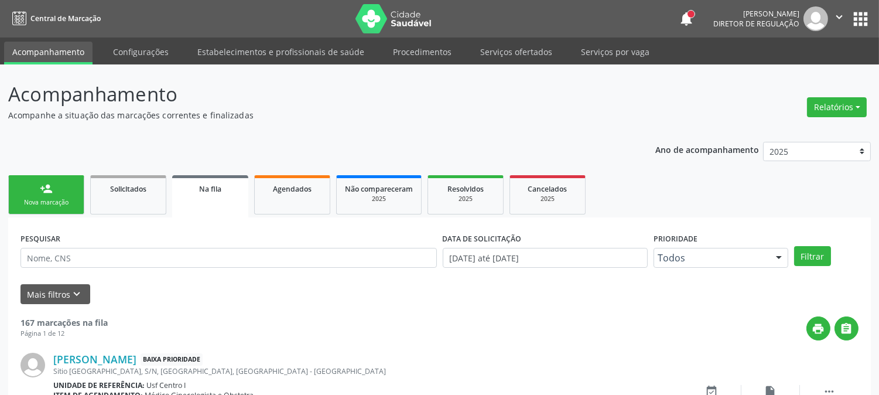
click at [68, 186] on link "person_add Nova marcação" at bounding box center [46, 194] width 76 height 39
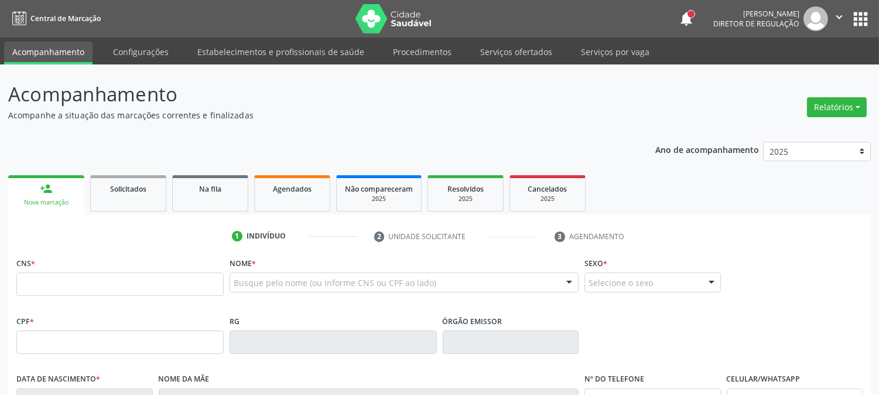
scroll to position [65, 0]
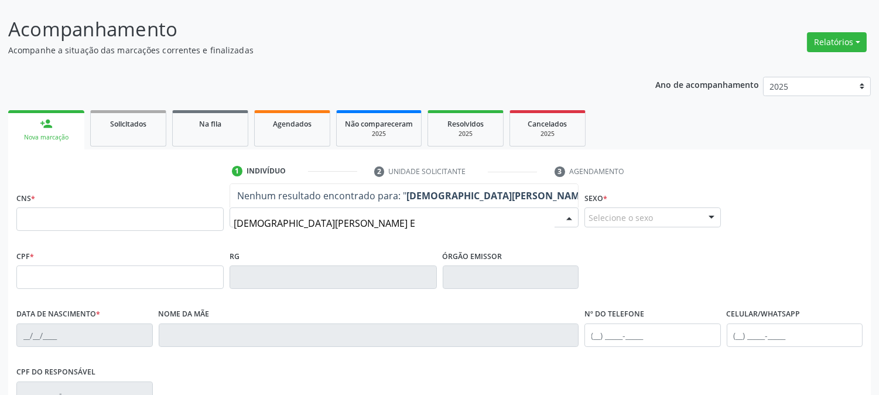
type input "FRANCISCA CACIANO E S"
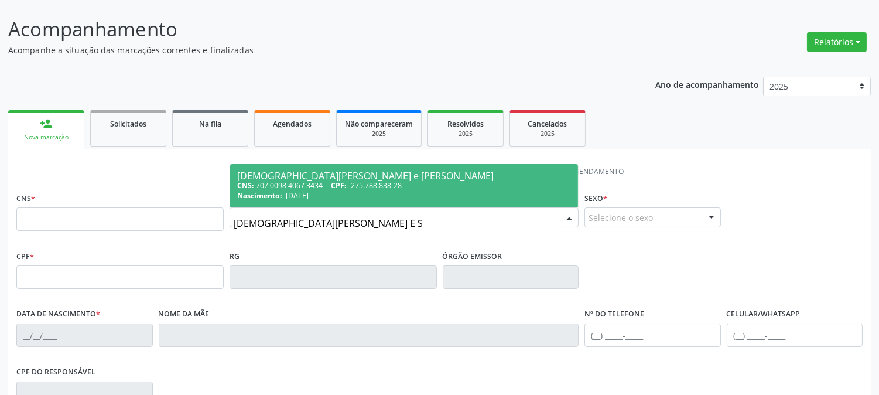
click at [311, 188] on div "CNS: 707 0098 4067 3434 CPF: 275.788.838-28" at bounding box center [404, 185] width 334 height 10
type input "707 0098 4067 3434"
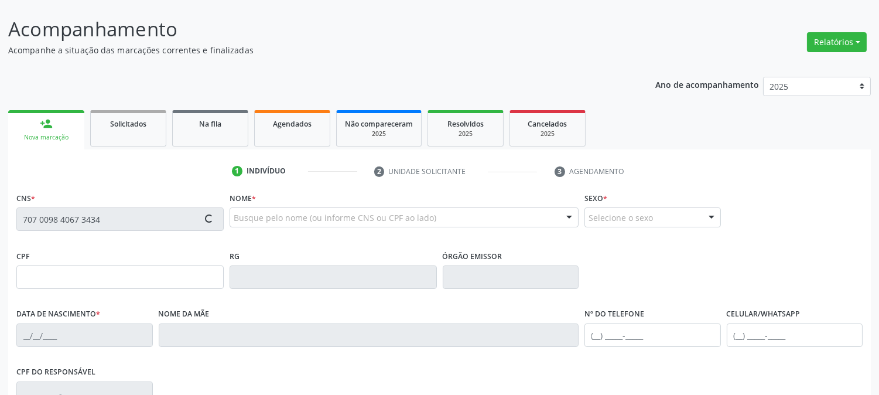
type input "275.788.838-28"
type input "27/08/1968"
type input "Helena da Silva Caciano"
type input "(87) 99999-9999"
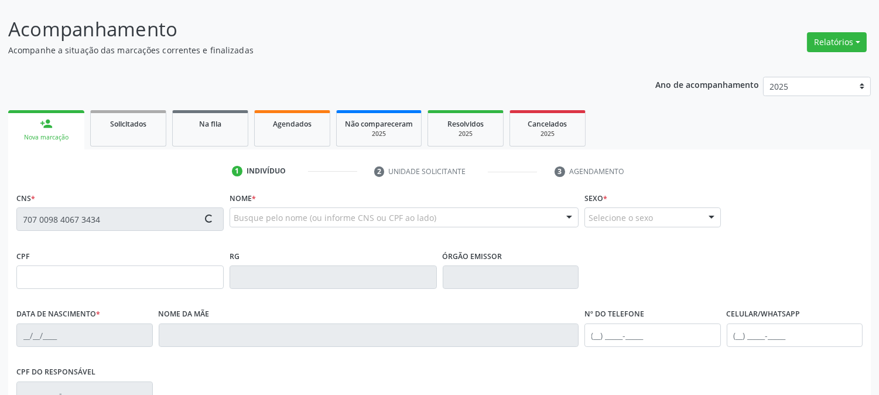
type input "807"
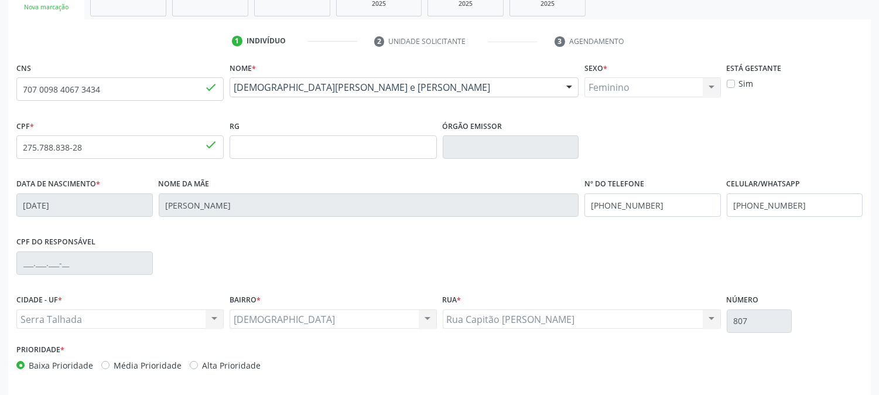
scroll to position [239, 0]
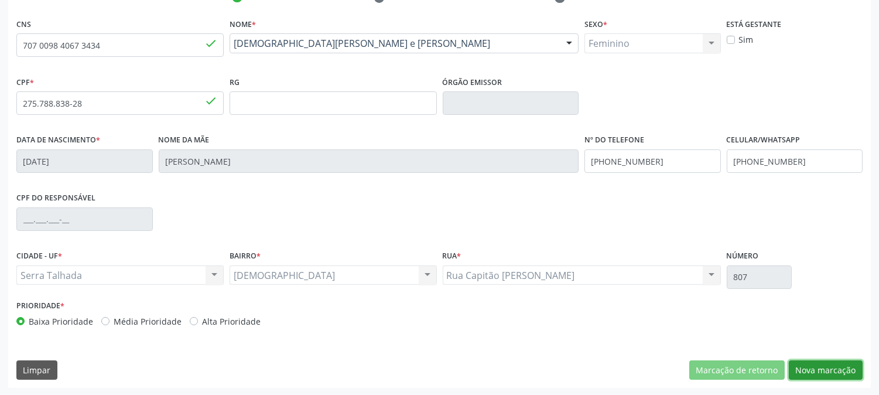
click at [846, 370] on button "Nova marcação" at bounding box center [826, 370] width 74 height 20
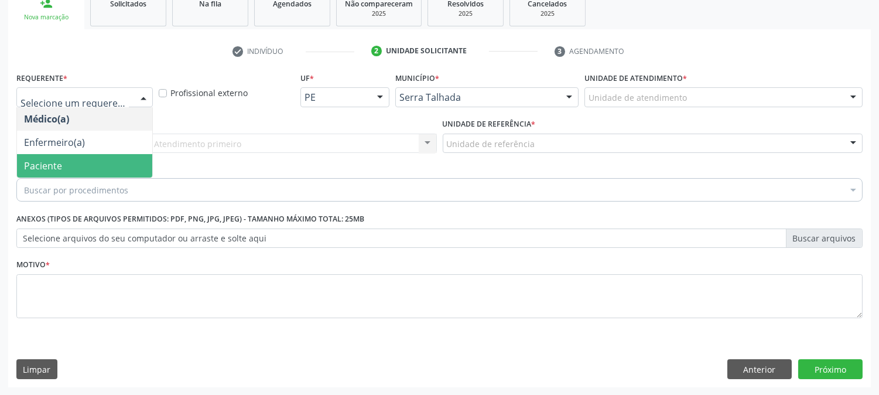
click at [88, 165] on span "Paciente" at bounding box center [84, 165] width 135 height 23
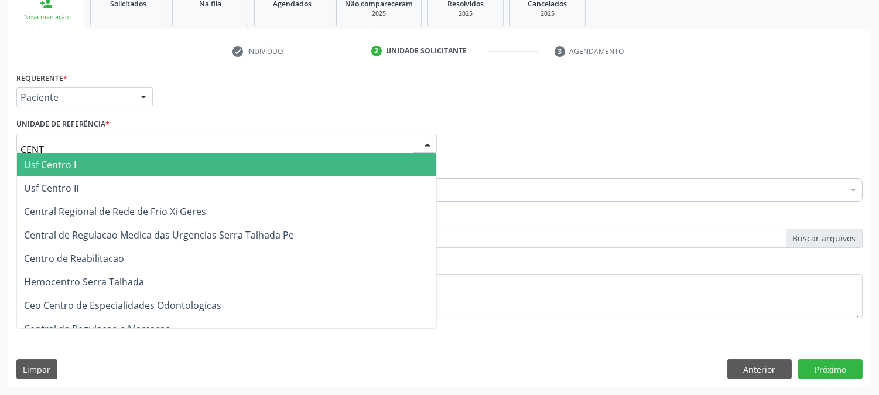
type input "CENTR"
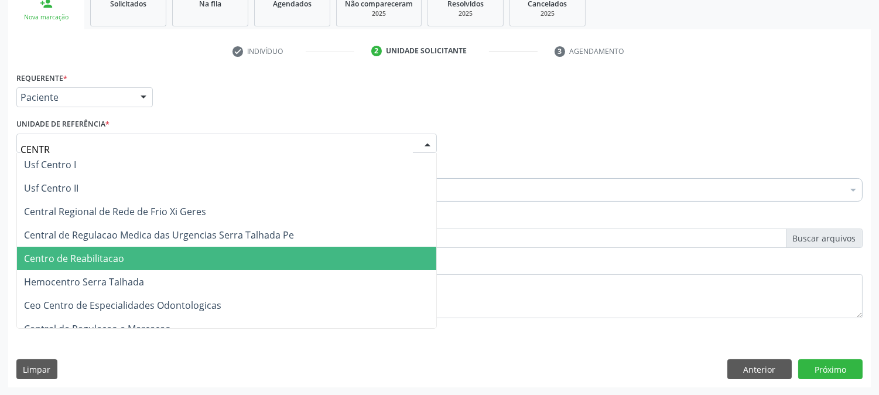
click at [125, 258] on span "Centro de Reabilitacao" at bounding box center [226, 258] width 419 height 23
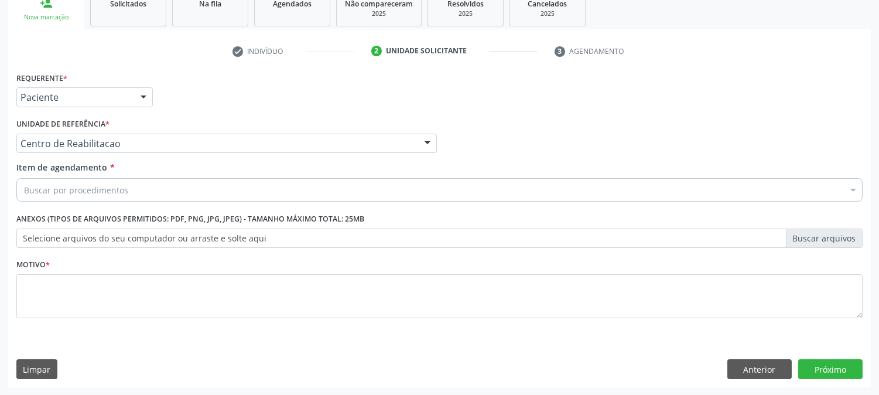
click at [150, 189] on div "Buscar por procedimentos" at bounding box center [439, 189] width 846 height 23
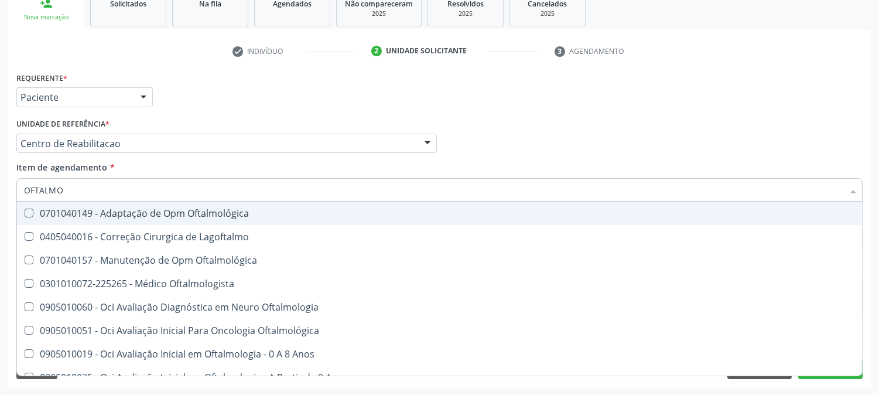
type input "OFTALMOL"
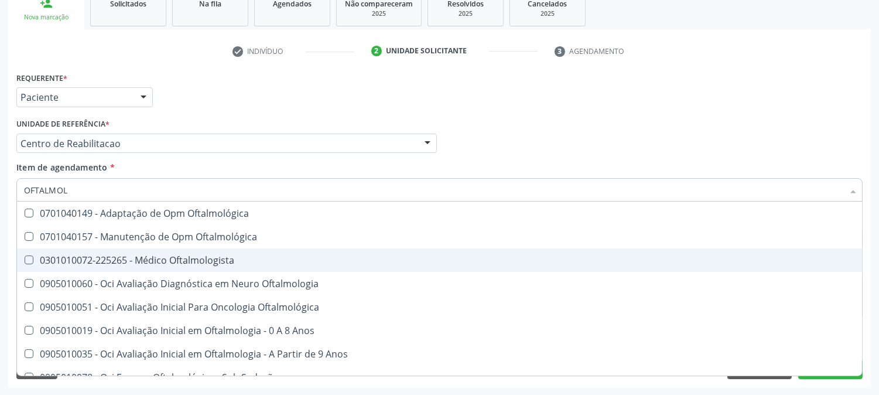
click at [186, 251] on span "0301010072-225265 - Médico Oftalmologista" at bounding box center [439, 259] width 845 height 23
checkbox Oftalmologista "true"
click at [0, 247] on div "Acompanhamento Acompanhe a situação das marcações correntes e finalizadas Relat…" at bounding box center [439, 137] width 879 height 516
checkbox Oftalmológica "true"
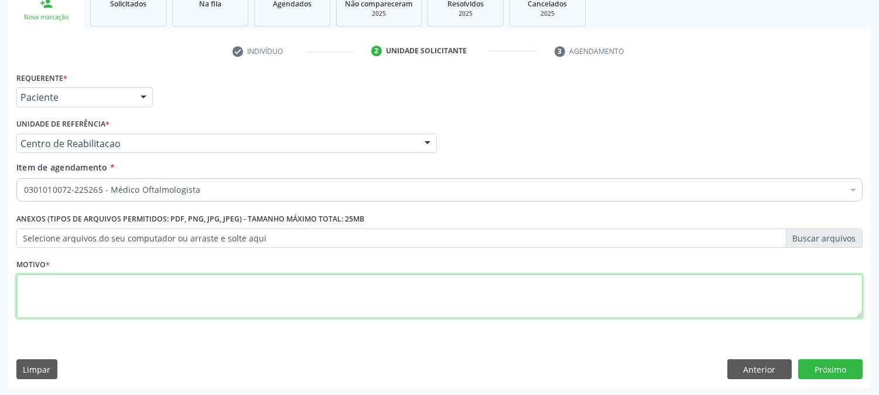
click at [81, 276] on textarea at bounding box center [439, 296] width 846 height 45
type textarea "."
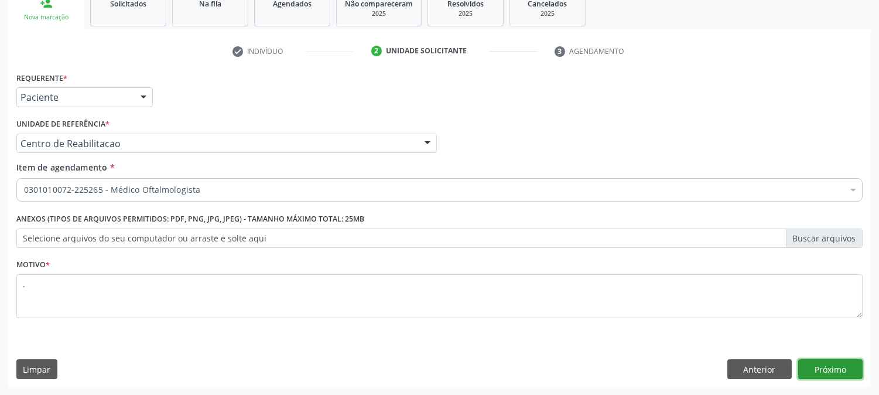
click at [845, 374] on button "Próximo" at bounding box center [830, 369] width 64 height 20
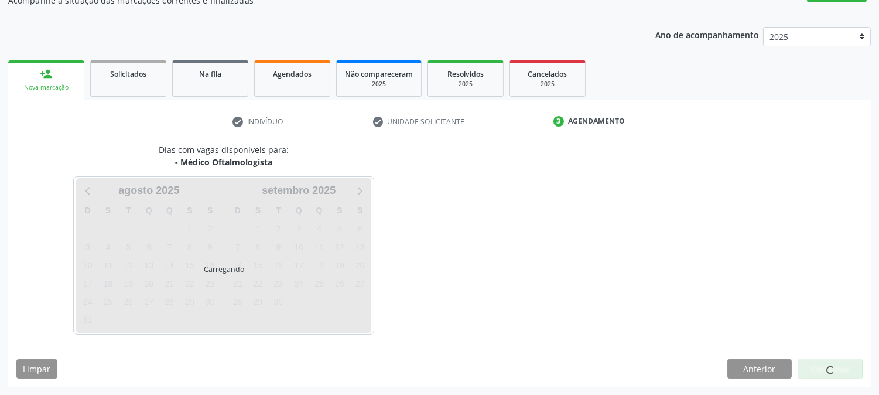
scroll to position [114, 0]
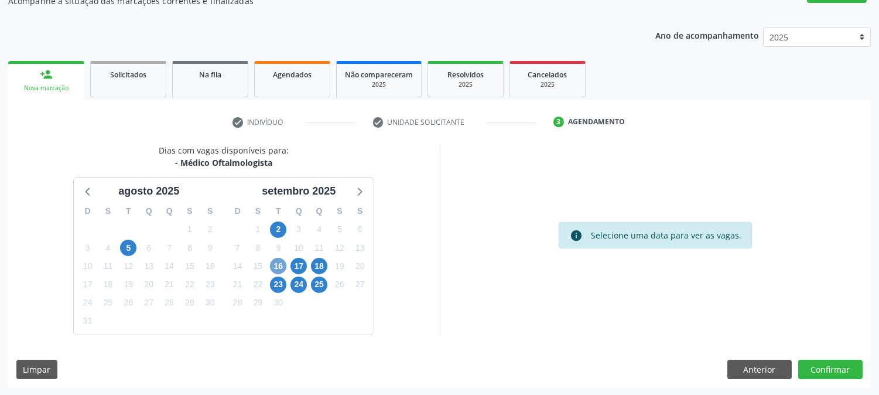
click at [278, 262] on span "16" at bounding box center [278, 266] width 16 height 16
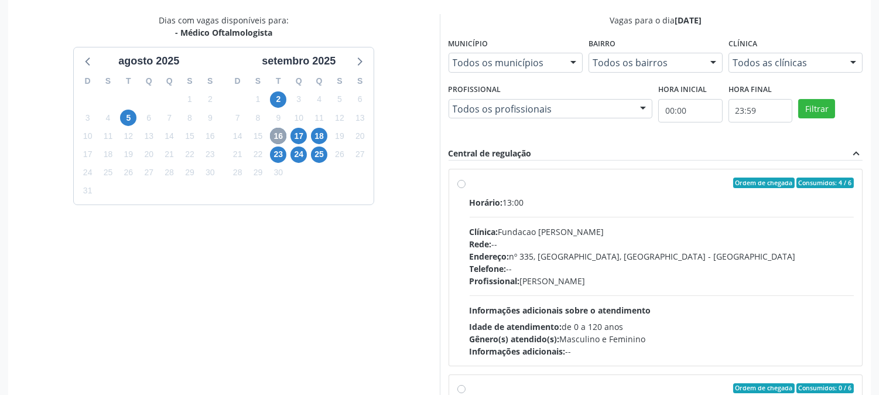
scroll to position [305, 0]
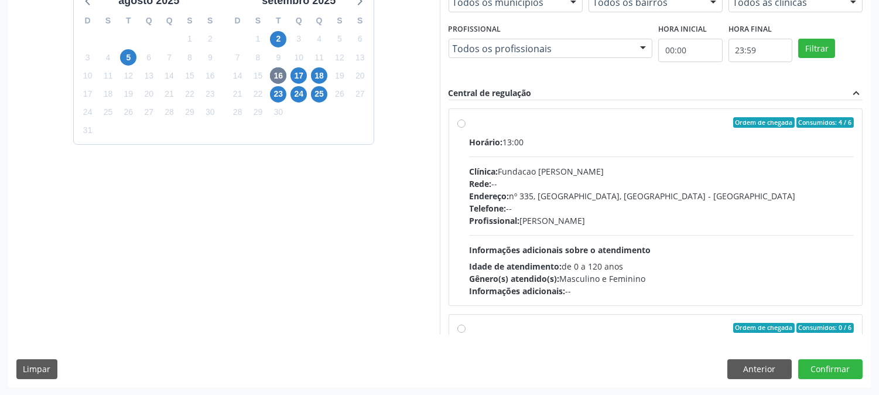
click at [570, 208] on div "Telefone: --" at bounding box center [662, 208] width 385 height 12
click at [466, 128] on input "Ordem de chegada Consumidos: 4 / 6 Horário: 13:00 Clínica: Fundacao Altino Vent…" at bounding box center [461, 122] width 8 height 11
radio input "true"
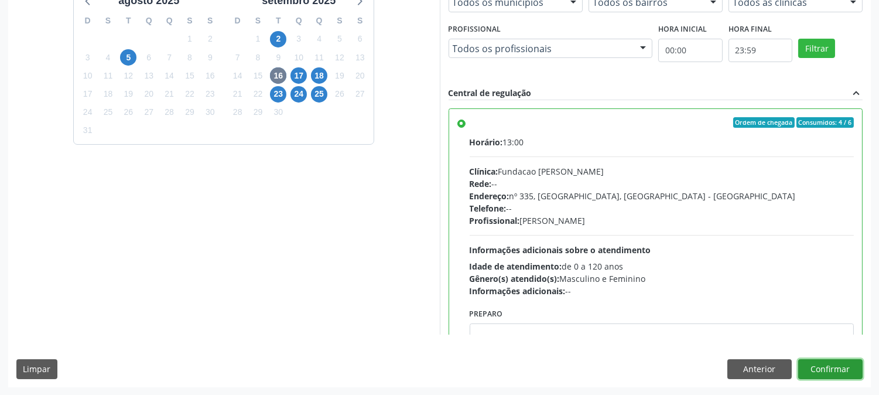
click at [810, 365] on button "Confirmar" at bounding box center [830, 369] width 64 height 20
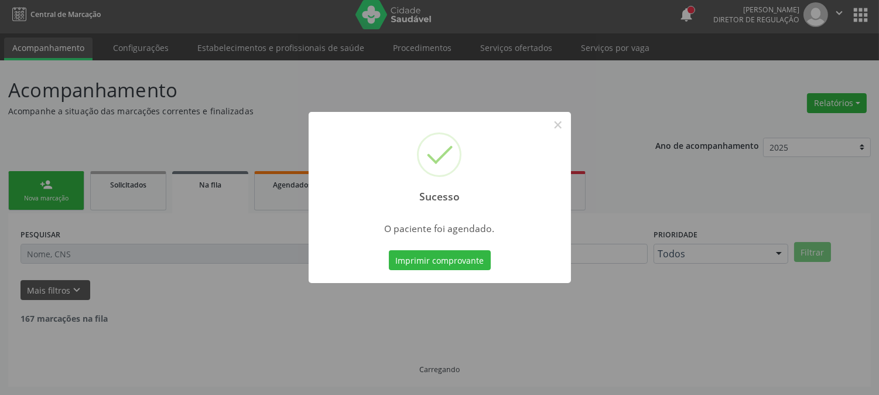
scroll to position [0, 0]
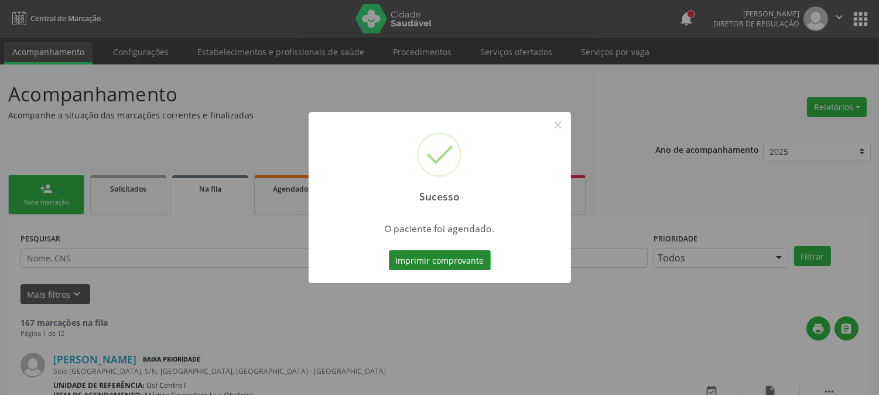
click at [430, 258] on button "Imprimir comprovante" at bounding box center [440, 260] width 102 height 20
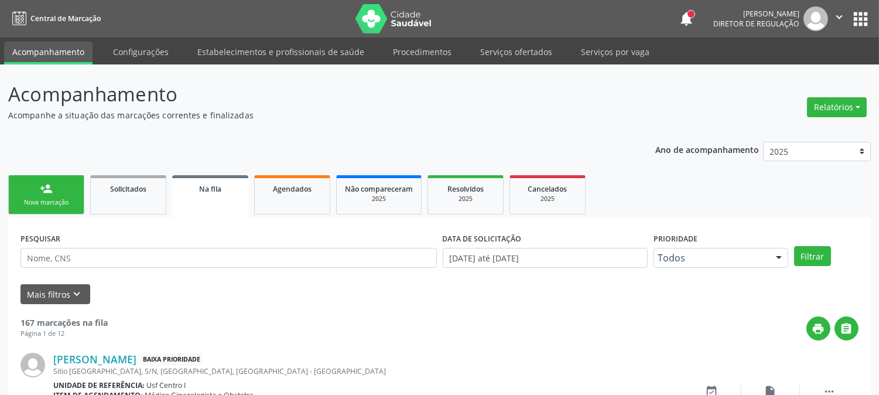
click at [26, 203] on div "Nova marcação" at bounding box center [46, 202] width 59 height 9
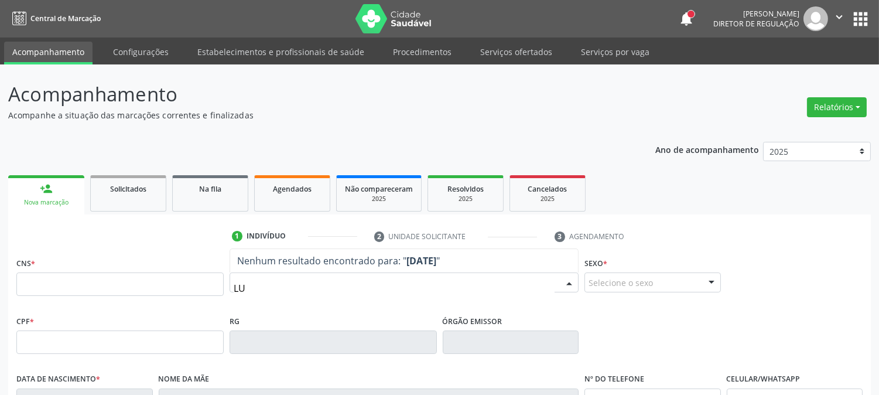
type input "L"
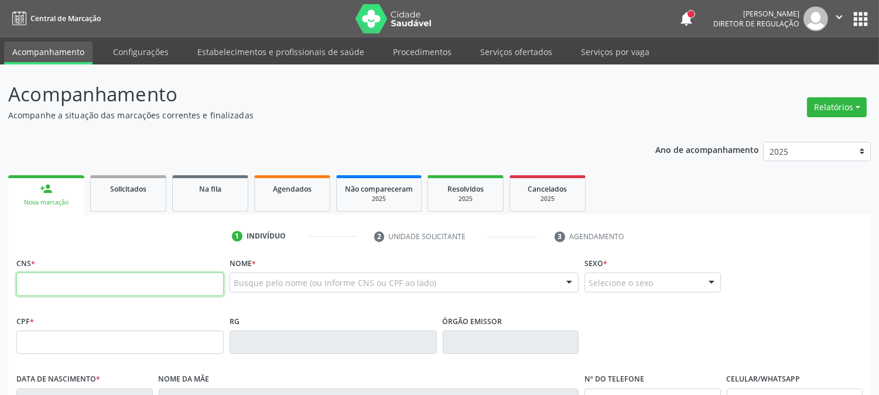
click at [115, 293] on input "text" at bounding box center [119, 283] width 207 height 23
type input "898 0029 9298 1526"
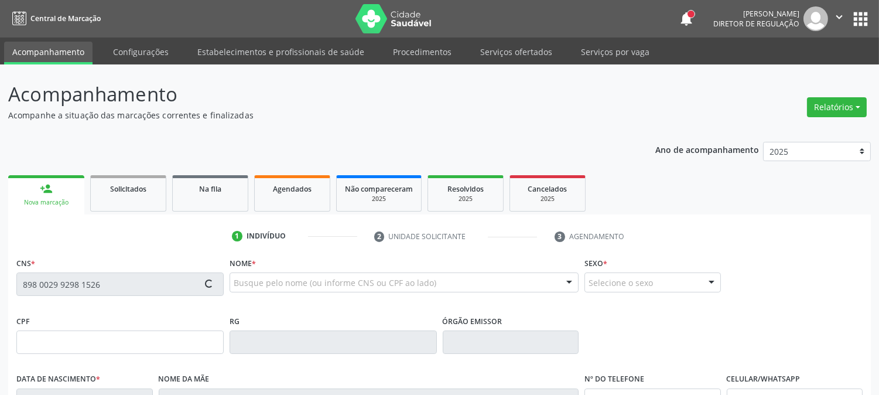
type input "126.063.874-06"
type input "05/03/1988"
type input "Luzinete da Silva Roxa Nascimento"
type input "[PHONE_NUMBER]"
type input "S/N"
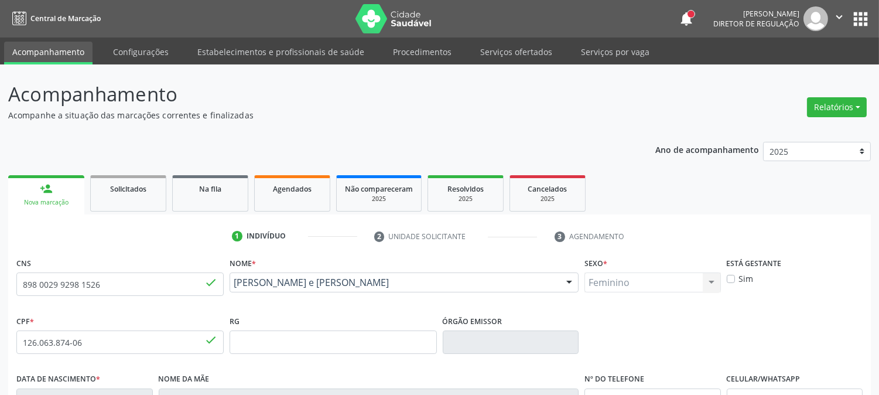
scroll to position [239, 0]
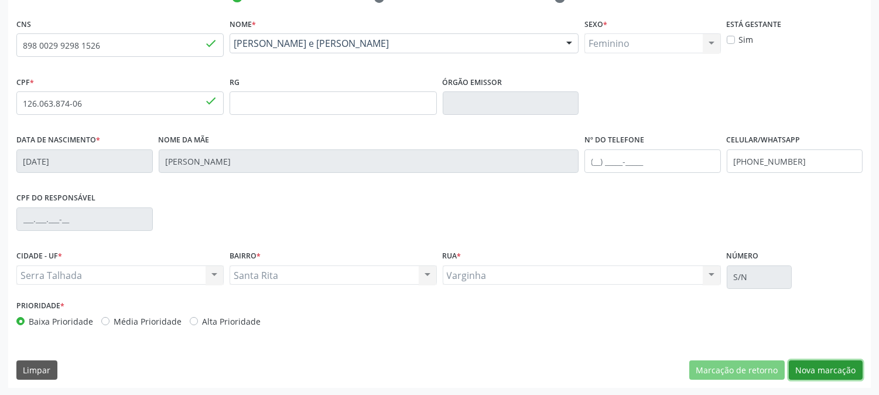
click at [837, 373] on button "Nova marcação" at bounding box center [826, 370] width 74 height 20
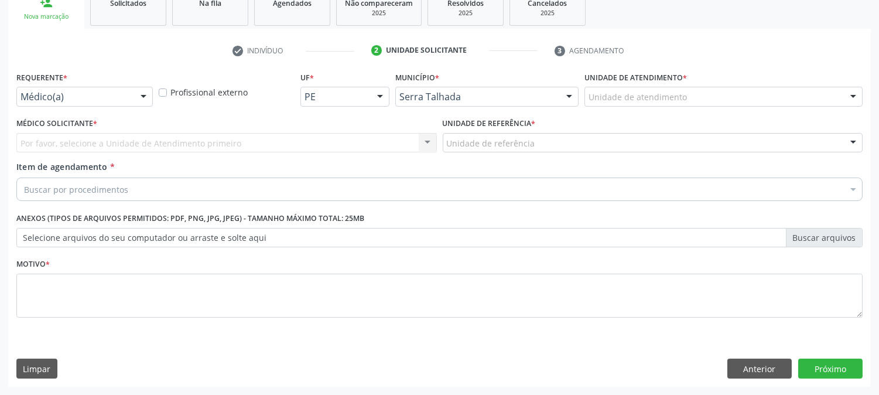
scroll to position [185, 0]
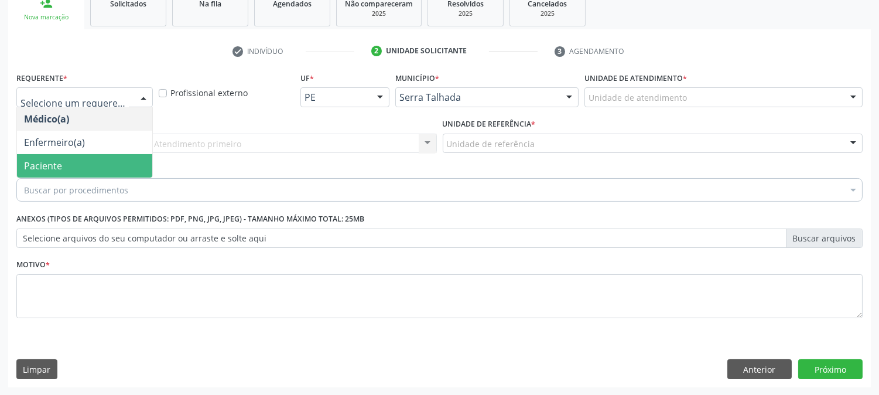
click at [101, 155] on span "Paciente" at bounding box center [84, 165] width 135 height 23
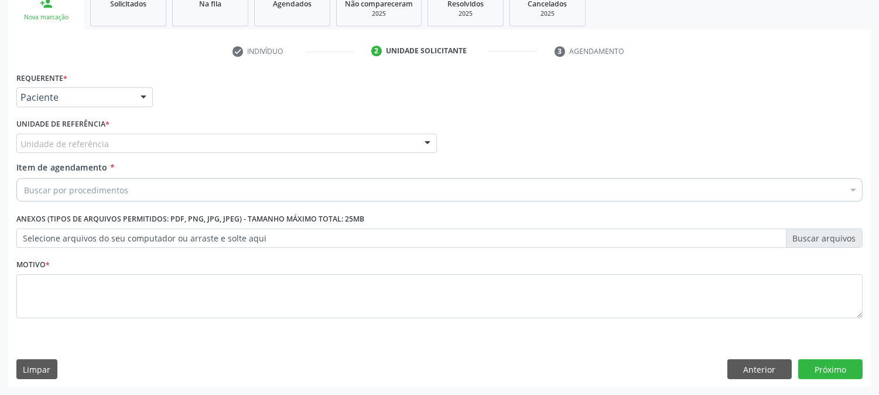
click at [109, 131] on label "Unidade de referência *" at bounding box center [62, 124] width 93 height 18
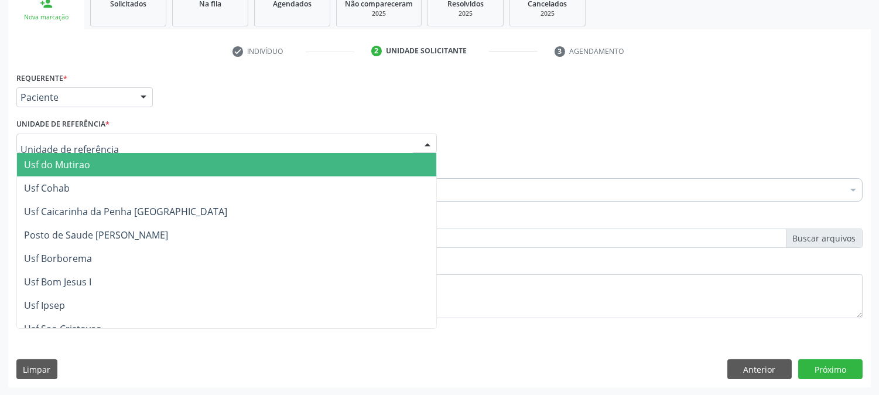
click at [110, 141] on div at bounding box center [226, 144] width 420 height 20
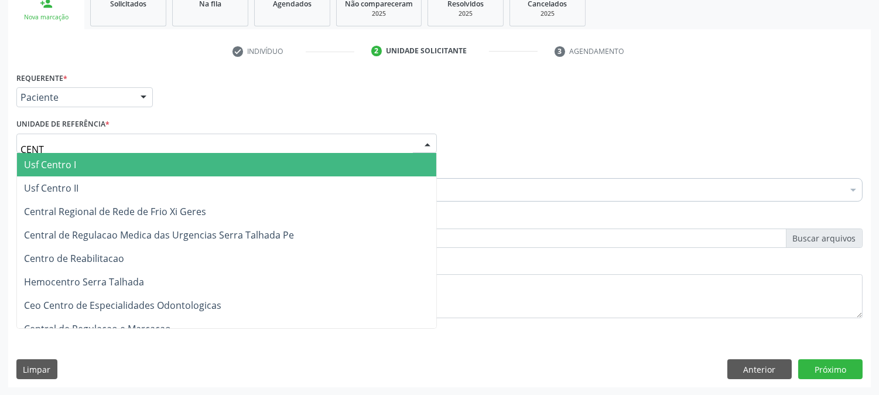
type input "CENTR"
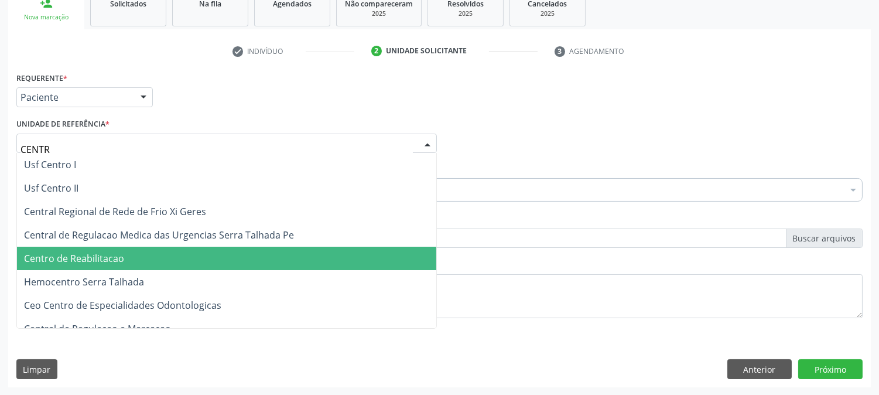
click at [98, 249] on span "Centro de Reabilitacao" at bounding box center [226, 258] width 419 height 23
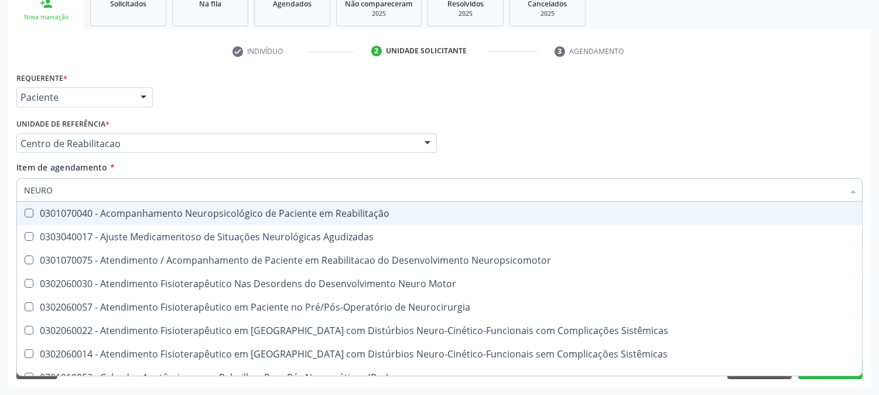
type input "NEUROL"
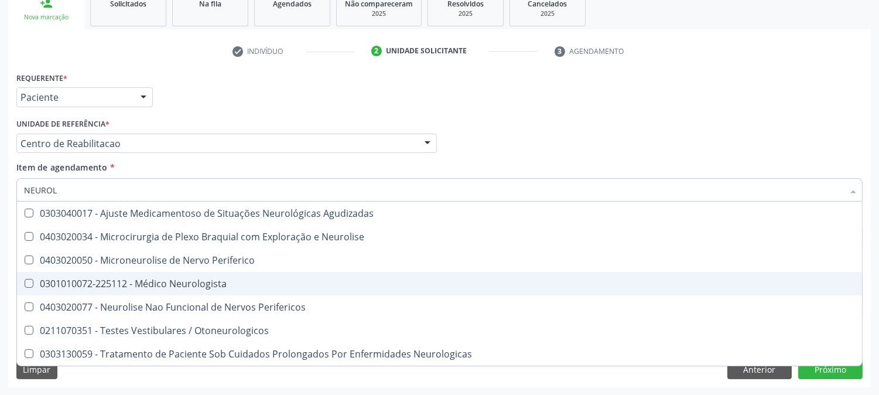
click at [110, 279] on div "0301010072-225112 - Médico Neurologista" at bounding box center [439, 283] width 831 height 9
checkbox Neurologista "true"
click at [0, 208] on div "Acompanhamento Acompanhe a situação das marcações correntes e finalizadas Relat…" at bounding box center [439, 137] width 879 height 516
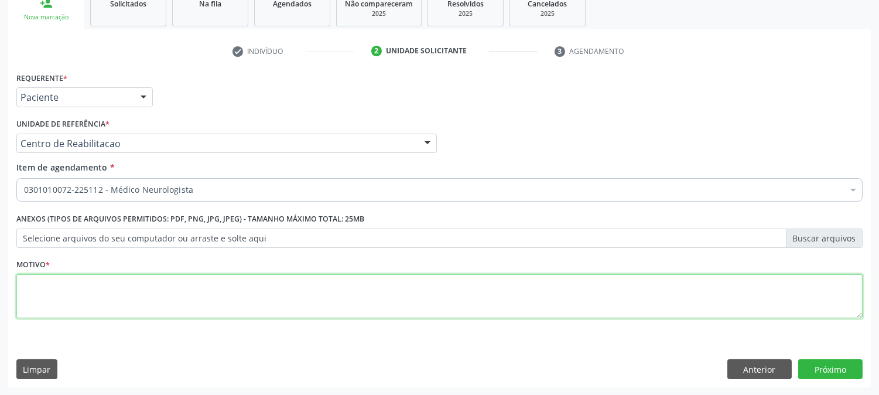
click at [138, 302] on textarea at bounding box center [439, 296] width 846 height 45
type textarea "."
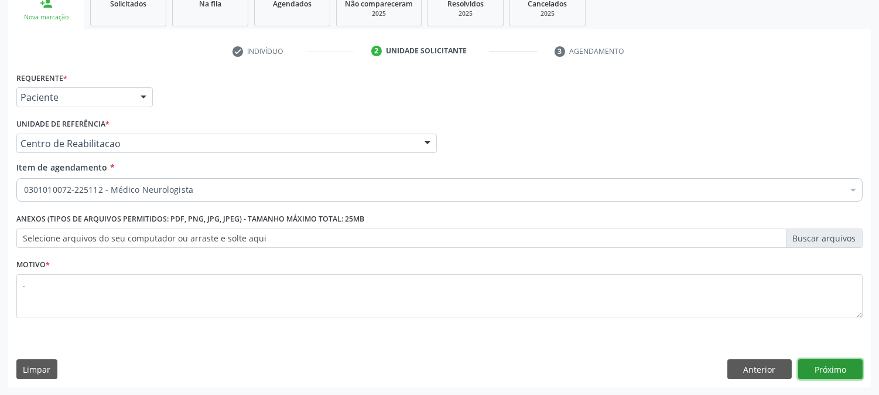
click at [846, 361] on button "Próximo" at bounding box center [830, 369] width 64 height 20
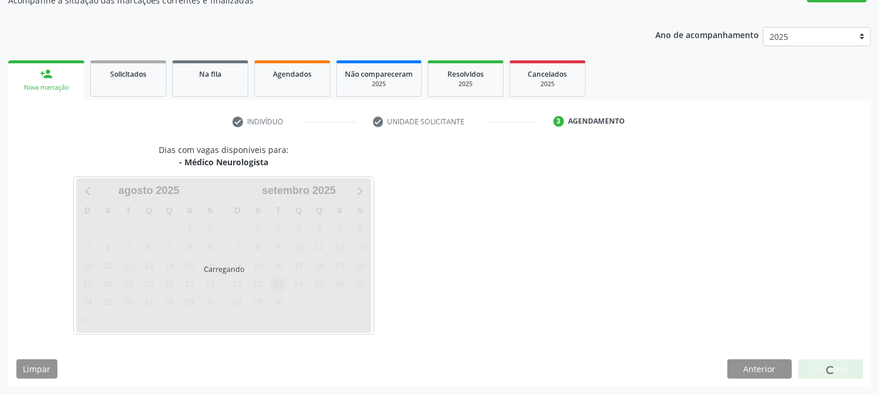
scroll to position [114, 0]
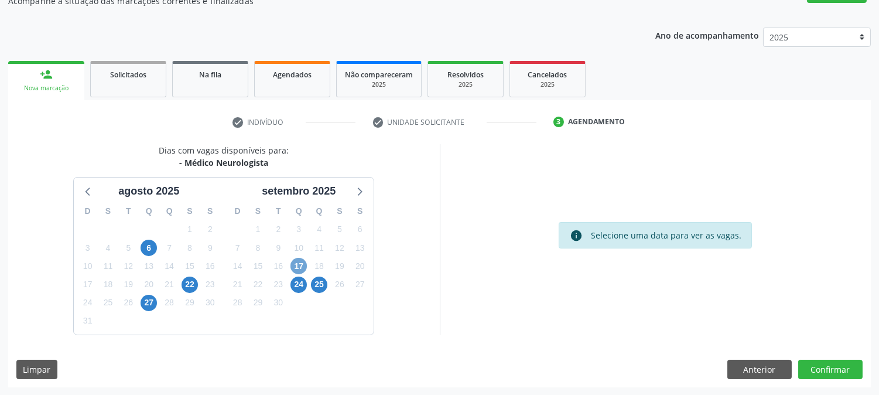
click at [290, 266] on span "17" at bounding box center [298, 266] width 16 height 16
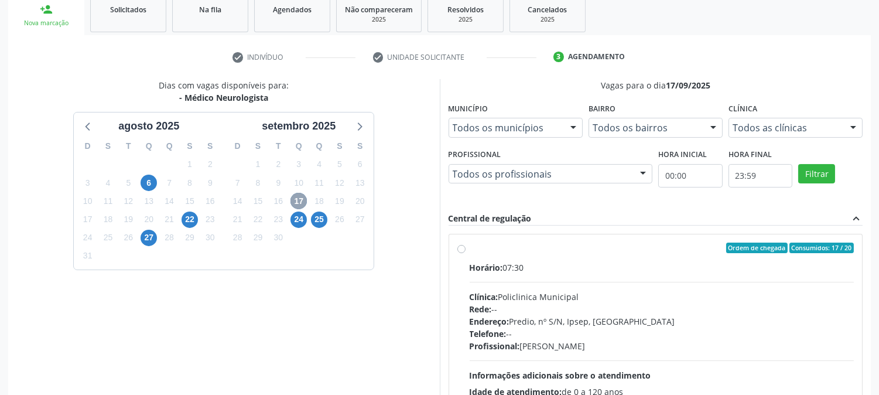
scroll to position [244, 0]
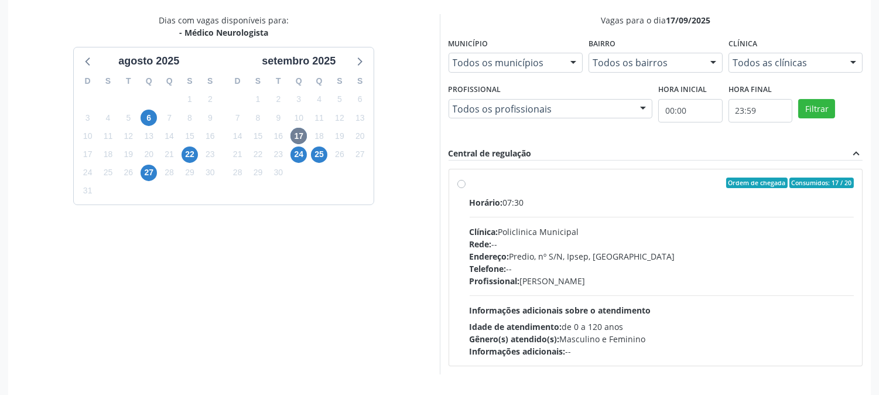
click at [589, 252] on div "Endereço: Predio, nº S/N, Ipsep, Serra Talhada - PE" at bounding box center [662, 256] width 385 height 12
click at [466, 188] on input "Ordem de chegada Consumidos: 17 / 20 Horário: 07:30 Clínica: Policlinica Munici…" at bounding box center [461, 182] width 8 height 11
radio input "true"
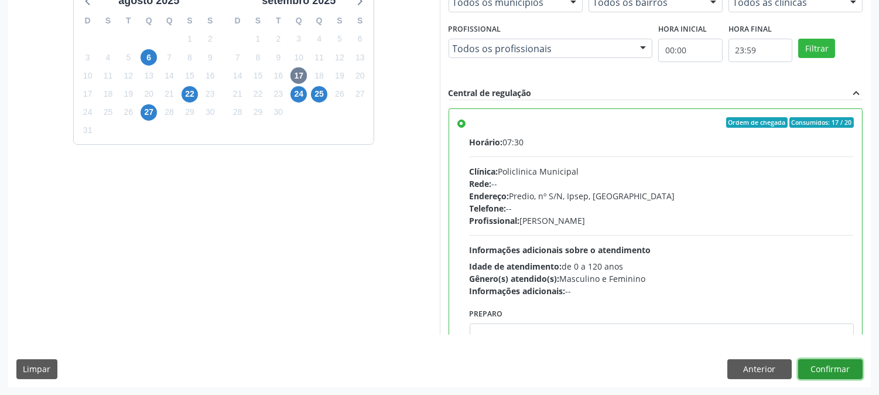
click at [807, 370] on button "Confirmar" at bounding box center [830, 369] width 64 height 20
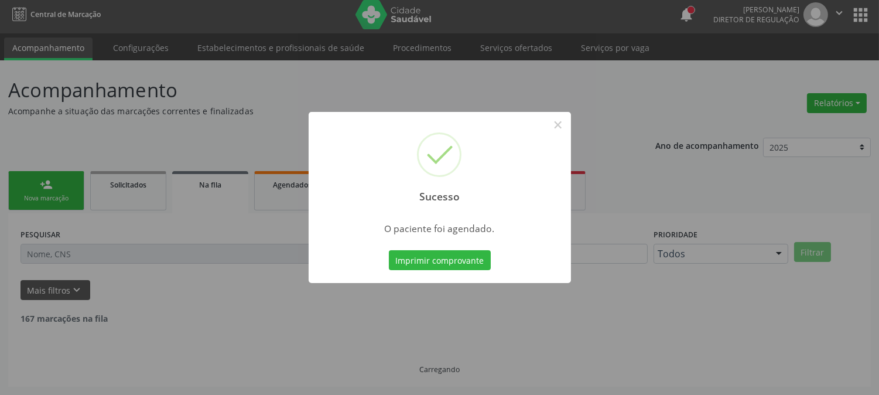
scroll to position [0, 0]
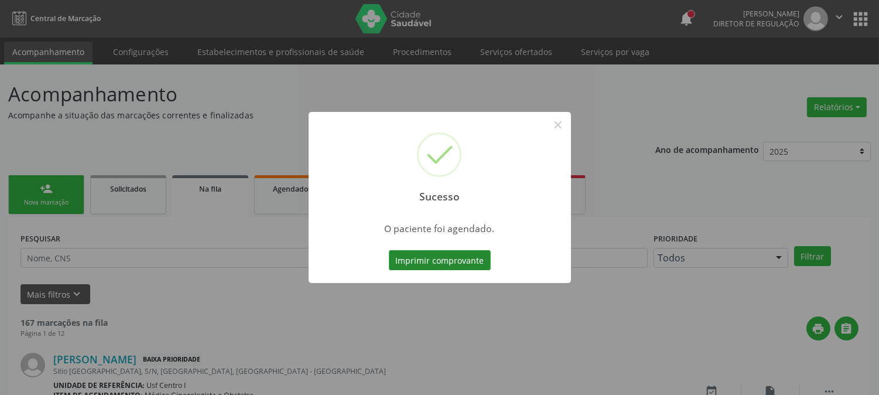
click at [474, 258] on button "Imprimir comprovante" at bounding box center [440, 260] width 102 height 20
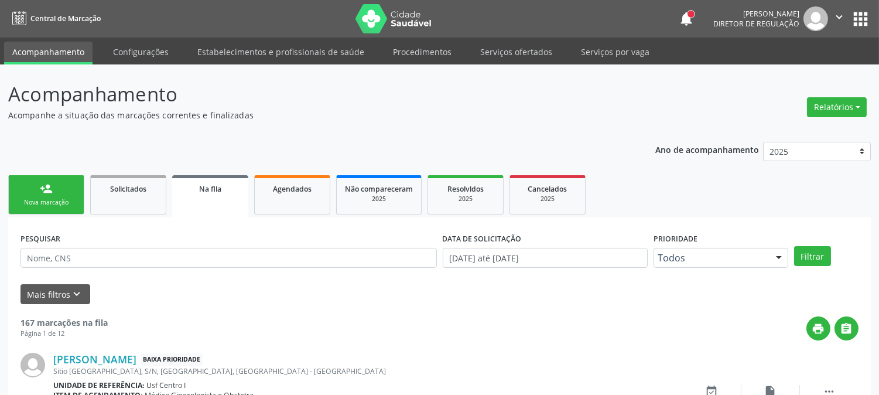
click at [33, 192] on link "person_add Nova marcação" at bounding box center [46, 194] width 76 height 39
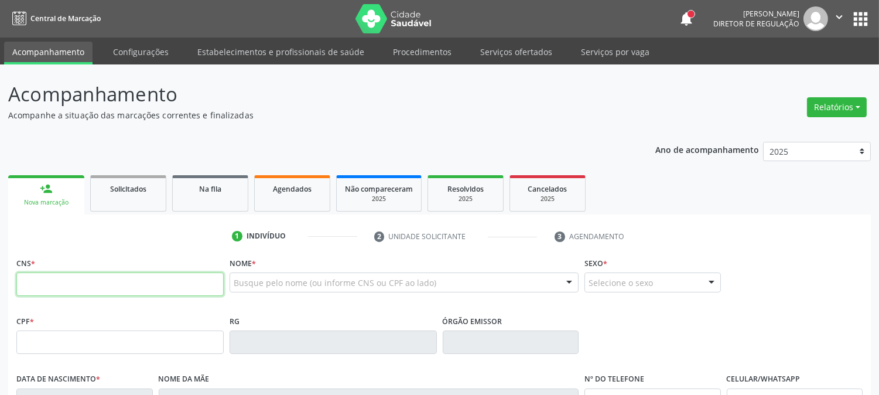
click at [198, 278] on input "text" at bounding box center [119, 283] width 207 height 23
type input "704 7045 4845 2940"
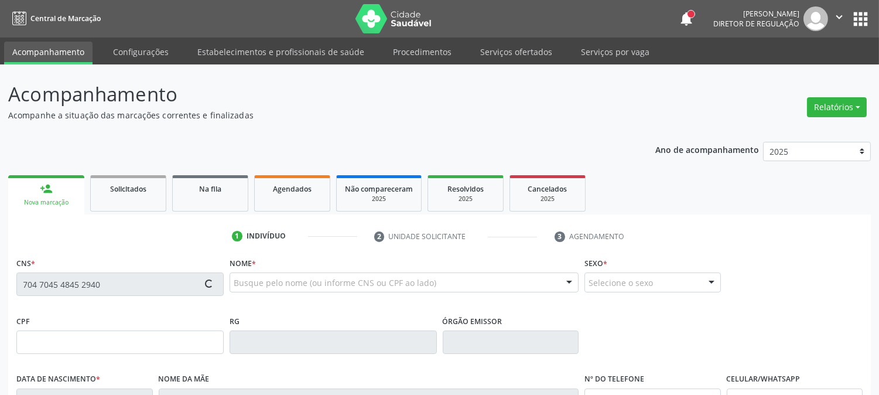
type input "16/10/1995"
type input "Alri Pereira Terto"
type input "(87) 9999-9999"
type input "029.641.444-19"
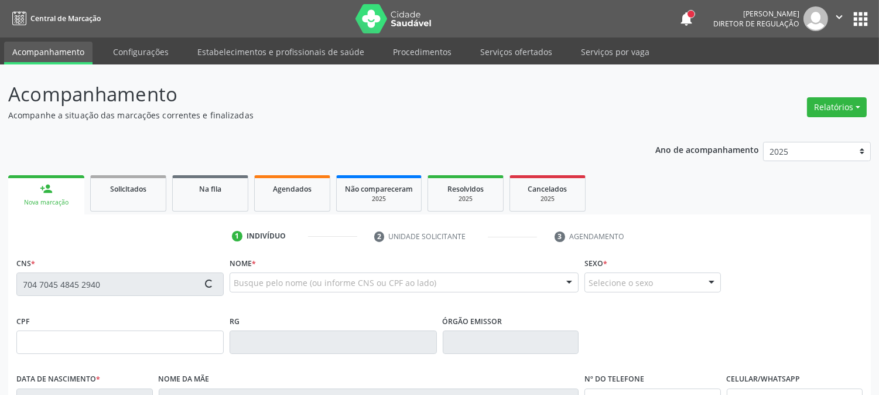
type input "63"
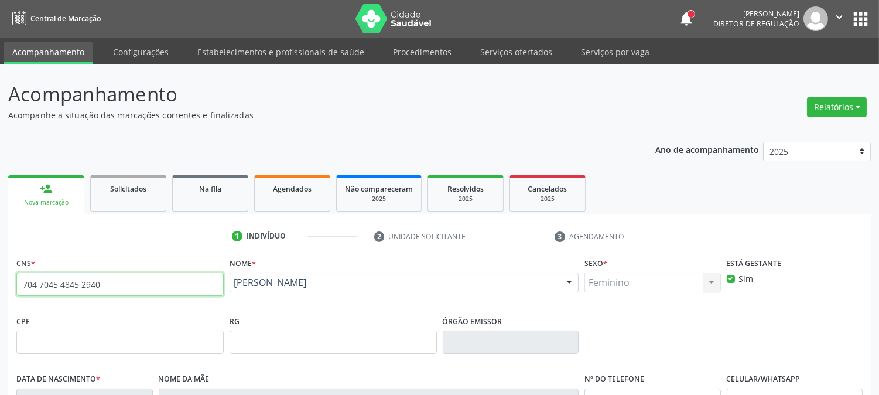
drag, startPoint x: 119, startPoint y: 284, endPoint x: 0, endPoint y: 275, distance: 119.2
click at [0, 275] on div "Acompanhamento Acompanhe a situação das marcações correntes e finalizadas Relat…" at bounding box center [439, 349] width 879 height 570
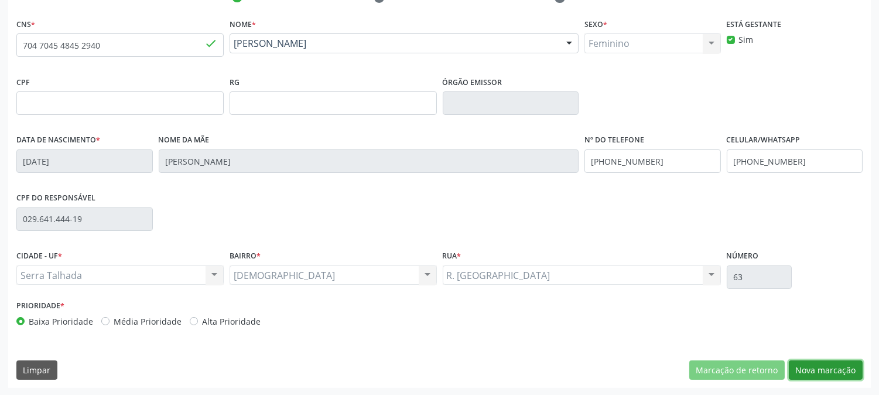
click at [824, 361] on button "Nova marcação" at bounding box center [826, 370] width 74 height 20
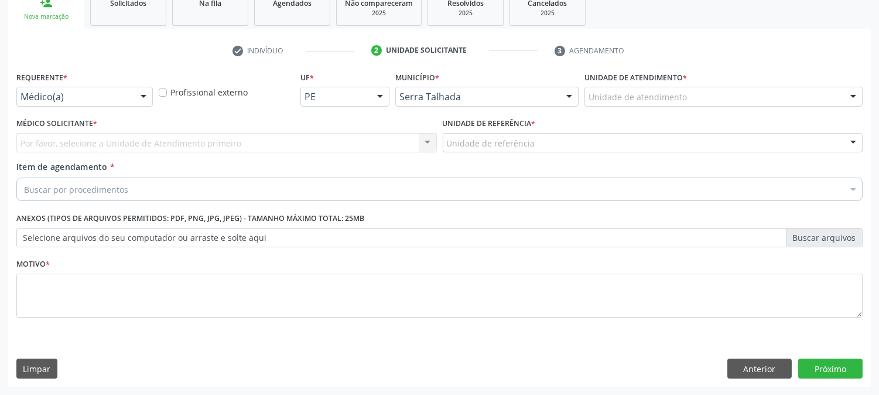
scroll to position [185, 0]
click at [130, 98] on div "Médico(a) Médico(a) Enfermeiro(a) Paciente Nenhum resultado encontrado para: " …" at bounding box center [84, 97] width 136 height 20
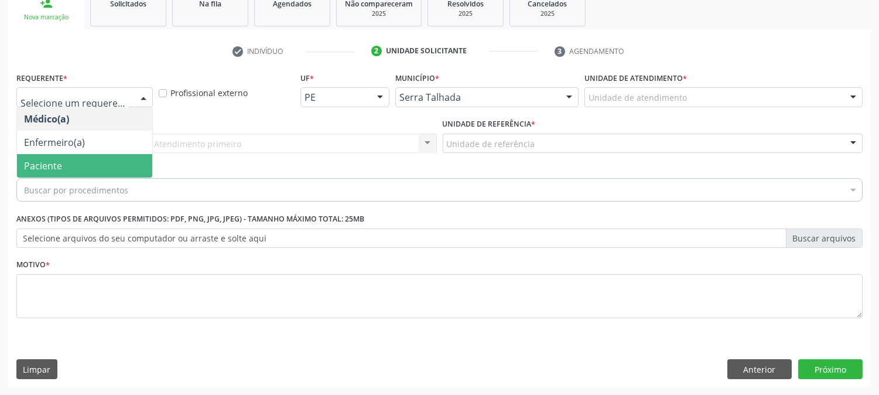
click at [83, 156] on span "Paciente" at bounding box center [84, 165] width 135 height 23
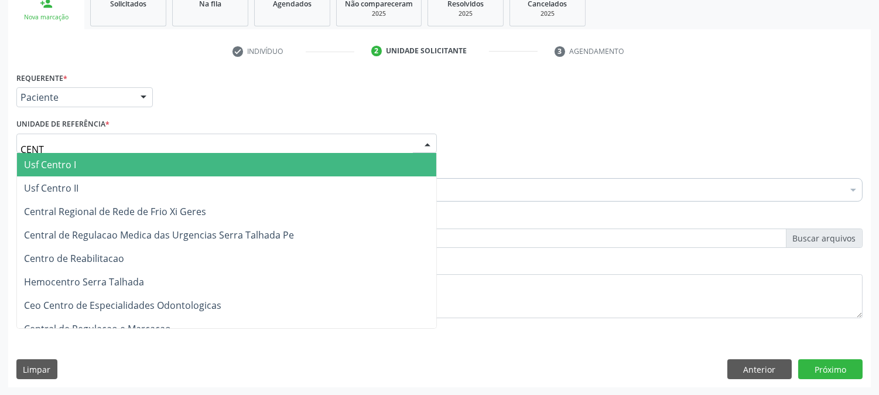
type input "CENTR"
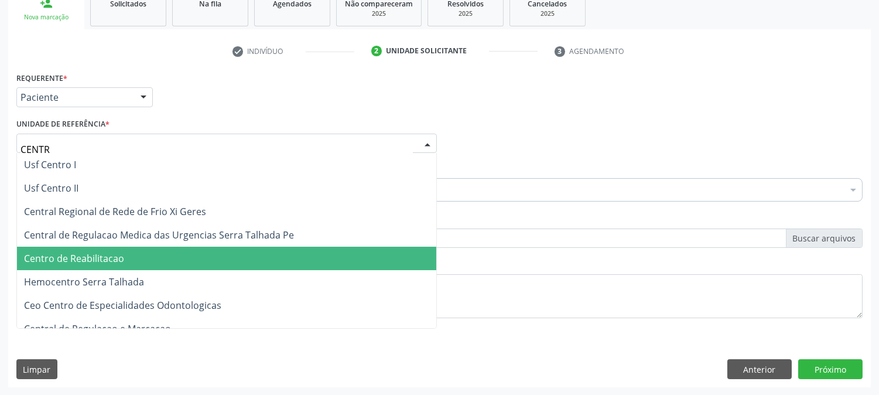
click at [120, 262] on span "Centro de Reabilitacao" at bounding box center [74, 258] width 100 height 13
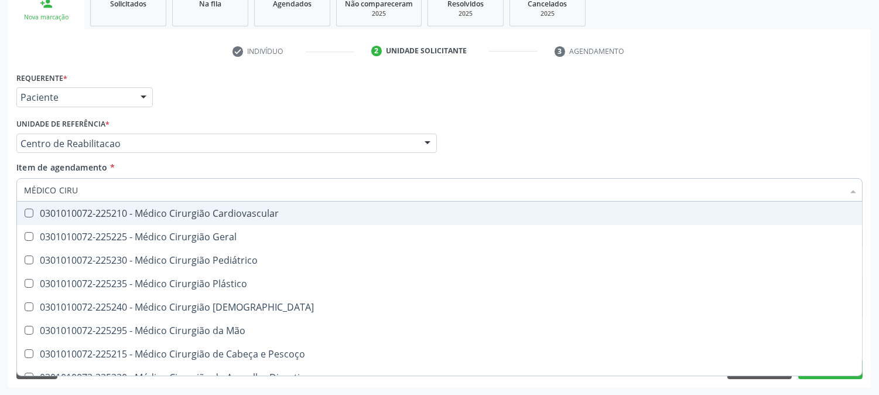
type input "MÉDICO CIRUR"
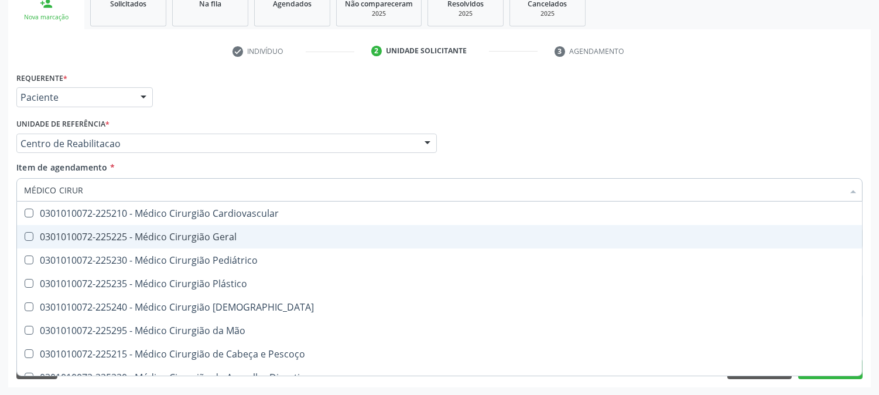
click at [134, 243] on span "0301010072-225225 - Médico Cirurgião Geral" at bounding box center [439, 236] width 845 height 23
checkbox Geral "true"
click at [0, 252] on div "Acompanhamento Acompanhe a situação das marcações correntes e finalizadas Relat…" at bounding box center [439, 137] width 879 height 516
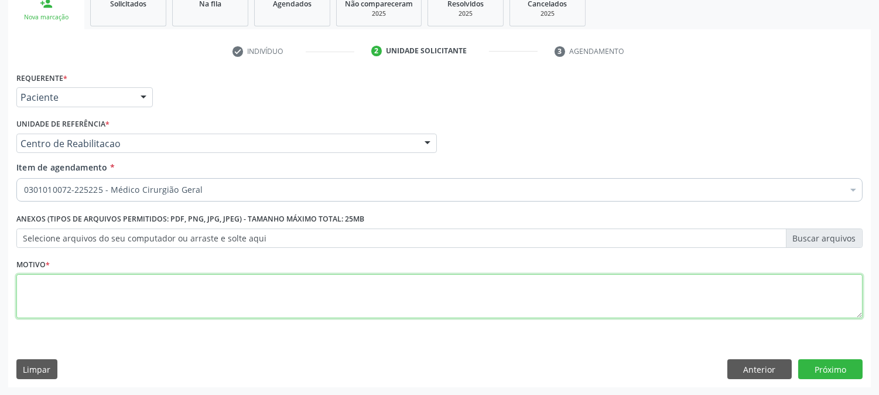
click at [56, 287] on textarea at bounding box center [439, 296] width 846 height 45
type textarea "."
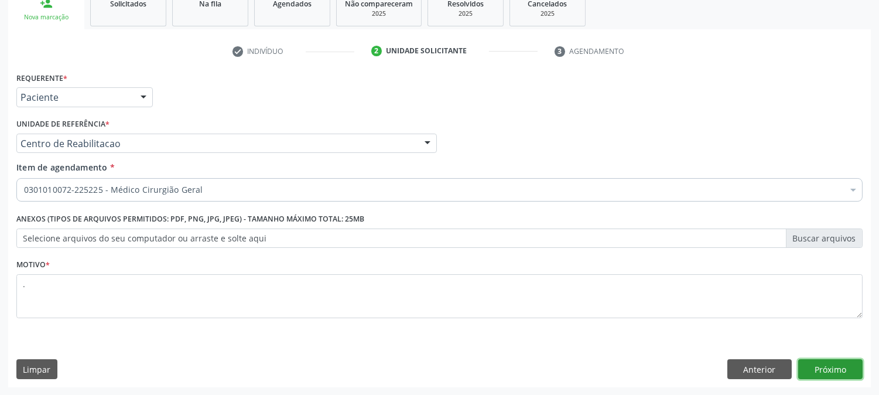
click at [829, 372] on button "Próximo" at bounding box center [830, 369] width 64 height 20
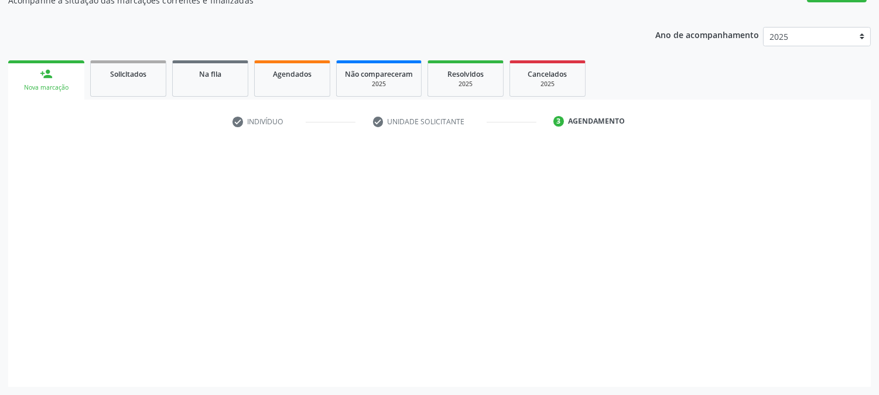
scroll to position [114, 0]
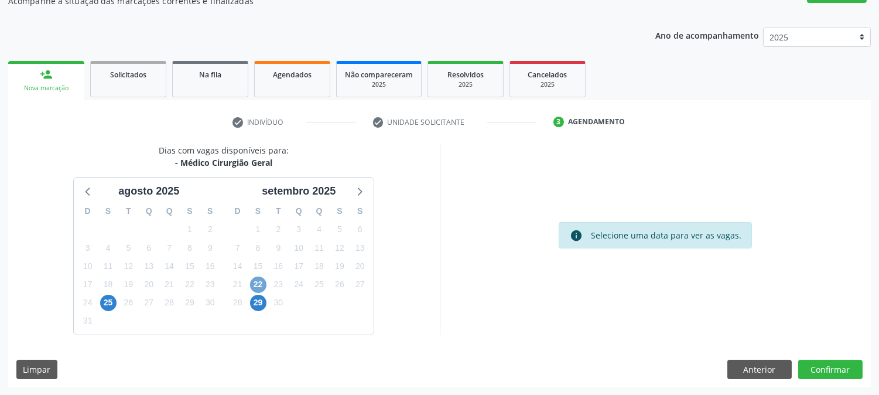
click at [256, 287] on span "22" at bounding box center [258, 284] width 16 height 16
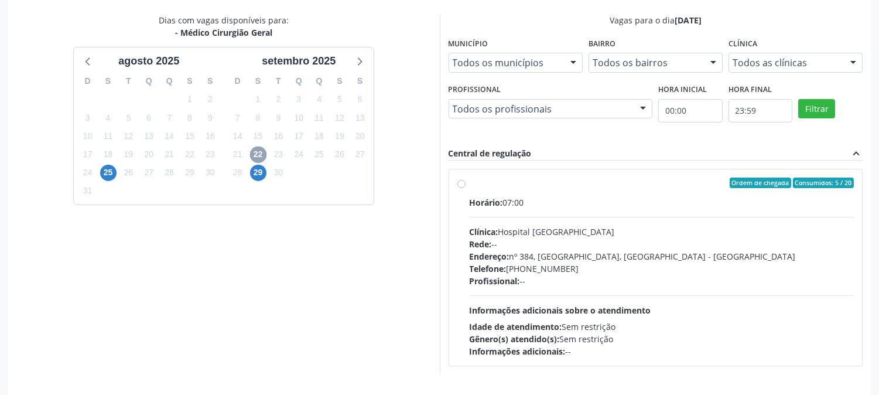
scroll to position [283, 0]
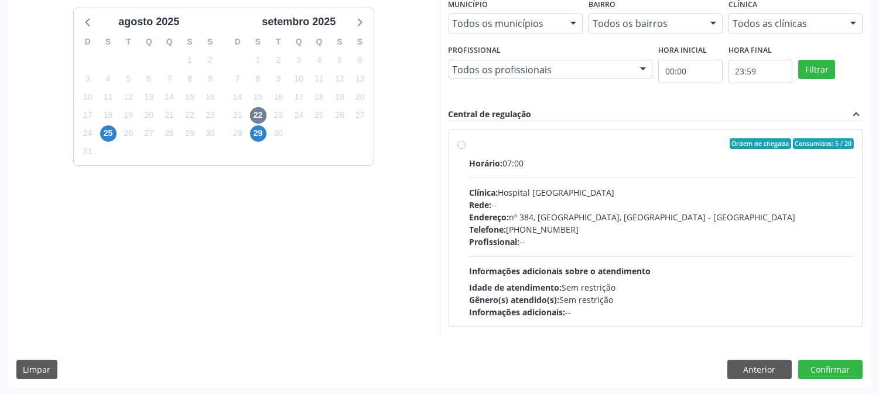
click at [625, 231] on div "Telefone: (81) 38312142" at bounding box center [662, 229] width 385 height 12
click at [466, 149] on input "Ordem de chegada Consumidos: 5 / 20 Horário: 07:00 Clínica: Hospital Sao Franci…" at bounding box center [461, 143] width 8 height 11
radio input "true"
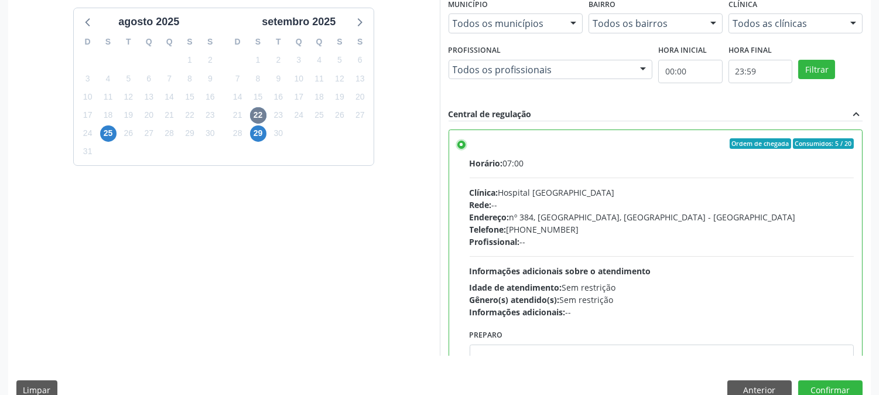
scroll to position [305, 0]
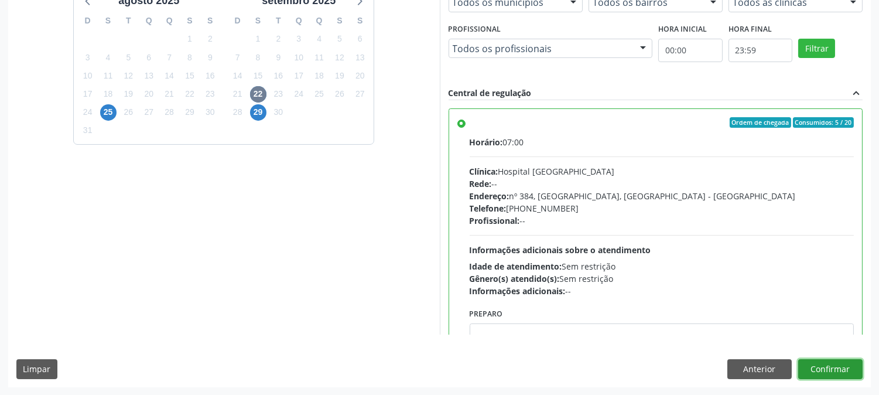
click at [821, 368] on button "Confirmar" at bounding box center [830, 369] width 64 height 20
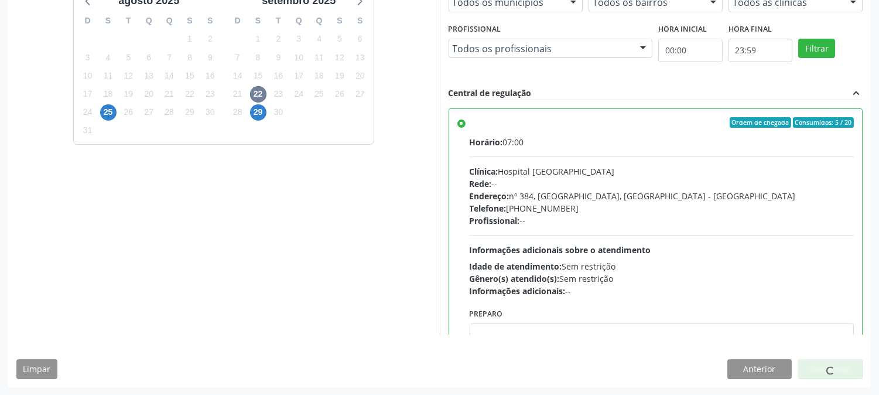
click at [821, 368] on div at bounding box center [830, 369] width 64 height 20
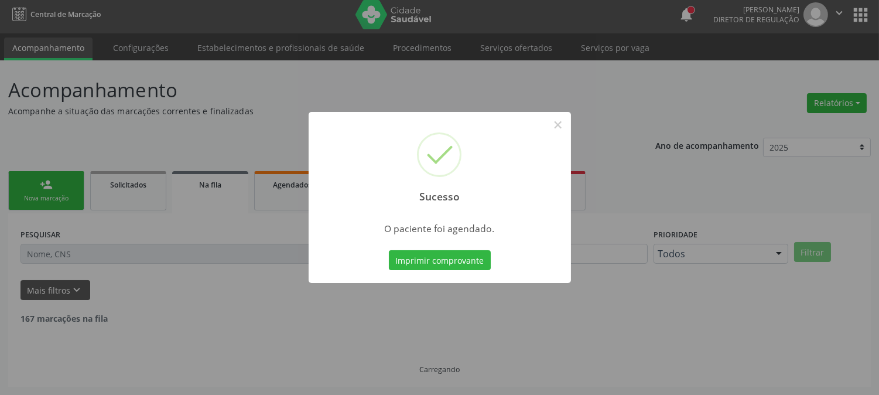
scroll to position [0, 0]
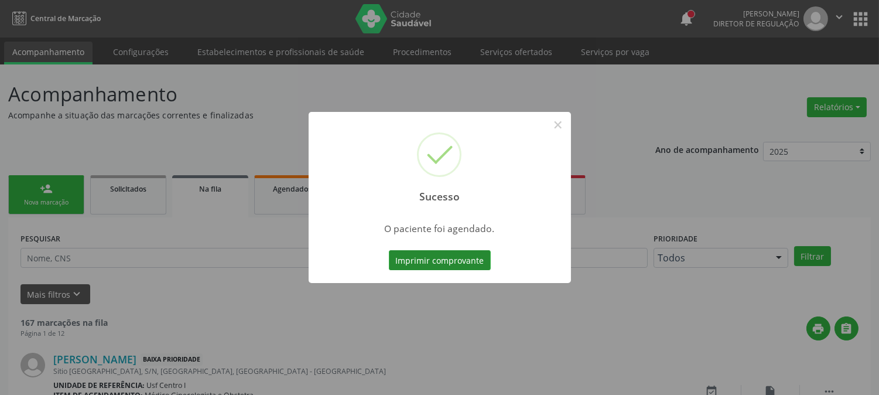
click at [423, 260] on button "Imprimir comprovante" at bounding box center [440, 260] width 102 height 20
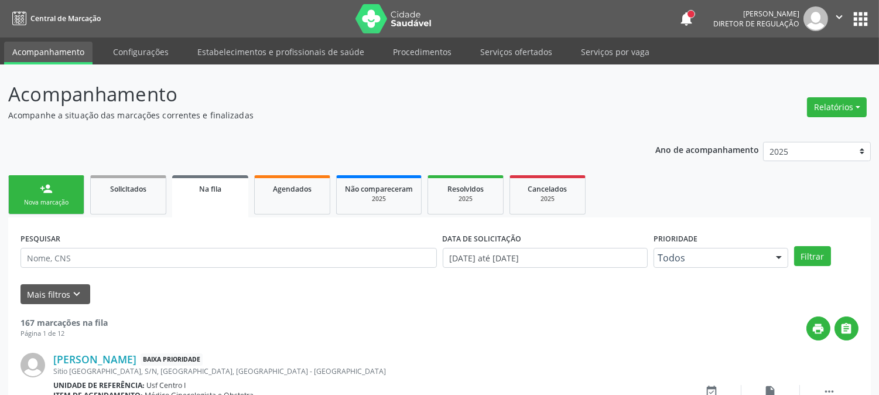
click at [45, 212] on link "person_add Nova marcação" at bounding box center [46, 194] width 76 height 39
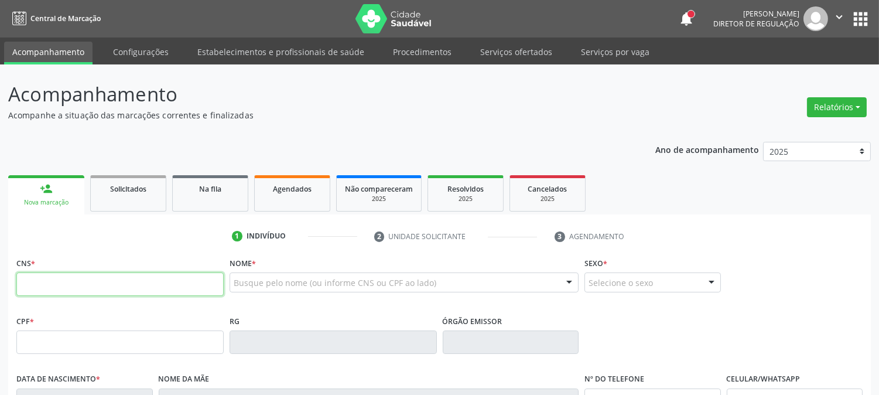
click at [186, 284] on input "text" at bounding box center [119, 283] width 207 height 23
paste input "704 7045 4845 2940"
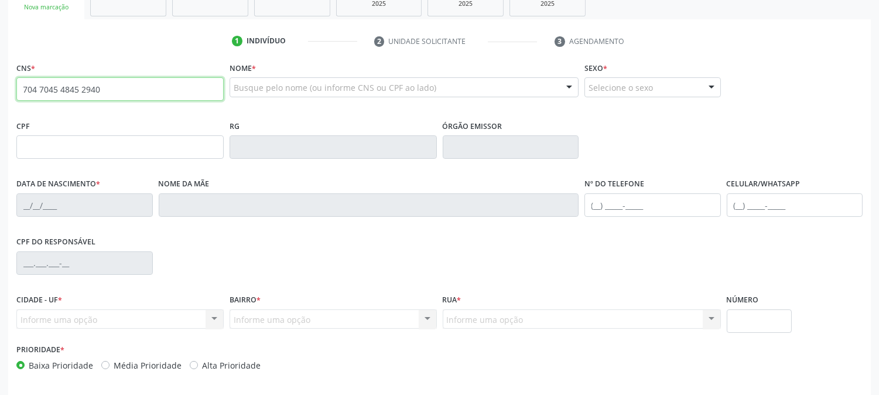
type input "704 7045 4845 2940"
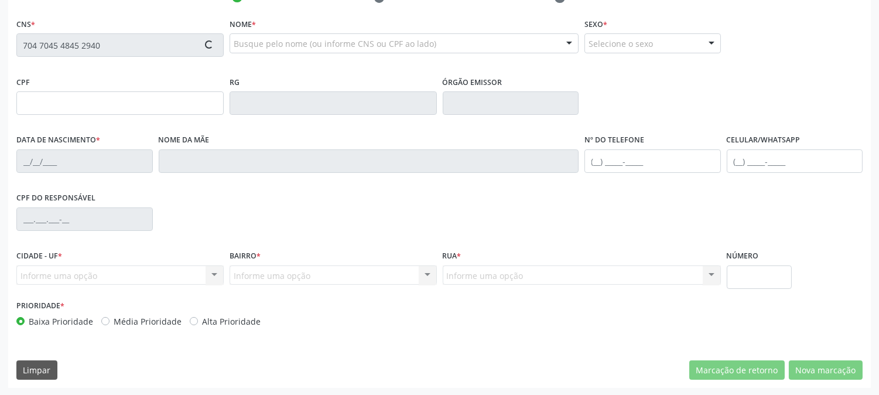
type input "16[DATE]"
type input "[PERSON_NAME]"
type input "[PHONE_NUMBER]"
type input "029.641.444-19"
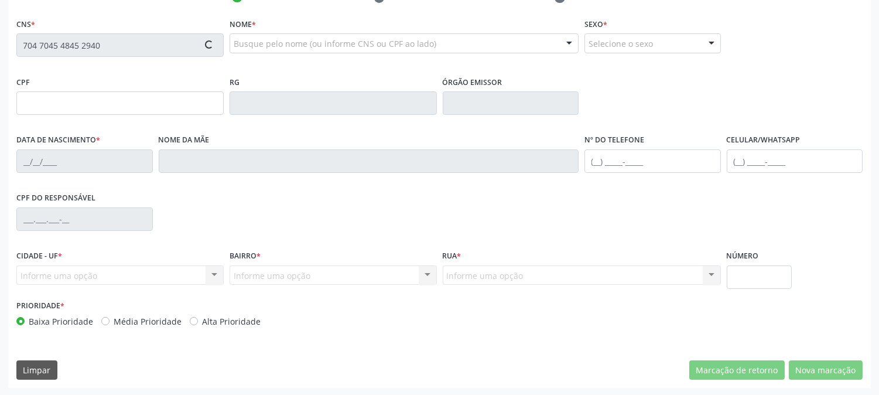
type input "63"
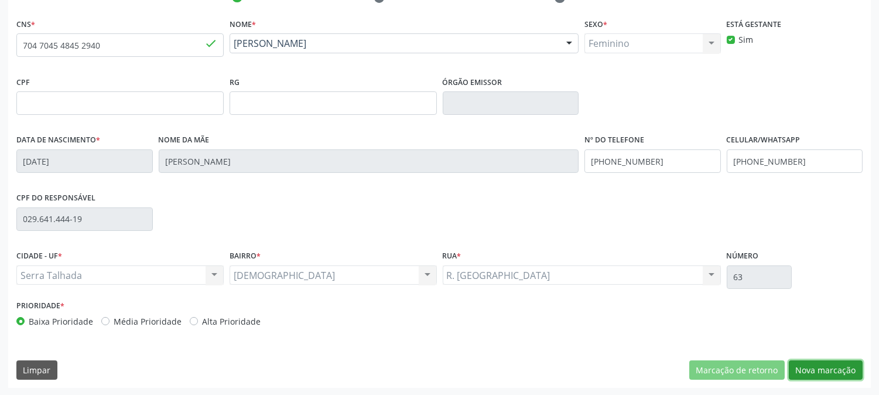
click at [829, 371] on button "Nova marcação" at bounding box center [826, 370] width 74 height 20
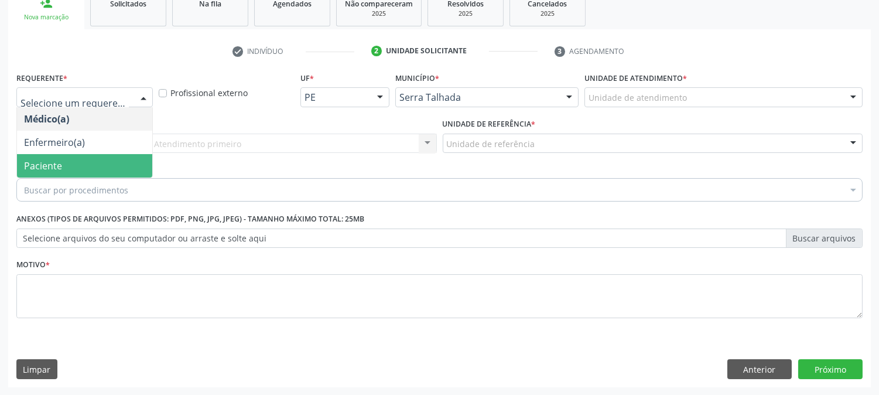
click at [110, 170] on span "Paciente" at bounding box center [84, 165] width 135 height 23
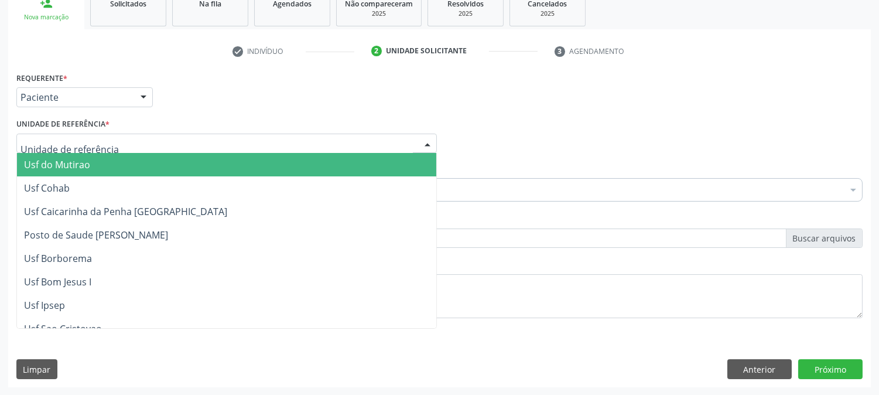
click at [122, 143] on div at bounding box center [226, 144] width 420 height 20
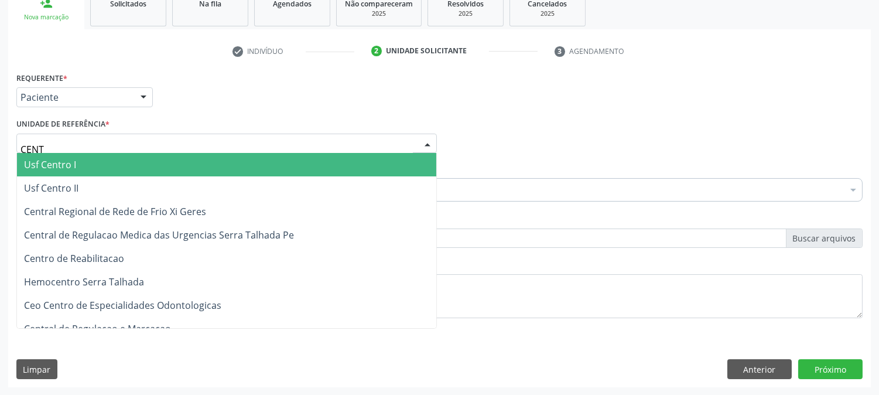
type input "CENTR"
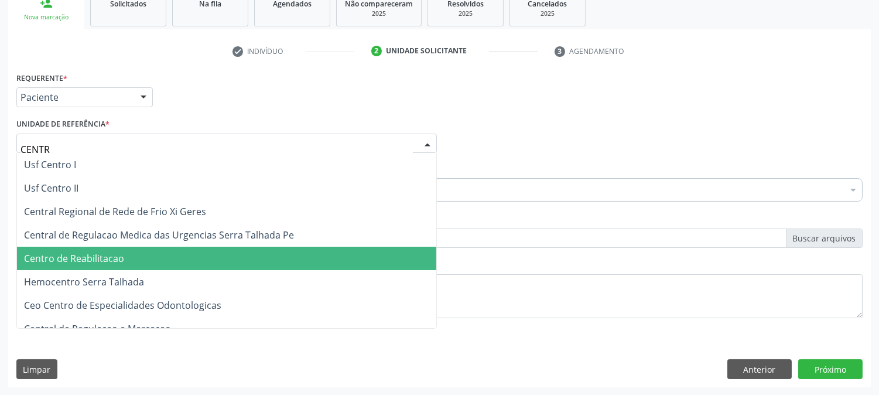
click at [113, 252] on span "Centro de Reabilitacao" at bounding box center [74, 258] width 100 height 13
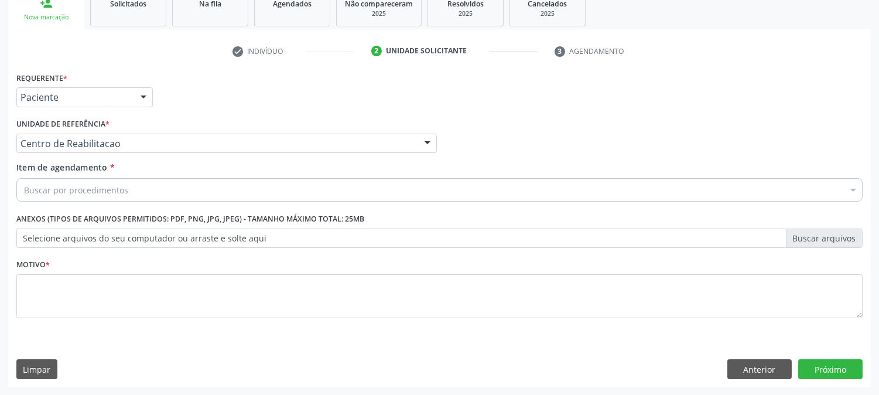
click at [132, 186] on div "Buscar por procedimentos" at bounding box center [439, 189] width 846 height 23
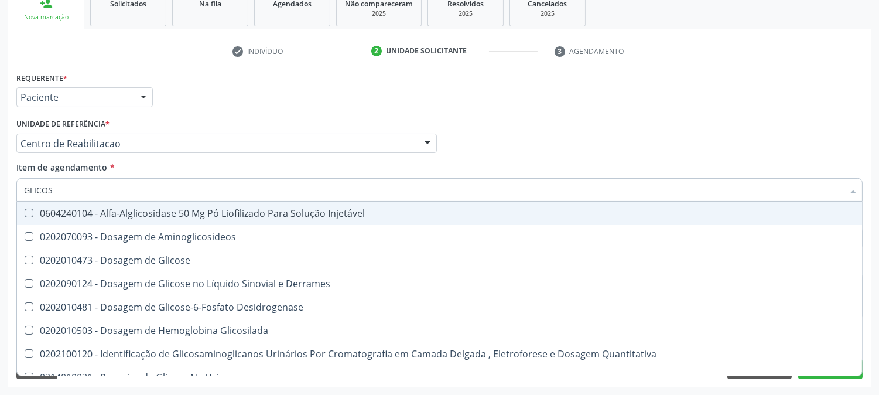
type input "GLICOSE"
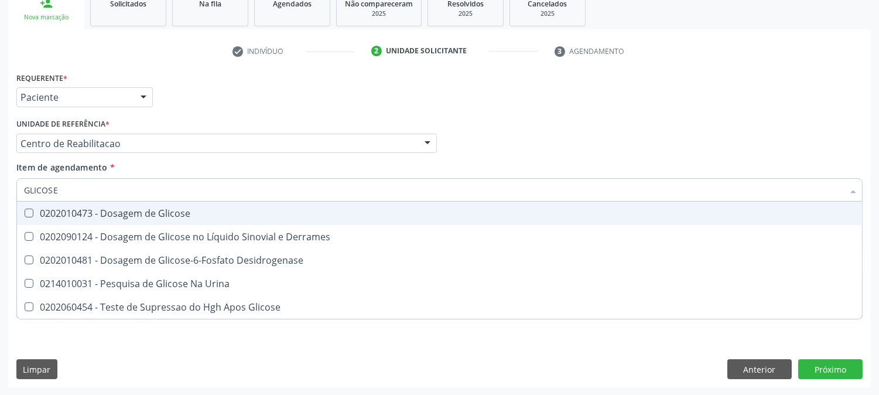
click at [129, 208] on div "0202010473 - Dosagem de Glicose" at bounding box center [439, 212] width 831 height 9
checkbox Glicose "true"
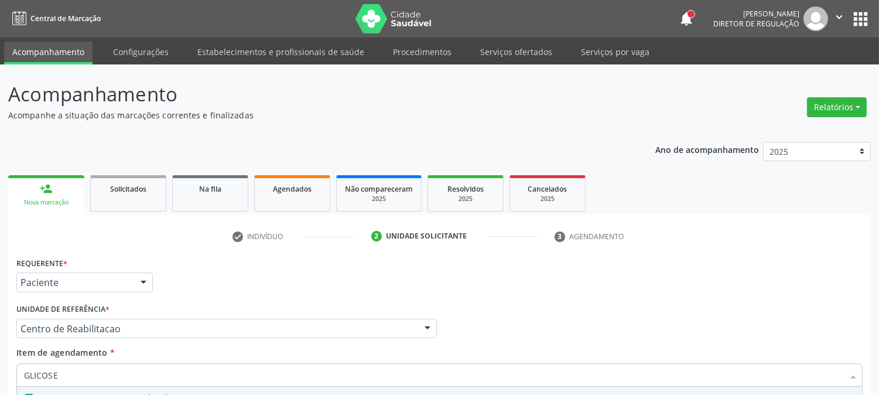
scroll to position [130, 0]
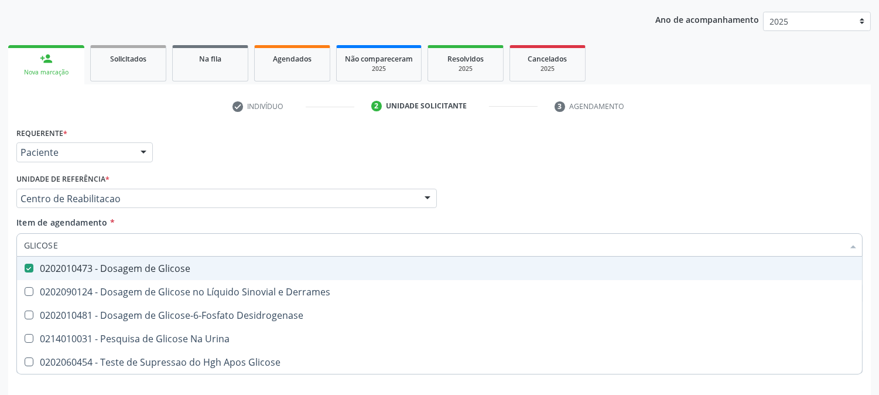
drag, startPoint x: 66, startPoint y: 240, endPoint x: 0, endPoint y: 238, distance: 65.6
click at [0, 238] on div "Acompanhamento Acompanhe a situação das marcações correntes e finalizadas Relat…" at bounding box center [439, 192] width 879 height 516
type input "URINA"
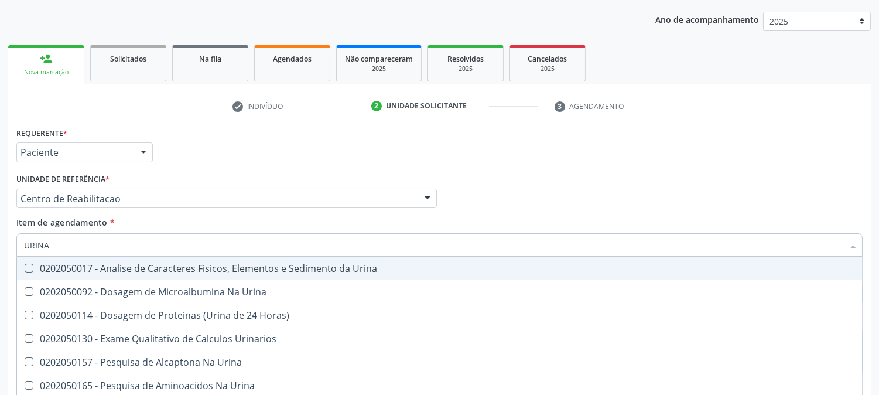
click at [120, 267] on div "0202050017 - Analise de Caracteres Fisicos, Elementos e Sedimento da Urina" at bounding box center [439, 268] width 831 height 9
checkbox Urina "true"
drag, startPoint x: 57, startPoint y: 248, endPoint x: 0, endPoint y: 247, distance: 57.4
click at [0, 247] on div "Acompanhamento Acompanhe a situação das marcações correntes e finalizadas Relat…" at bounding box center [439, 192] width 879 height 516
type input "C"
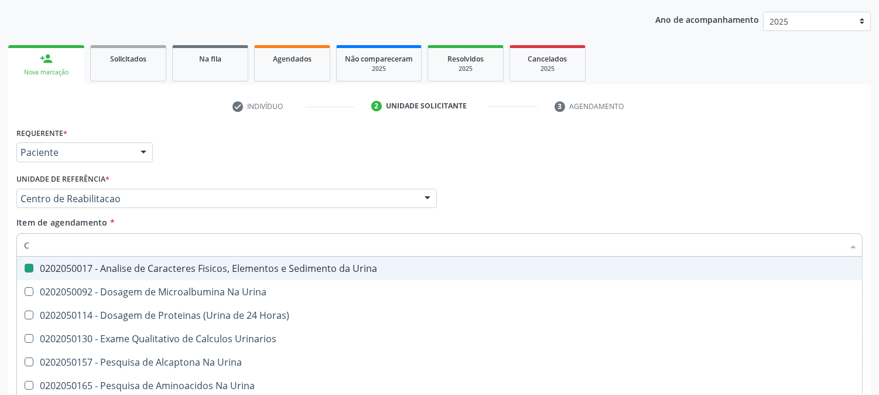
checkbox Urina "false"
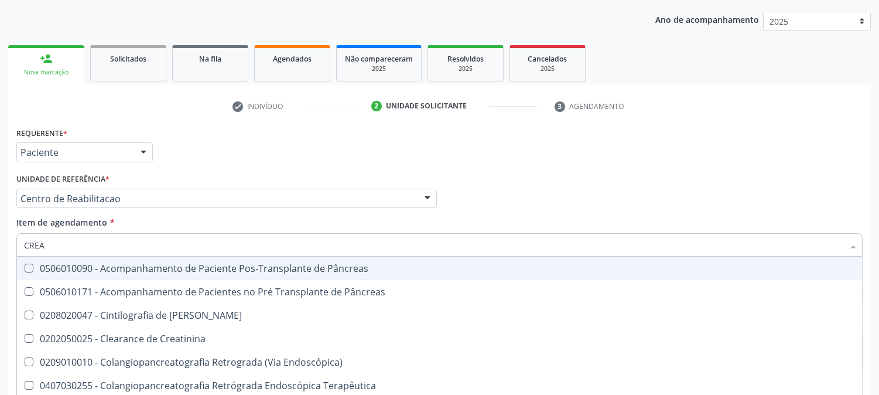
type input "CREAT"
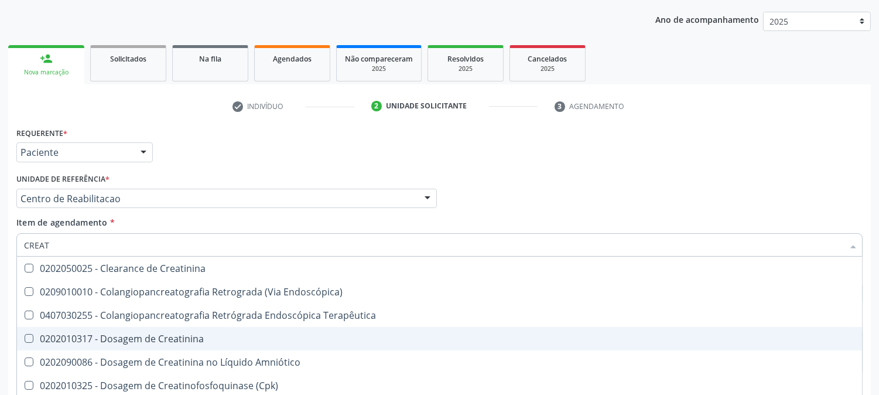
click at [25, 331] on span "0202010317 - Dosagem de Creatinina" at bounding box center [439, 338] width 845 height 23
checkbox Creatinina "true"
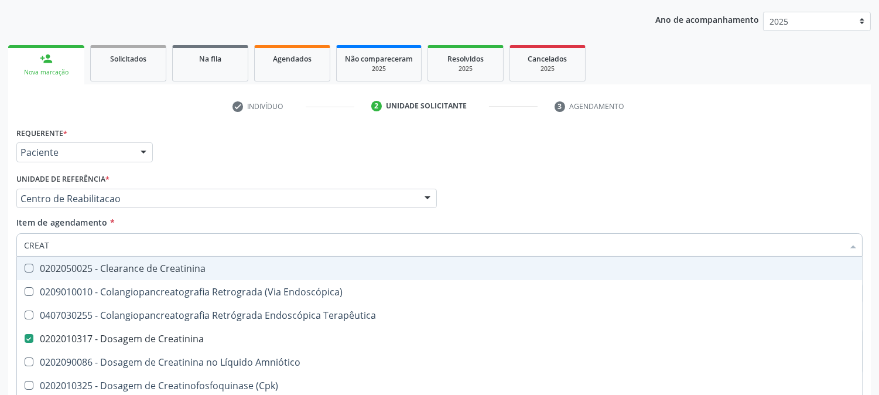
drag, startPoint x: 53, startPoint y: 244, endPoint x: 1, endPoint y: 244, distance: 52.7
click at [1, 244] on div "Acompanhamento Acompanhe a situação das marcações correntes e finalizadas Relat…" at bounding box center [439, 192] width 879 height 516
type input "TE"
checkbox Creatinina "false"
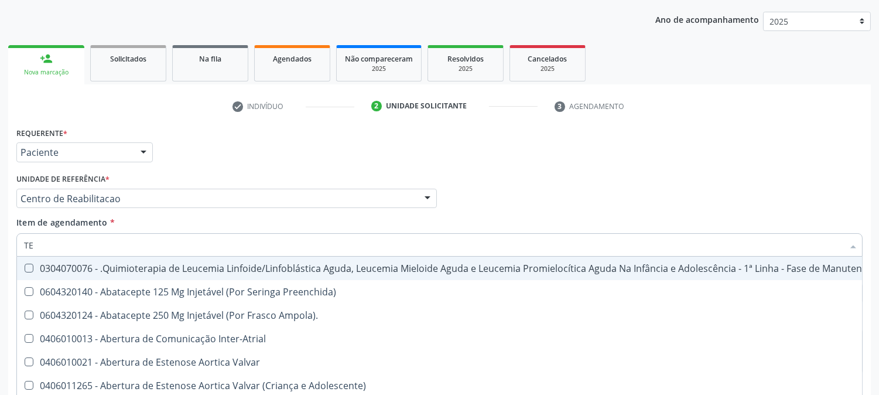
type input "TEM"
checkbox Urina "false"
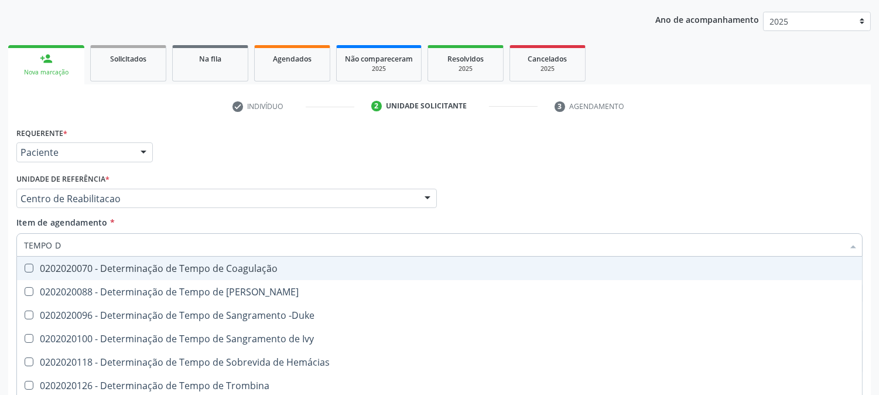
type input "TEMPO DE"
click at [100, 264] on div "0202020070 - Determinação de Tempo de Coagulação" at bounding box center [439, 268] width 831 height 9
checkbox Coagulação "true"
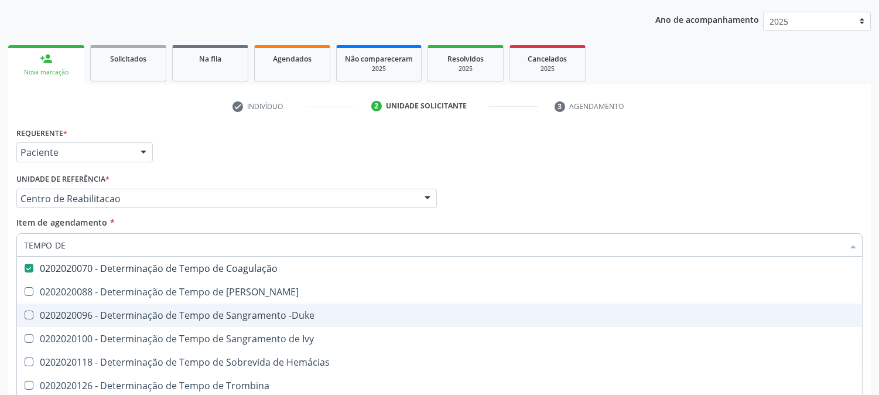
click at [108, 313] on div "0202020096 - Determinação de Tempo de Sangramento -Duke" at bounding box center [439, 314] width 831 height 9
checkbox -Duke "true"
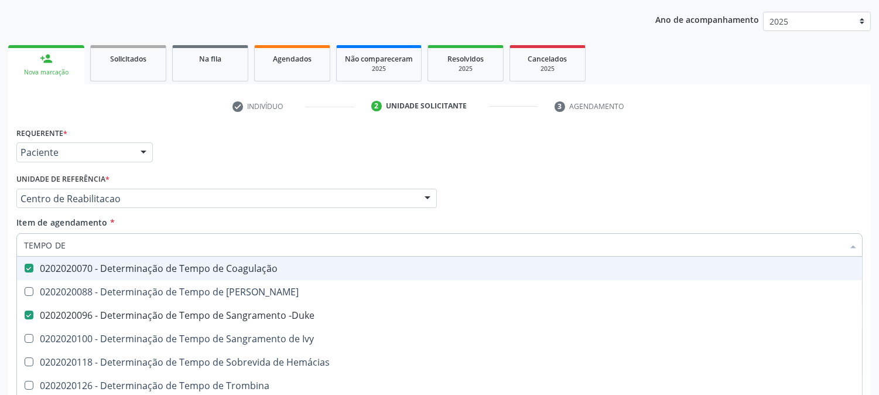
drag, startPoint x: 87, startPoint y: 246, endPoint x: 8, endPoint y: 249, distance: 78.5
click at [8, 249] on div "Requerente * Paciente Médico(a) Enfermeiro(a) Paciente Nenhum resultado encontr…" at bounding box center [439, 283] width 863 height 318
type input "TAP"
checkbox Coagulação "false"
checkbox -Duke "false"
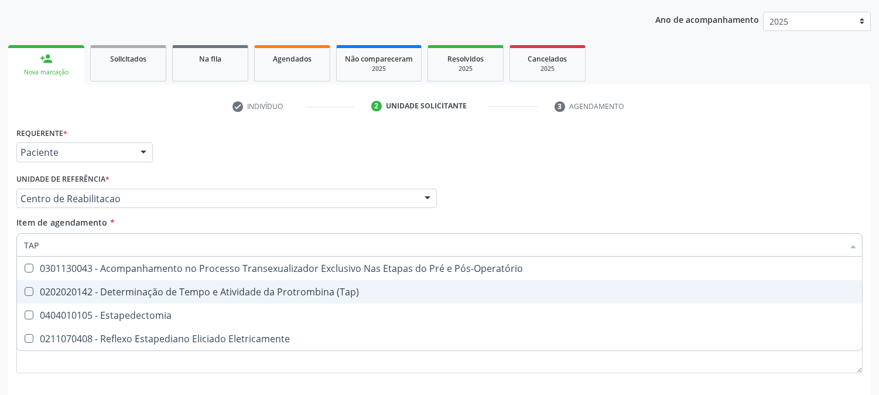
click at [50, 288] on div "0202020142 - Determinação de Tempo e Atividade da Protrombina (Tap)" at bounding box center [439, 291] width 831 height 9
checkbox \(Tap\) "true"
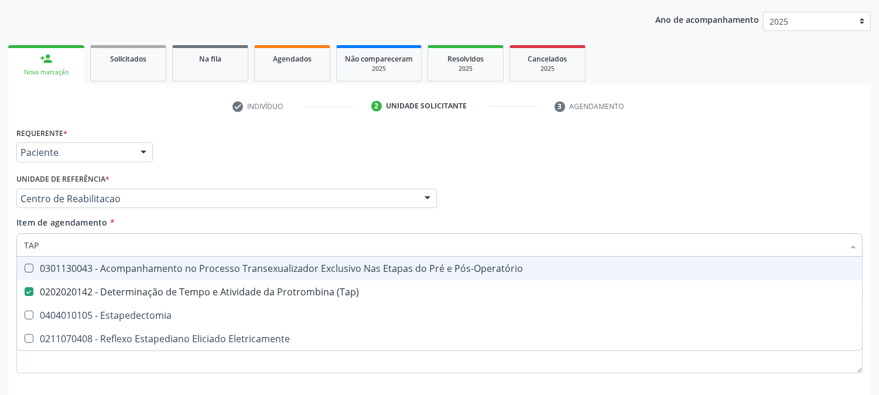
drag, startPoint x: 47, startPoint y: 246, endPoint x: 0, endPoint y: 234, distance: 48.3
click at [0, 234] on div "Acompanhamento Acompanhe a situação das marcações correntes e finalizadas Relat…" at bounding box center [439, 192] width 879 height 516
type input "GAM"
checkbox \(Tap\) "false"
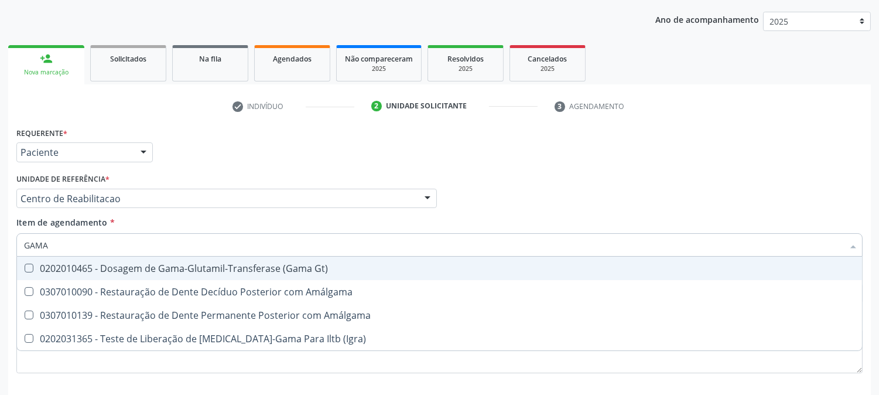
type input "GAMA G"
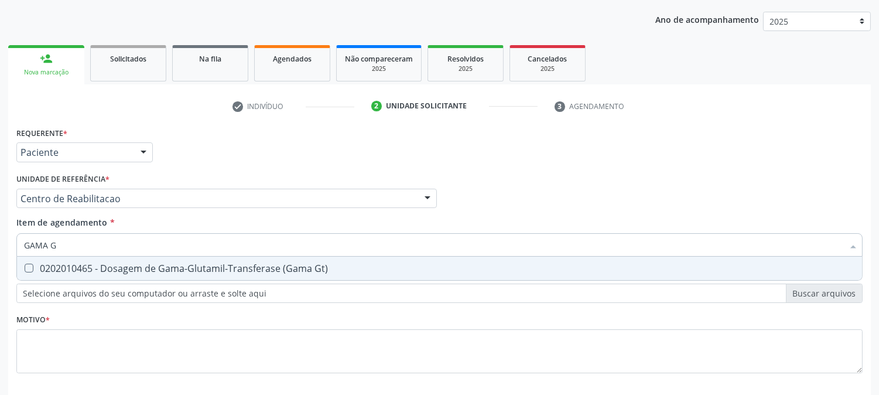
click at [55, 265] on div "0202010465 - Dosagem de Gama-Glutamil-Transferase (Gama Gt)" at bounding box center [439, 268] width 831 height 9
checkbox Gt\) "true"
drag, startPoint x: 60, startPoint y: 244, endPoint x: 0, endPoint y: 248, distance: 60.5
click at [0, 248] on div "Acompanhamento Acompanhe a situação das marcações correntes e finalizadas Relat…" at bounding box center [439, 192] width 879 height 516
type input "UR"
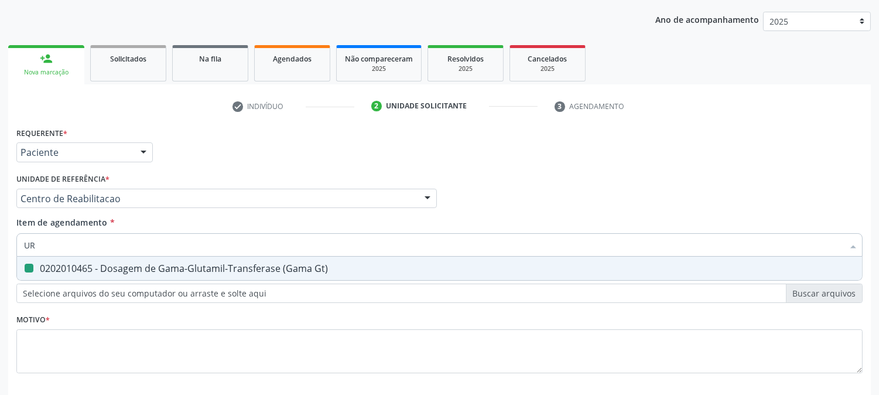
checkbox Gt\) "false"
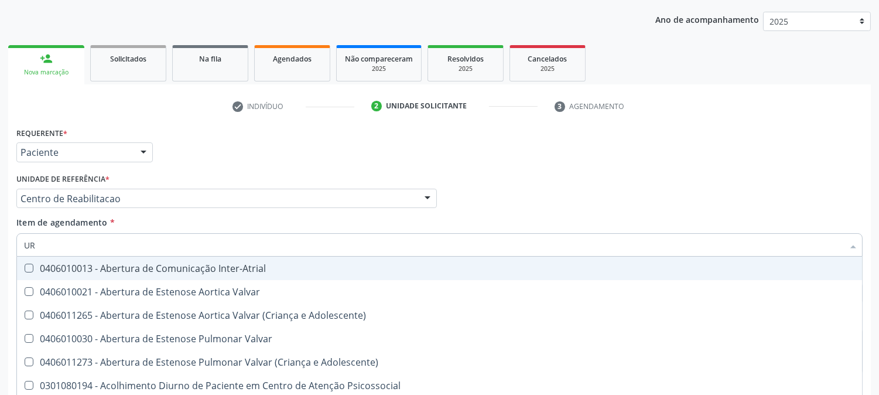
type input "URI"
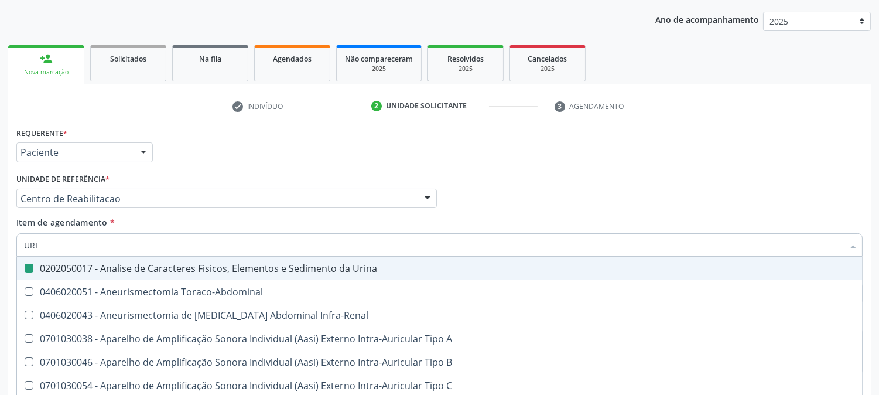
checkbox Urina "true"
checkbox Cônica "false"
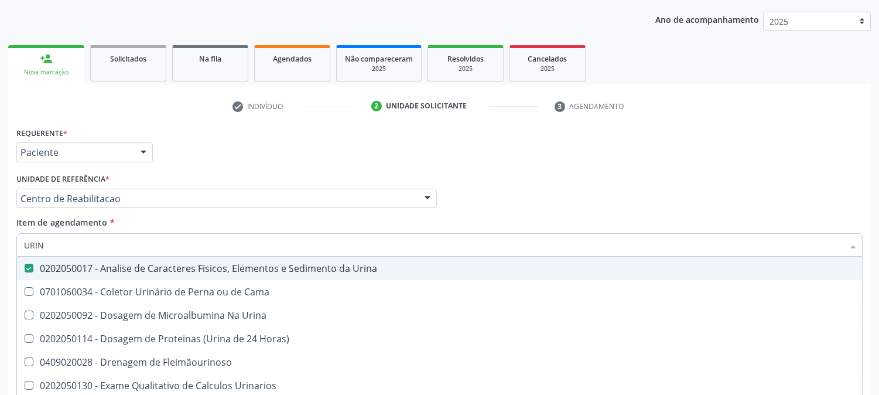
scroll to position [185, 0]
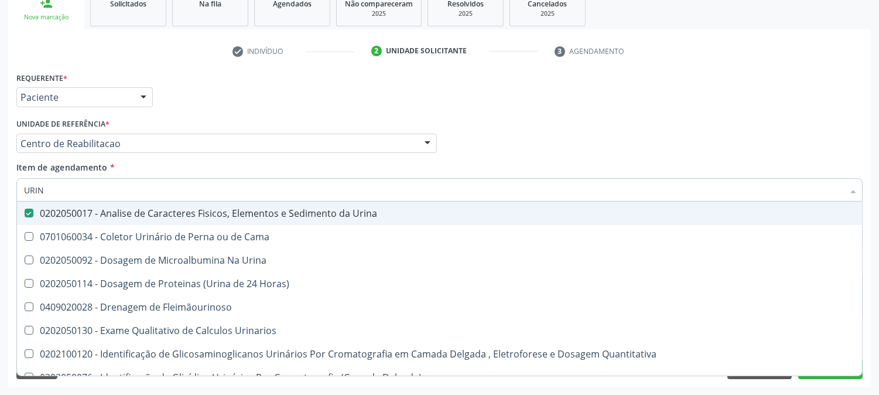
type input "URIN"
click at [0, 249] on div "Acompanhamento Acompanhe a situação das marcações correntes e finalizadas Relat…" at bounding box center [439, 137] width 879 height 516
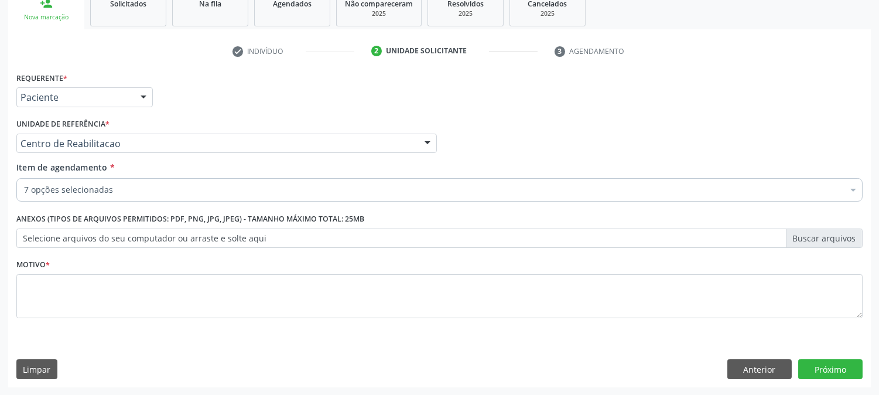
checkbox Glicose "true"
checkbox Creatinina "true"
checkbox Coagulação "true"
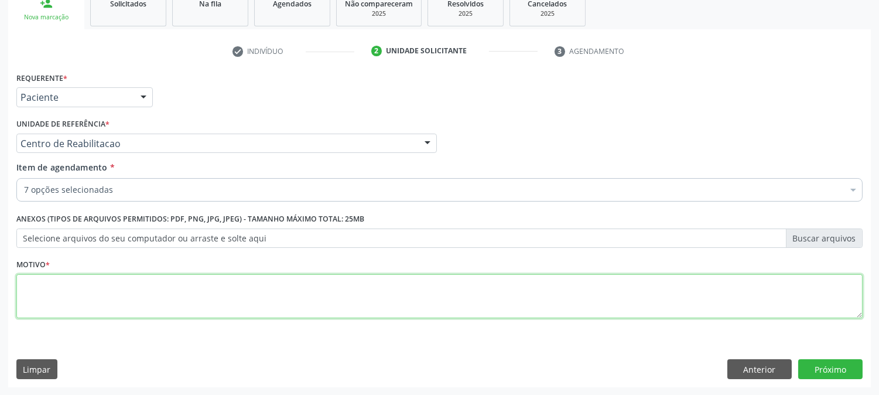
click at [93, 296] on textarea at bounding box center [439, 296] width 846 height 45
type textarea "."
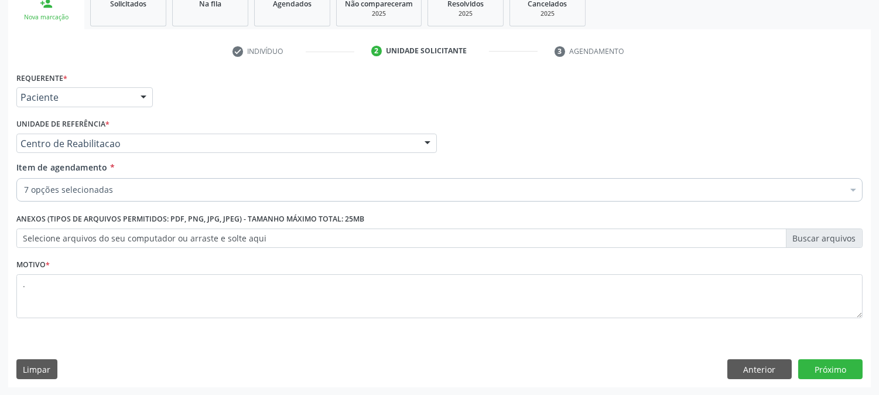
click at [148, 182] on div "7 opções selecionadas" at bounding box center [439, 189] width 846 height 23
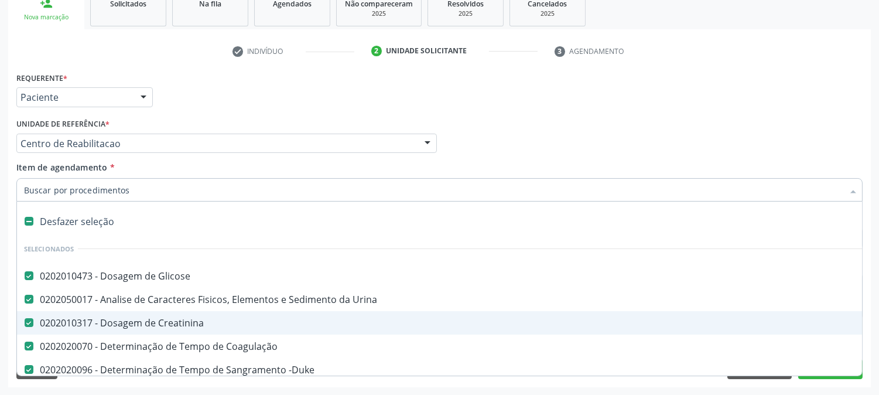
type input "U"
checkbox \(Tap\) "false"
checkbox Gt\) "false"
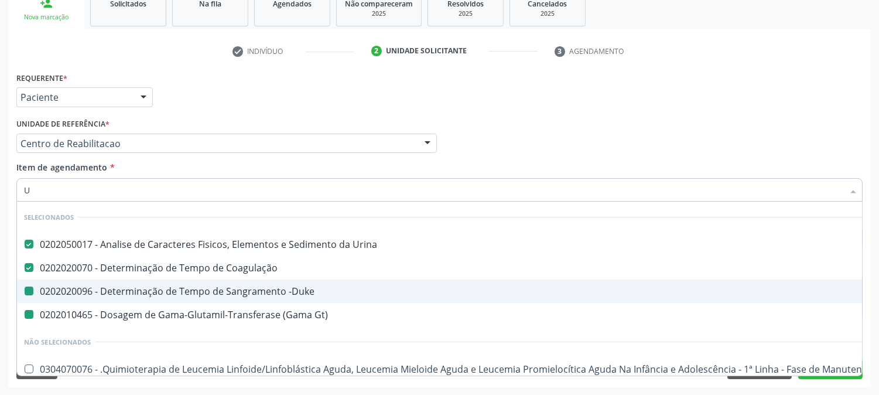
type input "UR"
checkbox -Duke "false"
checkbox Gt\) "false"
type input "URE"
checkbox Urina "false"
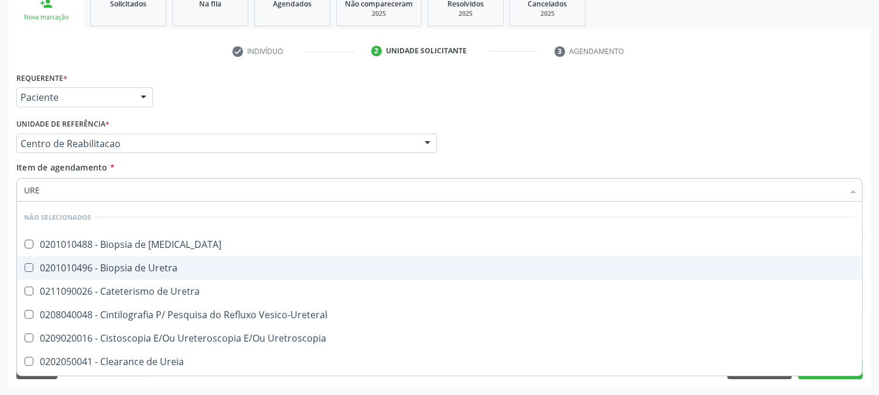
type input "UREI"
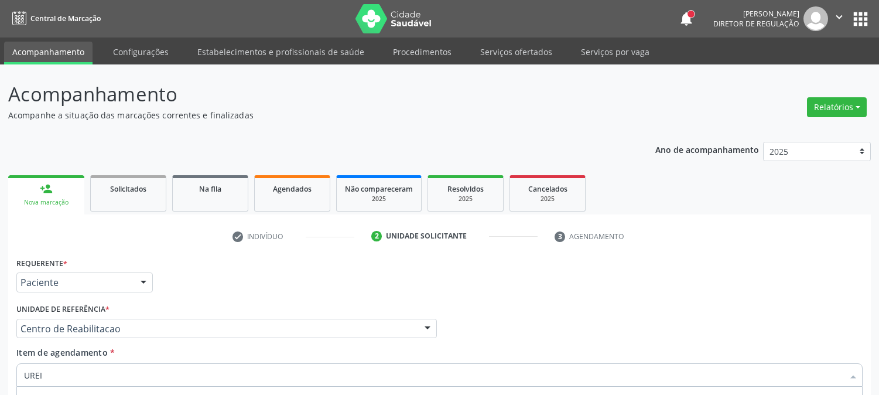
checkbox Ureia "true"
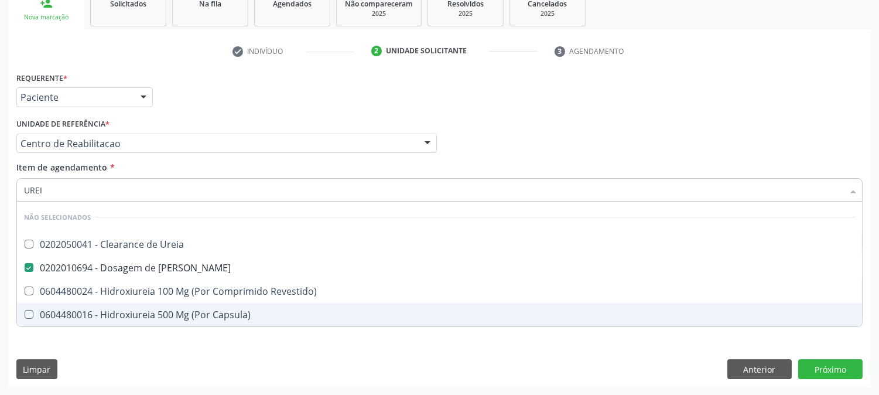
click at [105, 353] on div "Requerente * Paciente Médico(a) Enfermeiro(a) Paciente Nenhum resultado encontr…" at bounding box center [439, 228] width 863 height 318
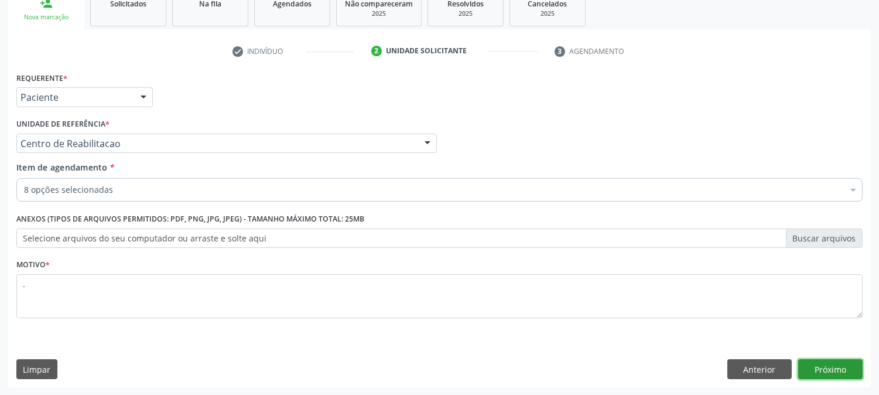
click at [827, 365] on button "Próximo" at bounding box center [830, 369] width 64 height 20
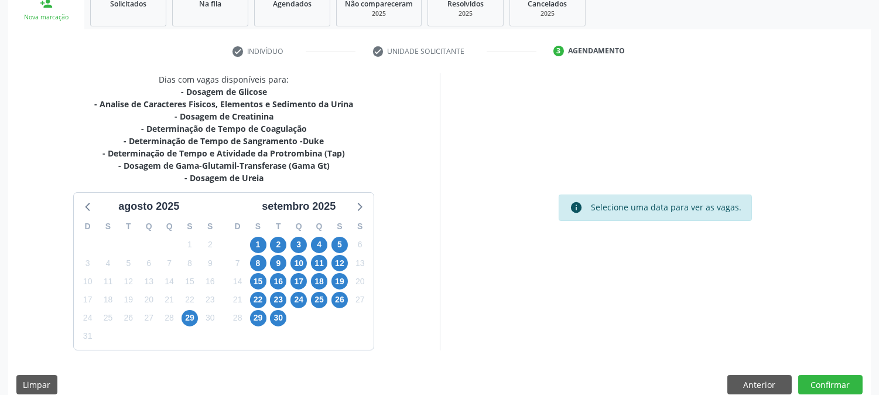
scroll to position [200, 0]
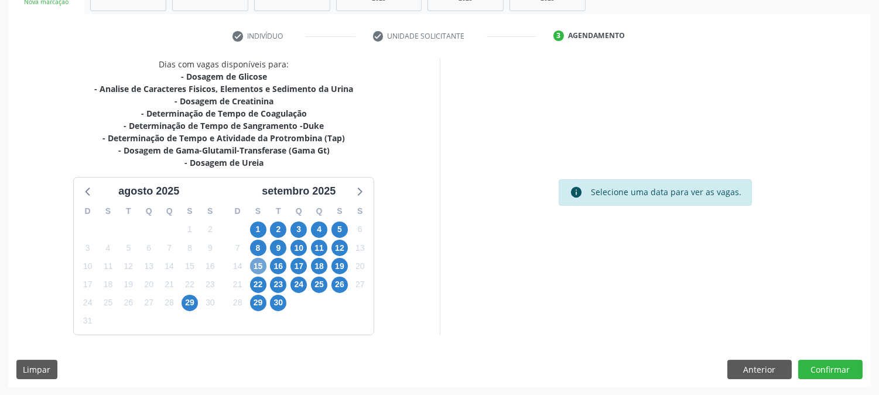
click at [258, 264] on span "15" at bounding box center [258, 266] width 16 height 16
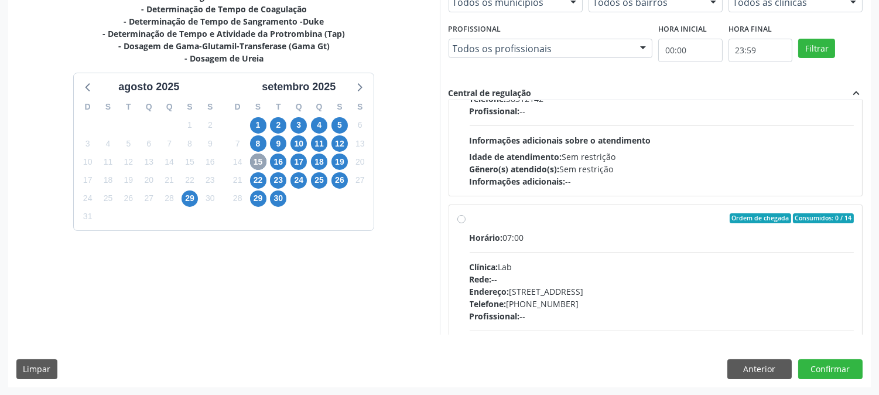
scroll to position [595, 0]
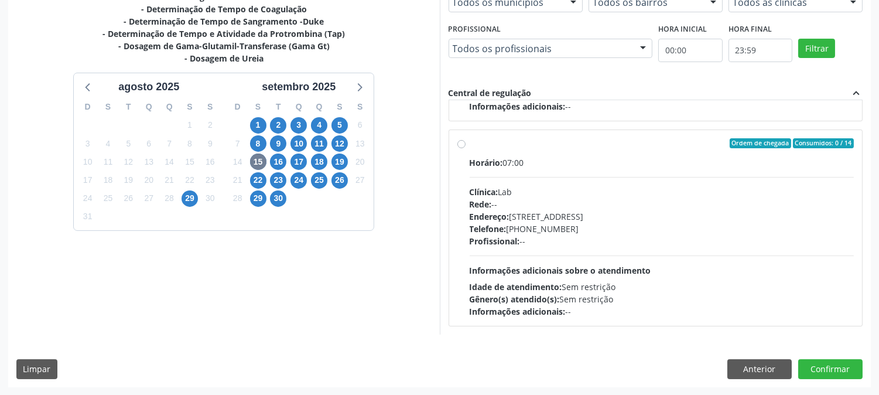
click at [270, 157] on div "16" at bounding box center [278, 162] width 16 height 18
click at [276, 157] on span "16" at bounding box center [278, 161] width 16 height 16
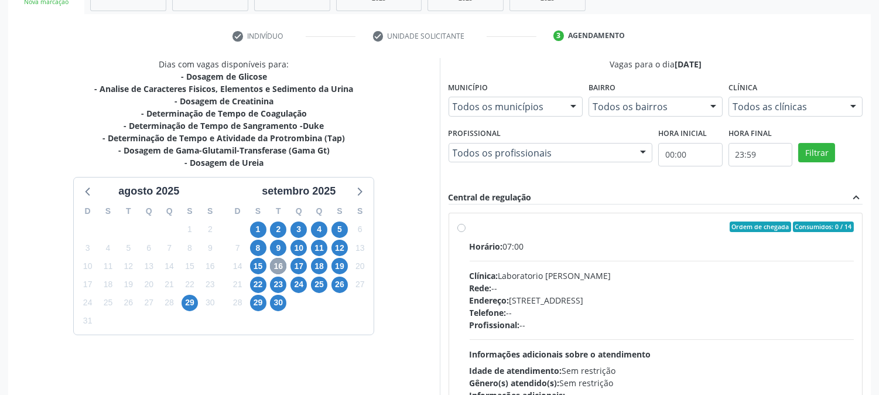
scroll to position [305, 0]
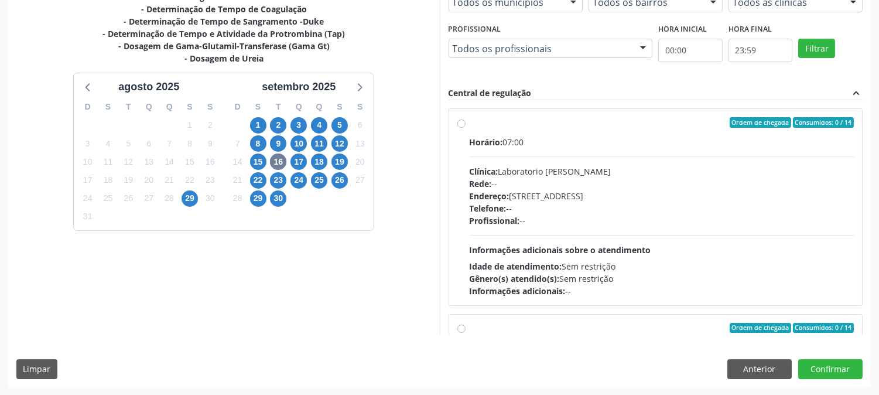
click at [569, 248] on span "Informações adicionais sobre o atendimento" at bounding box center [561, 249] width 182 height 11
click at [466, 128] on input "Ordem de chegada Consumidos: 0 / 14 Horário: 07:00 Clínica: Laboratorio [PERSON…" at bounding box center [461, 122] width 8 height 11
radio input "true"
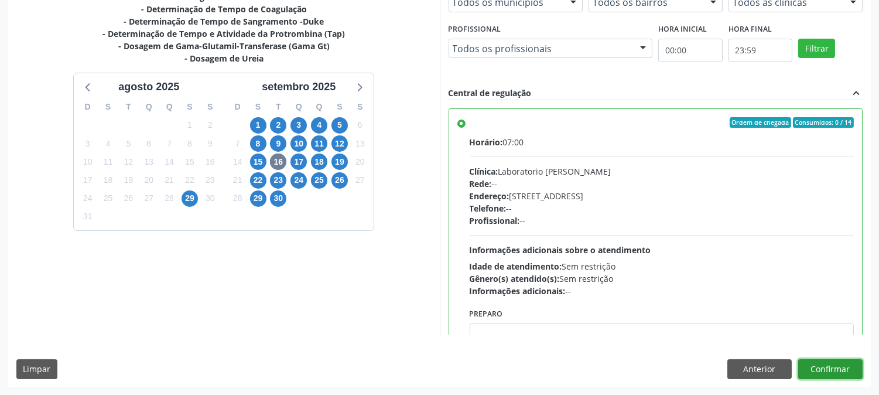
click at [821, 362] on button "Confirmar" at bounding box center [830, 369] width 64 height 20
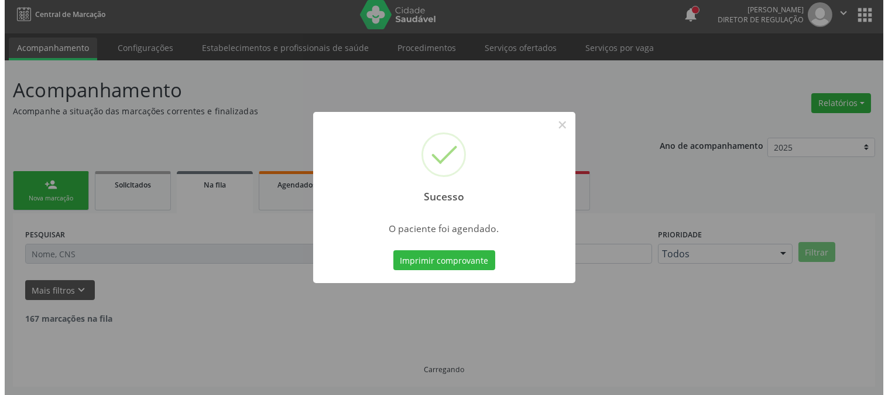
scroll to position [0, 0]
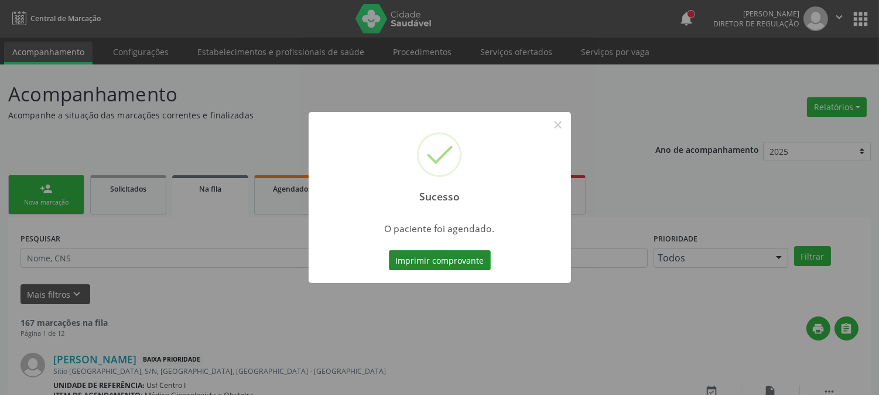
click at [475, 260] on button "Imprimir comprovante" at bounding box center [440, 260] width 102 height 20
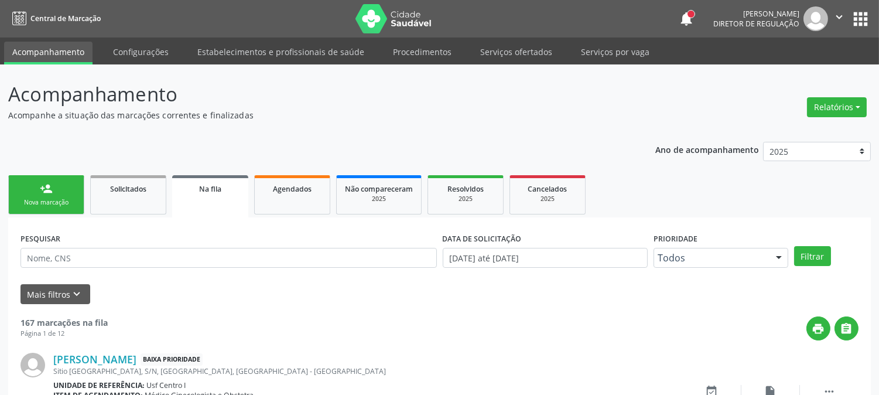
click at [495, 52] on link "Serviços ofertados" at bounding box center [516, 52] width 88 height 20
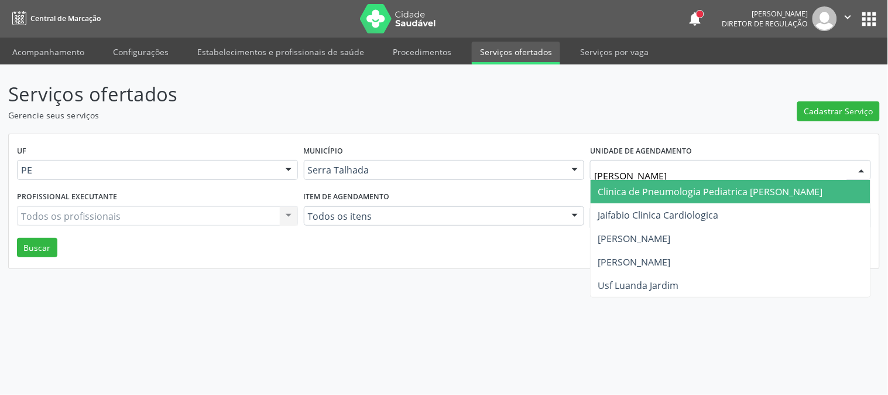
type input "JAI"
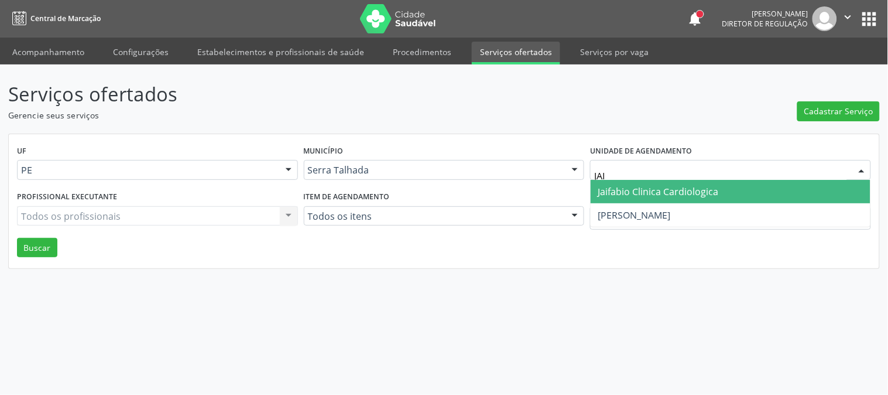
click at [704, 191] on span "Jaifabio Clinica Cardiologica" at bounding box center [658, 191] width 121 height 13
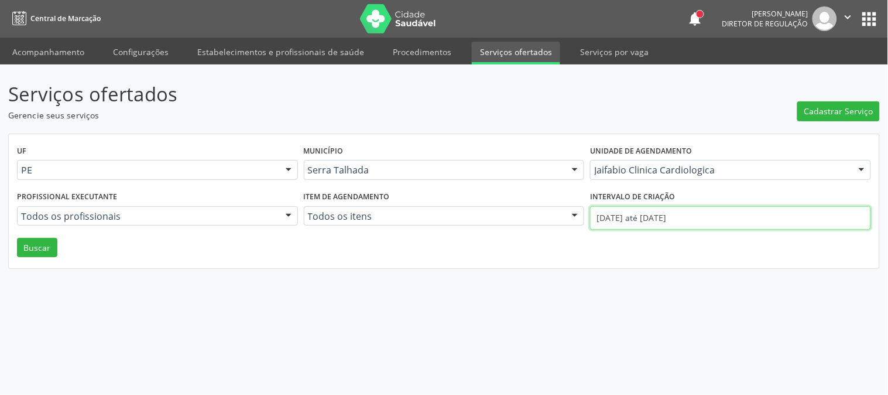
click at [663, 217] on input "[DATE] até [DATE]" at bounding box center [730, 217] width 281 height 23
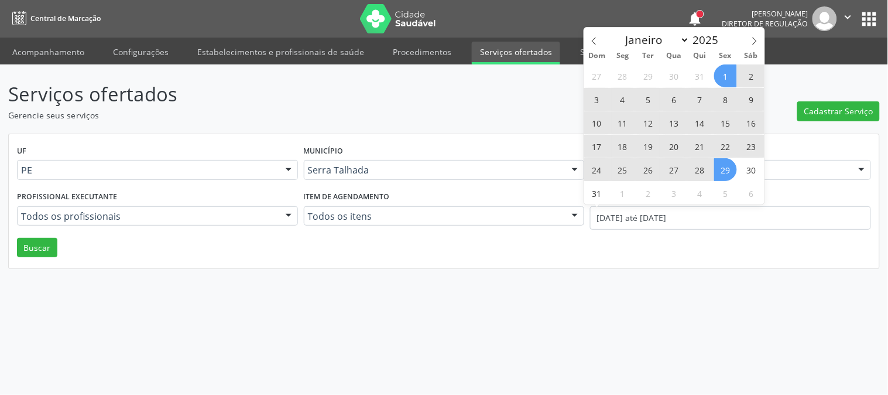
click at [630, 124] on span "11" at bounding box center [622, 122] width 23 height 23
type input "11[DATE]"
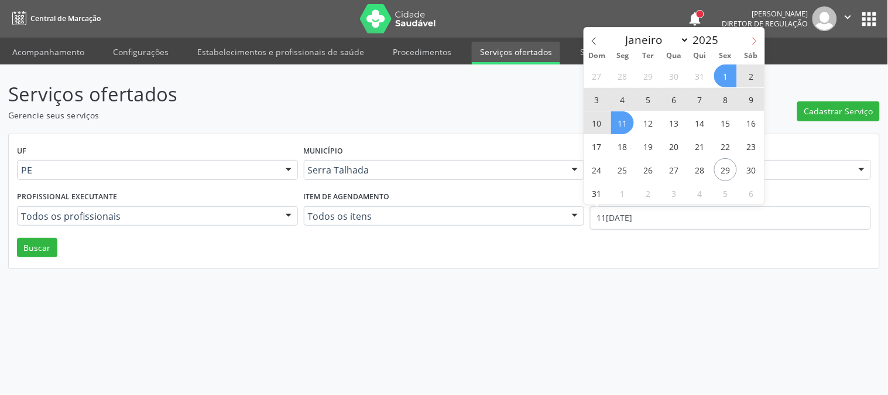
click at [759, 39] on span at bounding box center [755, 38] width 20 height 20
select select "8"
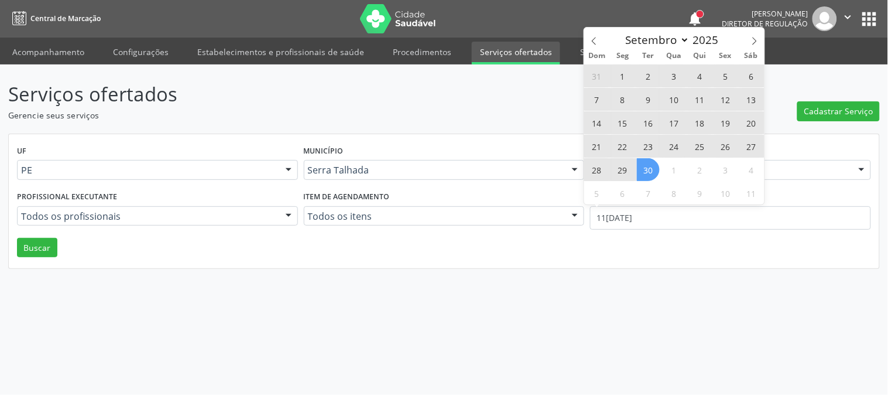
click at [647, 177] on span "30" at bounding box center [648, 169] width 23 height 23
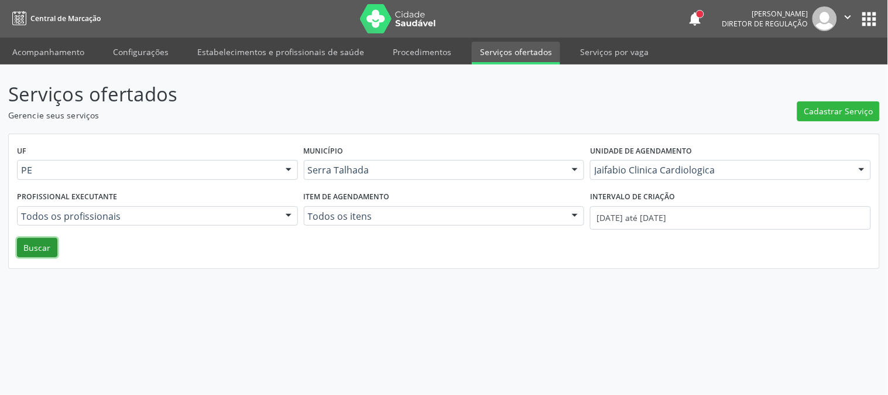
click at [35, 252] on button "Buscar" at bounding box center [37, 248] width 40 height 20
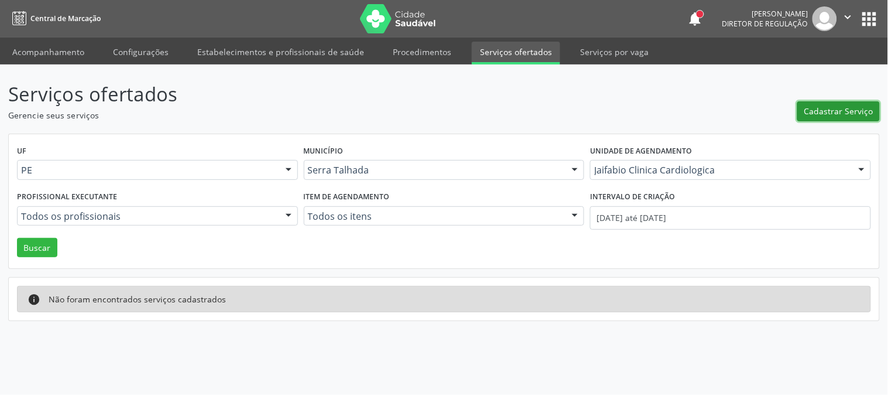
click at [844, 107] on span "Cadastrar Serviço" at bounding box center [839, 111] width 69 height 12
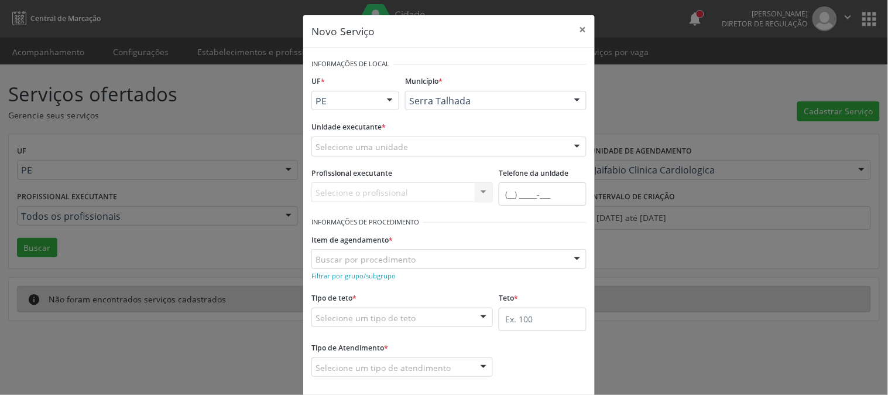
click at [495, 148] on div "Selecione uma unidade" at bounding box center [449, 146] width 275 height 20
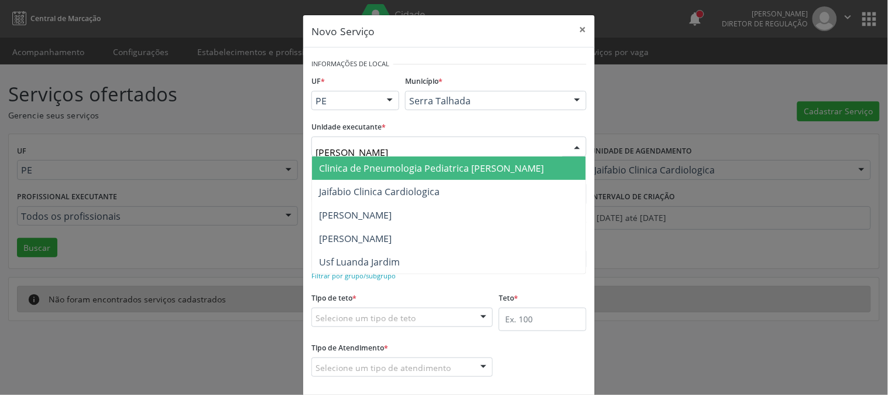
type input "JAI"
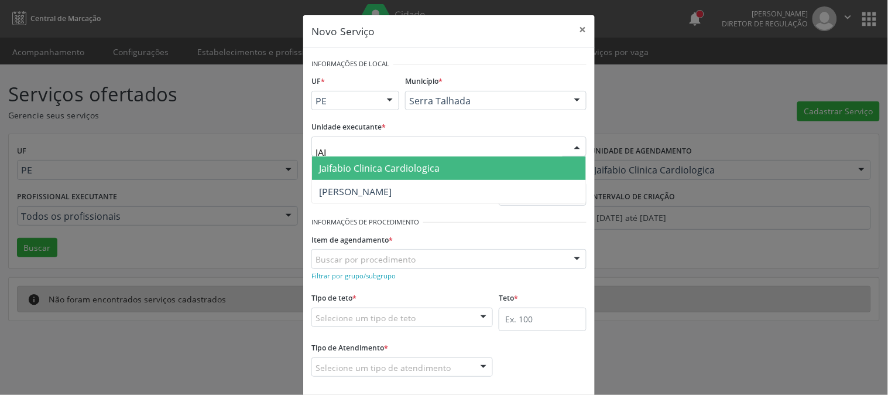
click at [478, 168] on span "Jaifabio Clinica Cardiologica" at bounding box center [449, 167] width 274 height 23
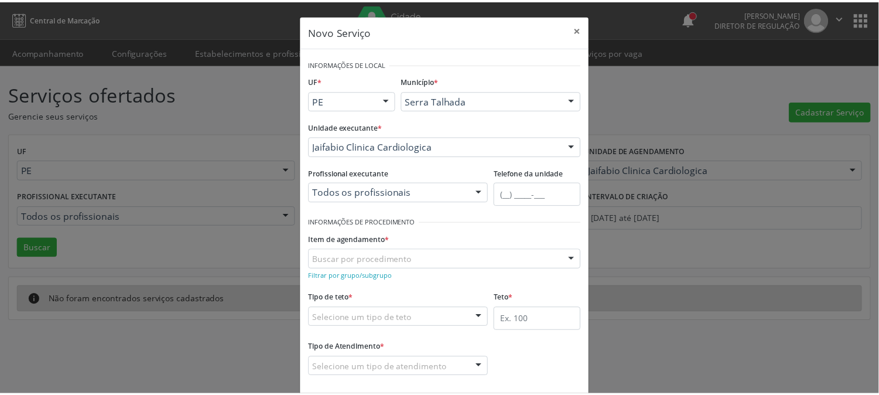
scroll to position [57, 0]
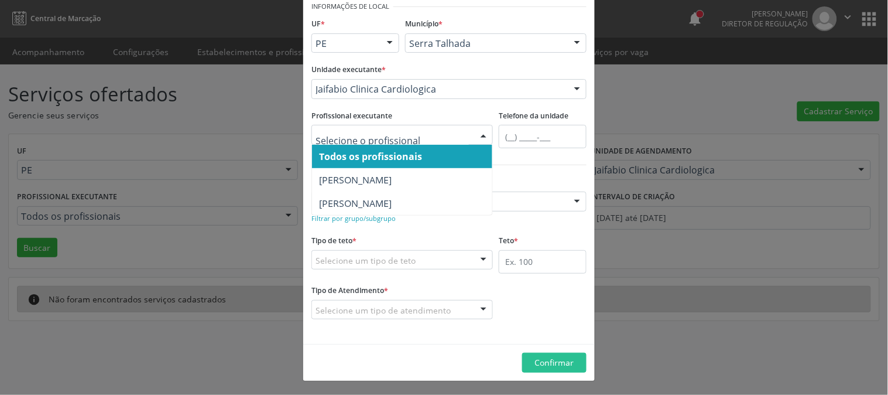
click at [475, 133] on div at bounding box center [484, 135] width 18 height 20
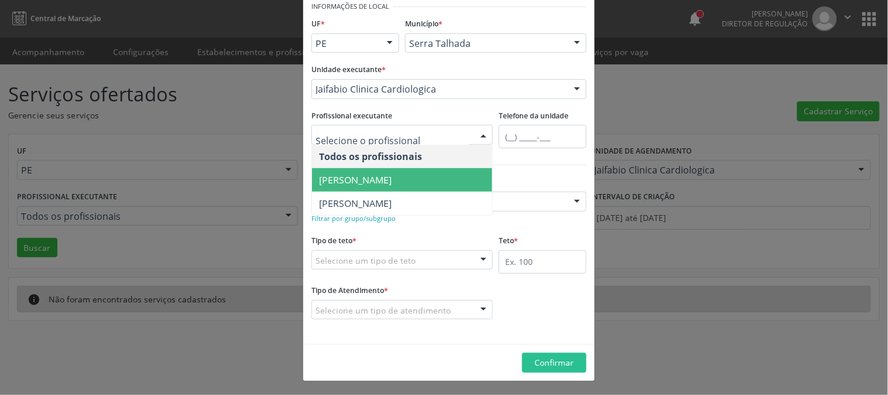
click at [460, 170] on span "[PERSON_NAME]" at bounding box center [402, 179] width 180 height 23
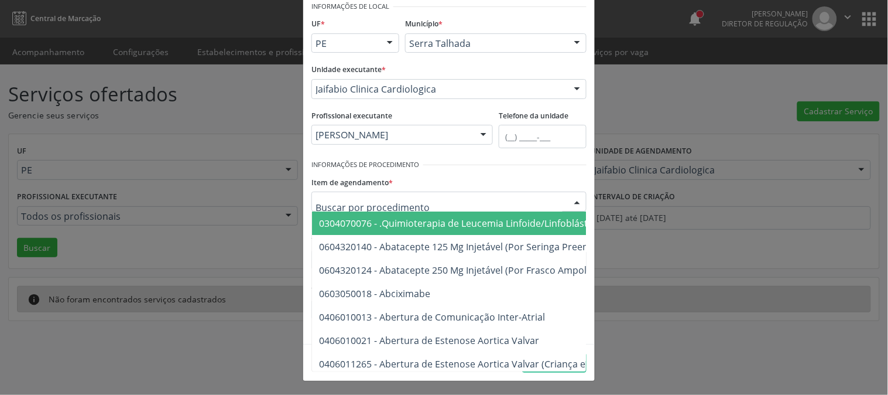
click at [450, 199] on div at bounding box center [449, 201] width 275 height 20
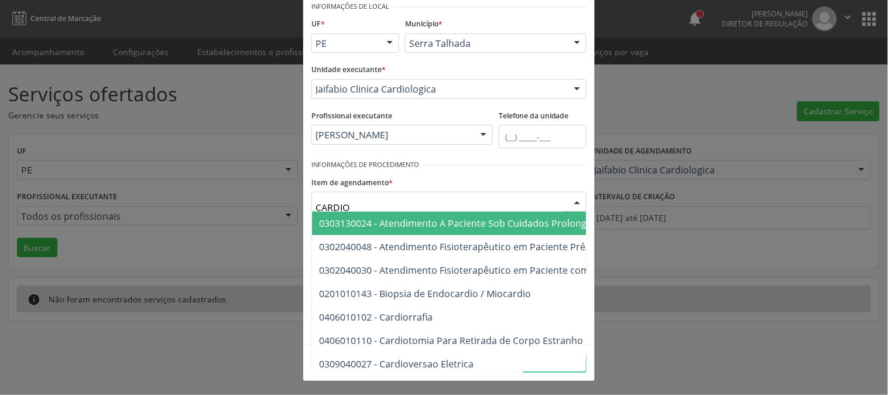
type input "CARDIOL"
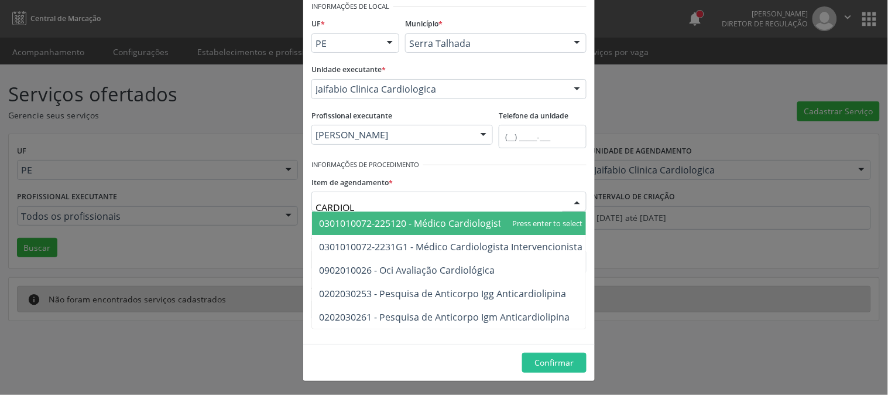
click at [449, 219] on span "0301010072-225120 - Médico Cardiologista" at bounding box center [413, 223] width 188 height 13
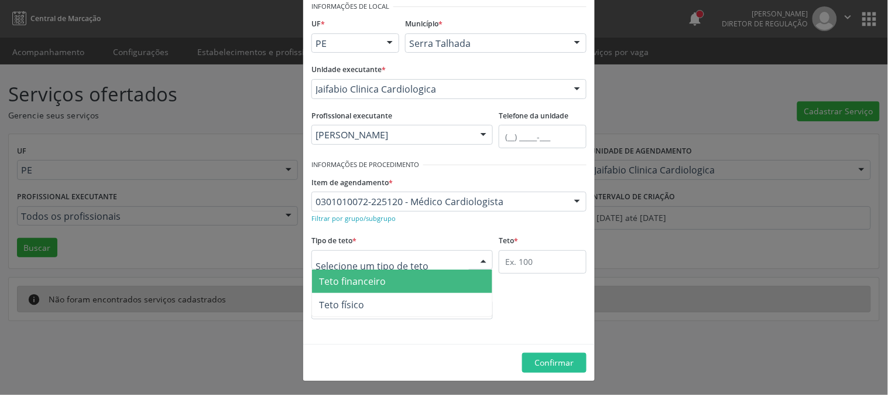
click at [447, 256] on div at bounding box center [403, 260] width 182 height 20
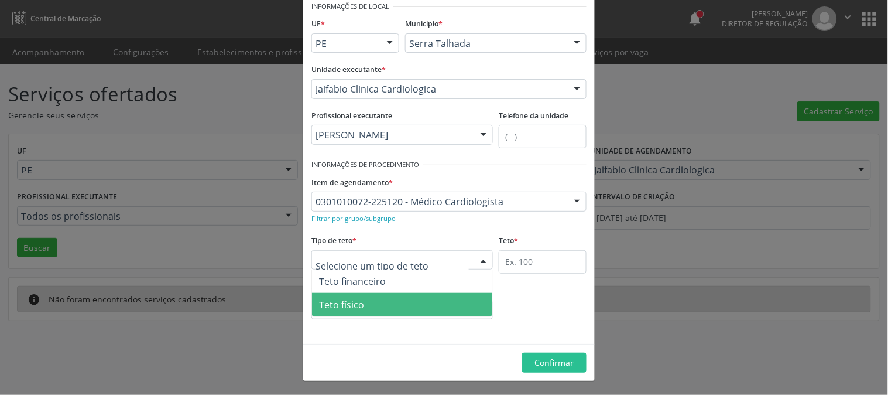
click at [406, 306] on span "Teto físico" at bounding box center [402, 304] width 180 height 23
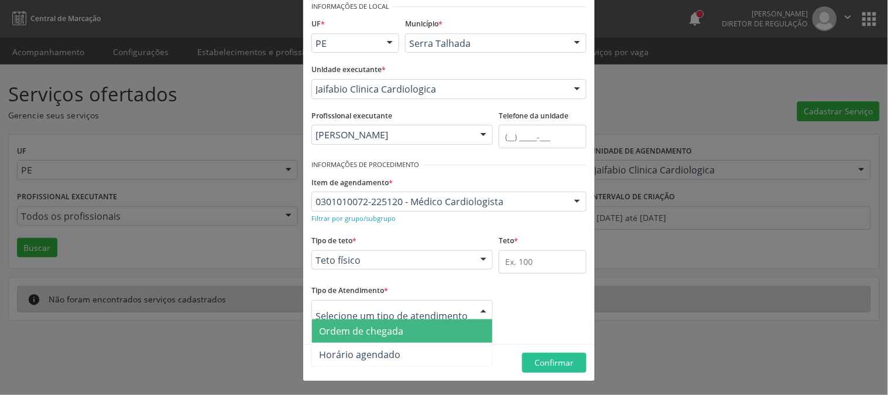
click at [420, 324] on span "Ordem de chegada" at bounding box center [402, 330] width 180 height 23
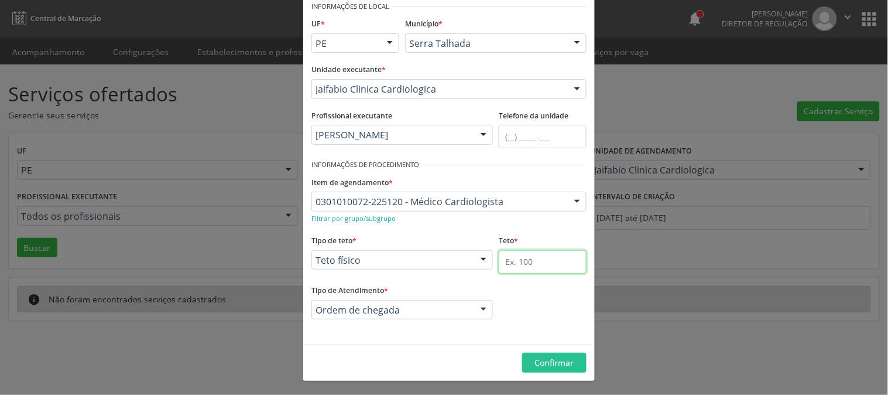
click at [512, 261] on input "text" at bounding box center [543, 261] width 88 height 23
type input "15"
click at [542, 362] on span "Confirmar" at bounding box center [554, 362] width 39 height 11
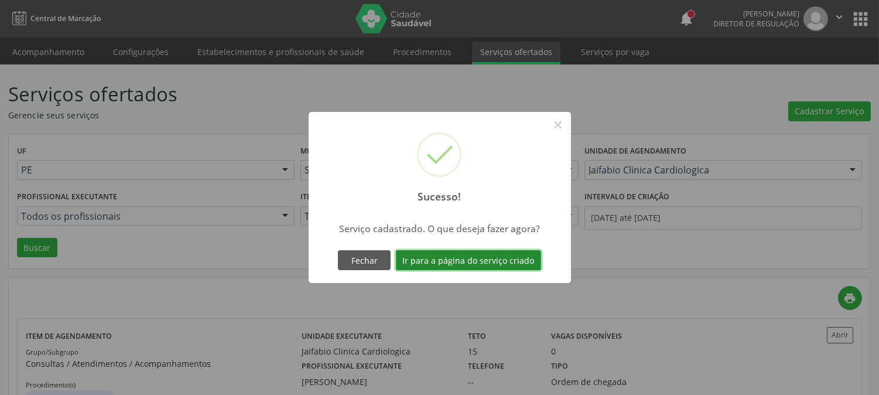
click at [479, 262] on button "Ir para a página do serviço criado" at bounding box center [468, 260] width 145 height 20
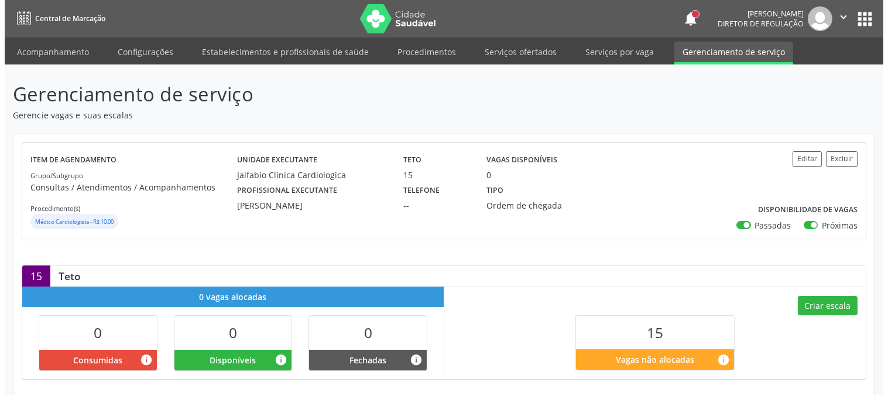
scroll to position [116, 0]
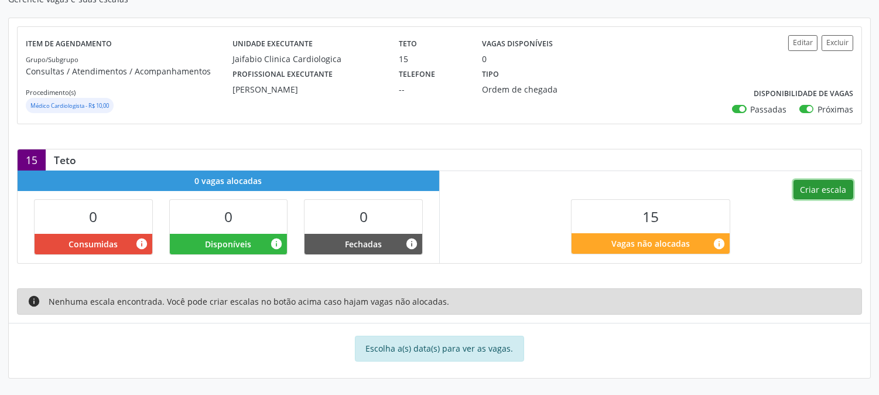
click at [844, 183] on button "Criar escala" at bounding box center [823, 190] width 60 height 20
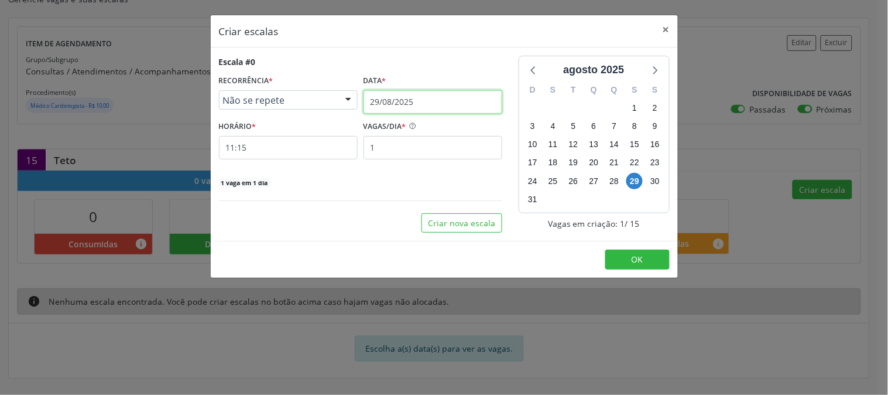
click at [468, 100] on input "29/08/2025" at bounding box center [433, 101] width 139 height 23
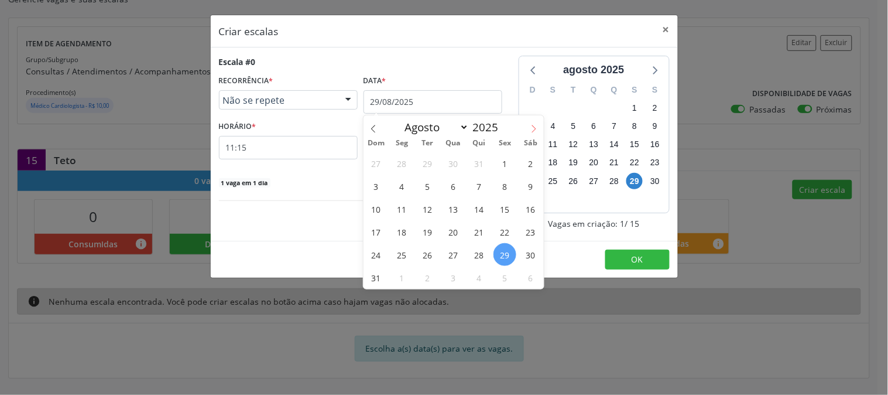
click at [538, 122] on span at bounding box center [534, 125] width 20 height 20
select select "8"
click at [403, 207] on span "15" at bounding box center [402, 208] width 23 height 23
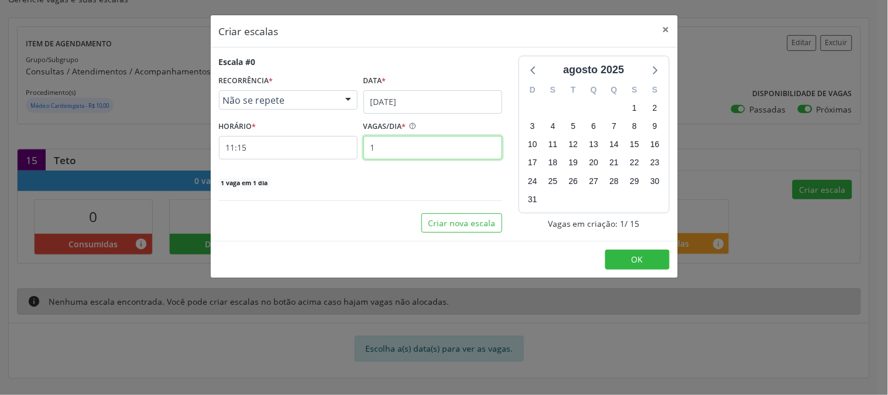
click at [391, 145] on input "1" at bounding box center [433, 147] width 139 height 23
type input "15"
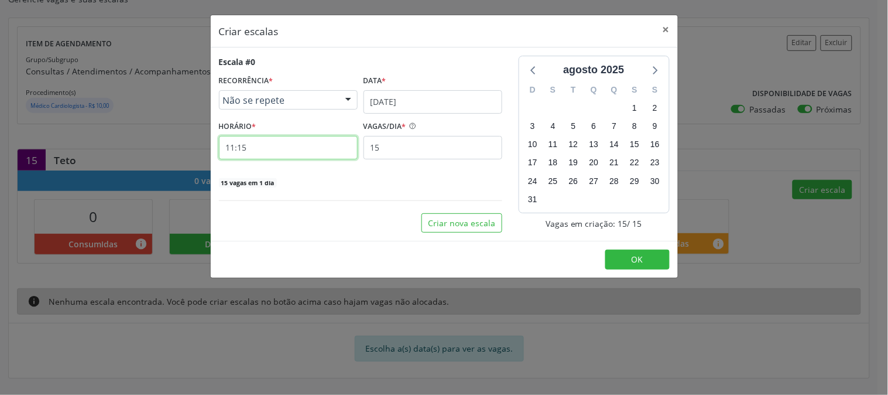
click at [306, 149] on input "11:15" at bounding box center [288, 147] width 139 height 23
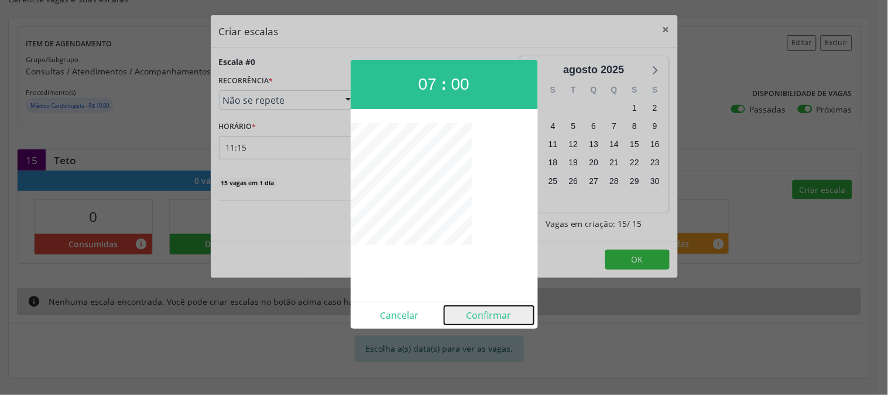
click at [481, 314] on button "Confirmar" at bounding box center [489, 315] width 90 height 19
type input "07:00"
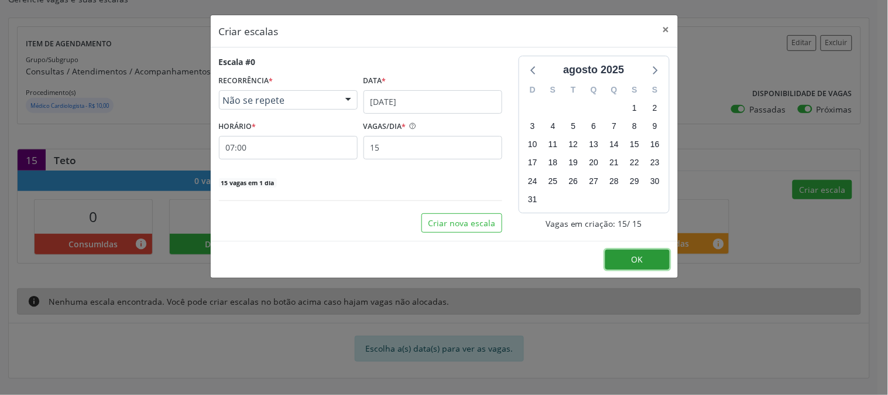
click at [621, 254] on button "OK" at bounding box center [638, 259] width 64 height 20
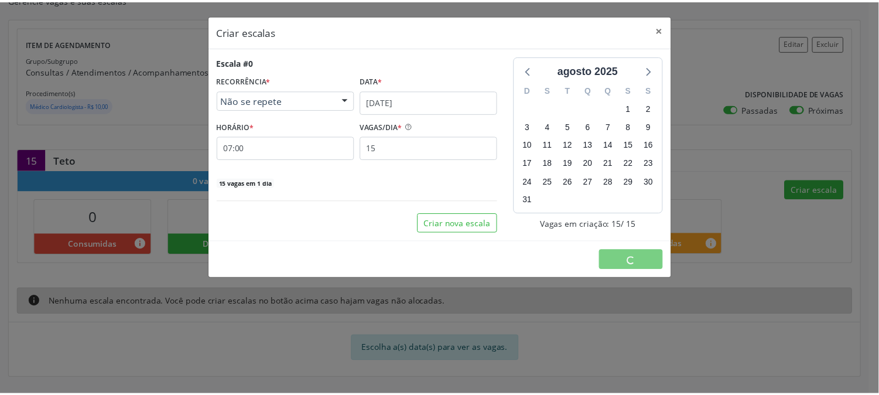
scroll to position [0, 0]
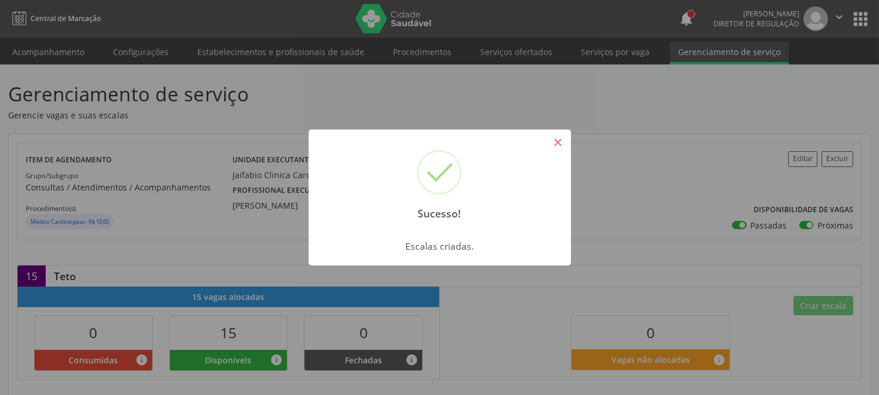
click at [557, 143] on button "×" at bounding box center [558, 142] width 20 height 20
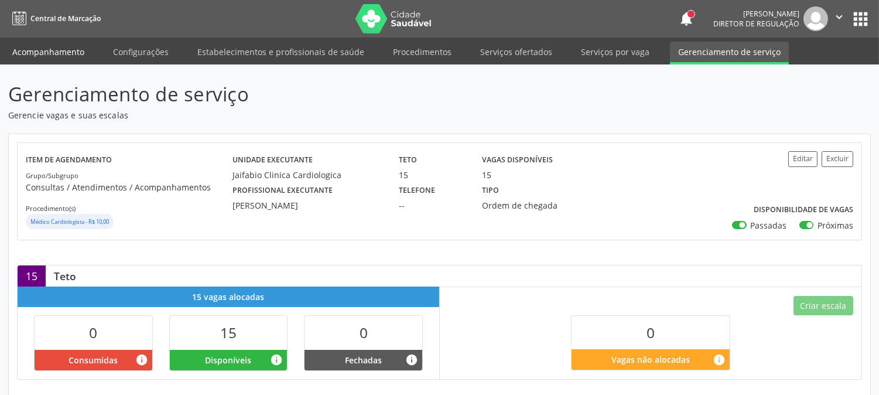
click at [41, 47] on link "Acompanhamento" at bounding box center [48, 52] width 88 height 20
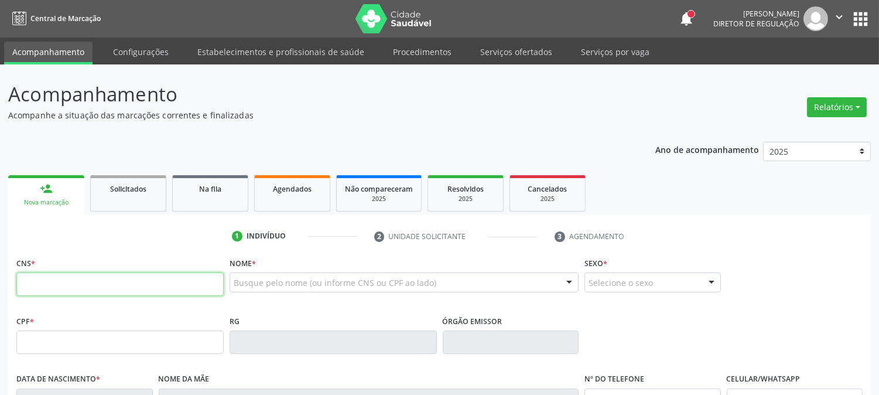
click at [85, 283] on input "text" at bounding box center [119, 283] width 207 height 23
paste input "704 7045 4845 2940"
type input "704 7045 4845 2940"
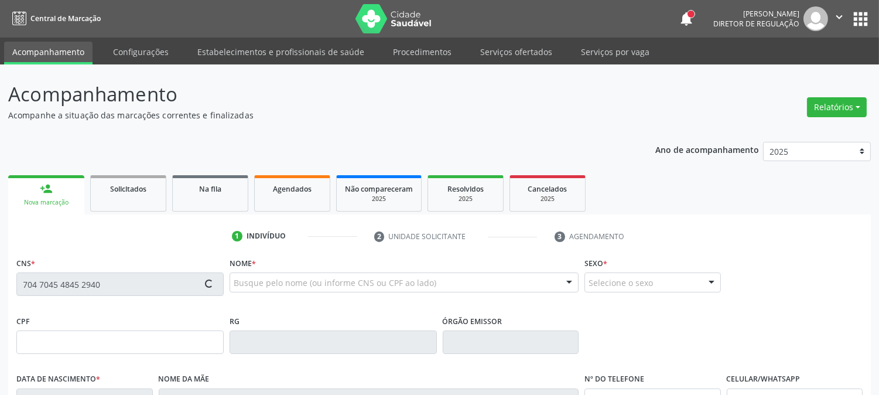
type input "16[DATE]"
type input "[PERSON_NAME]"
type input "[PHONE_NUMBER]"
type input "029.641.444-19"
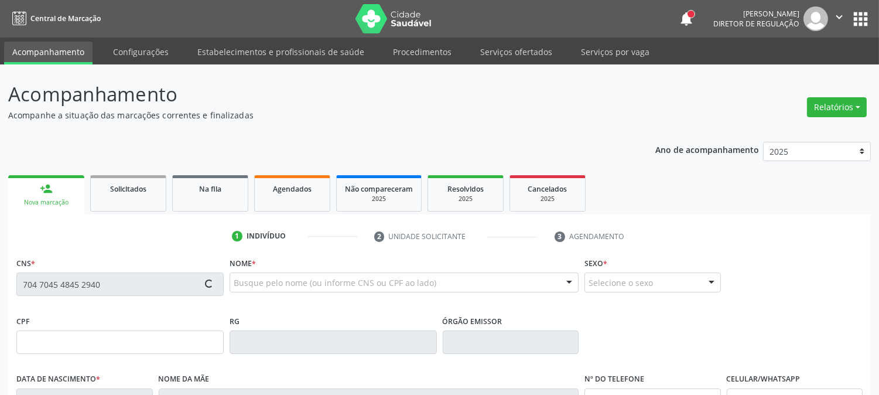
type input "63"
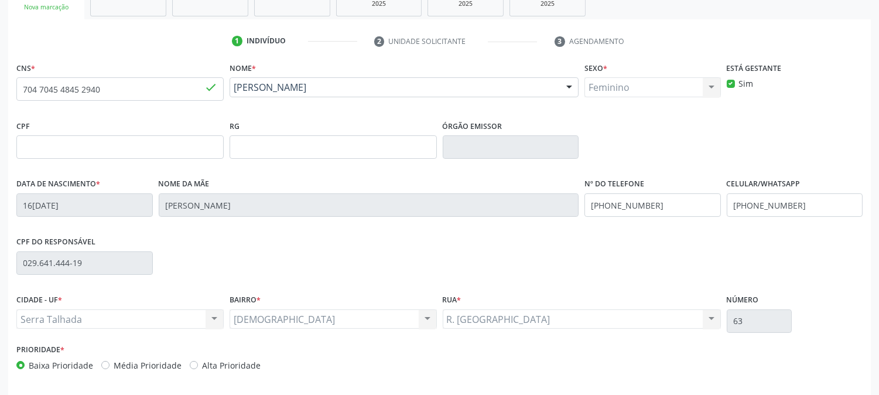
scroll to position [239, 0]
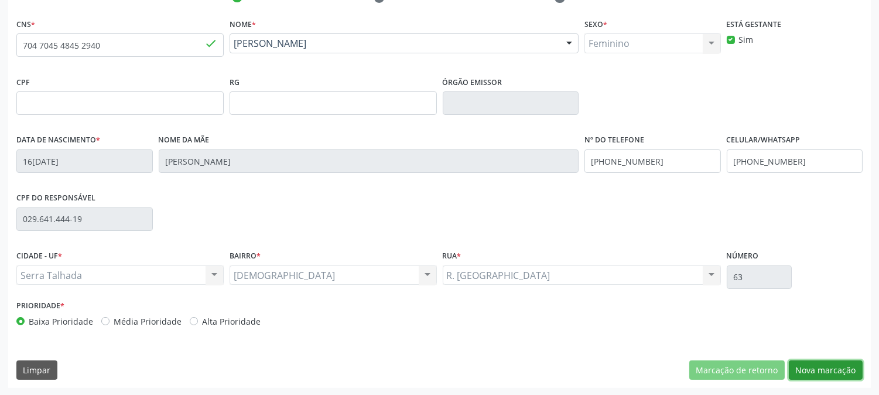
click at [817, 375] on button "Nova marcação" at bounding box center [826, 370] width 74 height 20
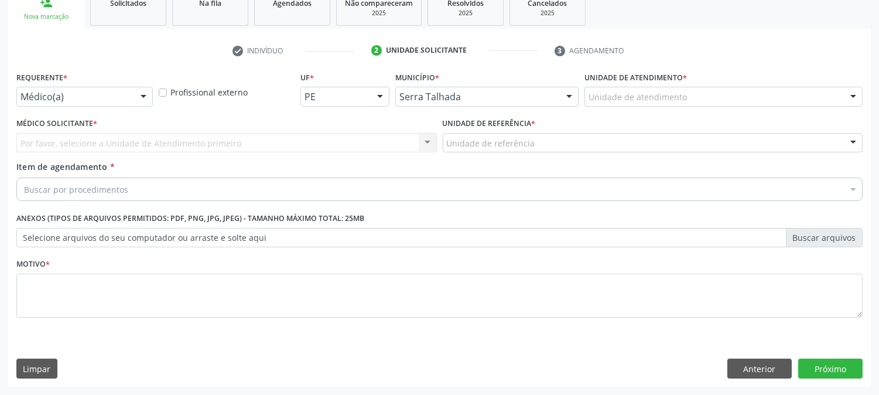
scroll to position [185, 0]
click at [126, 87] on div "Médico(a)" at bounding box center [84, 97] width 136 height 20
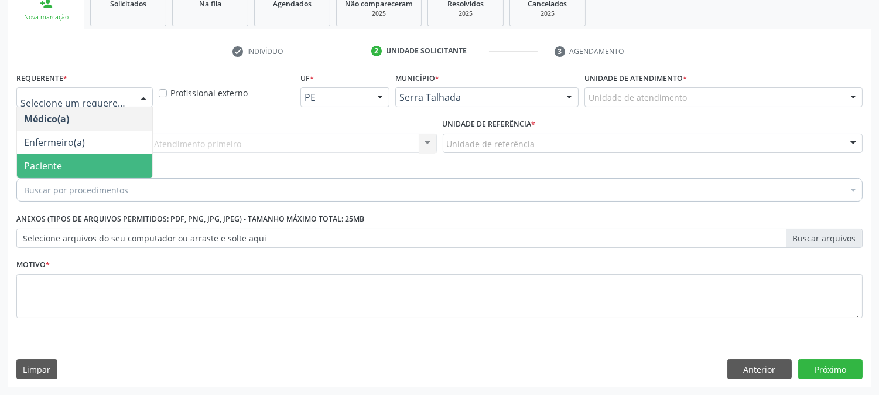
click at [117, 159] on span "Paciente" at bounding box center [84, 165] width 135 height 23
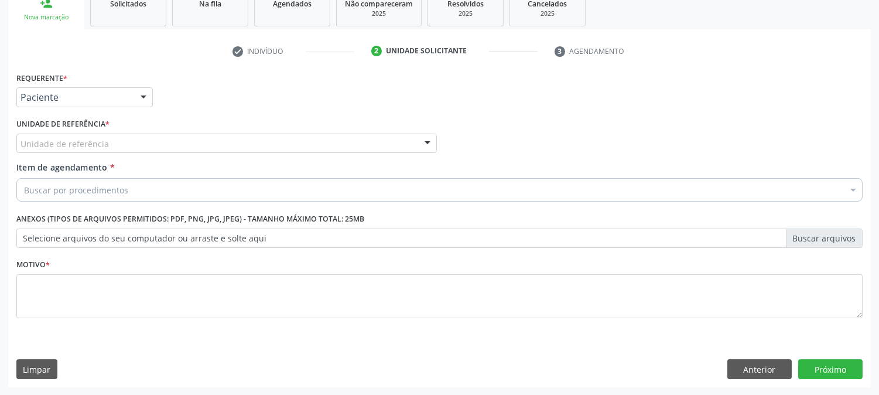
click at [137, 136] on div "Unidade de referência" at bounding box center [226, 144] width 420 height 20
drag, startPoint x: 88, startPoint y: 146, endPoint x: 0, endPoint y: 148, distance: 88.4
click at [0, 148] on div "Acompanhamento Acompanhe a situação das marcações correntes e finalizadas Relat…" at bounding box center [439, 137] width 879 height 516
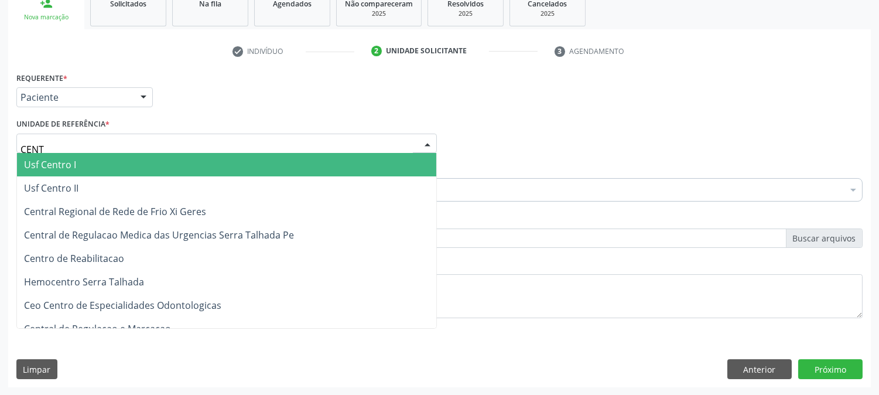
type input "CENTR"
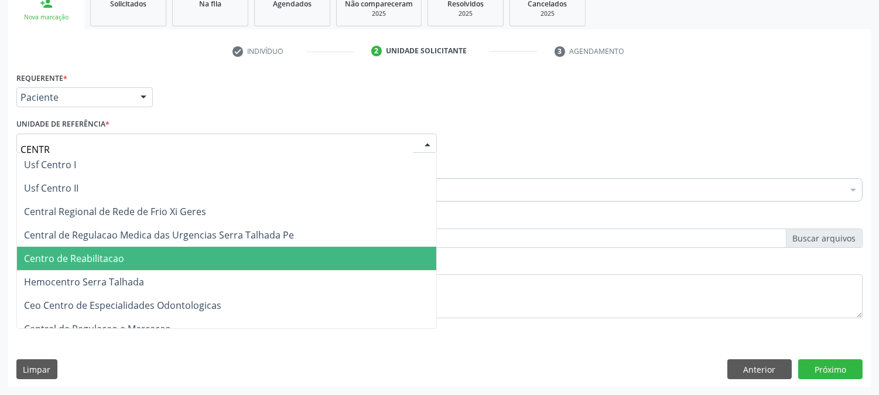
click at [74, 268] on span "Centro de Reabilitacao" at bounding box center [226, 258] width 419 height 23
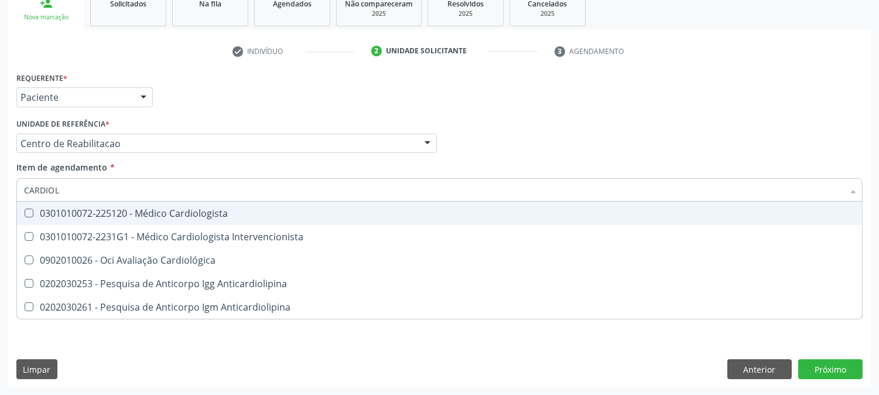
type input "CARDIOLO"
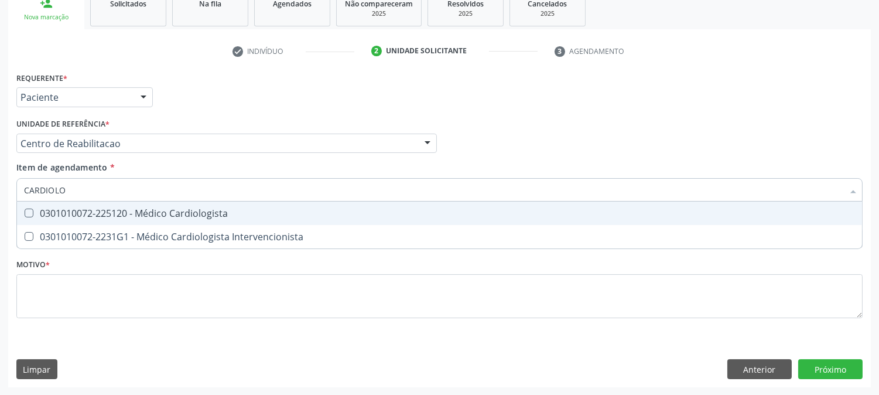
click at [78, 212] on div "0301010072-225120 - Médico Cardiologista" at bounding box center [439, 212] width 831 height 9
checkbox Cardiologista "true"
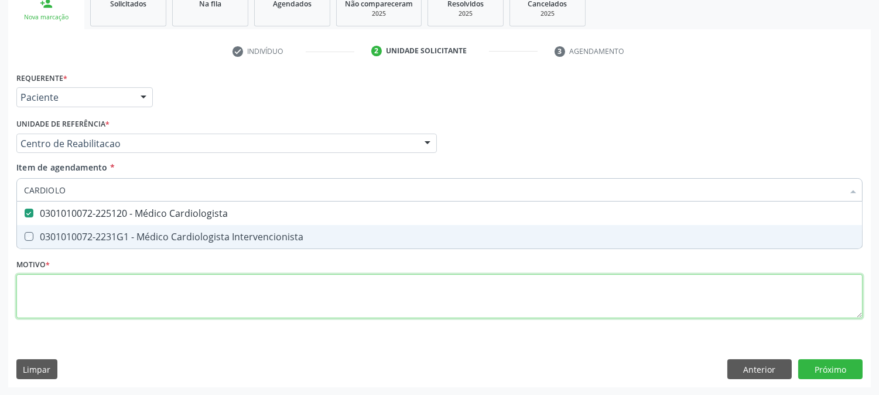
click at [83, 285] on div "Requerente * Paciente Médico(a) Enfermeiro(a) Paciente Nenhum resultado encontr…" at bounding box center [439, 201] width 846 height 265
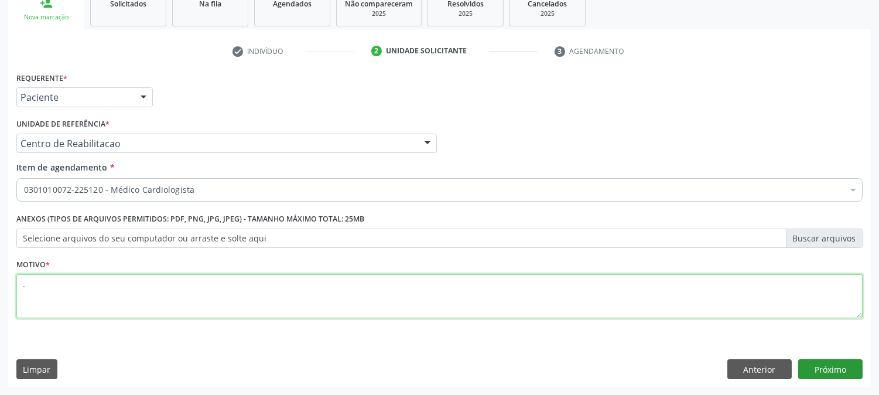
type textarea "."
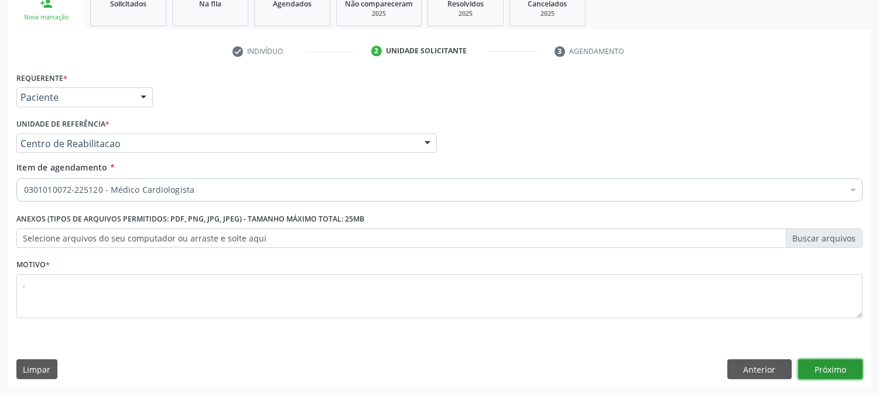
click at [852, 362] on button "Próximo" at bounding box center [830, 369] width 64 height 20
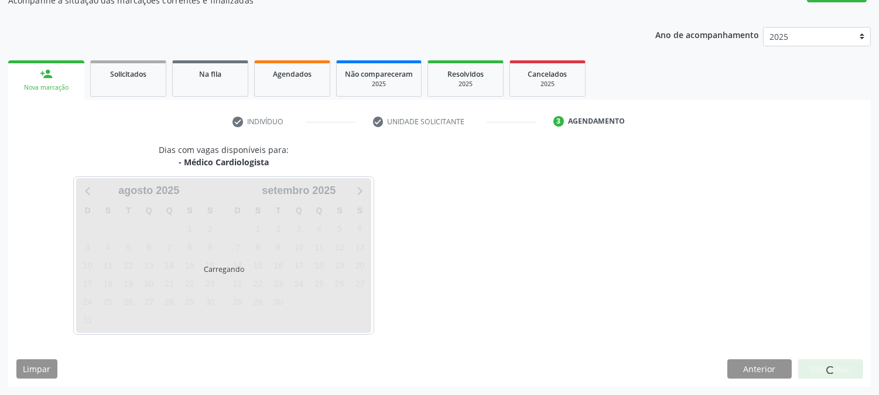
scroll to position [114, 0]
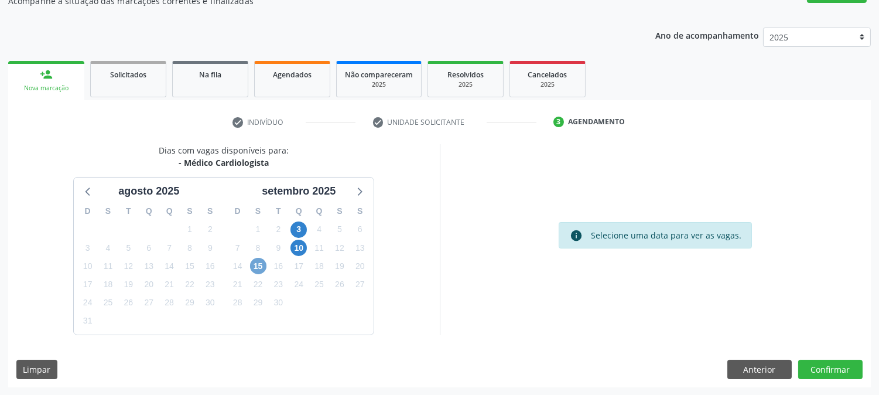
click at [256, 258] on span "15" at bounding box center [258, 266] width 16 height 16
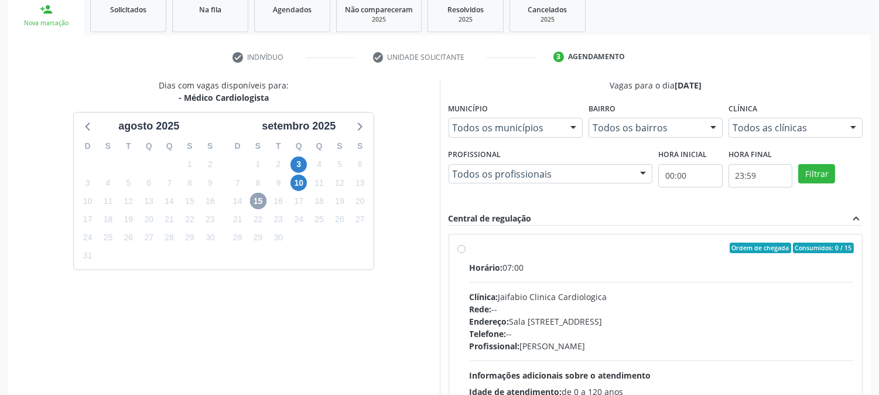
scroll to position [283, 0]
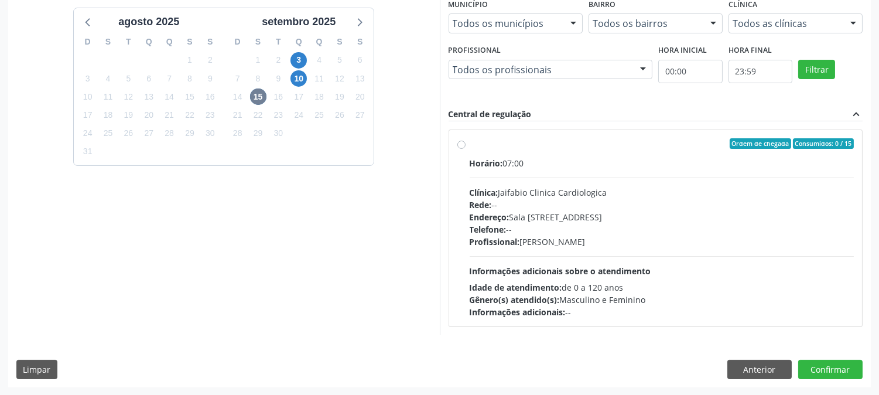
click at [753, 227] on div "Telefone: --" at bounding box center [662, 229] width 385 height 12
click at [466, 149] on input "Ordem de chegada Consumidos: 0 / 15 Horário: 07:00 Clínica: Jaifabio Clinica Ca…" at bounding box center [461, 143] width 8 height 11
radio input "true"
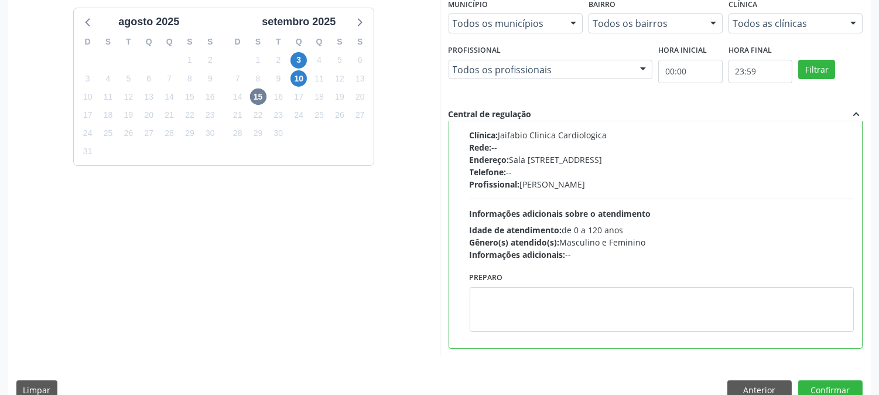
scroll to position [305, 0]
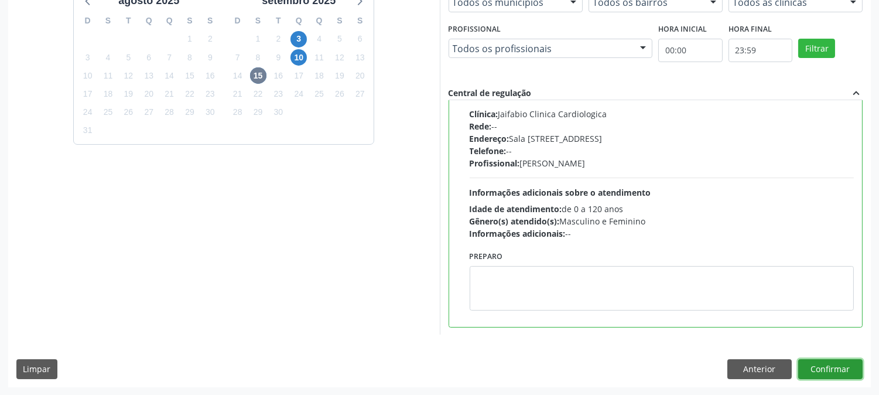
click at [820, 364] on button "Confirmar" at bounding box center [830, 369] width 64 height 20
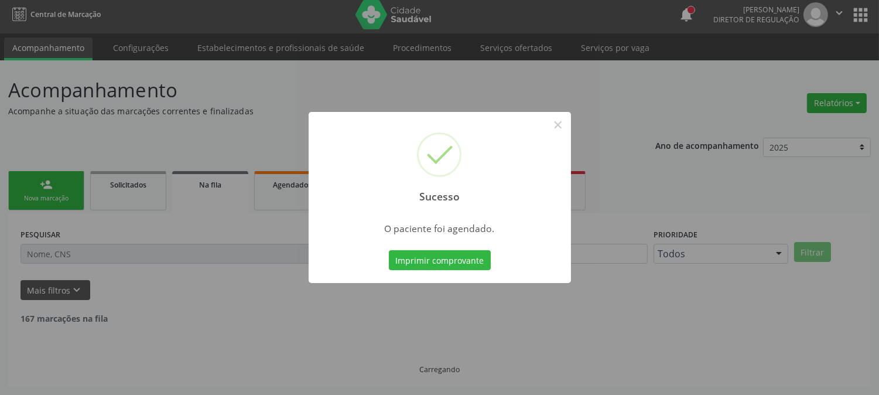
scroll to position [0, 0]
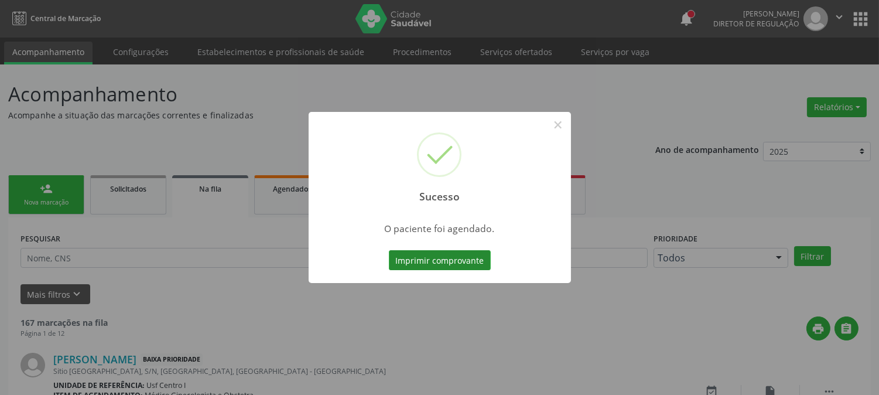
click at [413, 264] on button "Imprimir comprovante" at bounding box center [440, 260] width 102 height 20
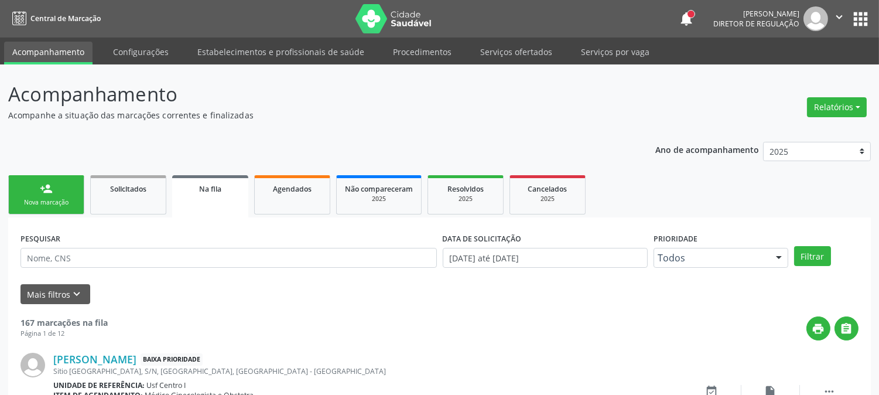
click at [54, 201] on div "Nova marcação" at bounding box center [46, 202] width 59 height 9
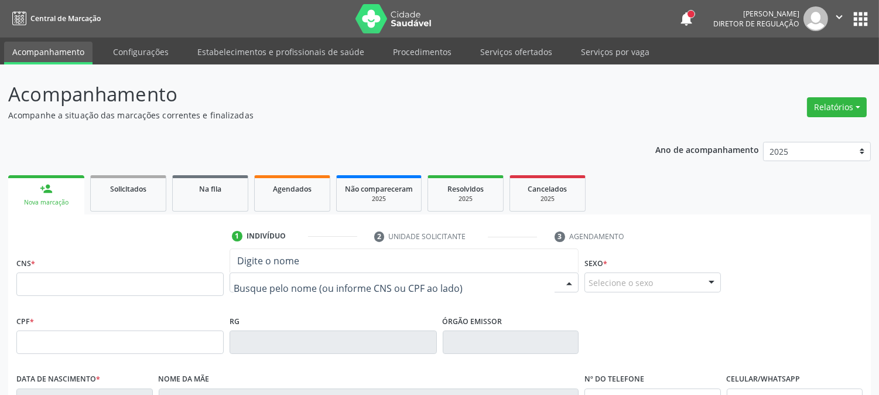
click at [266, 273] on div at bounding box center [404, 282] width 349 height 20
type input "DIOGO LUAN"
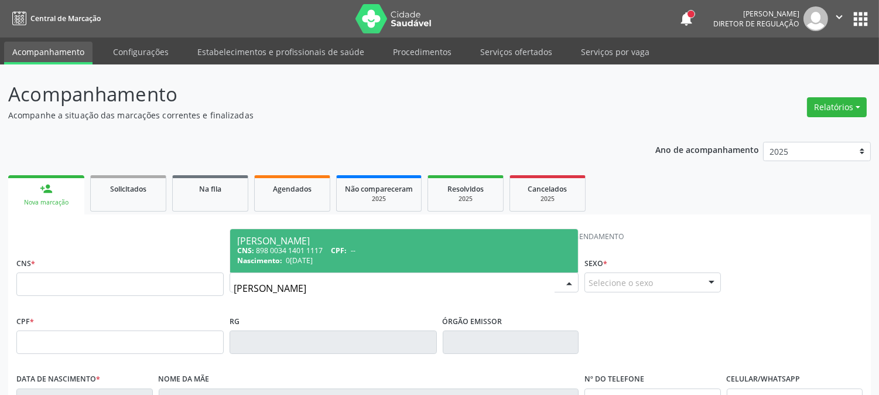
click at [301, 253] on div "CNS: 898 0034 1401 1117 CPF: --" at bounding box center [404, 250] width 334 height 10
type input "898 0034 1401 1117"
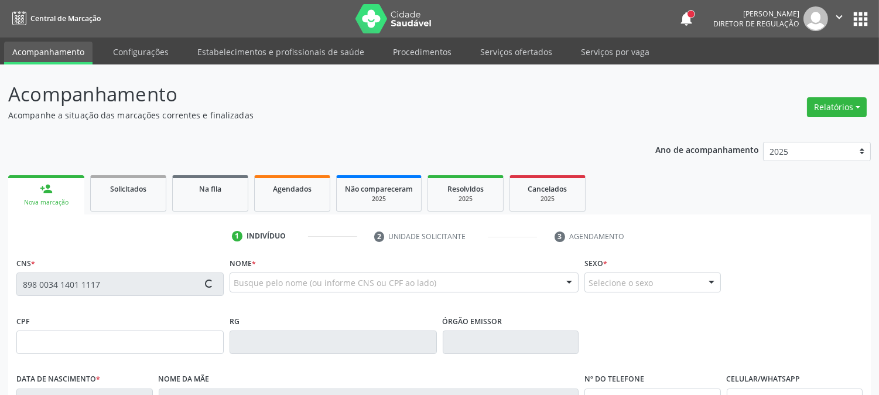
scroll to position [239, 0]
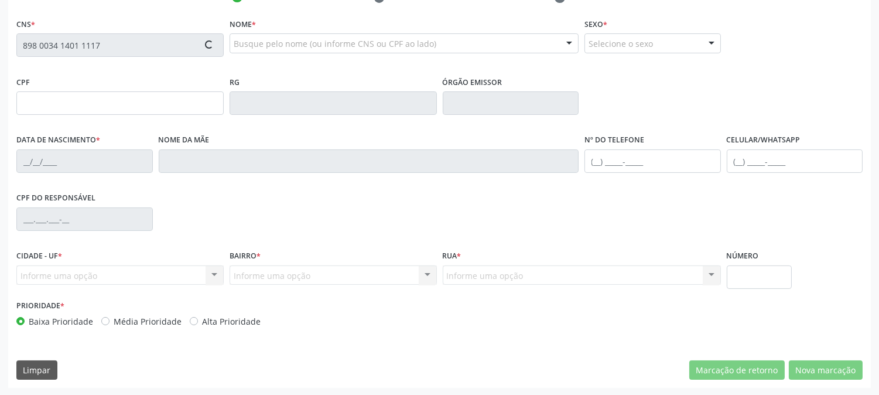
type input "08/11/2010"
type input "Jessica Daniela da Silva"
type input "(87) 99817-8311"
type input "598.095.154-72"
type input "S/N"
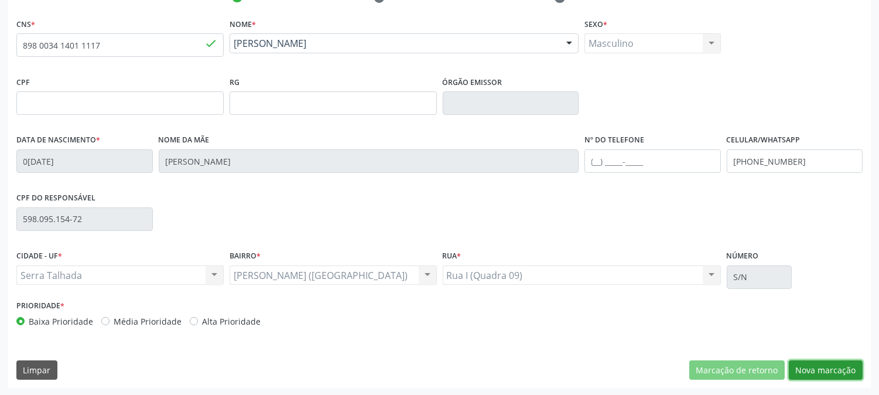
click at [819, 372] on button "Nova marcação" at bounding box center [826, 370] width 74 height 20
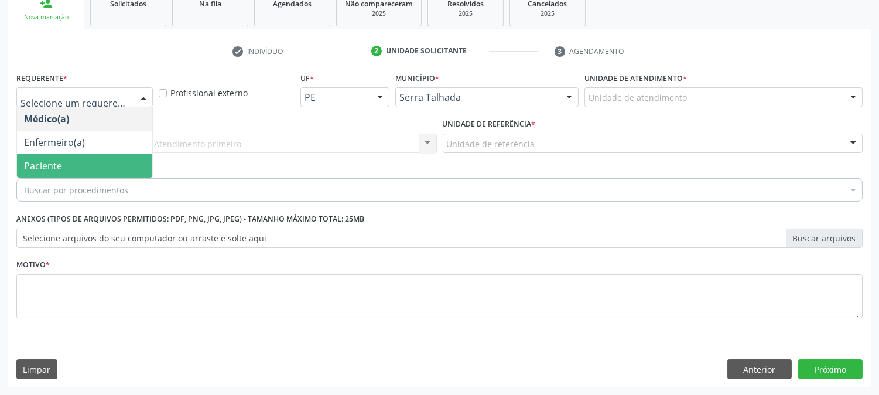
click at [104, 164] on span "Paciente" at bounding box center [84, 165] width 135 height 23
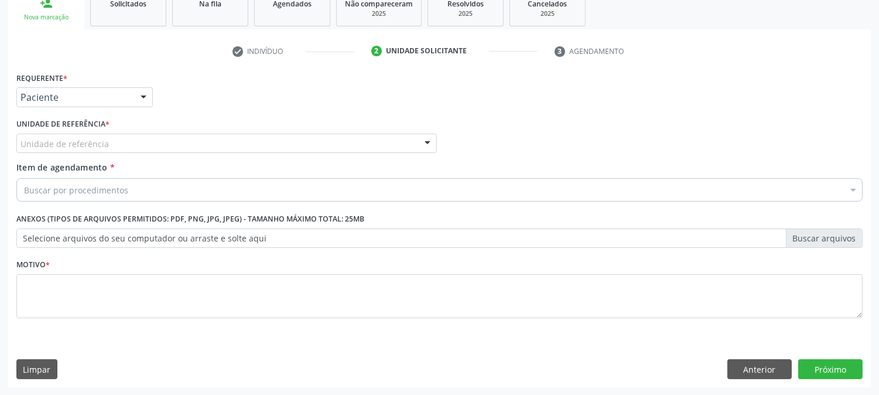
click at [118, 141] on div "Unidade de referência" at bounding box center [226, 144] width 420 height 20
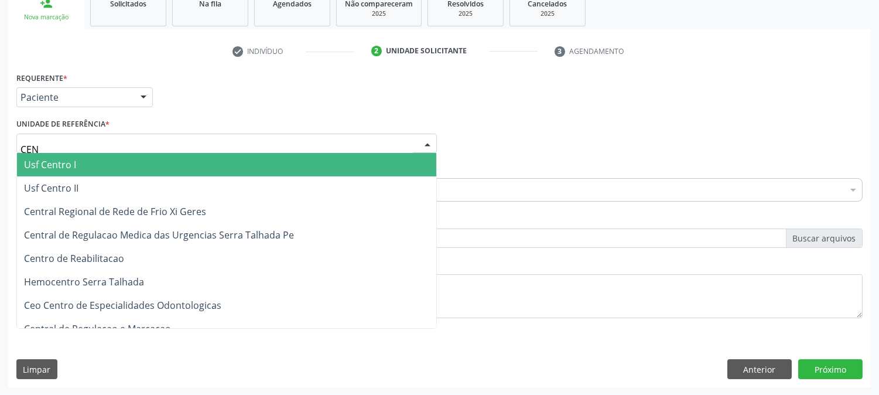
type input "CENT"
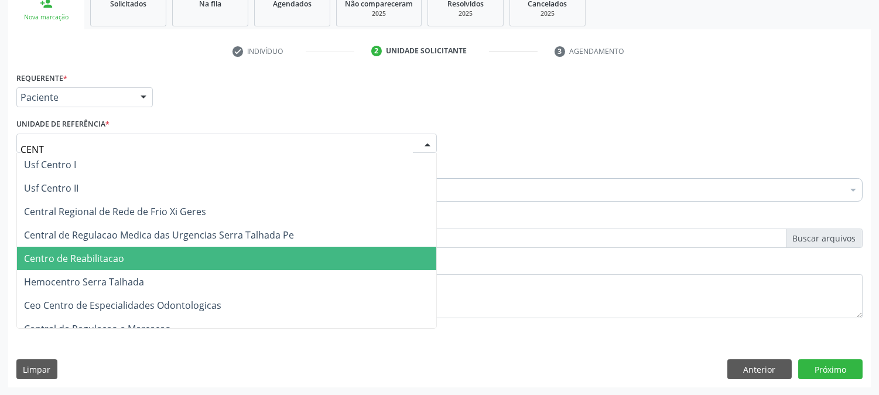
click at [107, 249] on span "Centro de Reabilitacao" at bounding box center [226, 258] width 419 height 23
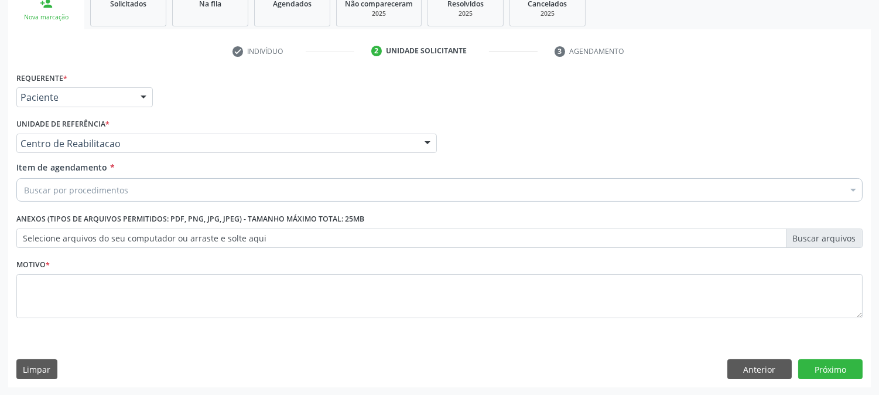
click at [115, 182] on div "Buscar por procedimentos" at bounding box center [439, 189] width 846 height 23
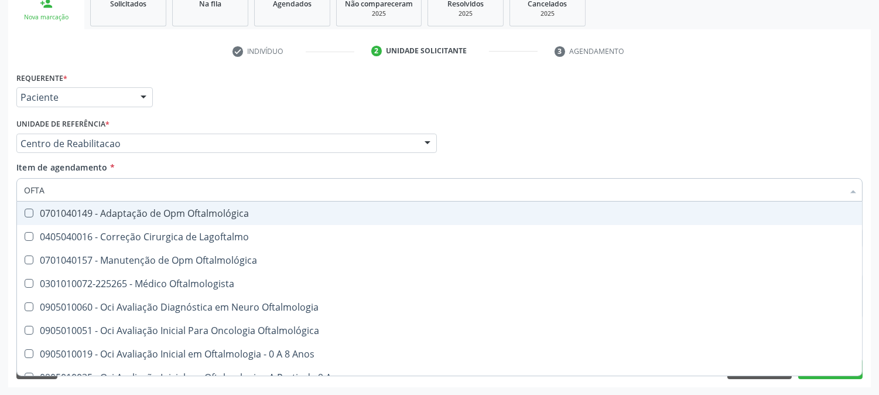
type input "OFTAL"
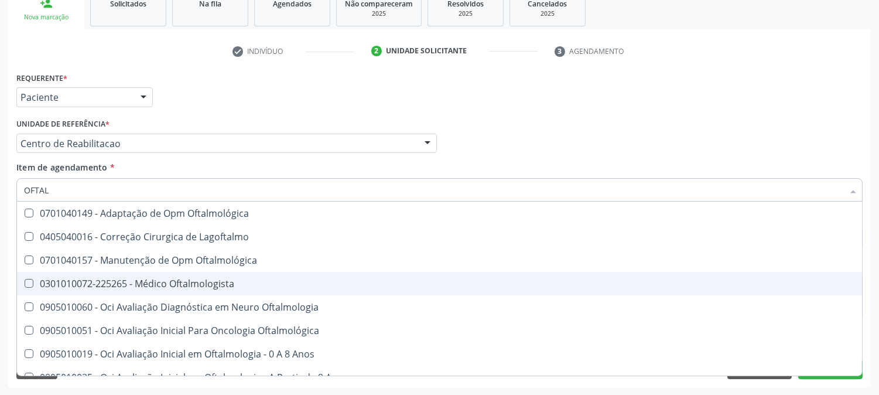
click at [114, 288] on div "0301010072-225265 - Médico Oftalmologista" at bounding box center [439, 283] width 831 height 9
checkbox Oftalmologista "true"
click at [0, 288] on div "Acompanhamento Acompanhe a situação das marcações correntes e finalizadas Relat…" at bounding box center [439, 137] width 879 height 516
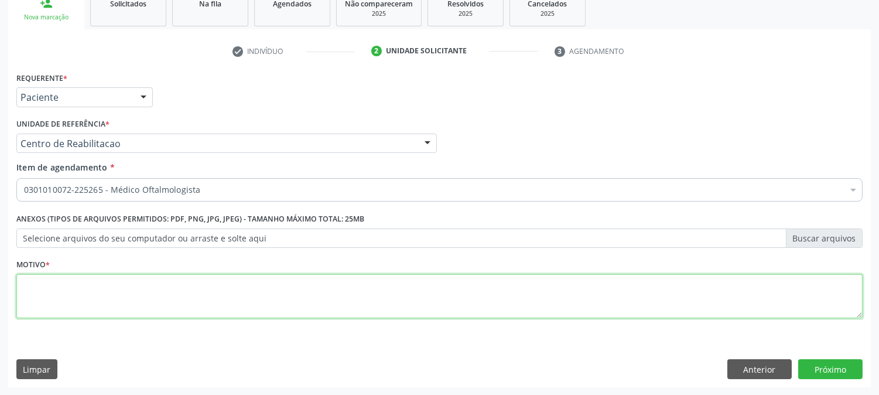
click at [42, 297] on textarea at bounding box center [439, 296] width 846 height 45
type textarea "."
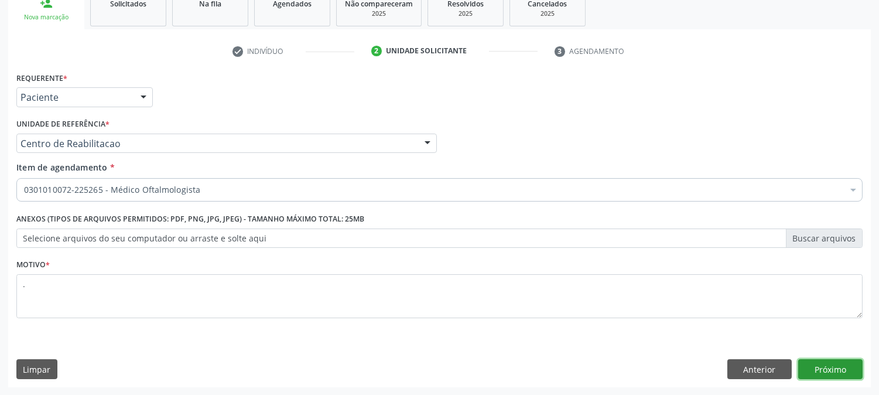
click at [817, 365] on button "Próximo" at bounding box center [830, 369] width 64 height 20
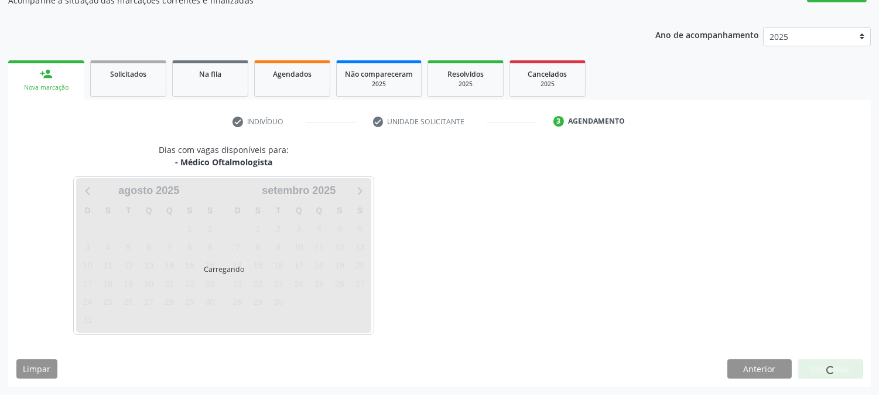
scroll to position [114, 0]
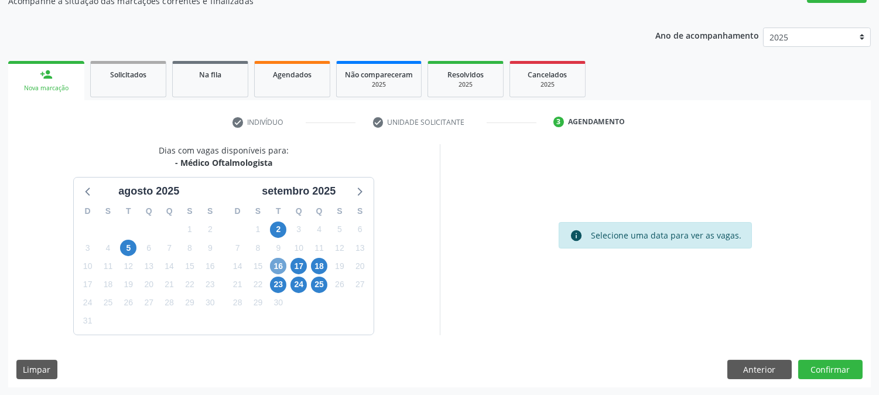
click at [281, 269] on span "16" at bounding box center [278, 266] width 16 height 16
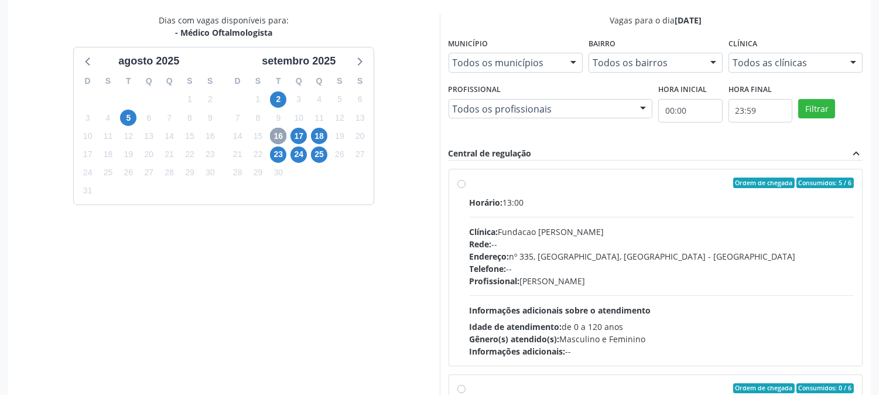
scroll to position [305, 0]
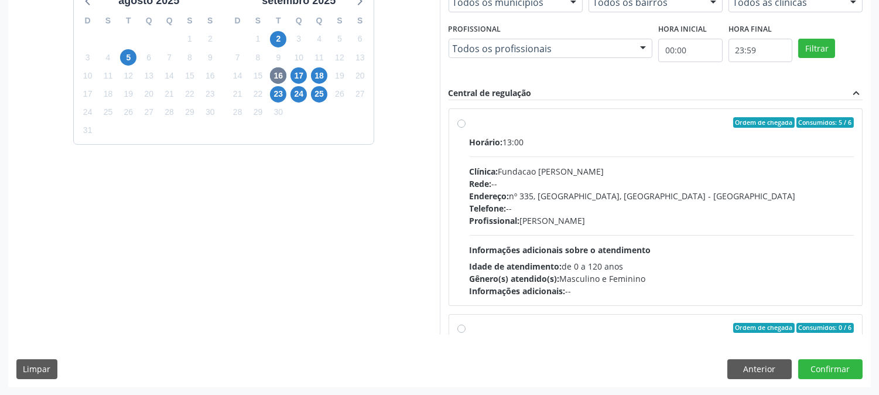
click at [782, 233] on div "Horário: 13:00 Clínica: Fundacao Altino Ventura Rede: -- Endereço: nº 335, Noss…" at bounding box center [662, 216] width 385 height 161
click at [466, 128] on input "Ordem de chegada Consumidos: 5 / 6 Horário: 13:00 Clínica: Fundacao Altino Vent…" at bounding box center [461, 122] width 8 height 11
radio input "true"
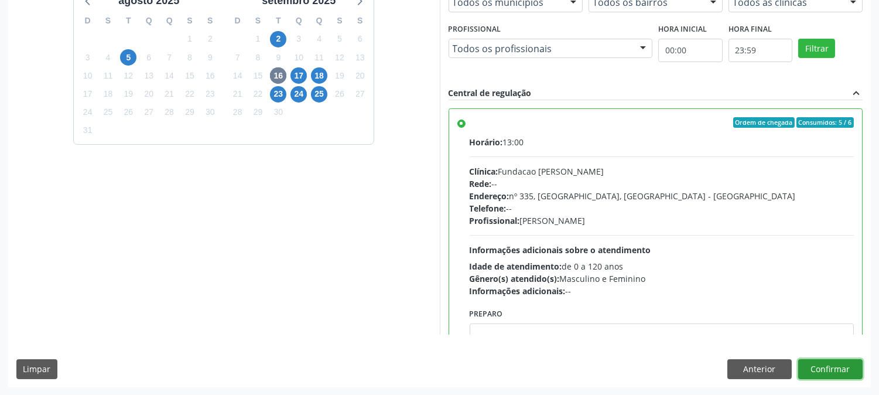
click at [811, 368] on button "Confirmar" at bounding box center [830, 369] width 64 height 20
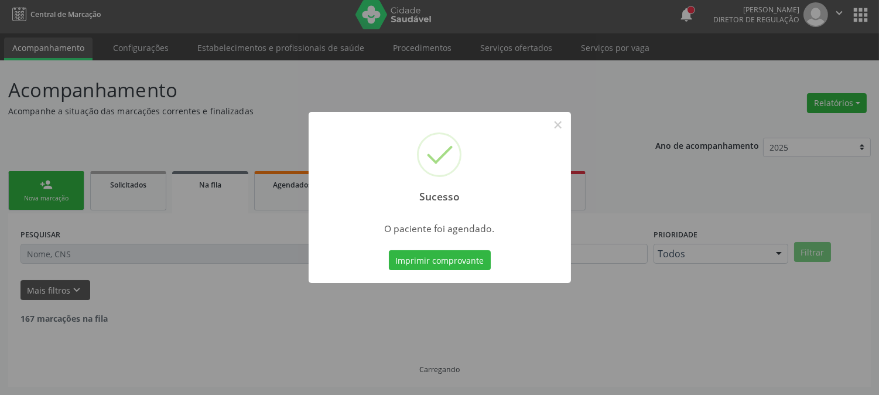
scroll to position [0, 0]
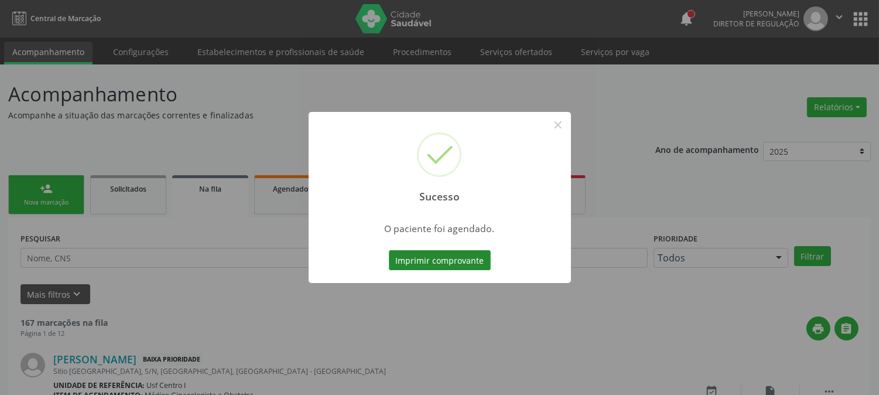
click at [428, 266] on button "Imprimir comprovante" at bounding box center [440, 260] width 102 height 20
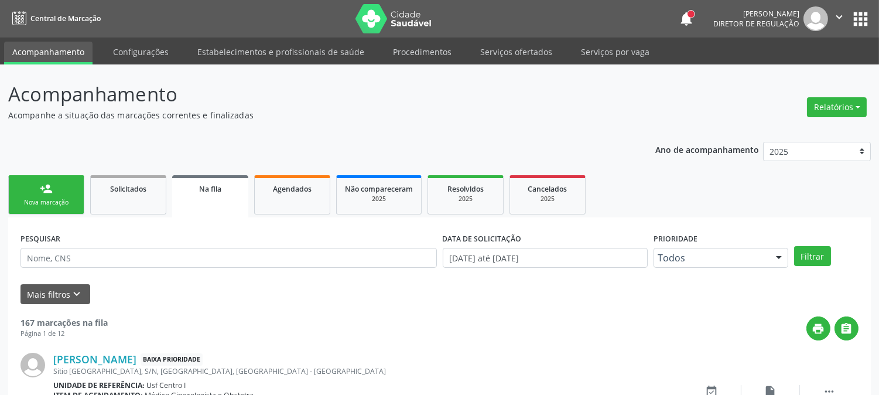
click at [57, 193] on link "person_add Nova marcação" at bounding box center [46, 194] width 76 height 39
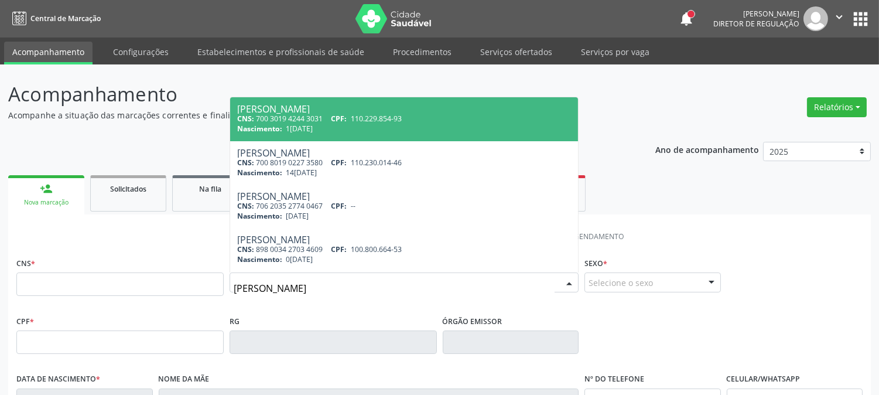
type input "FRANCISCO DE ASSIS PER"
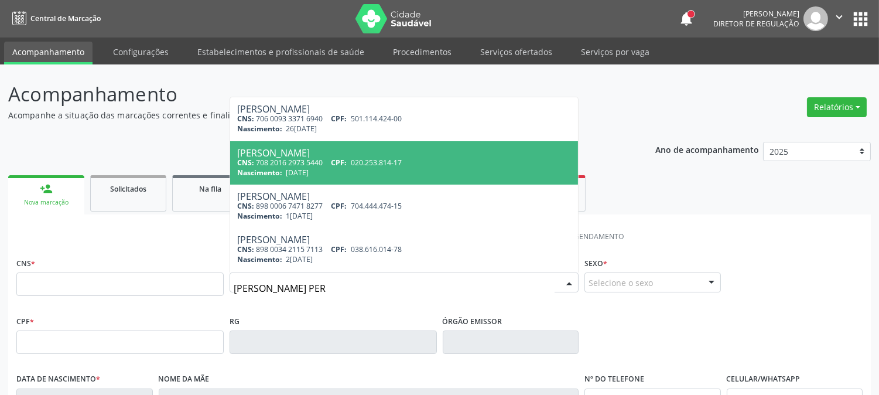
click at [479, 167] on div "Nascimento: 31/05/1975" at bounding box center [404, 172] width 334 height 10
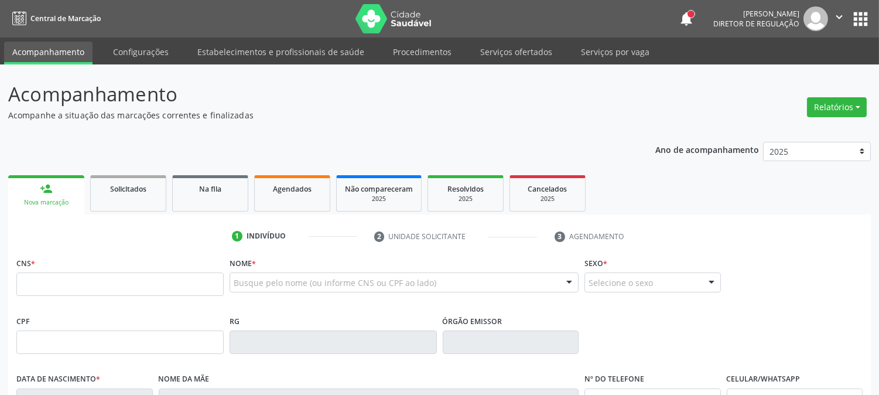
type input "708 2016 2973 5440"
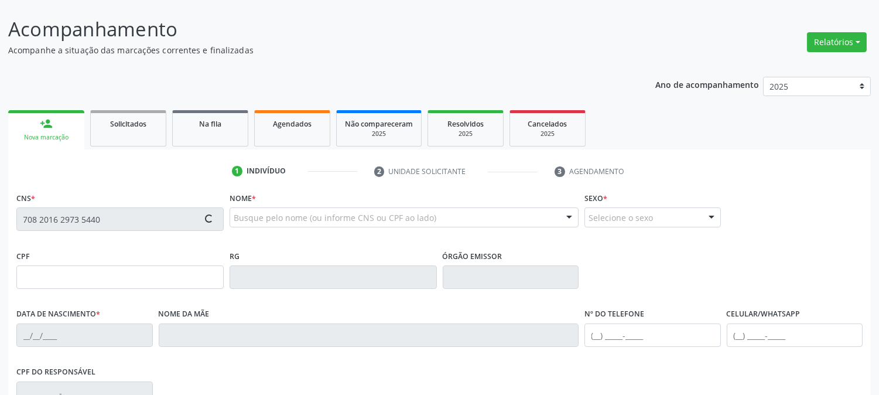
type input "020.253.814-17"
type input "31/05/1975"
type input "Josefa Jeronimo Pereira"
type input "[PHONE_NUMBER]"
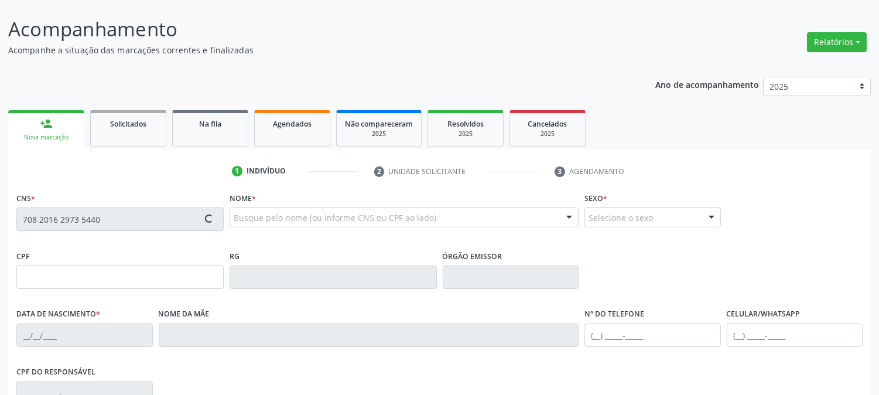
type input "062.344.404-60"
type input "482"
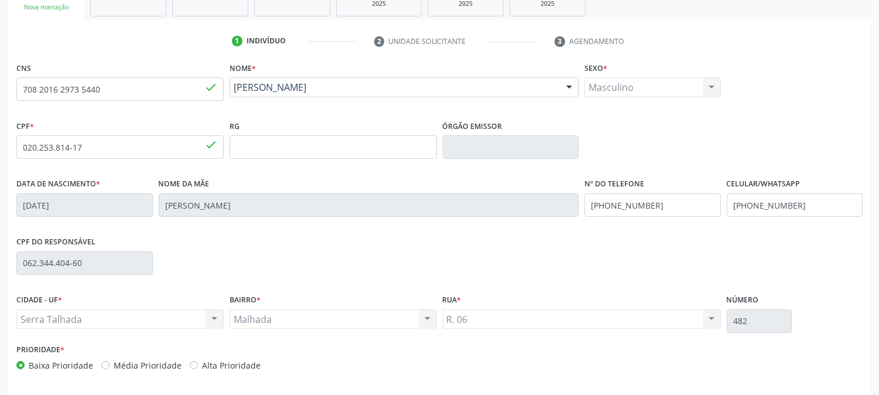
scroll to position [239, 0]
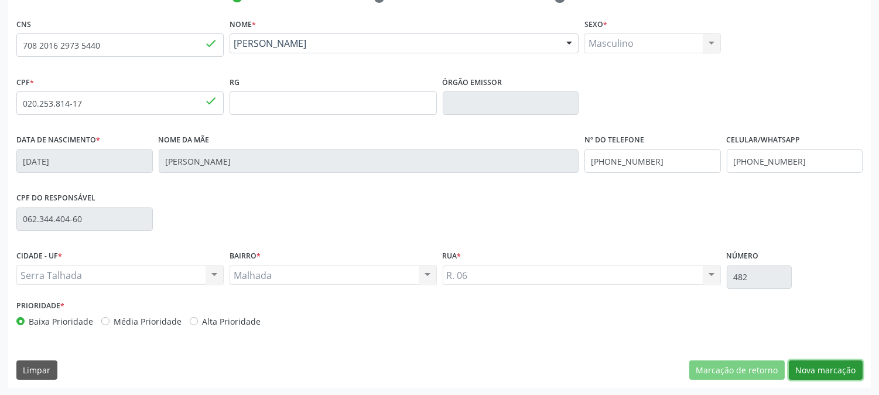
click at [811, 367] on button "Nova marcação" at bounding box center [826, 370] width 74 height 20
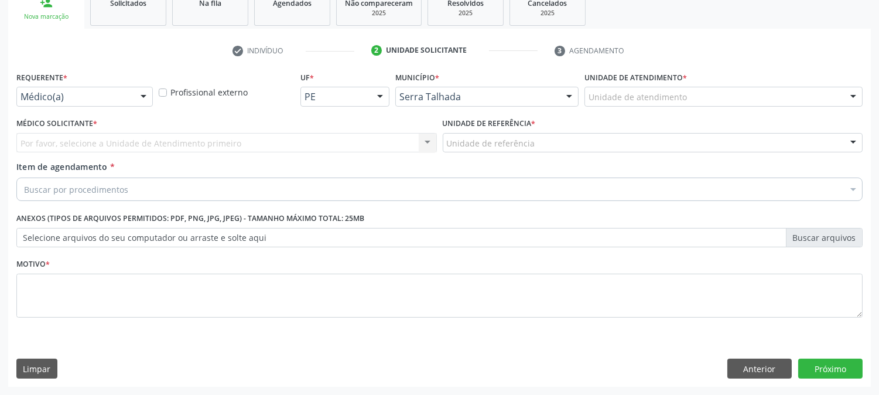
scroll to position [185, 0]
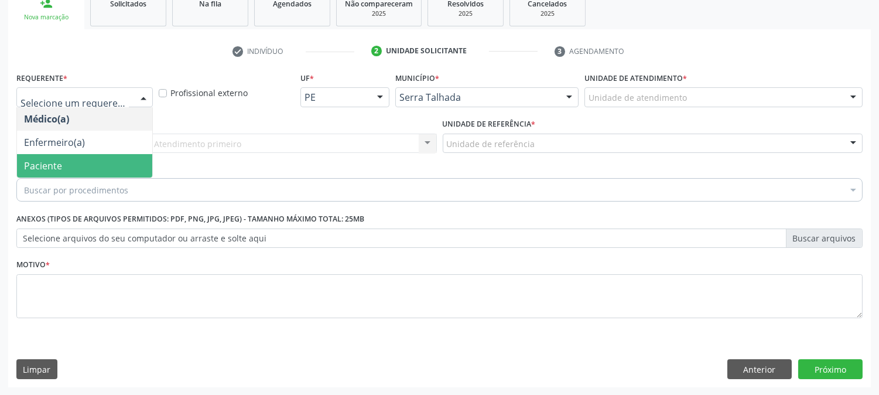
click at [104, 159] on span "Paciente" at bounding box center [84, 165] width 135 height 23
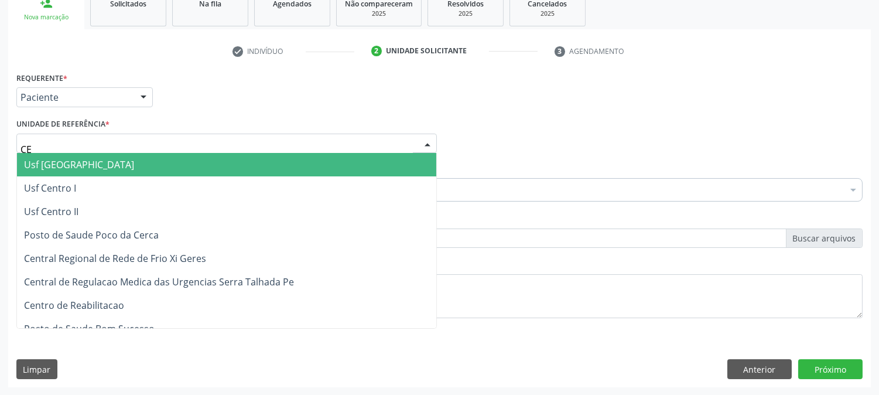
type input "CEN"
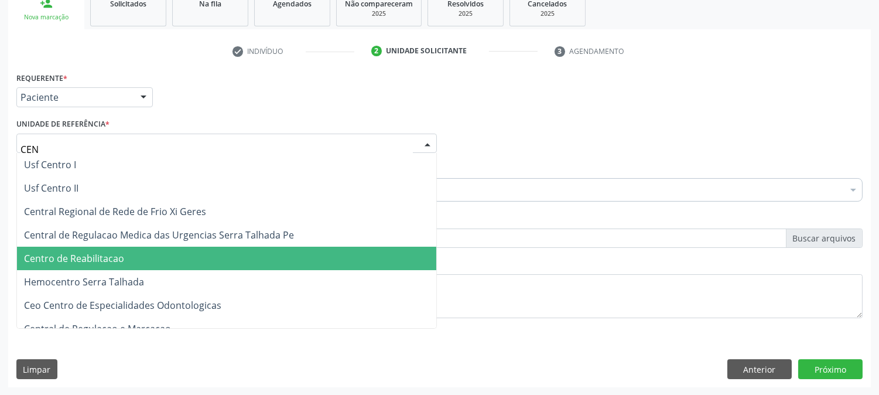
click at [103, 252] on span "Centro de Reabilitacao" at bounding box center [74, 258] width 100 height 13
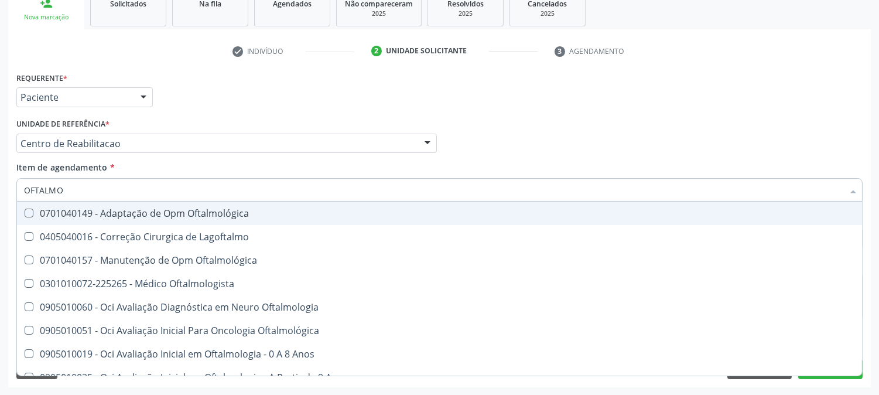
type input "OFTALMOL"
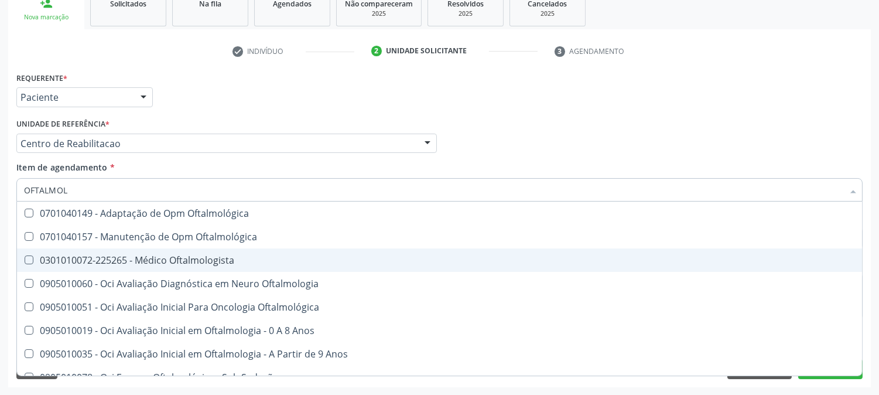
click at [79, 264] on div "0301010072-225265 - Médico Oftalmologista" at bounding box center [439, 259] width 831 height 9
checkbox Oftalmologista "true"
click at [0, 265] on div "Acompanhamento Acompanhe a situação das marcações correntes e finalizadas Relat…" at bounding box center [439, 137] width 879 height 516
checkbox Oftalmológica "true"
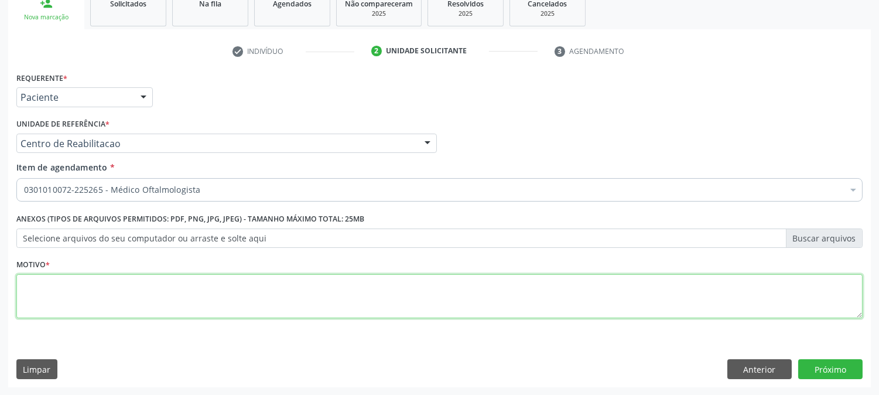
click at [77, 285] on textarea at bounding box center [439, 296] width 846 height 45
type textarea "."
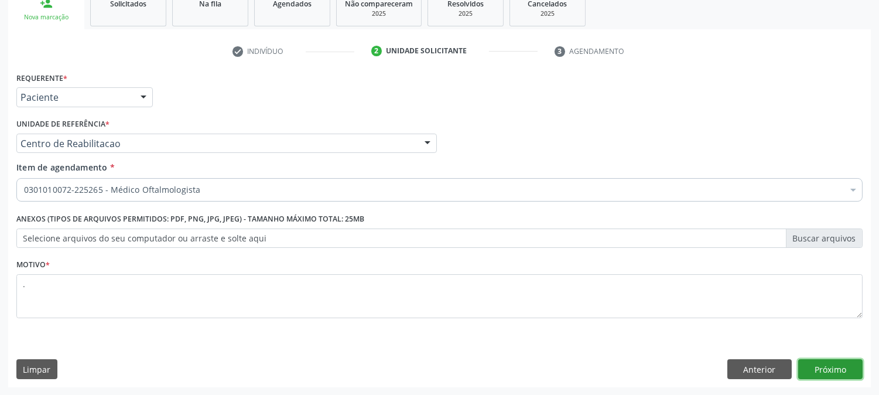
click at [833, 367] on button "Próximo" at bounding box center [830, 369] width 64 height 20
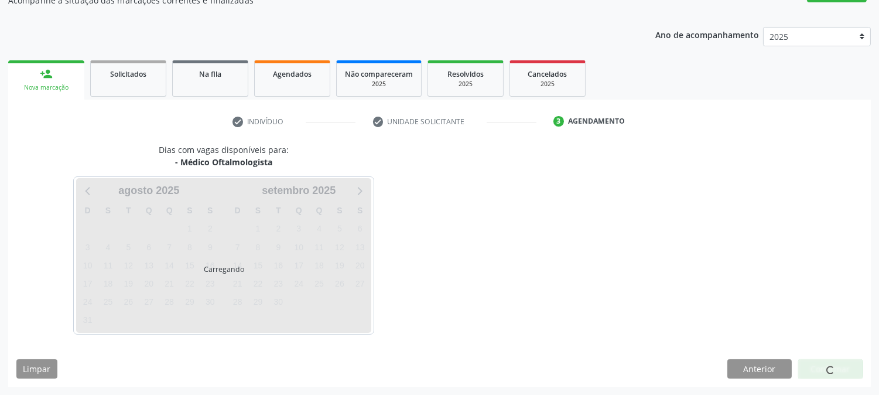
scroll to position [114, 0]
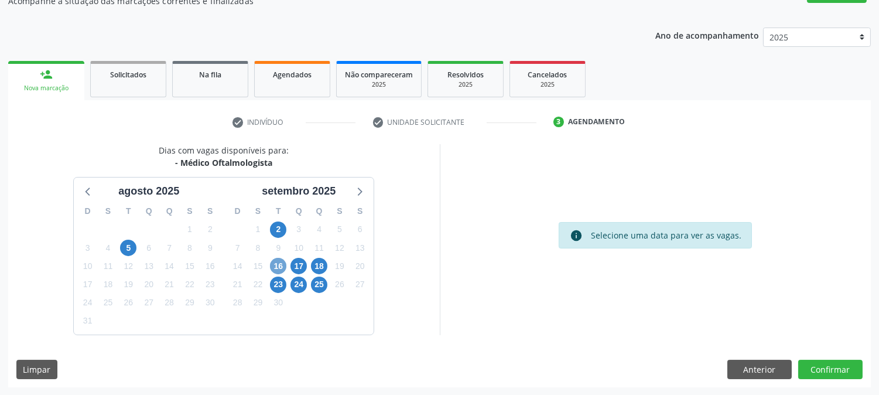
click at [276, 271] on span "16" at bounding box center [278, 266] width 16 height 16
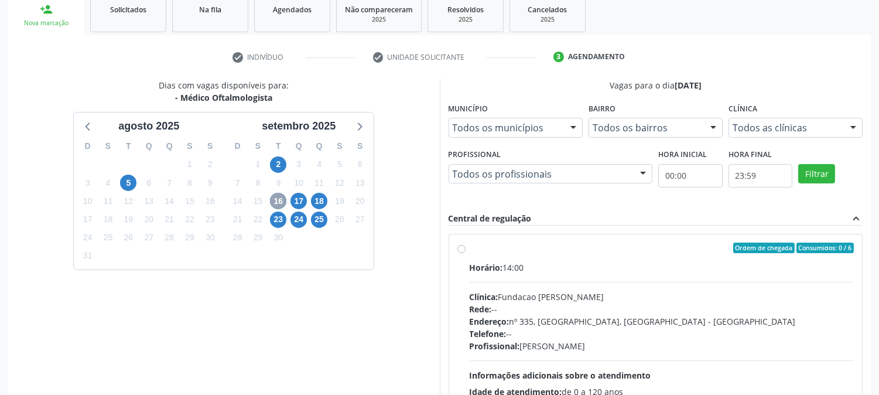
scroll to position [305, 0]
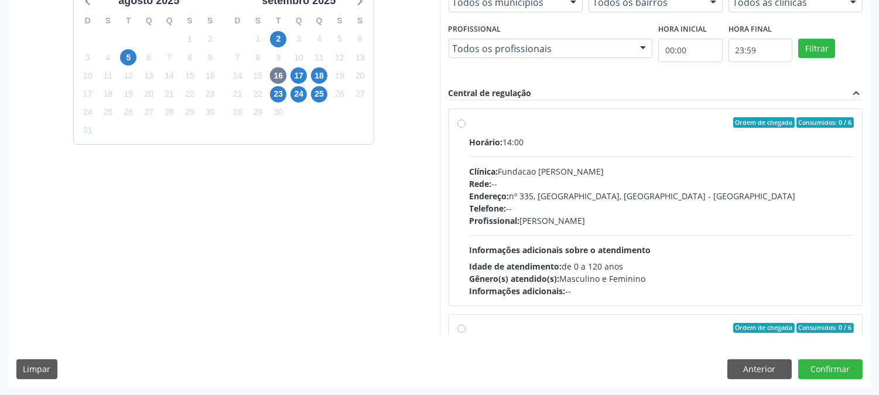
click at [572, 191] on div "Endereço: nº 335, Nossa Senhora da Con, Serra Talhada - PE" at bounding box center [662, 196] width 385 height 12
click at [466, 128] on input "Ordem de chegada Consumidos: 0 / 6 Horário: 14:00 Clínica: Fundacao Altino Vent…" at bounding box center [461, 122] width 8 height 11
radio input "true"
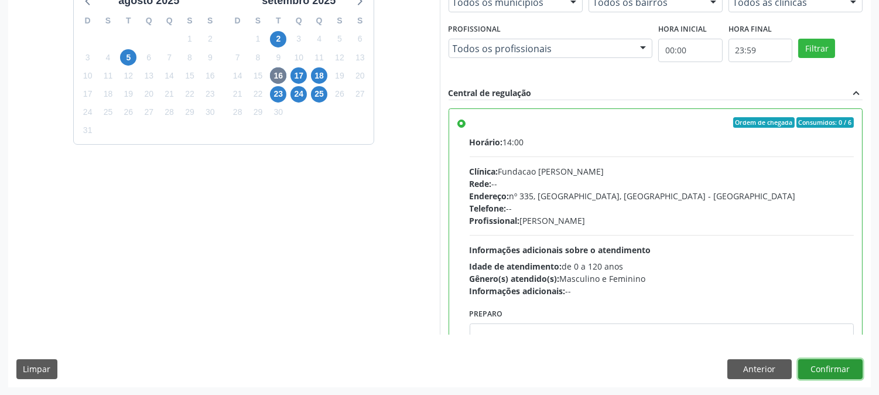
click at [828, 370] on button "Confirmar" at bounding box center [830, 369] width 64 height 20
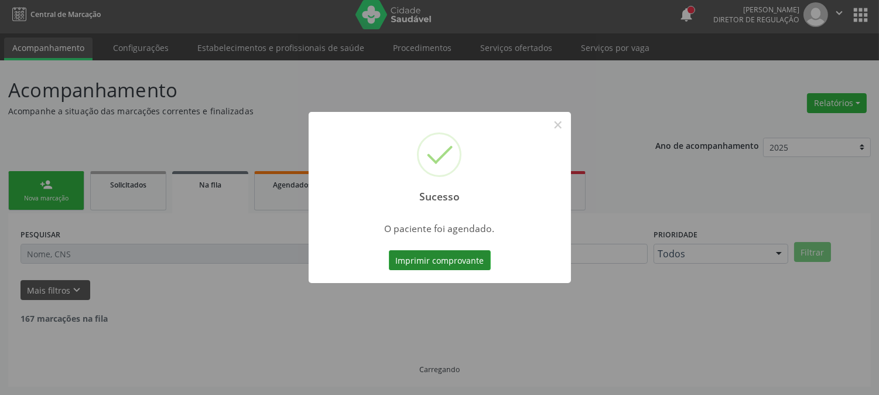
scroll to position [0, 0]
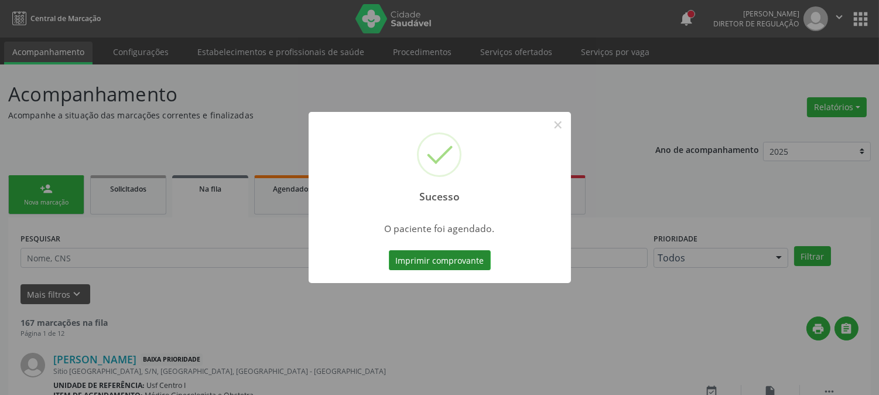
click at [431, 258] on button "Imprimir comprovante" at bounding box center [440, 260] width 102 height 20
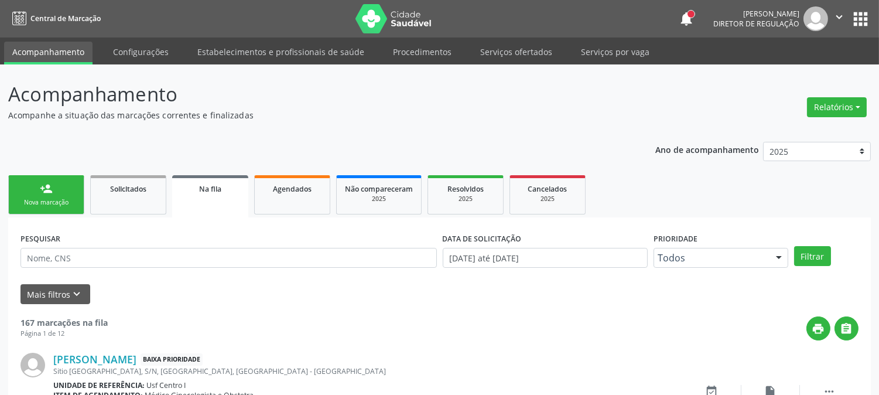
click at [45, 202] on div "Nova marcação" at bounding box center [46, 202] width 59 height 9
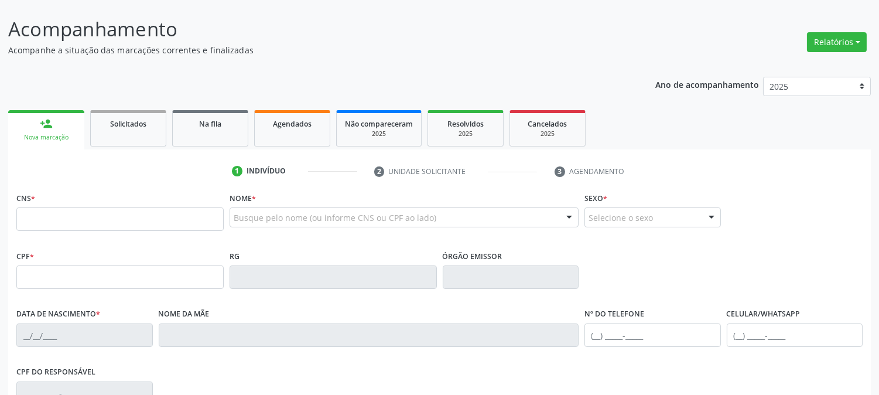
scroll to position [130, 0]
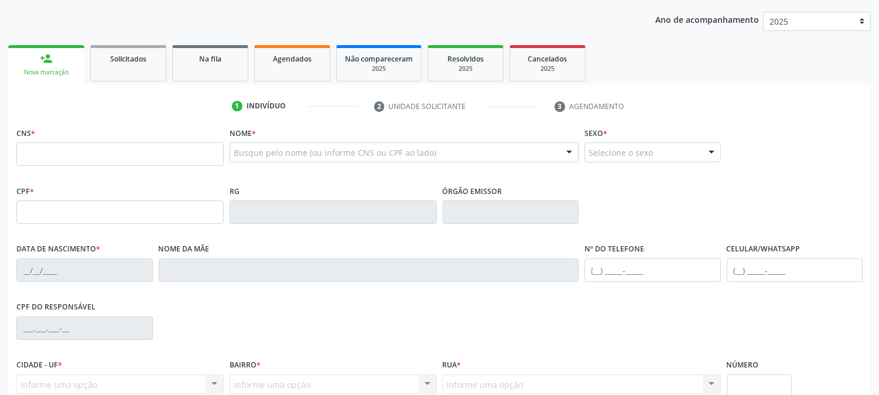
drag, startPoint x: 340, startPoint y: 155, endPoint x: 350, endPoint y: 148, distance: 12.7
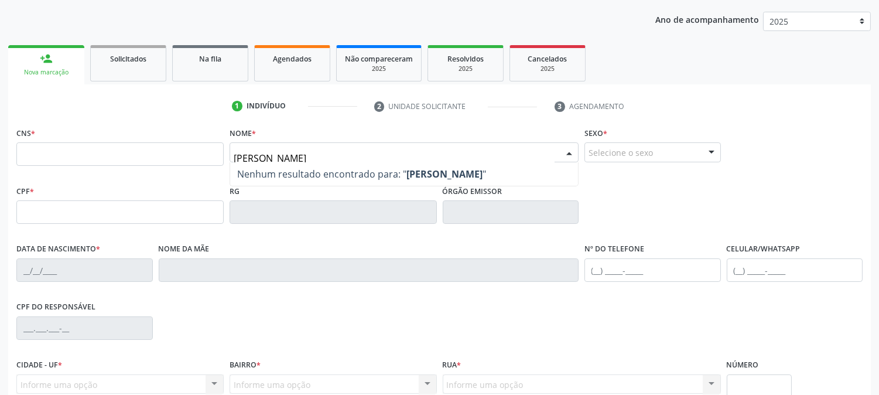
type input "PATRICIA ESTEV"
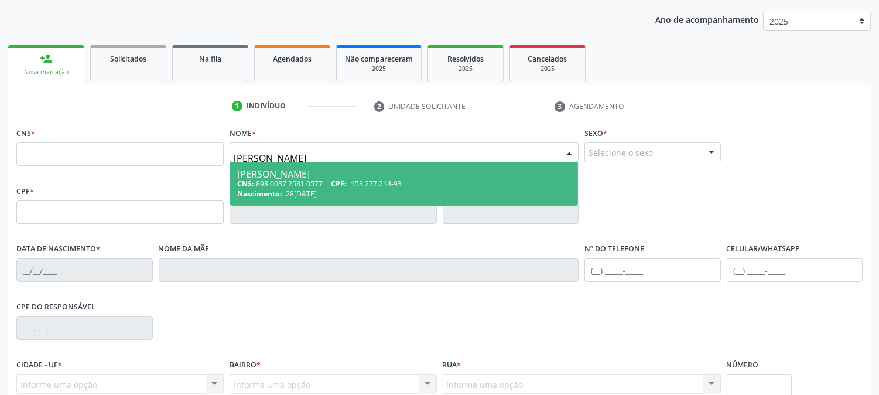
click at [351, 183] on div "CNS: 898 0037 2581 0577 CPF: 153.277.214-93" at bounding box center [404, 184] width 334 height 10
type input "898 0037 2581 0577"
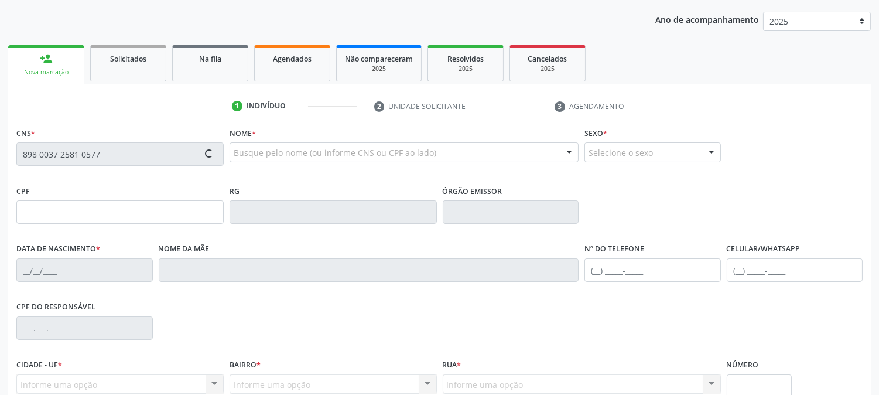
scroll to position [239, 0]
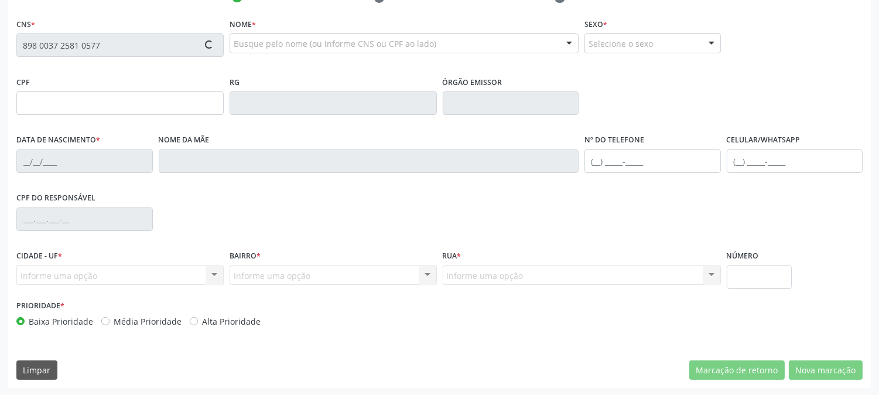
type input "153.277.214-93"
type input "28/01/2008"
type input "Maria Rosilene da Silva"
type input "[PHONE_NUMBER]"
type input "(87) 98168-8026"
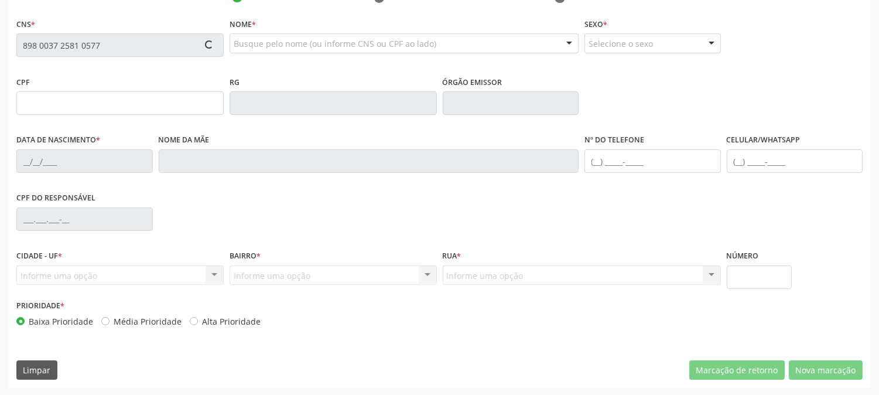
type input "963.261.904-87"
type input "S/N"
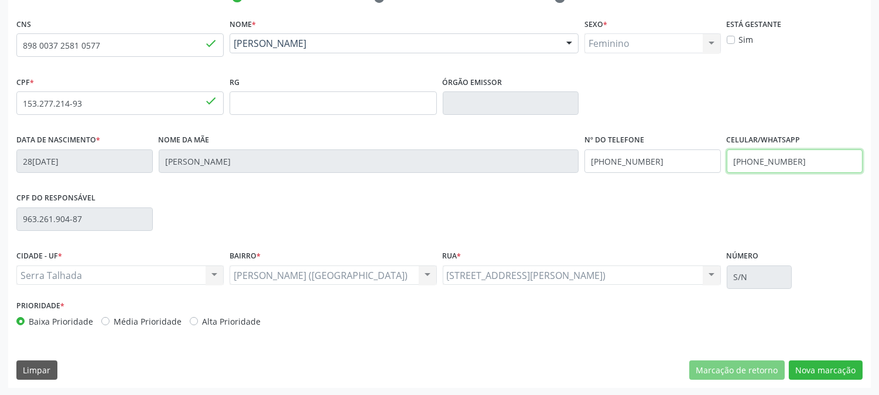
drag, startPoint x: 801, startPoint y: 162, endPoint x: 673, endPoint y: 162, distance: 127.1
click at [673, 162] on div "Data de nascimento * 28/01/2008 Nome da mãe Maria Rosilene da Silva Nº do Telef…" at bounding box center [439, 160] width 852 height 58
click at [801, 236] on div "CPF do responsável 963.261.904-87" at bounding box center [439, 218] width 852 height 58
click at [846, 375] on button "Nova marcação" at bounding box center [826, 370] width 74 height 20
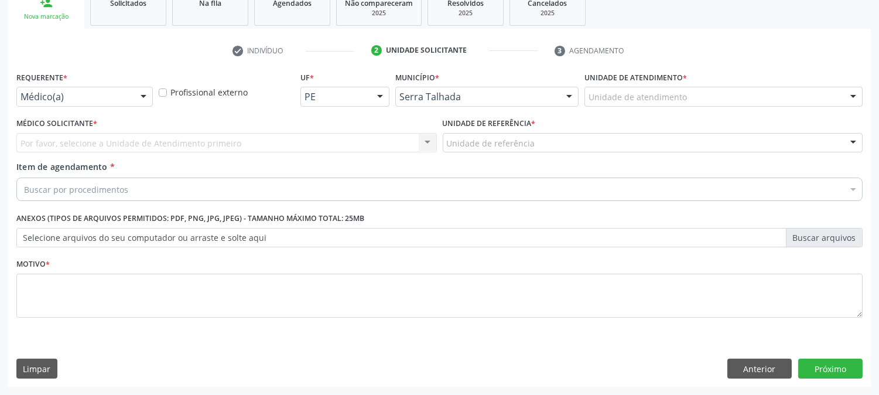
scroll to position [185, 0]
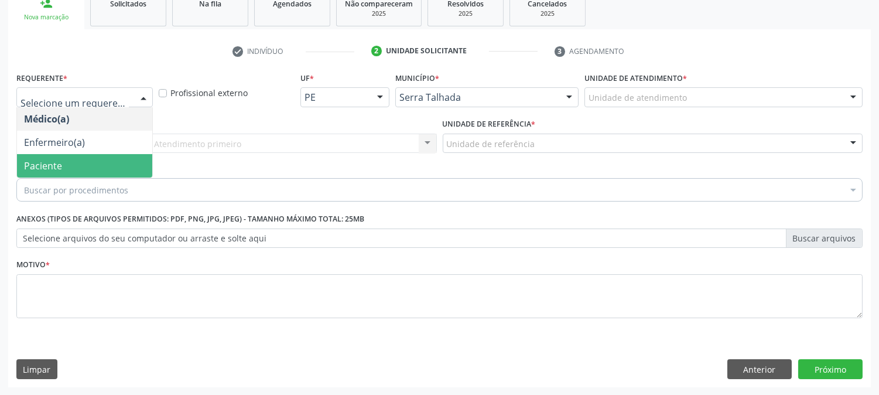
click at [77, 156] on span "Paciente" at bounding box center [84, 165] width 135 height 23
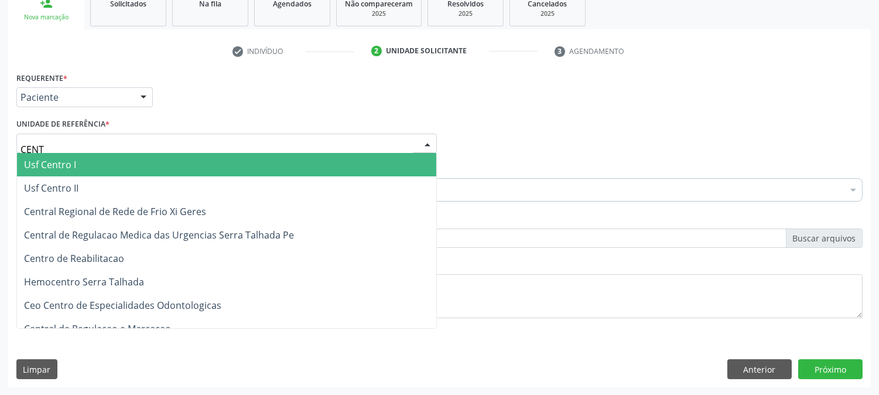
type input "CENTR"
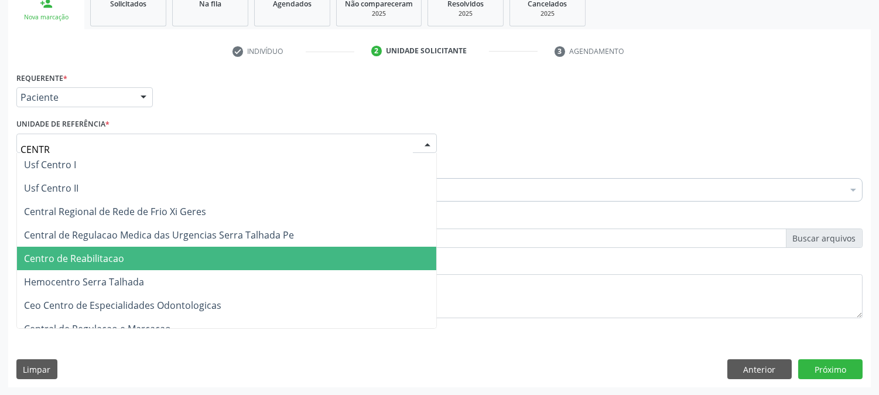
click at [97, 249] on span "Centro de Reabilitacao" at bounding box center [226, 258] width 419 height 23
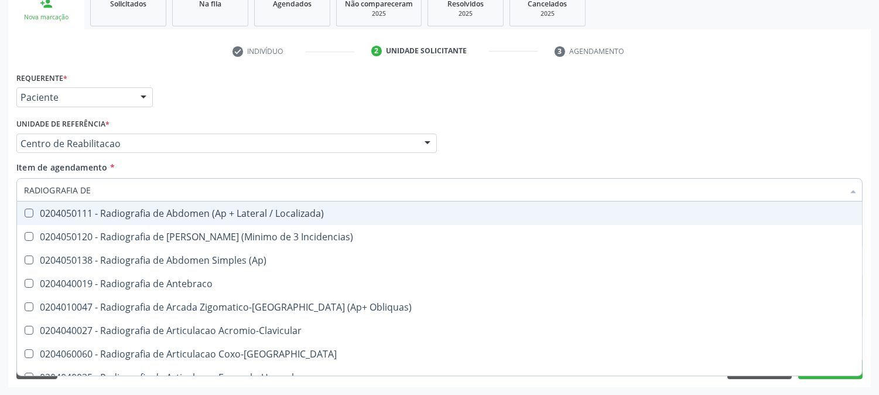
type input "RADIOGRAFIA DE C"
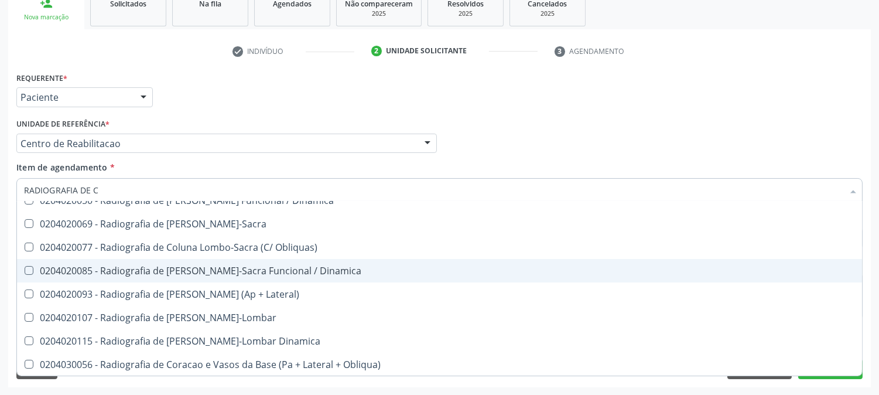
scroll to position [195, 0]
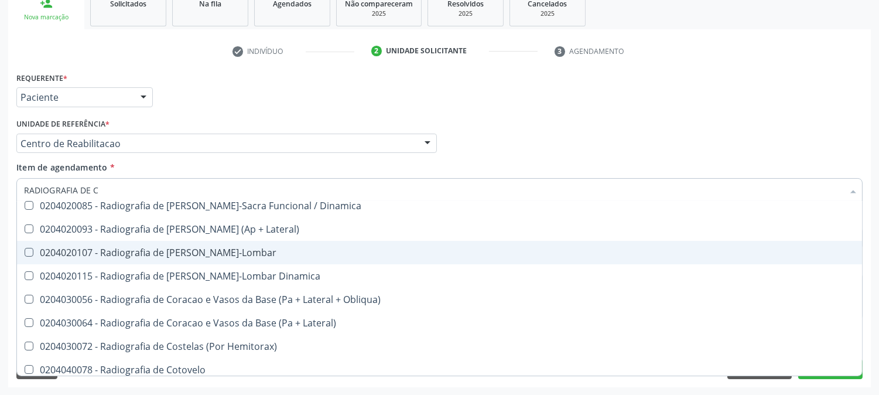
click at [262, 251] on div "0204020107 - Radiografia de Coluna Toraco-Lombar" at bounding box center [439, 252] width 831 height 9
checkbox Toraco-Lombar "true"
click at [0, 251] on div "Acompanhamento Acompanhe a situação das marcações correntes e finalizadas Relat…" at bounding box center [439, 137] width 879 height 516
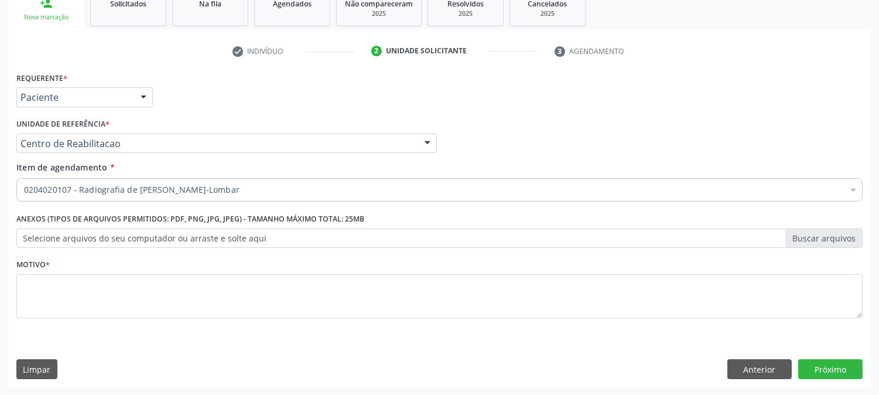
scroll to position [0, 0]
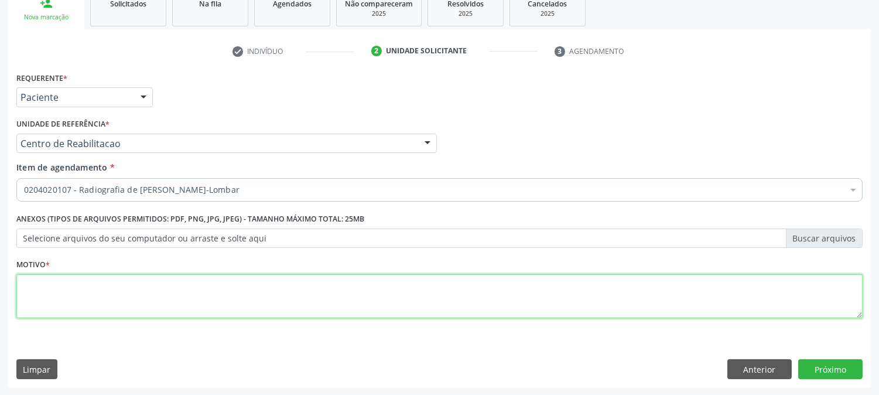
click at [188, 302] on textarea at bounding box center [439, 296] width 846 height 45
type textarea "."
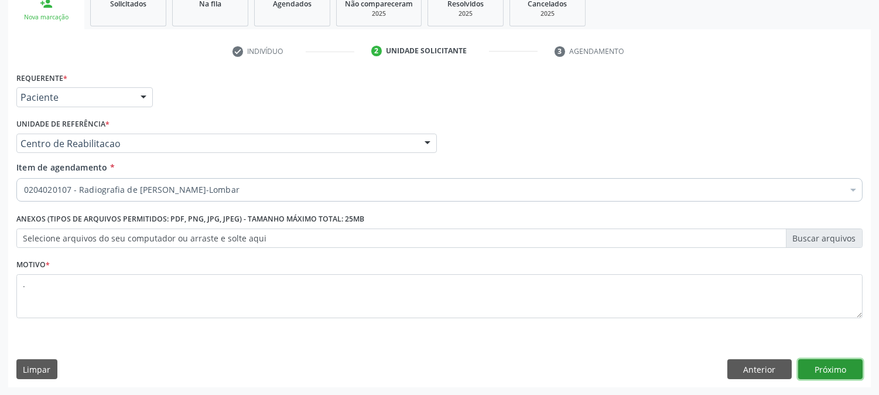
click at [832, 369] on button "Próximo" at bounding box center [830, 369] width 64 height 20
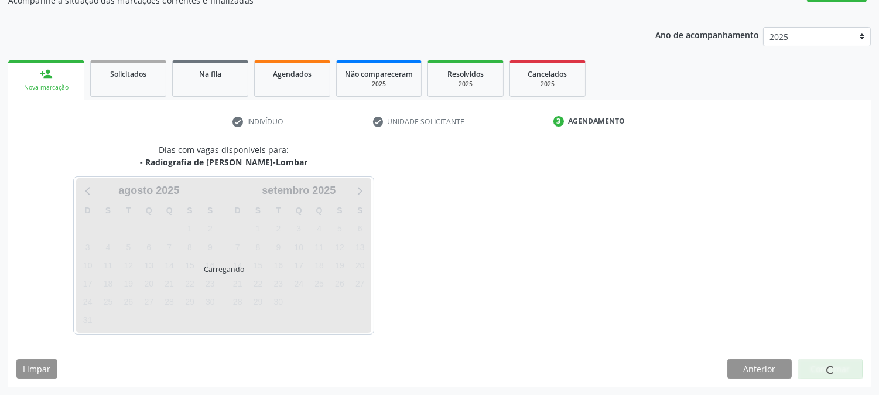
scroll to position [114, 0]
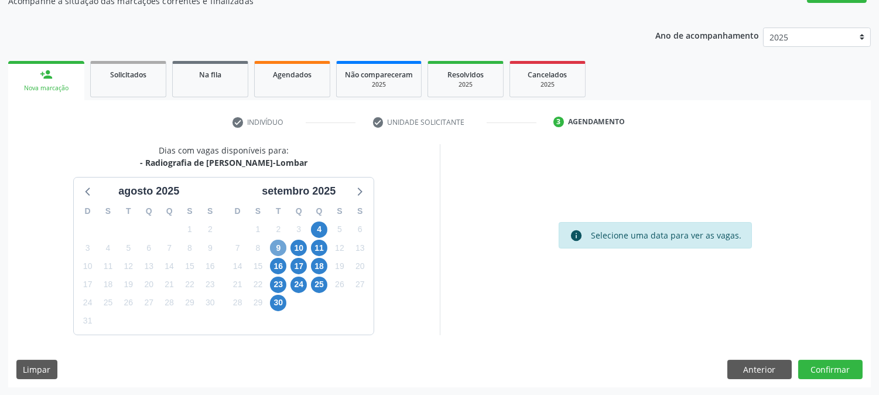
click at [282, 241] on span "9" at bounding box center [278, 248] width 16 height 16
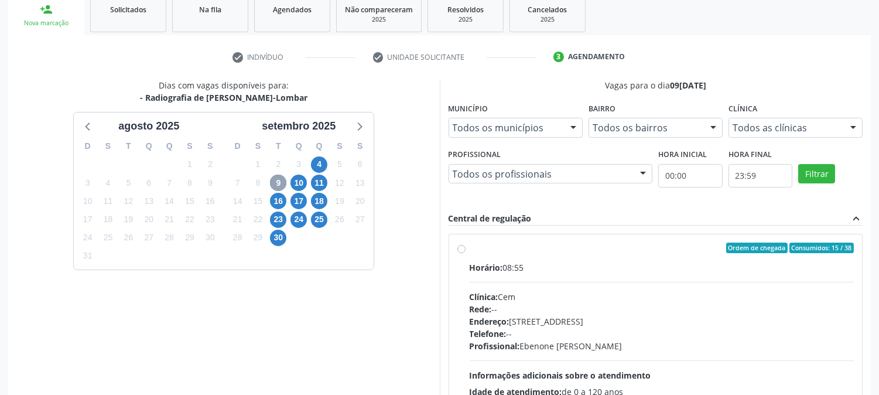
scroll to position [283, 0]
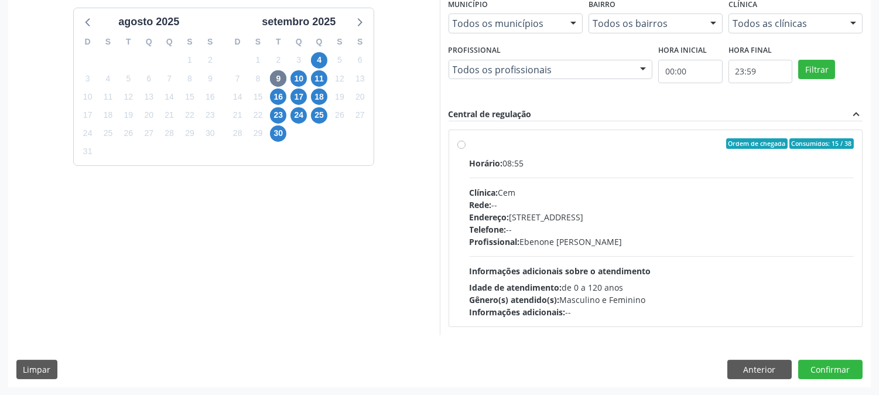
click at [622, 251] on div "Horário: 08:55 Clínica: Cem Rede: -- Endereço: Casa, nº 393, Nossa Senhora da P…" at bounding box center [662, 237] width 385 height 161
click at [466, 149] on input "Ordem de chegada Consumidos: 15 / 38 Horário: 08:55 Clínica: Cem Rede: -- Ender…" at bounding box center [461, 143] width 8 height 11
radio input "true"
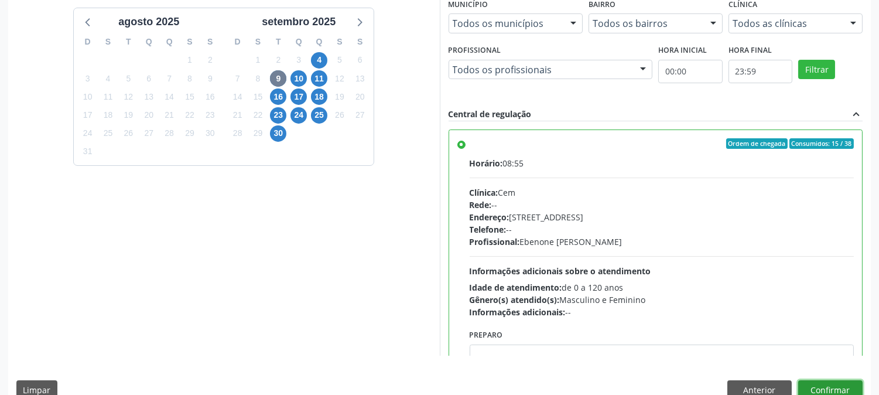
click at [834, 391] on button "Confirmar" at bounding box center [830, 390] width 64 height 20
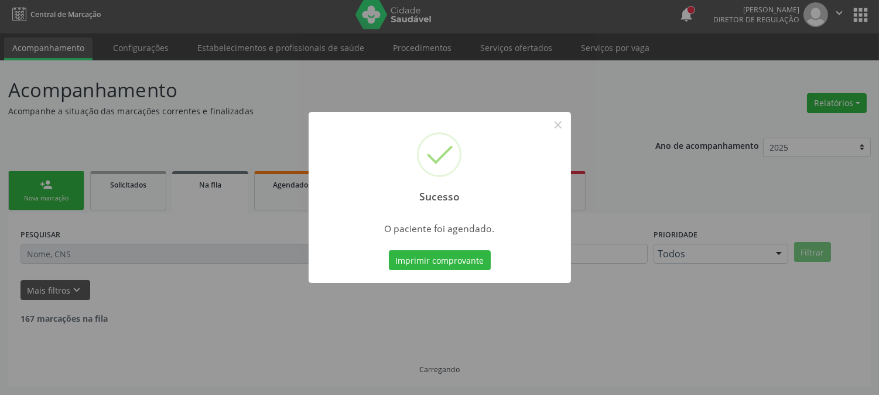
scroll to position [0, 0]
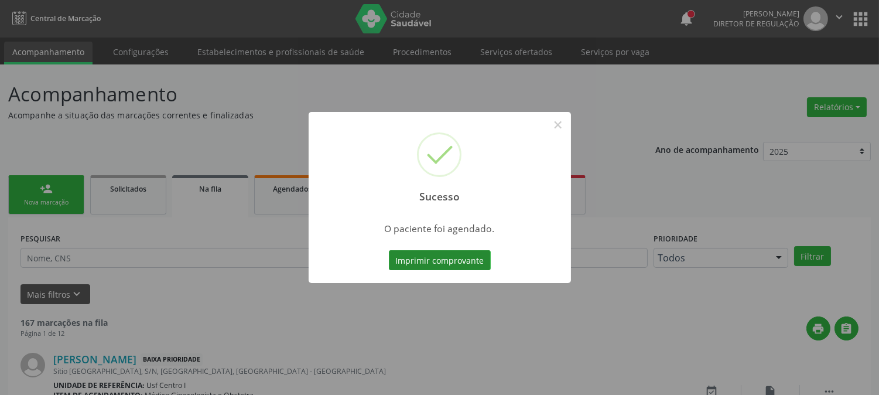
click at [436, 264] on button "Imprimir comprovante" at bounding box center [440, 260] width 102 height 20
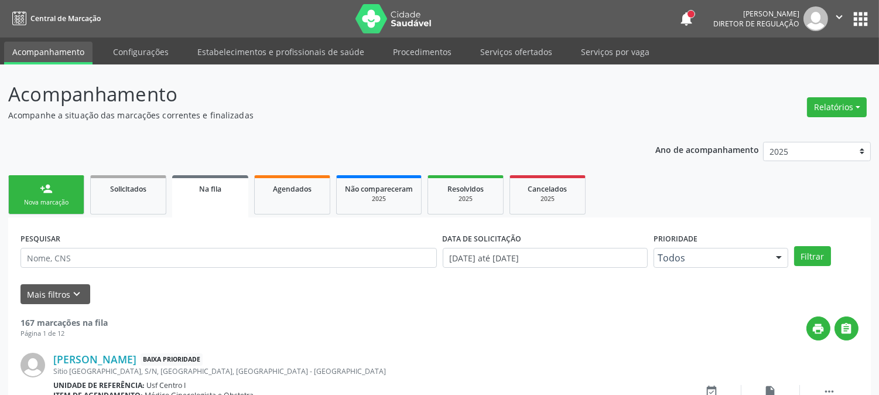
click at [78, 191] on link "person_add Nova marcação" at bounding box center [46, 194] width 76 height 39
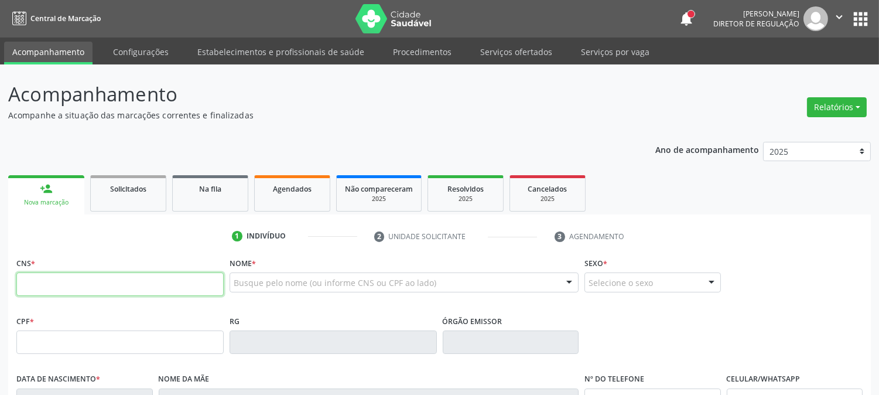
click at [188, 274] on input "text" at bounding box center [119, 283] width 207 height 23
type input "898 0063 2219 3238"
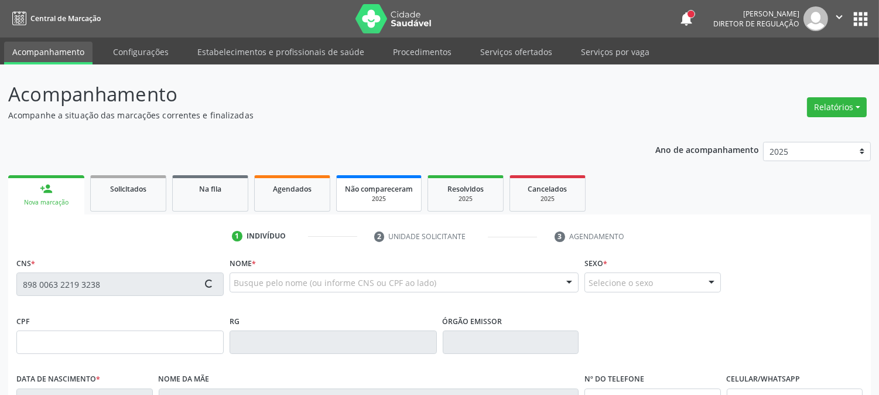
type input "185.064.584-12"
type input "[DATE]"
type input "[PERSON_NAME]"
type input "[PHONE_NUMBER]"
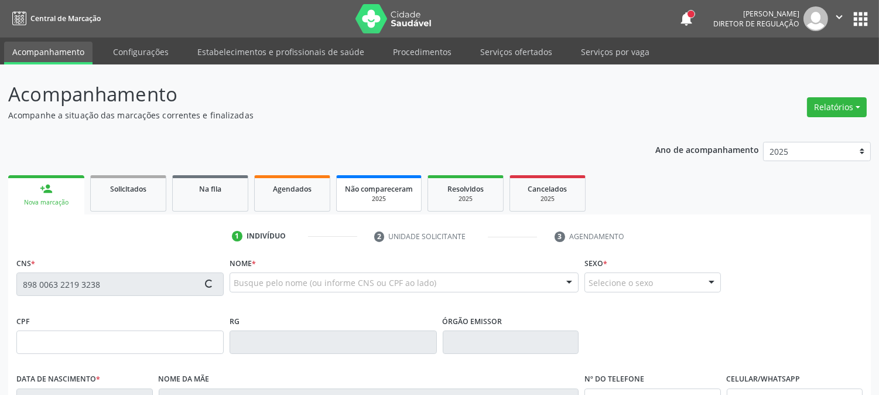
type input "111.602.744-52"
type input "261"
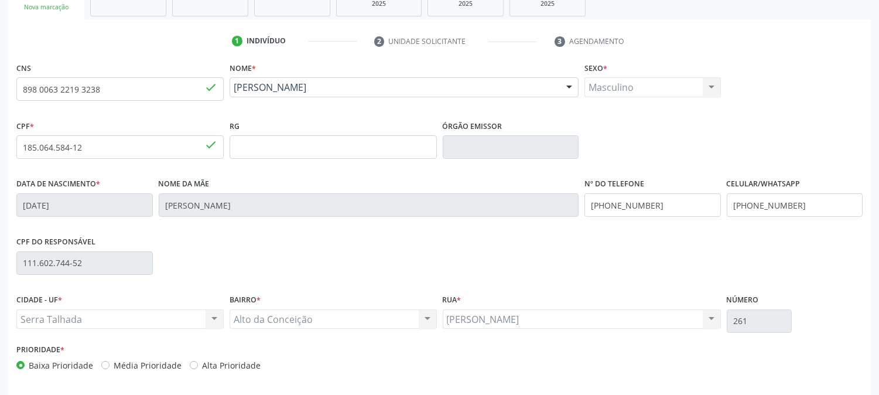
scroll to position [239, 0]
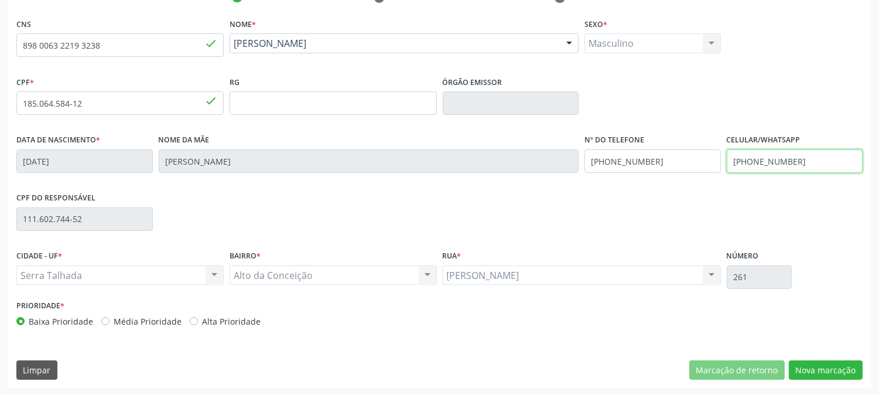
drag, startPoint x: 811, startPoint y: 161, endPoint x: 707, endPoint y: 165, distance: 104.3
click at [707, 165] on div "Data de nascimento * [DATE] Nome da mãe [PERSON_NAME] Nº do Telefone [PHONE_NUM…" at bounding box center [439, 160] width 852 height 58
click at [781, 207] on div "CPF do responsável 111.602.744-52" at bounding box center [439, 218] width 852 height 58
click at [827, 372] on button "Nova marcação" at bounding box center [826, 370] width 74 height 20
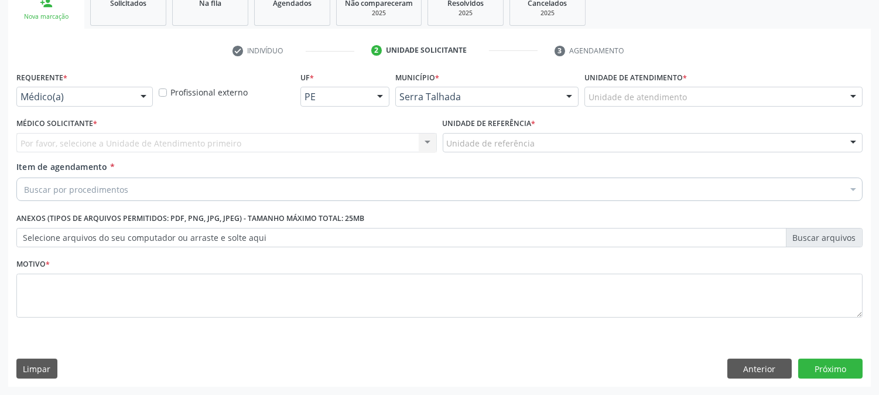
scroll to position [185, 0]
click at [141, 90] on div at bounding box center [144, 98] width 18 height 20
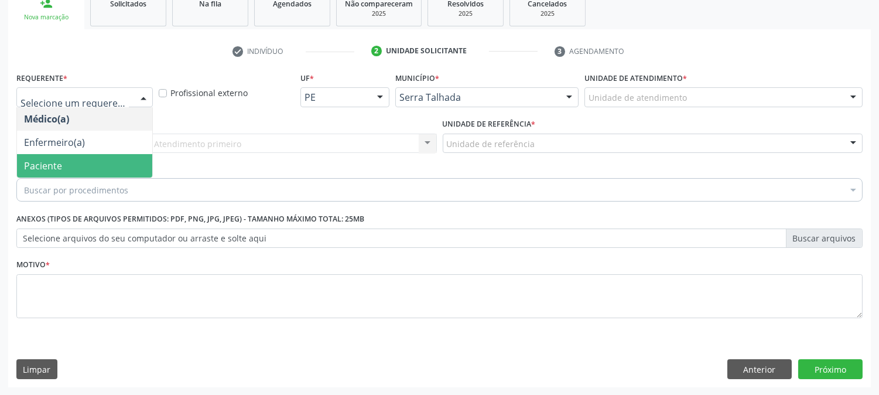
click at [109, 163] on span "Paciente" at bounding box center [84, 165] width 135 height 23
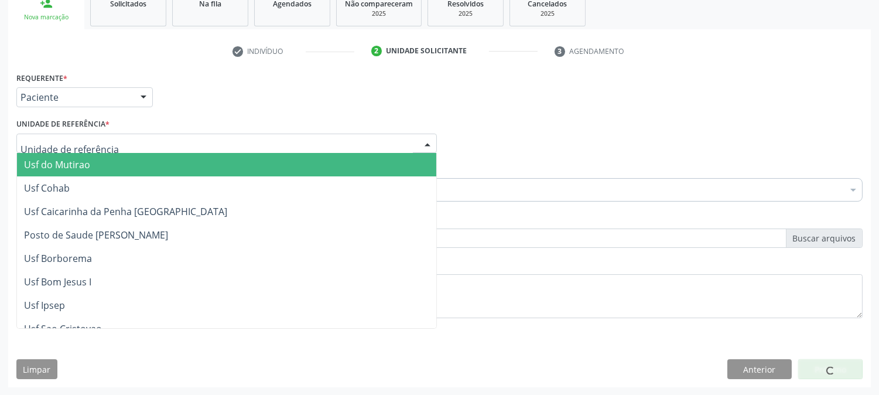
click at [144, 143] on div at bounding box center [226, 144] width 420 height 20
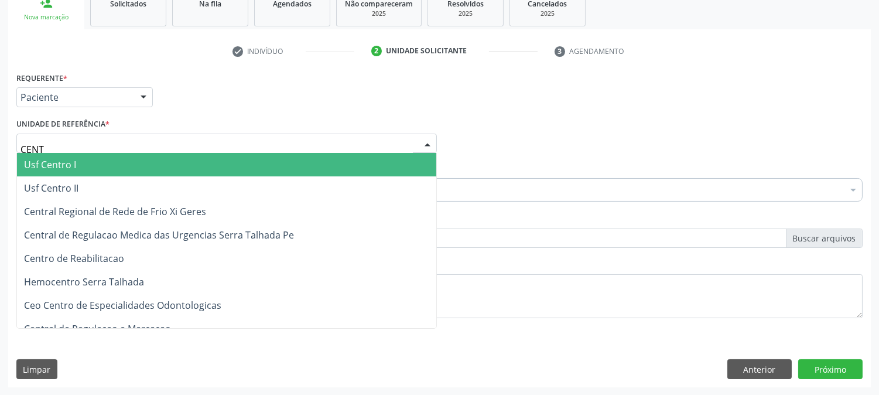
type input "CENTR"
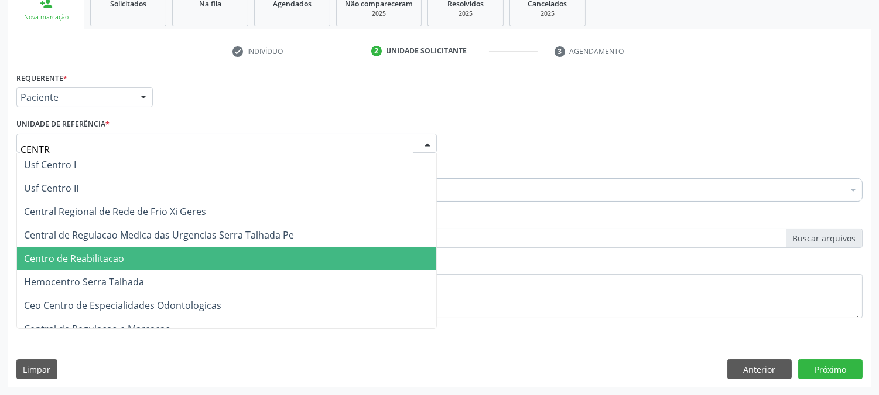
click at [135, 254] on span "Centro de Reabilitacao" at bounding box center [226, 258] width 419 height 23
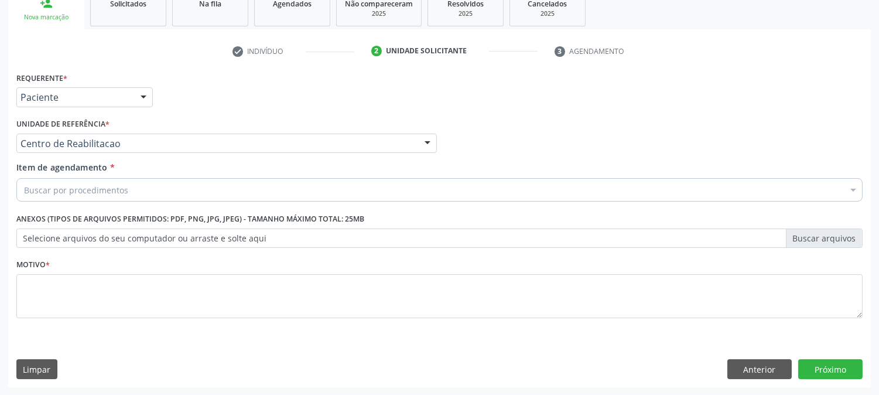
scroll to position [0, 0]
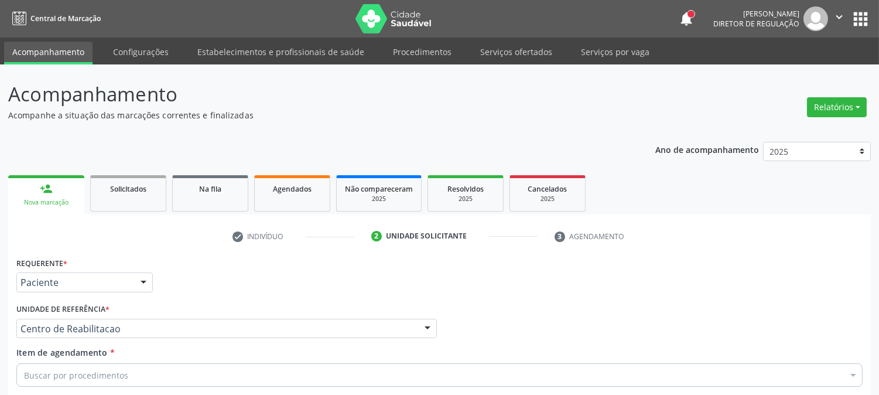
click at [177, 51] on ul "Acompanhamento Configurações Estabelecimentos e profissionais de saúde Procedim…" at bounding box center [439, 50] width 879 height 27
click at [129, 51] on link "Configurações" at bounding box center [141, 52] width 72 height 20
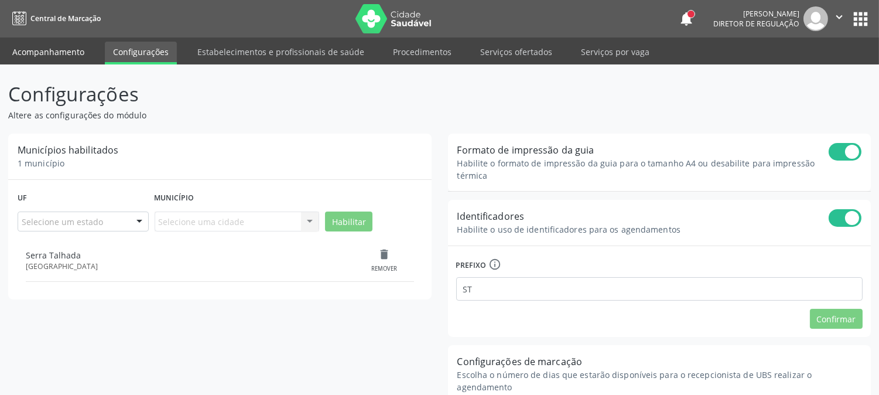
click at [61, 52] on link "Acompanhamento" at bounding box center [48, 52] width 88 height 20
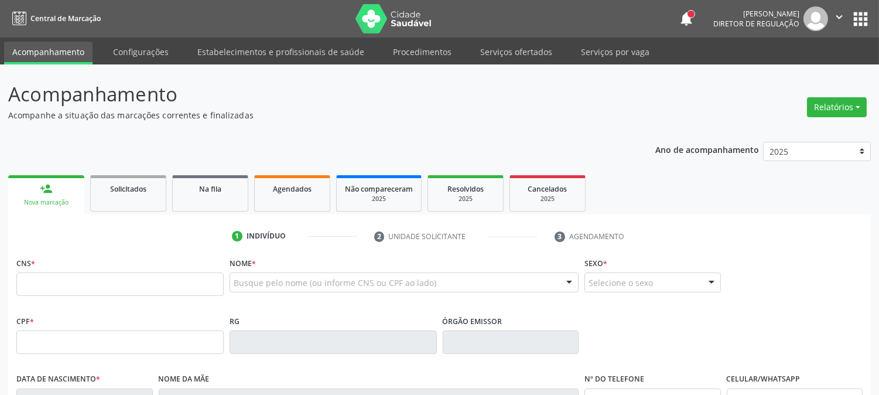
scroll to position [65, 0]
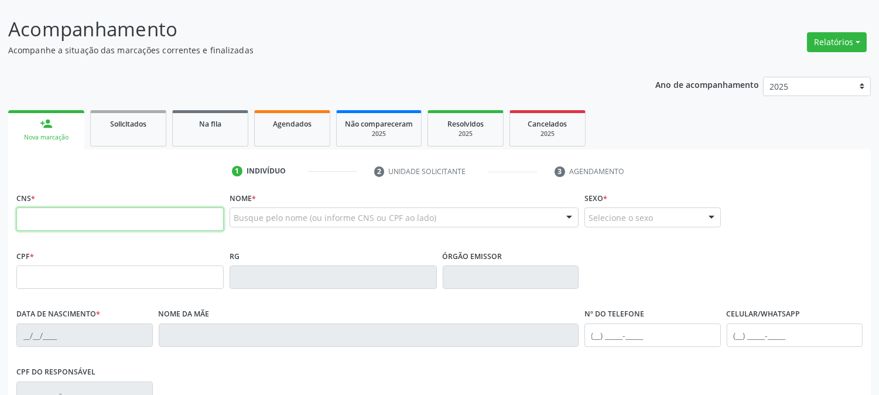
click at [177, 224] on input "text" at bounding box center [119, 218] width 207 height 23
type input "706 4021 0697 6887"
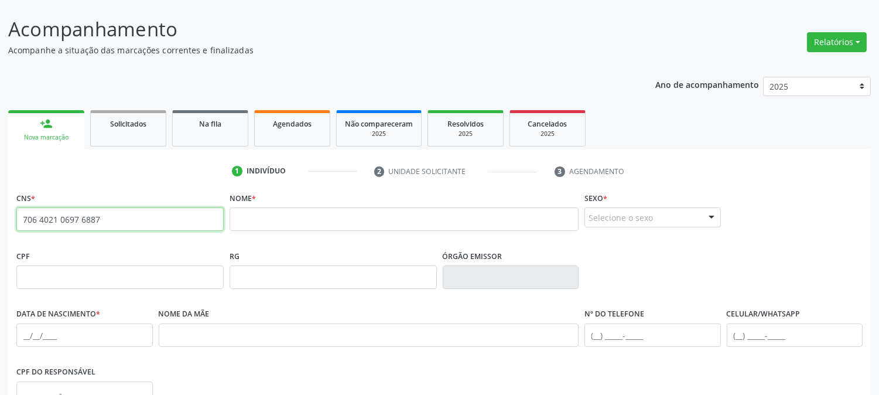
drag, startPoint x: 102, startPoint y: 218, endPoint x: 0, endPoint y: 220, distance: 101.9
click at [0, 220] on div "Acompanhamento Acompanhe a situação das marcações correntes e finalizadas Relat…" at bounding box center [439, 284] width 879 height 570
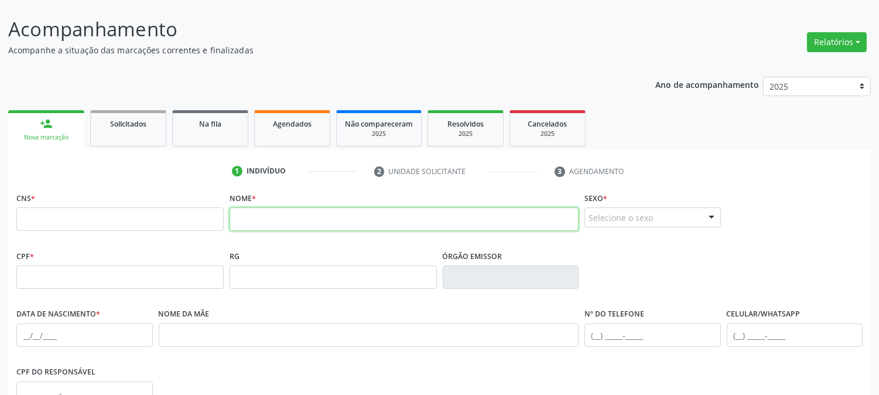
click at [306, 224] on input "text" at bounding box center [404, 218] width 349 height 23
type input "[PERSON_NAME] DE B"
